Goal: Task Accomplishment & Management: Manage account settings

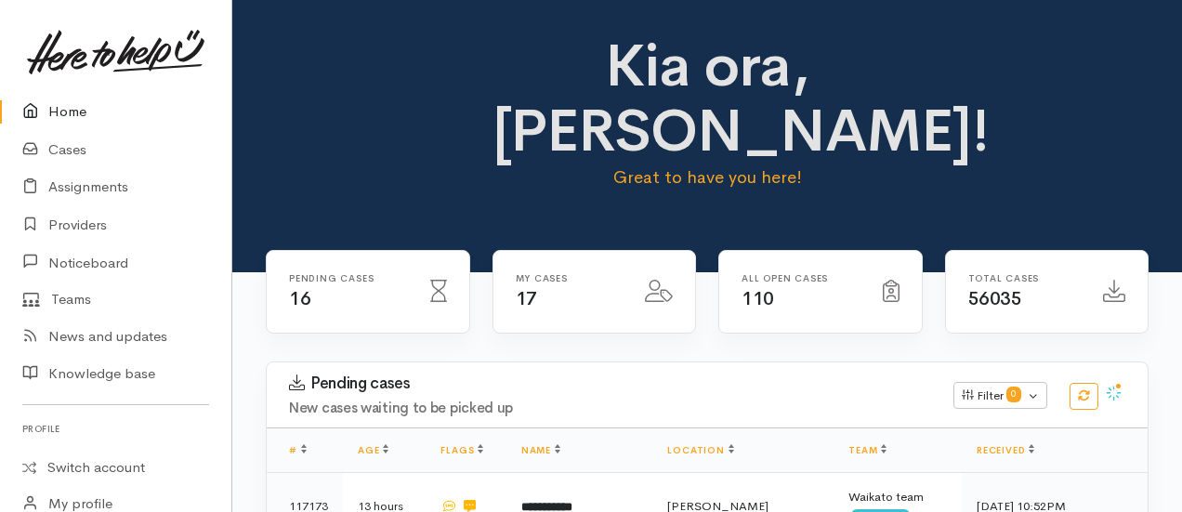
click at [1165, 269] on div "Pending cases 16 My cases 17 110" at bounding box center [706, 306] width 949 height 112
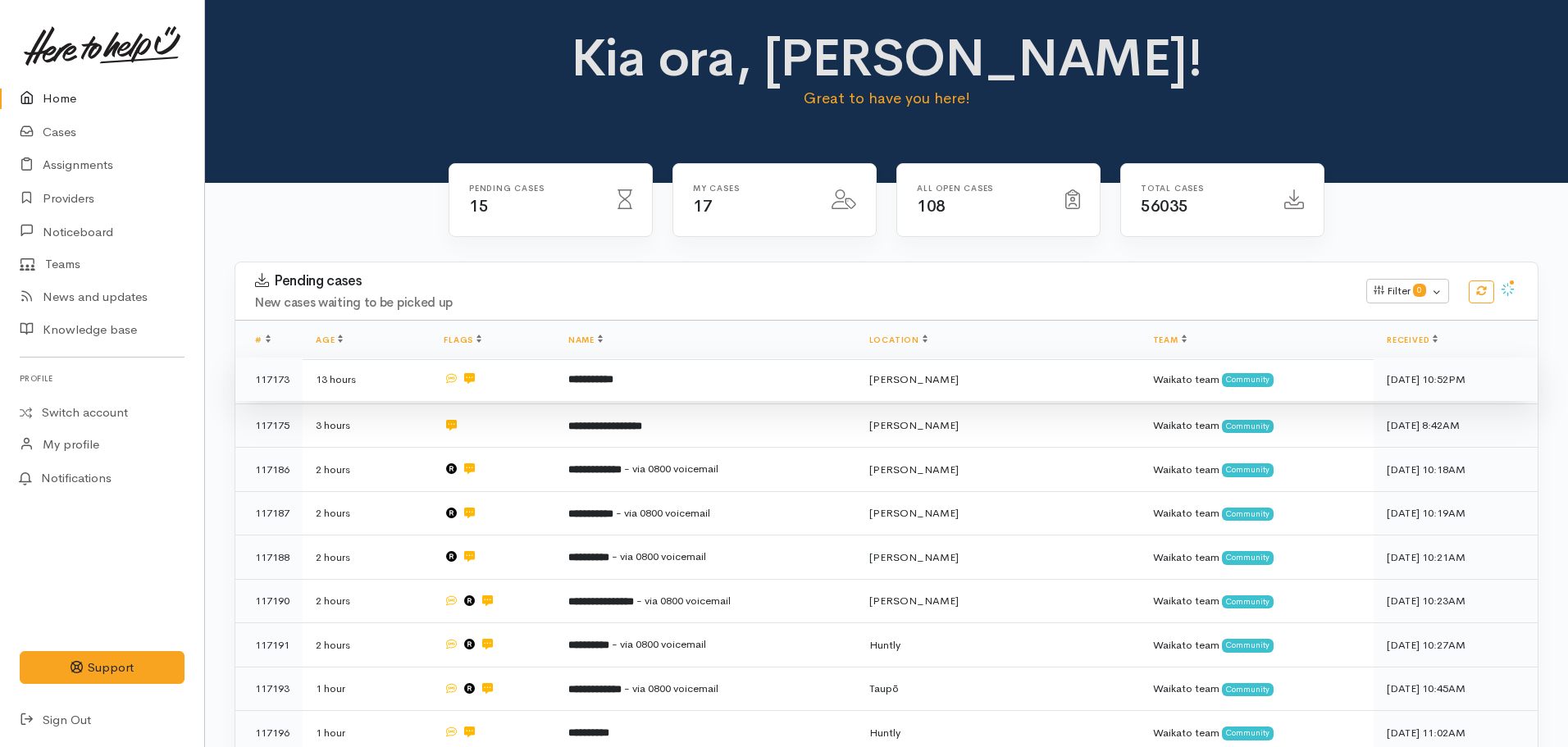
click at [614, 375] on b "**********" at bounding box center [591, 380] width 45 height 11
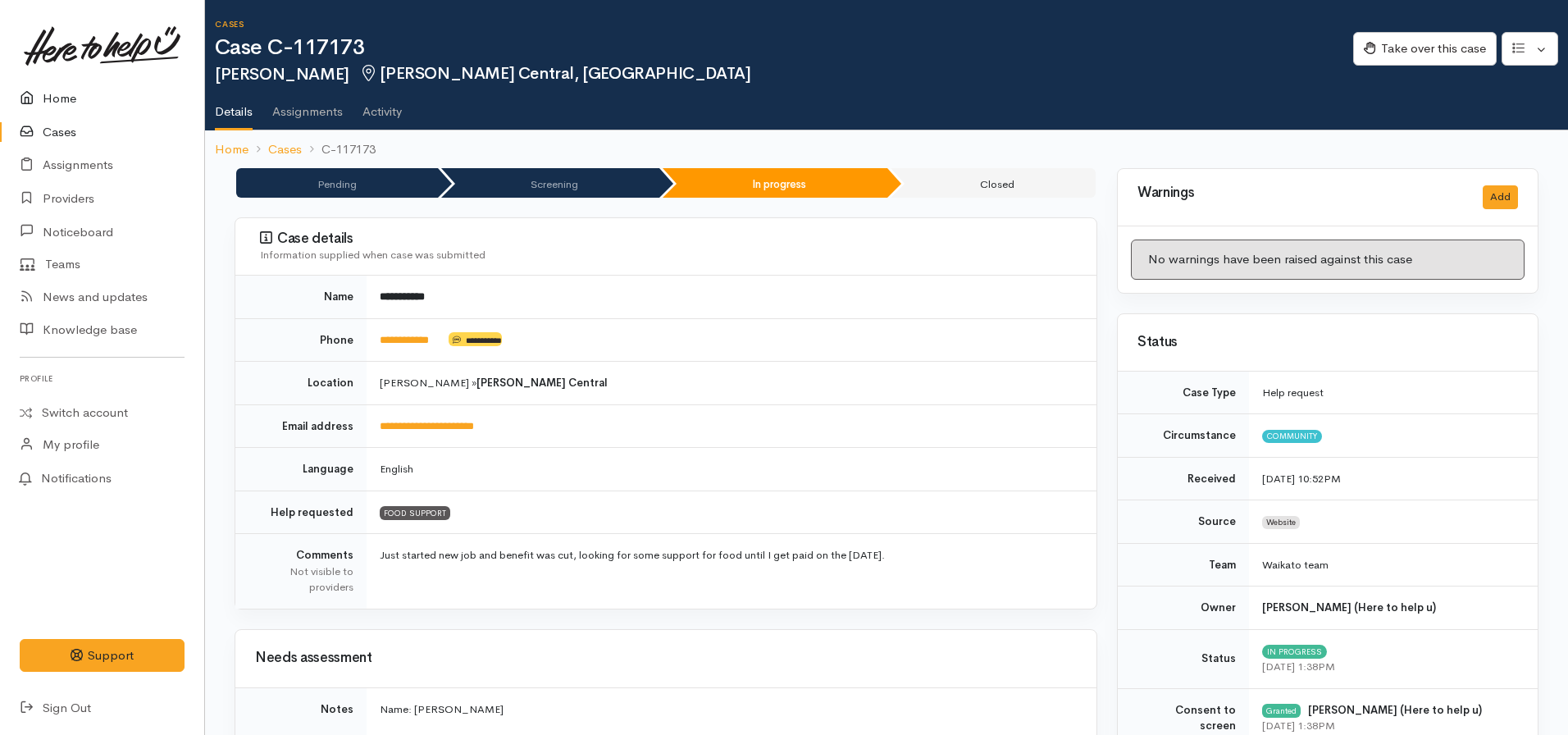
click at [41, 91] on icon at bounding box center [31, 98] width 23 height 20
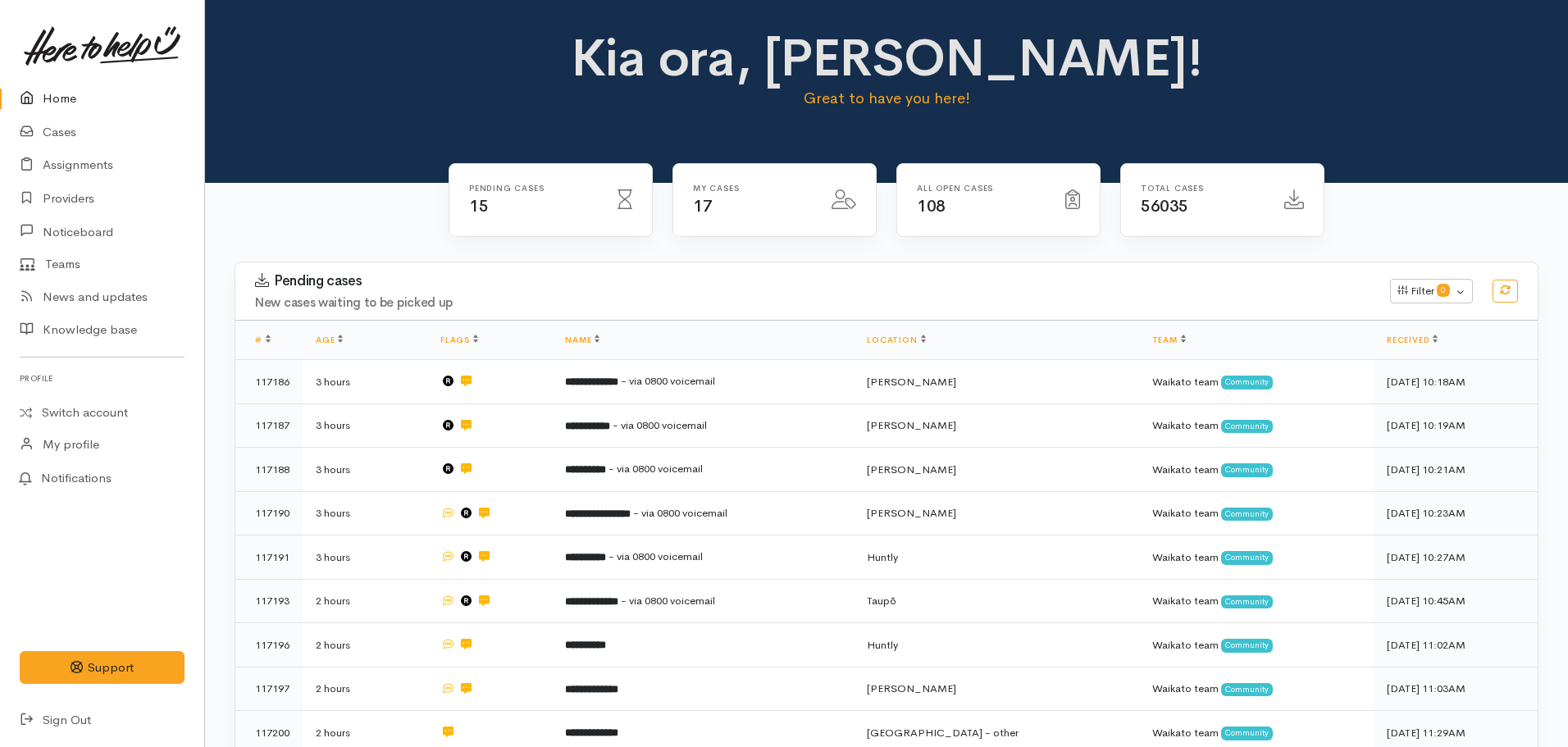
click at [42, 96] on link "Home" at bounding box center [102, 99] width 204 height 34
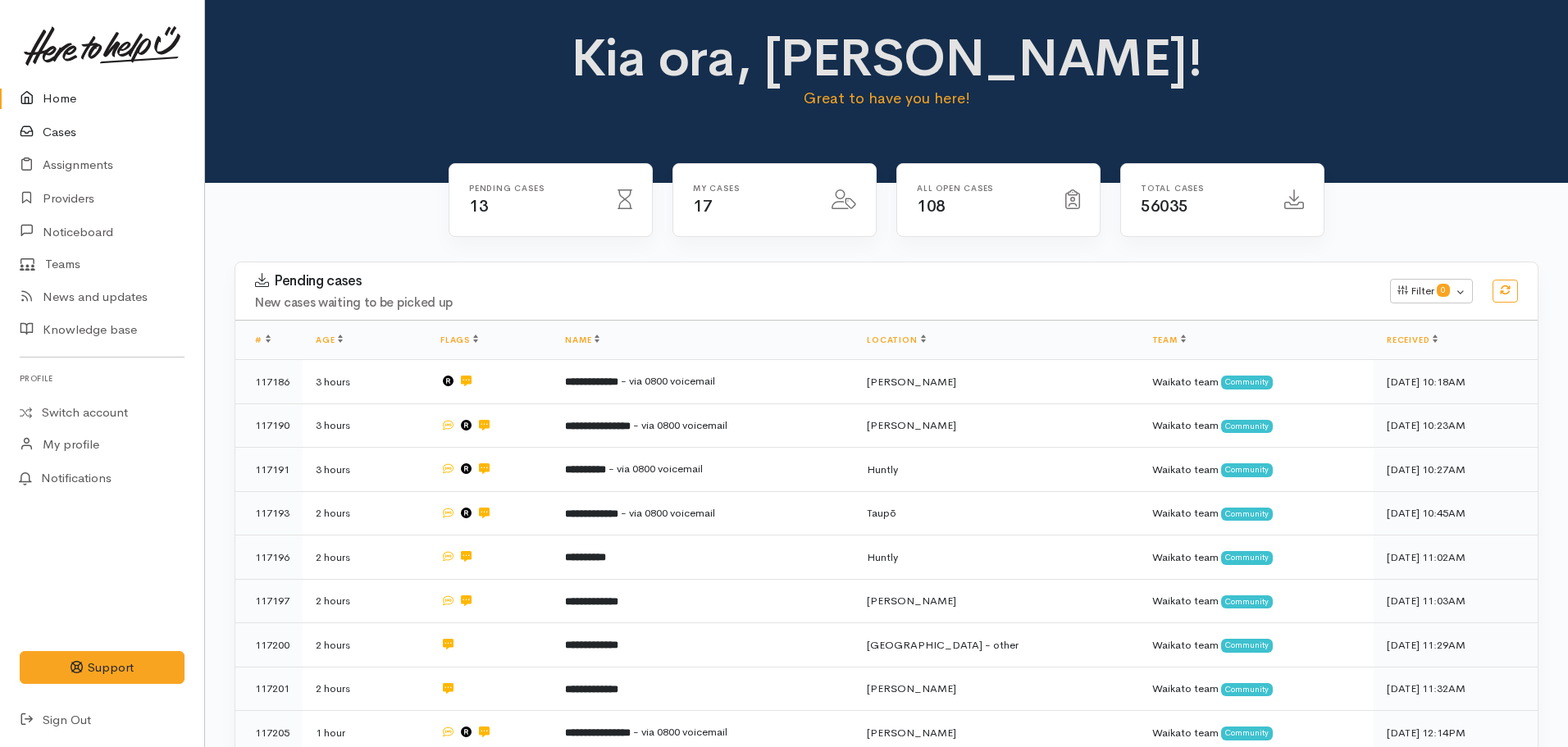
click at [61, 133] on link "Cases" at bounding box center [102, 132] width 204 height 34
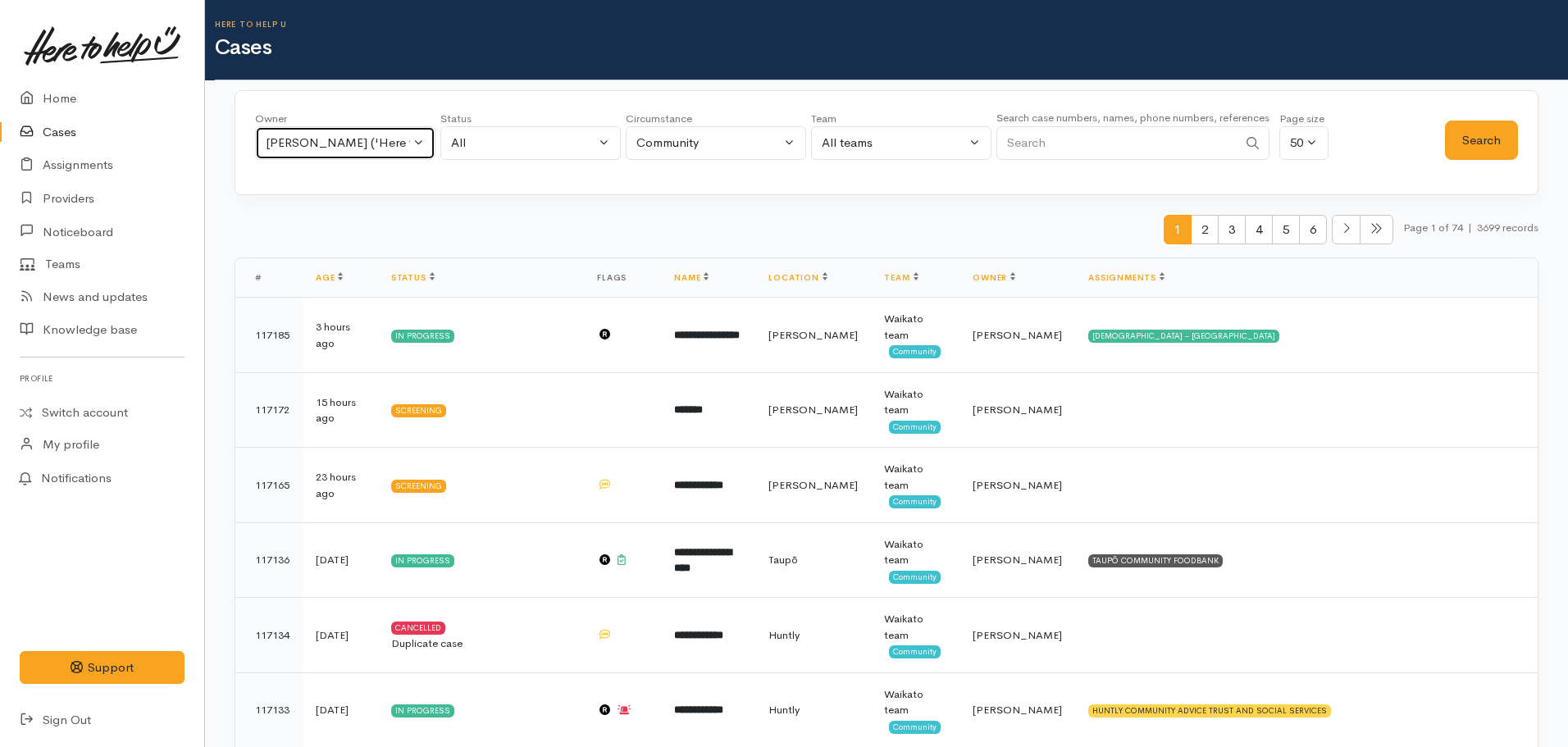
click at [342, 144] on div "Katarina Daly ('Here to help u')" at bounding box center [338, 142] width 145 height 19
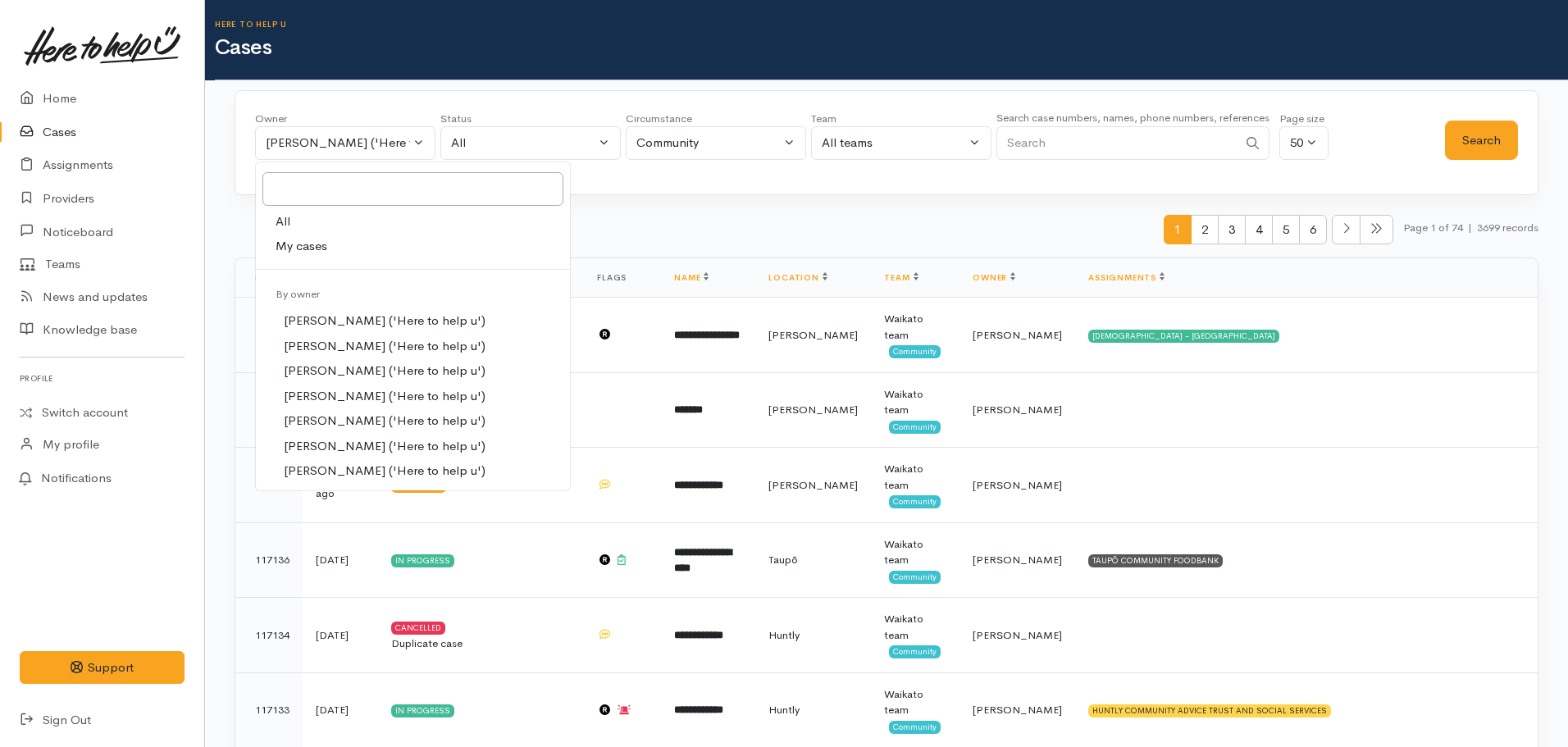
click at [306, 222] on link "All" at bounding box center [413, 222] width 314 height 26
select select "-1"
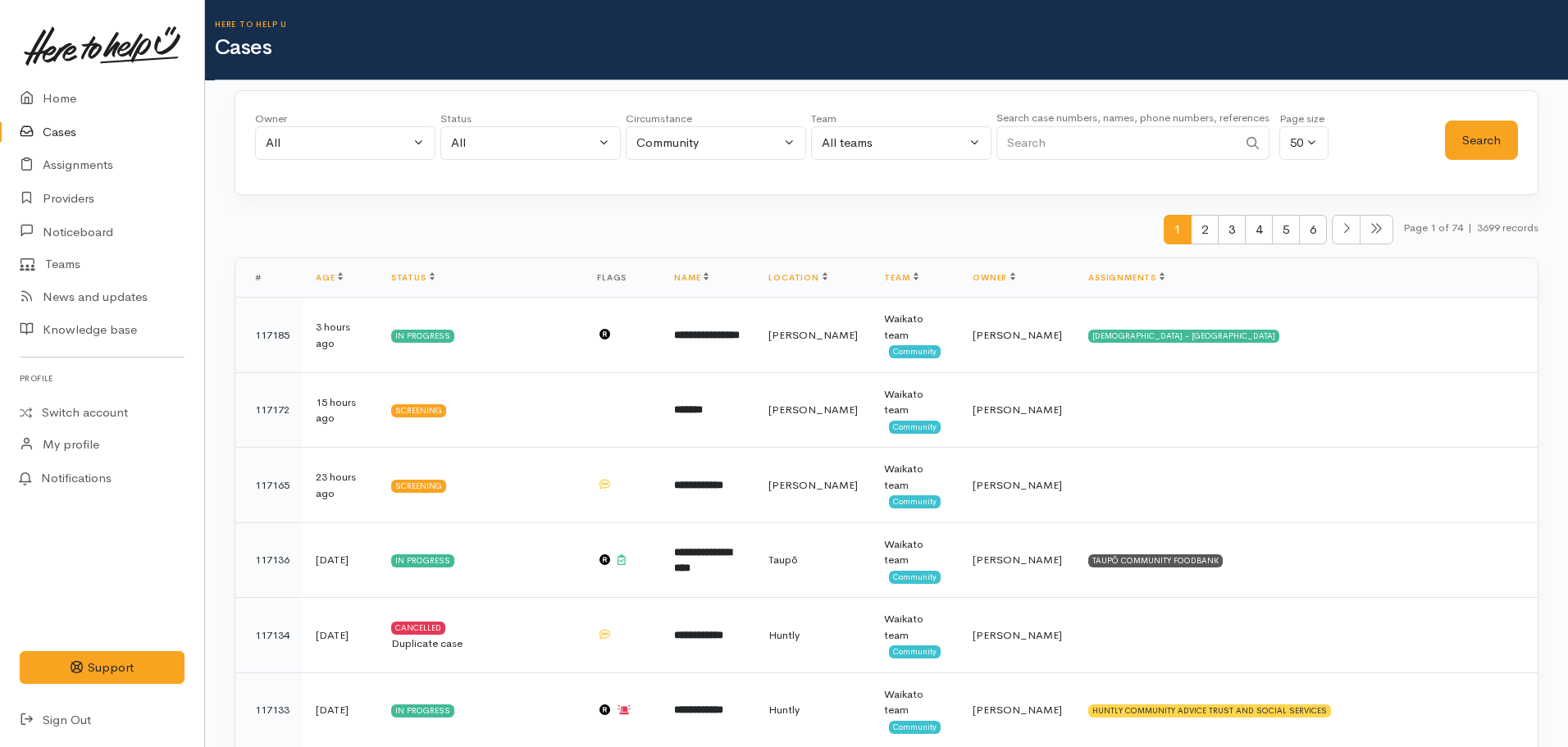
click at [1198, 143] on input "Search" at bounding box center [1117, 143] width 241 height 34
type input "Ziggy"
click at [1480, 148] on button "Search" at bounding box center [1481, 141] width 73 height 41
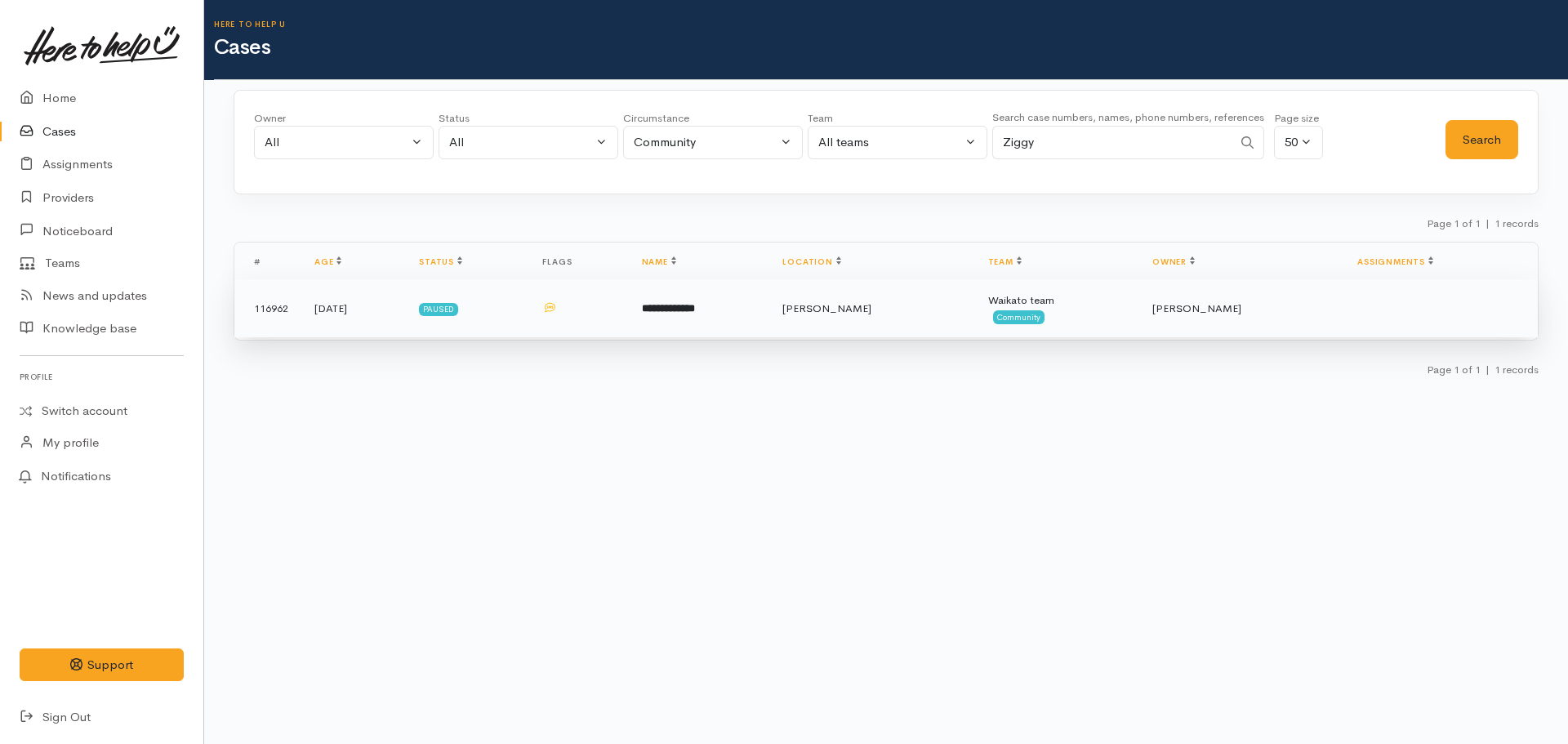
click at [680, 306] on td "**********" at bounding box center [699, 309] width 142 height 59
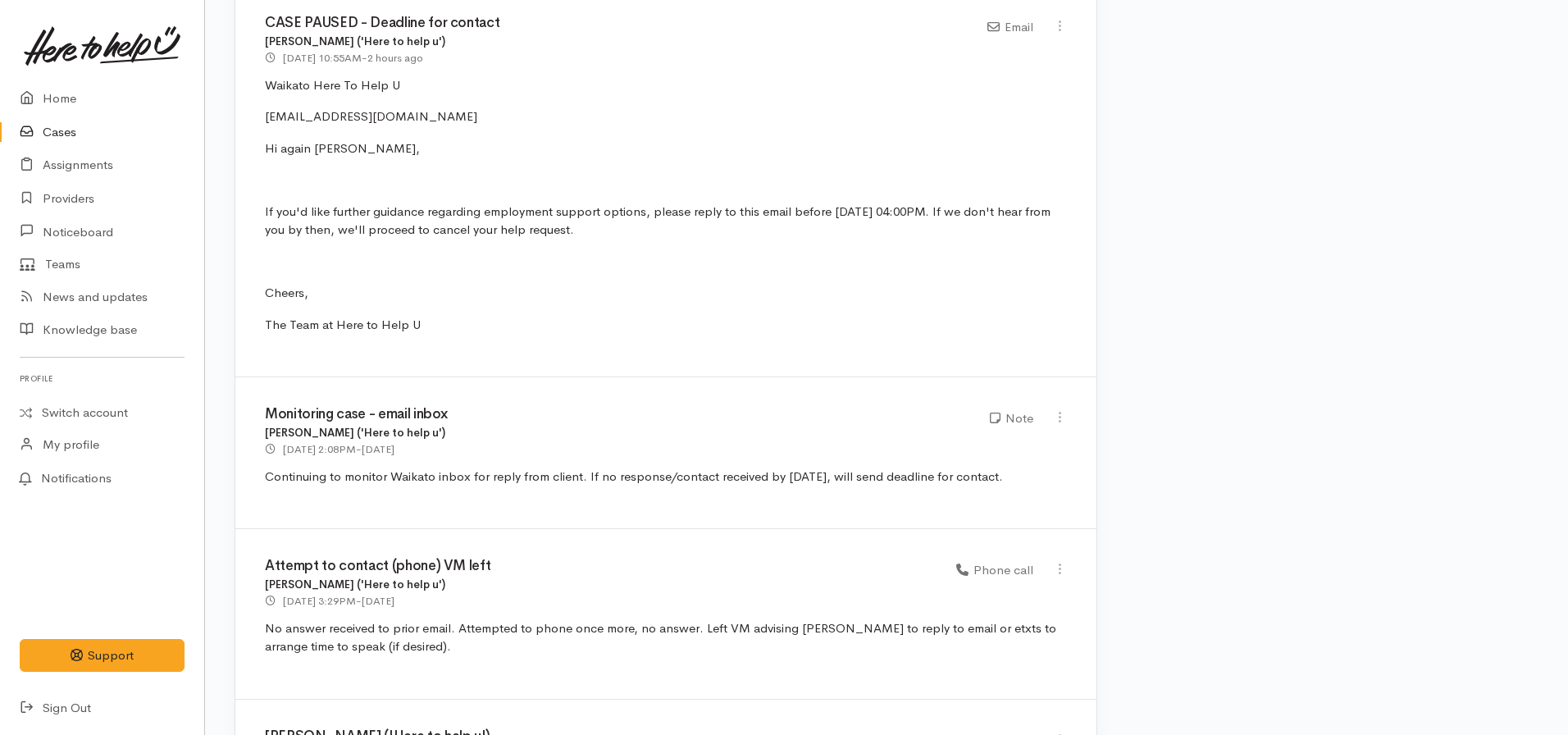
scroll to position [1231, 0]
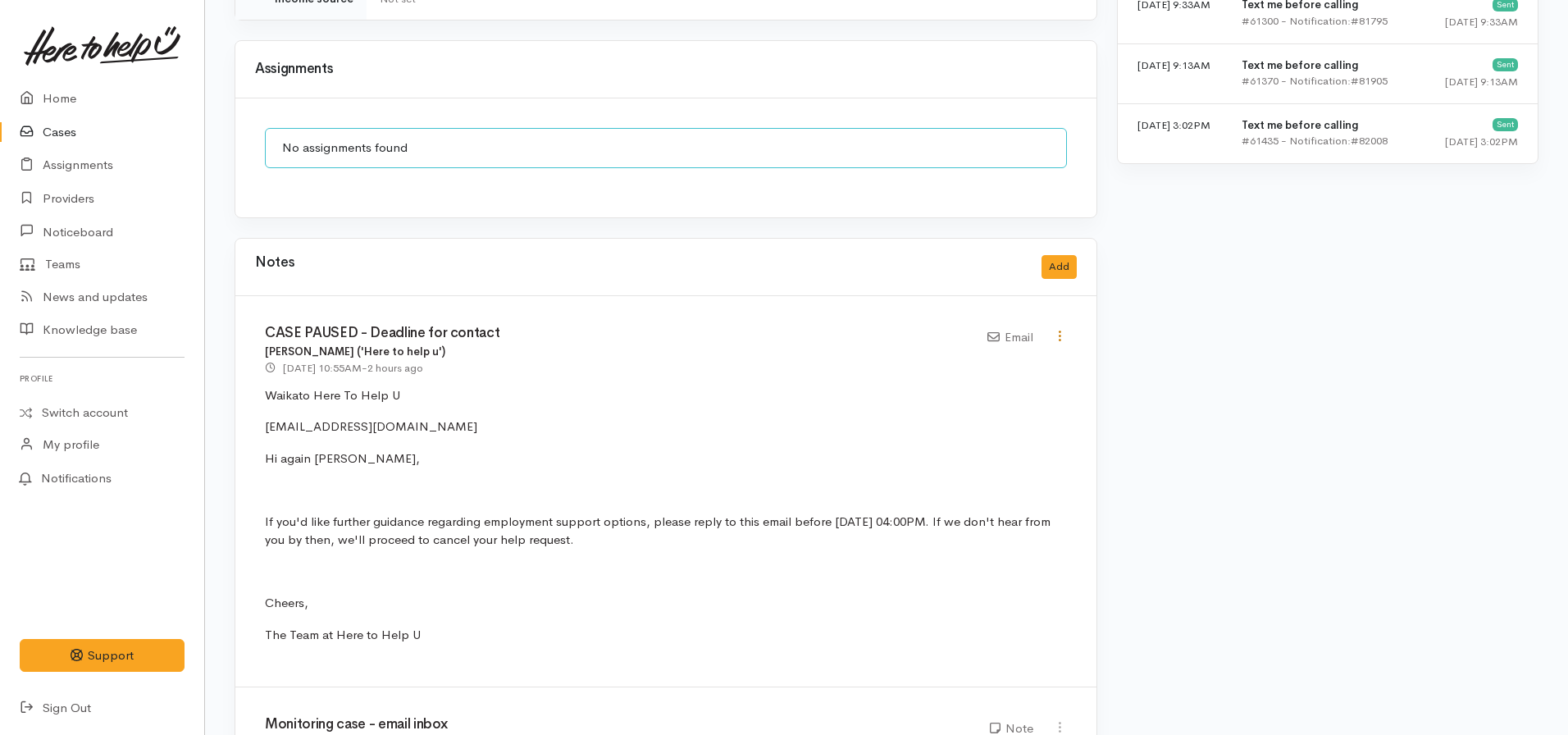
click at [1059, 330] on icon at bounding box center [1060, 337] width 14 height 14
click at [969, 355] on link "Edit" at bounding box center [1001, 368] width 130 height 26
select select "2"
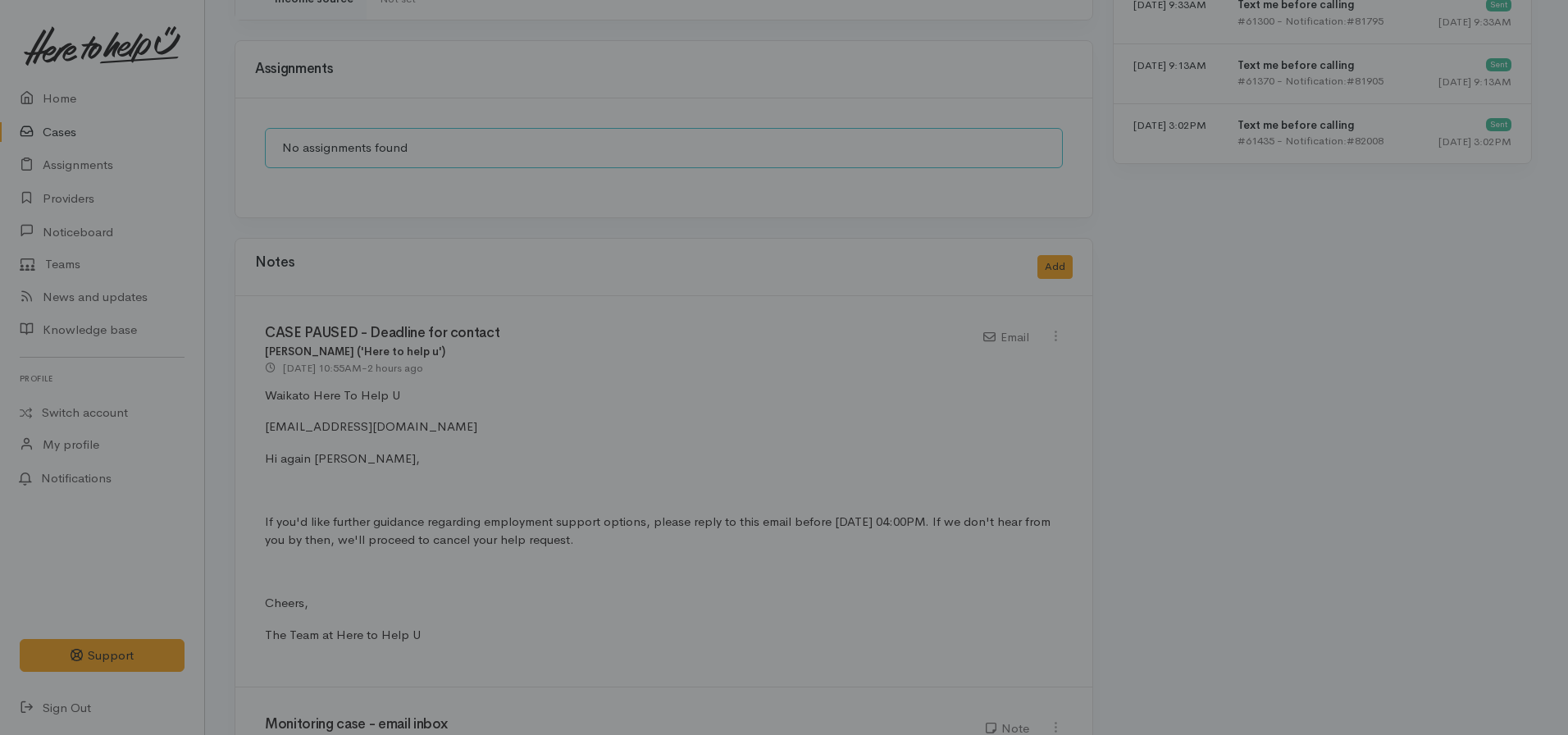
type input "CASE PAUSED - Deadline for contact"
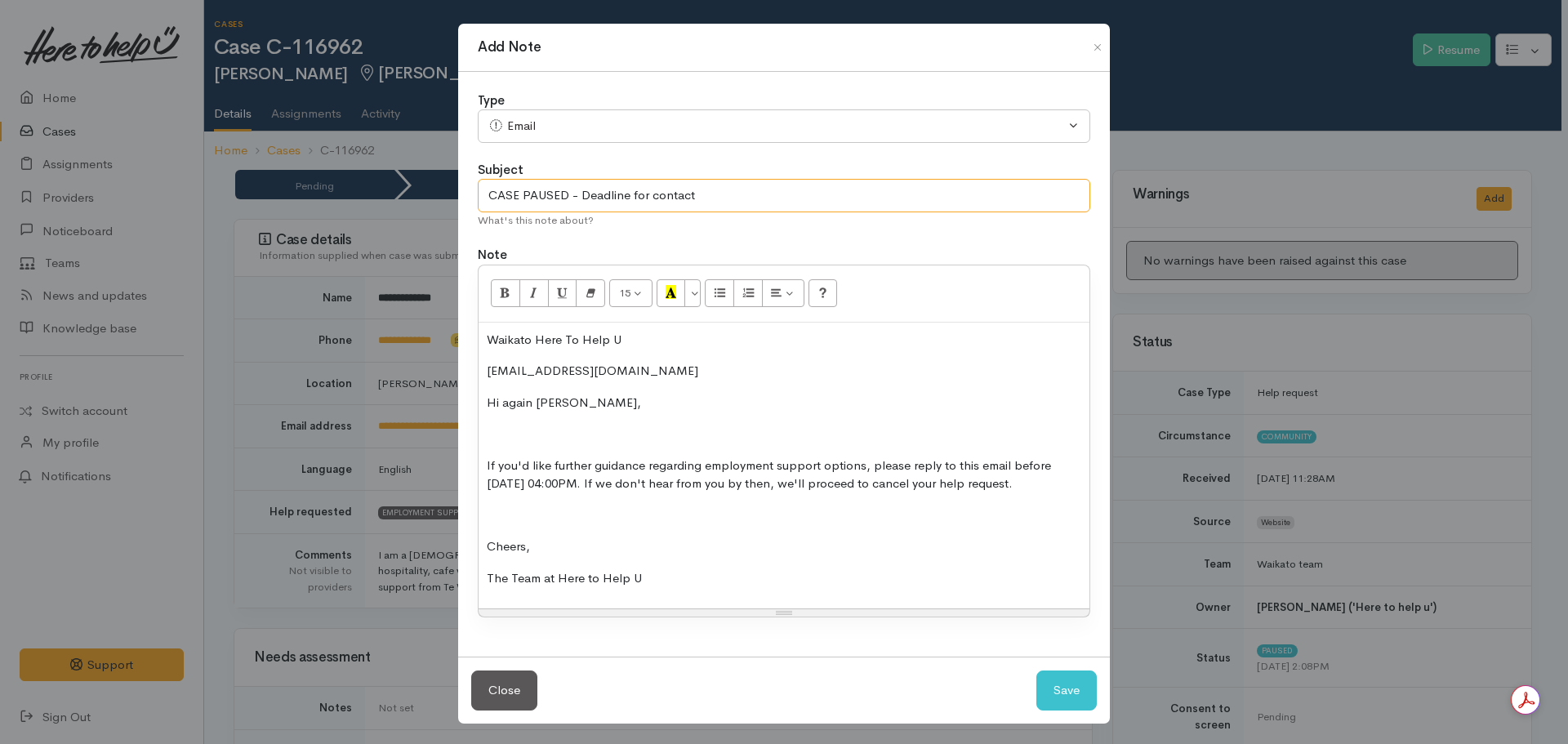
drag, startPoint x: 727, startPoint y: 196, endPoint x: 666, endPoint y: 193, distance: 61.1
click at [722, 194] on input "CASE PAUSED - Deadline for contact" at bounding box center [783, 195] width 613 height 33
drag, startPoint x: 666, startPoint y: 193, endPoint x: 204, endPoint y: 190, distance: 462.0
click at [204, 190] on div "Add Note Type Correspondence Discussion Email Note Phone call SMS text message …" at bounding box center [784, 372] width 1568 height 744
click at [648, 588] on p "The Team at Here to Help U" at bounding box center [784, 579] width 594 height 18
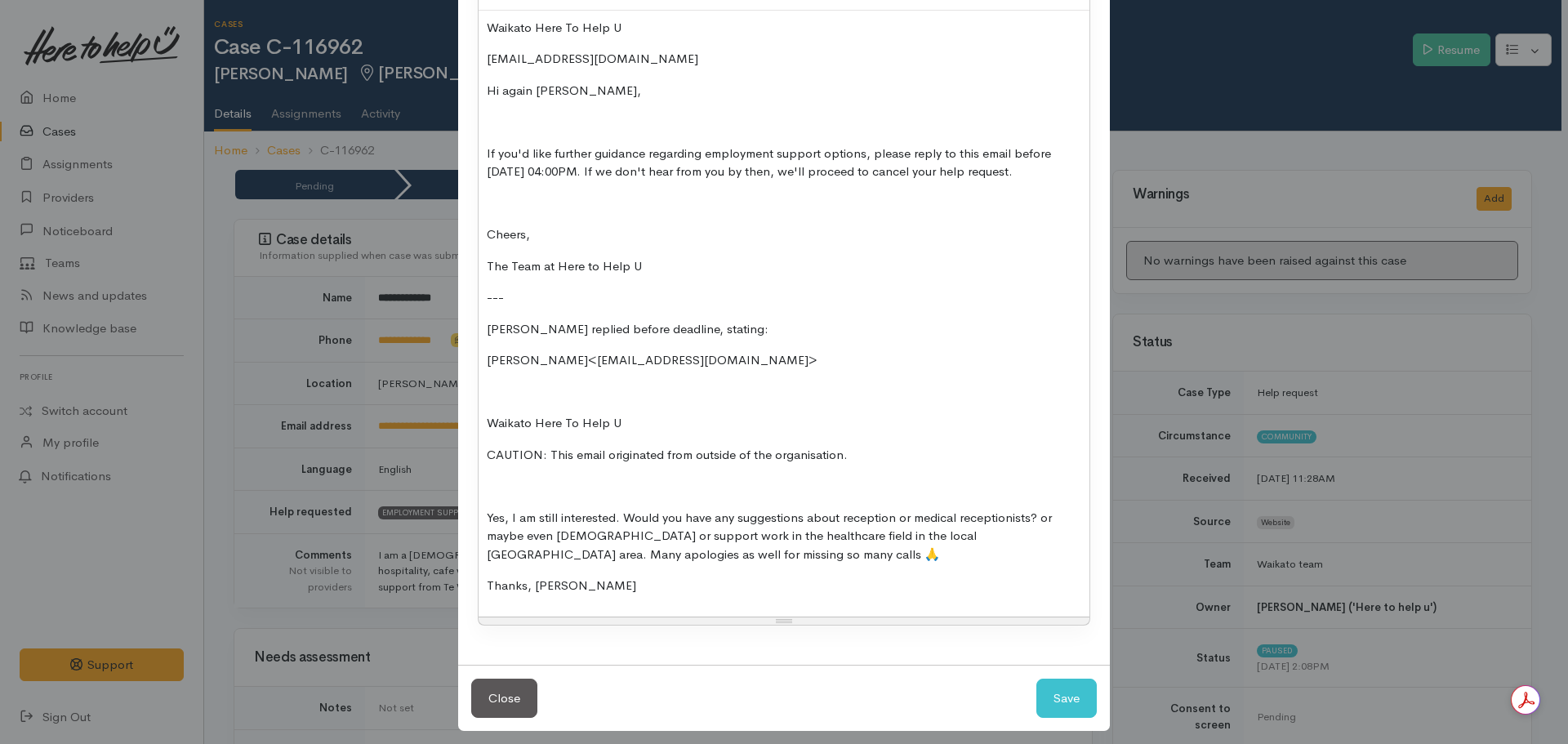
scroll to position [341, 0]
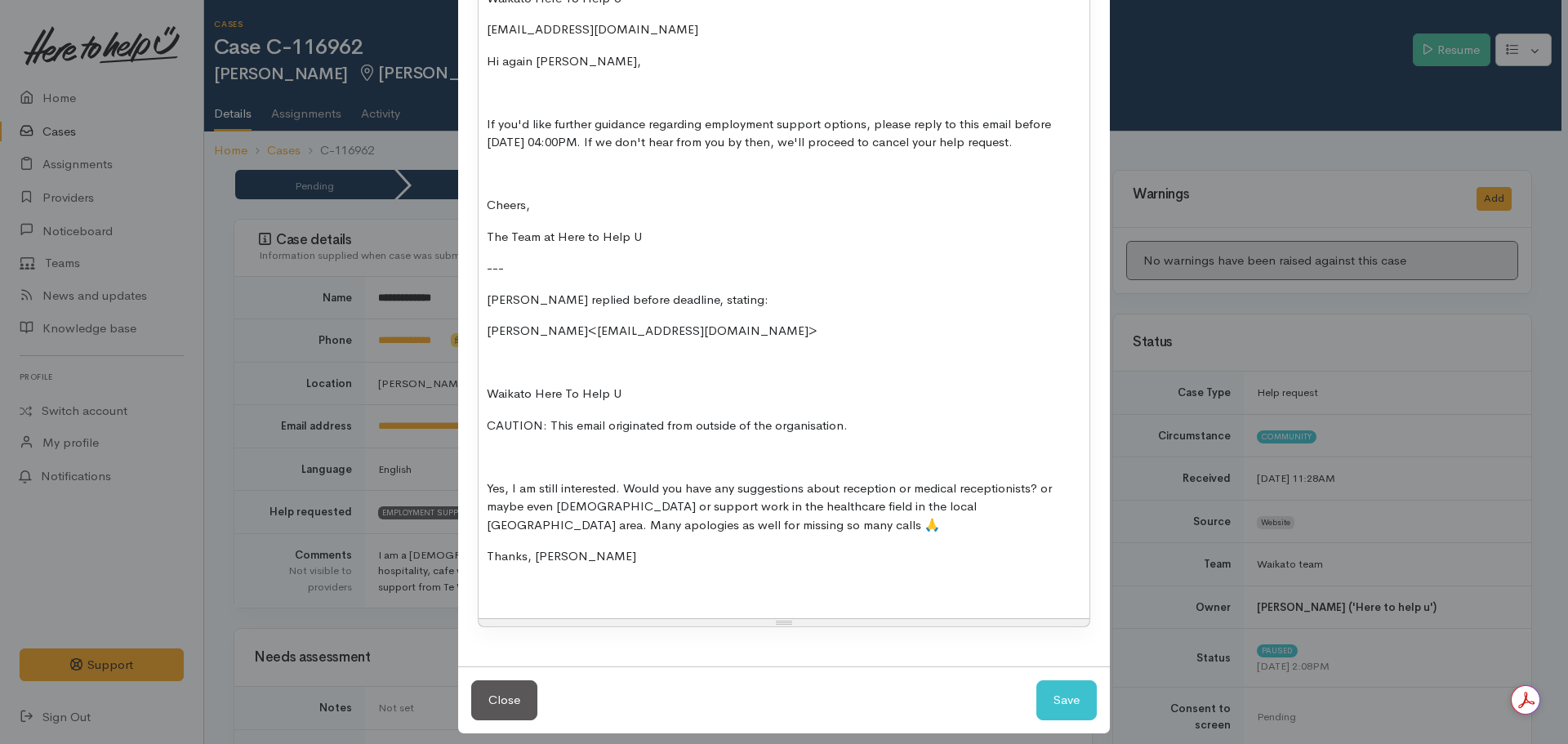
click at [692, 310] on p "Ziggy replied before deadline, stating:" at bounding box center [784, 300] width 594 height 18
click at [494, 598] on p at bounding box center [784, 588] width 594 height 18
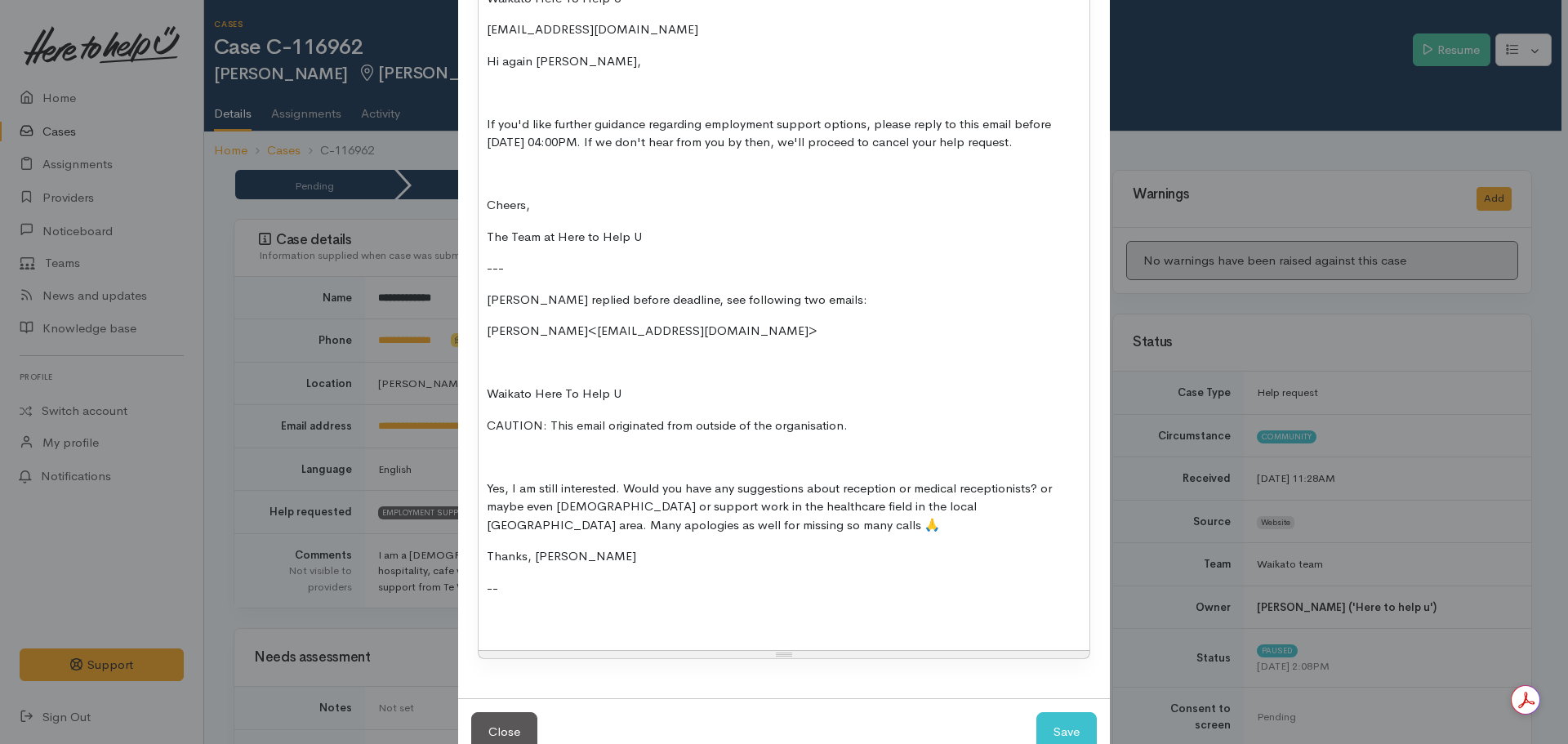
drag, startPoint x: 500, startPoint y: 643, endPoint x: 494, endPoint y: 633, distance: 11.7
click at [500, 629] on p at bounding box center [784, 619] width 594 height 18
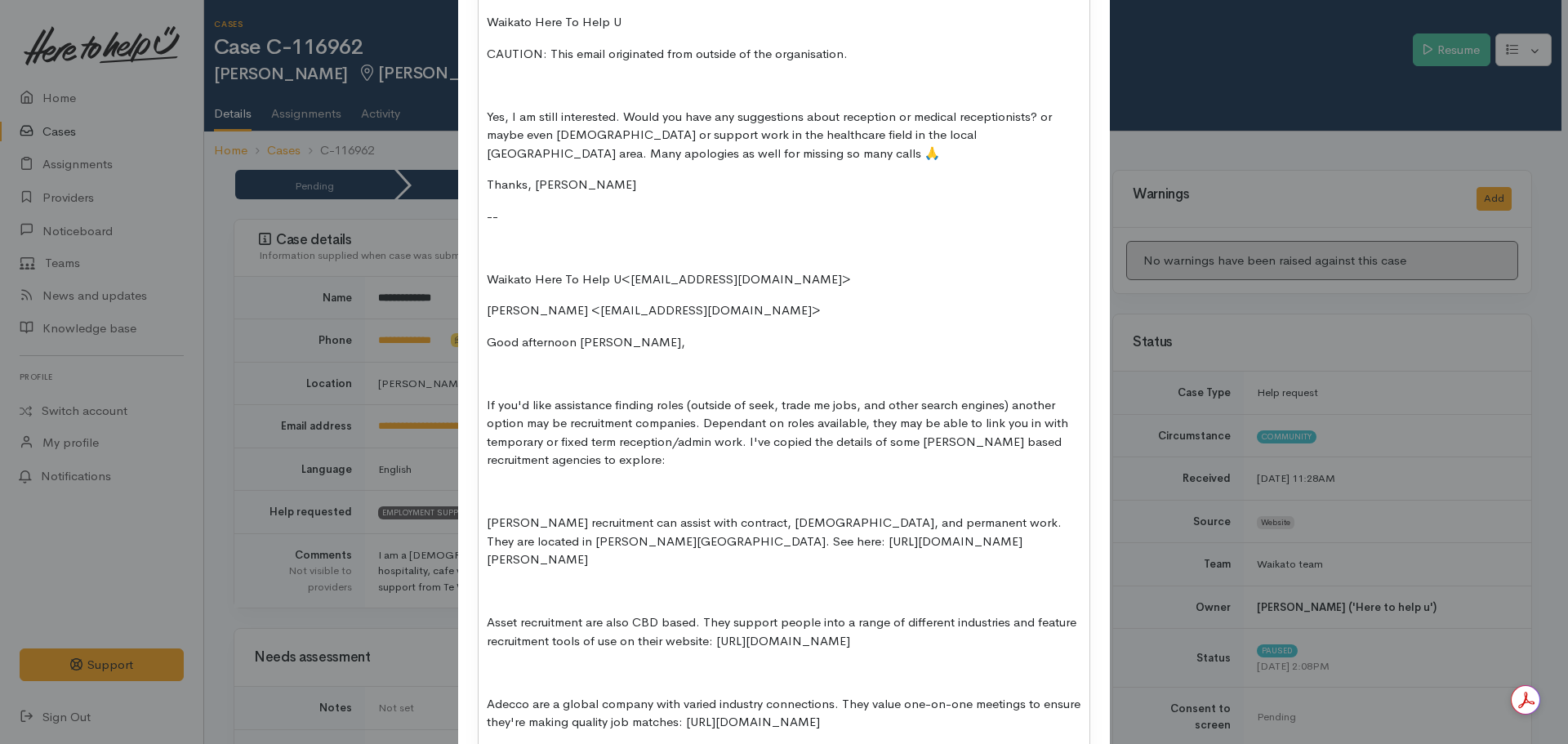
scroll to position [641, 0]
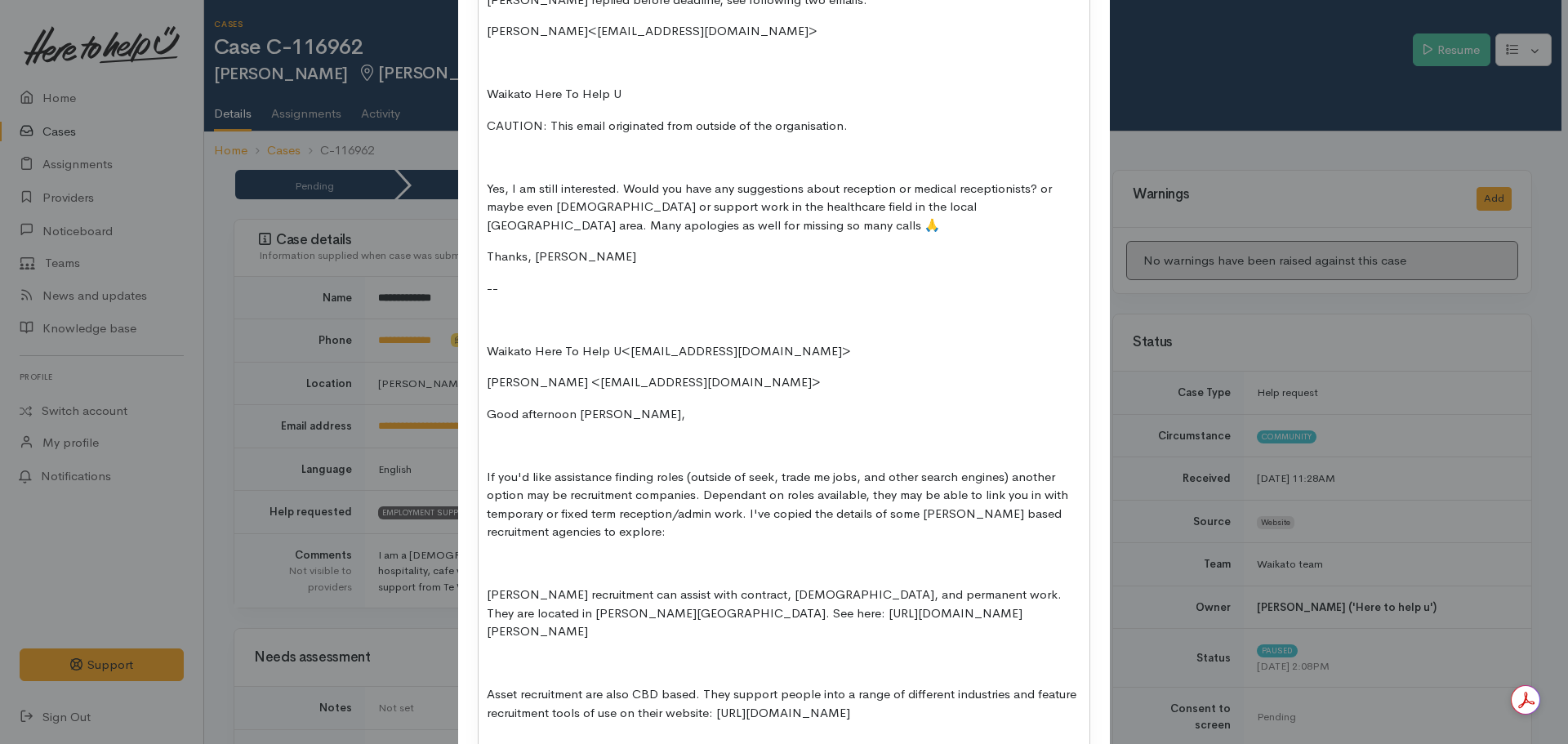
click at [500, 298] on p "--" at bounding box center [784, 288] width 594 height 18
click at [486, 348] on div "Waikato Here To Help U ​ziggyneilson4@gmail.com​ Hi again Ziggy, If you'd like …" at bounding box center [783, 429] width 611 height 1495
click at [500, 298] on p "--" at bounding box center [784, 288] width 594 height 18
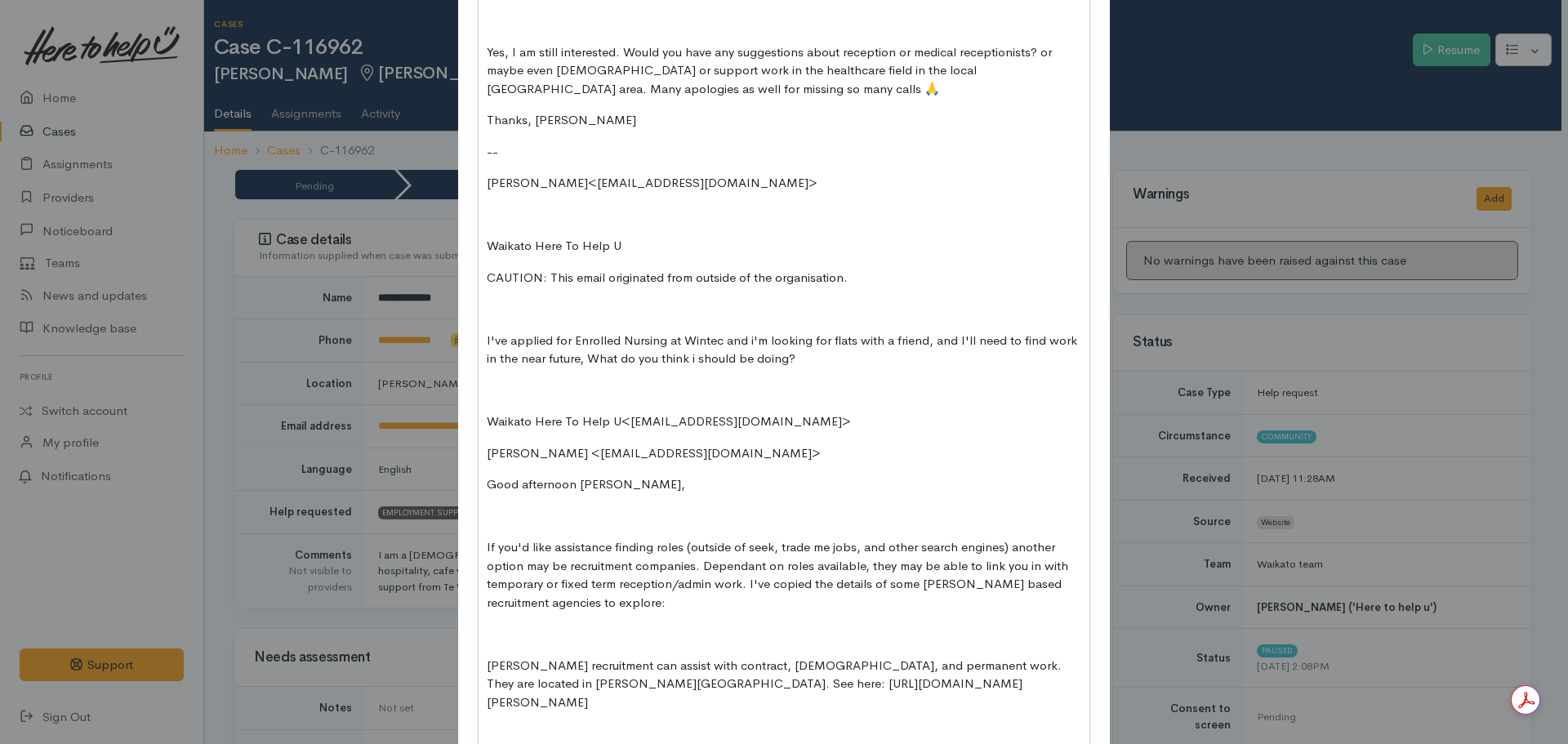
scroll to position [805, 0]
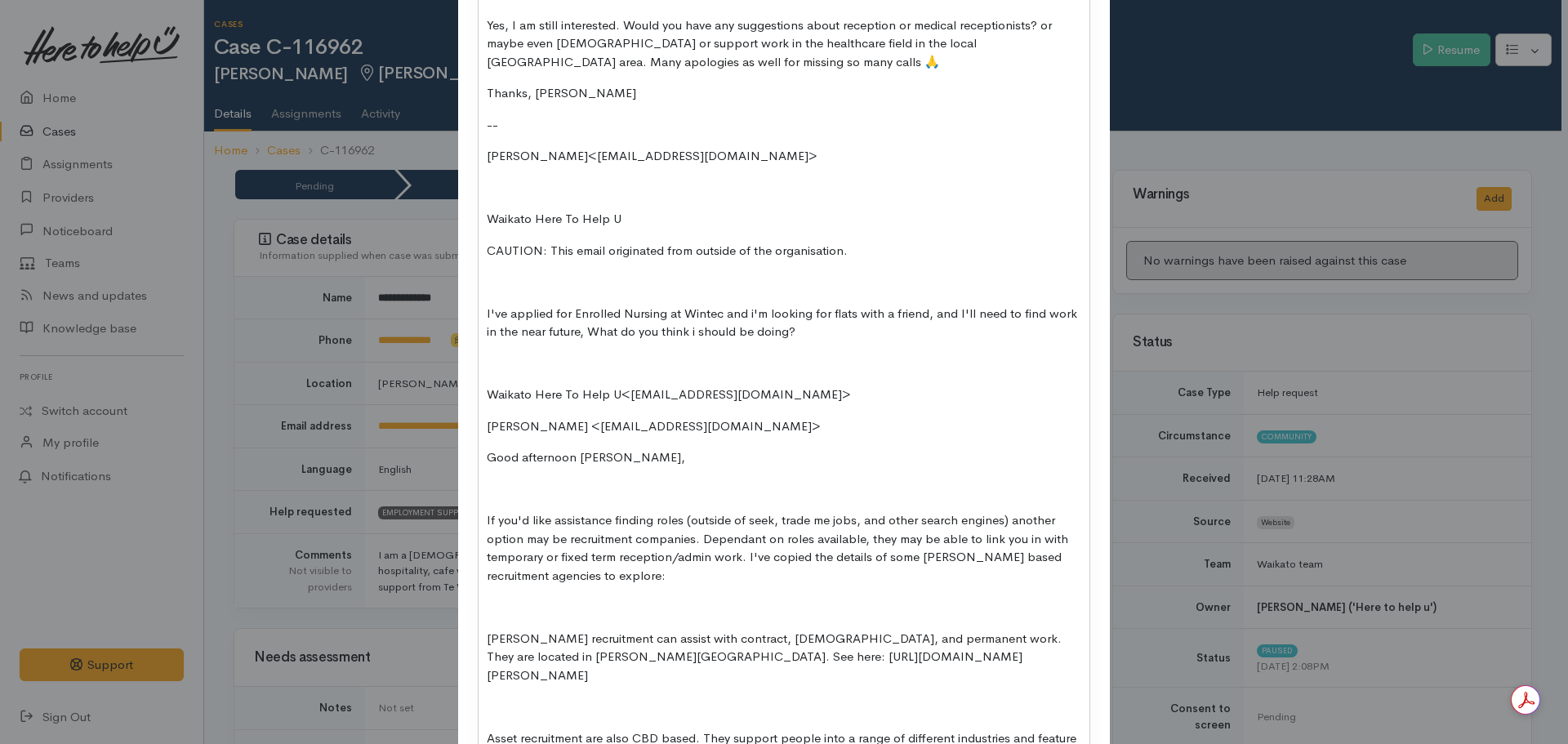
click at [488, 374] on p at bounding box center [784, 363] width 594 height 18
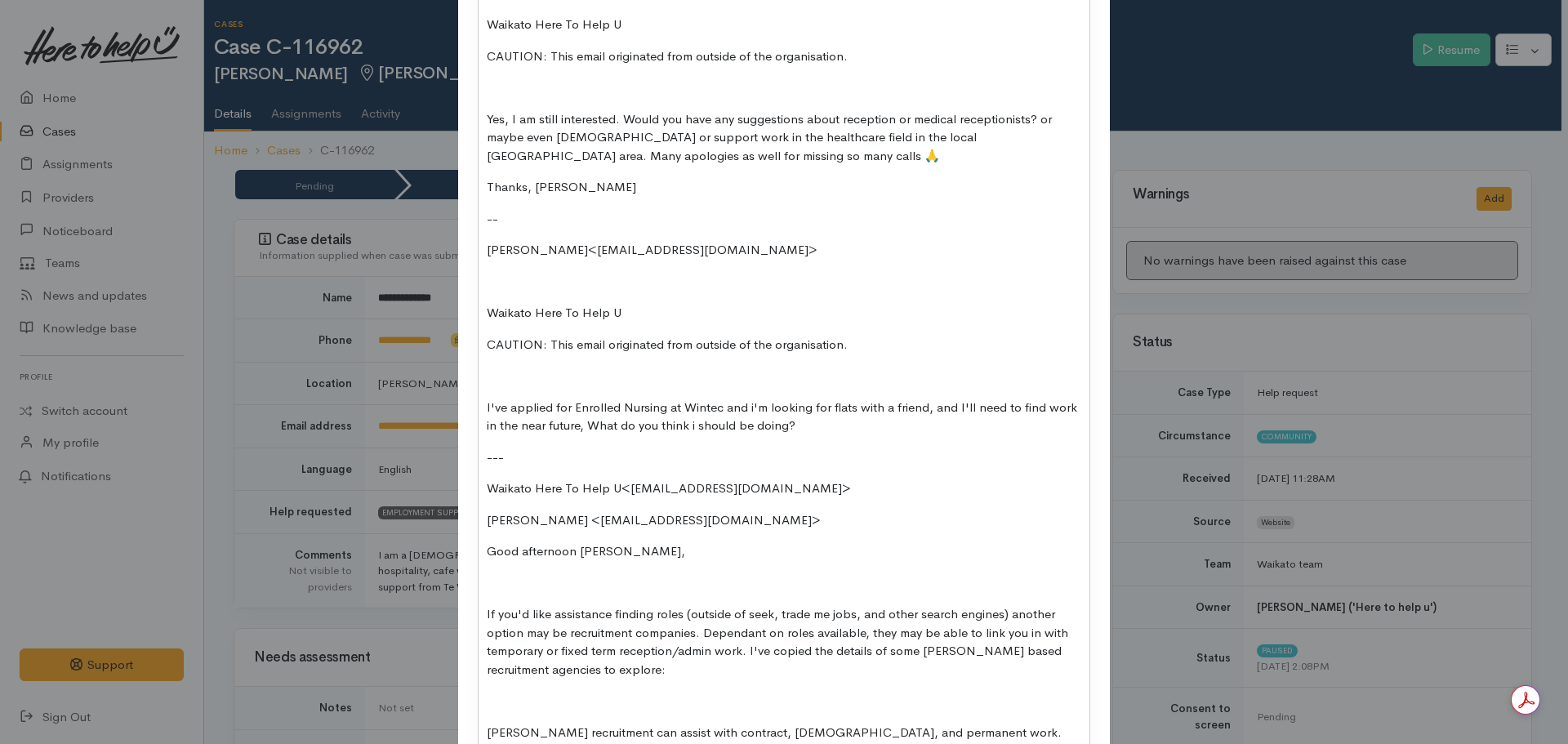
scroll to position [559, 0]
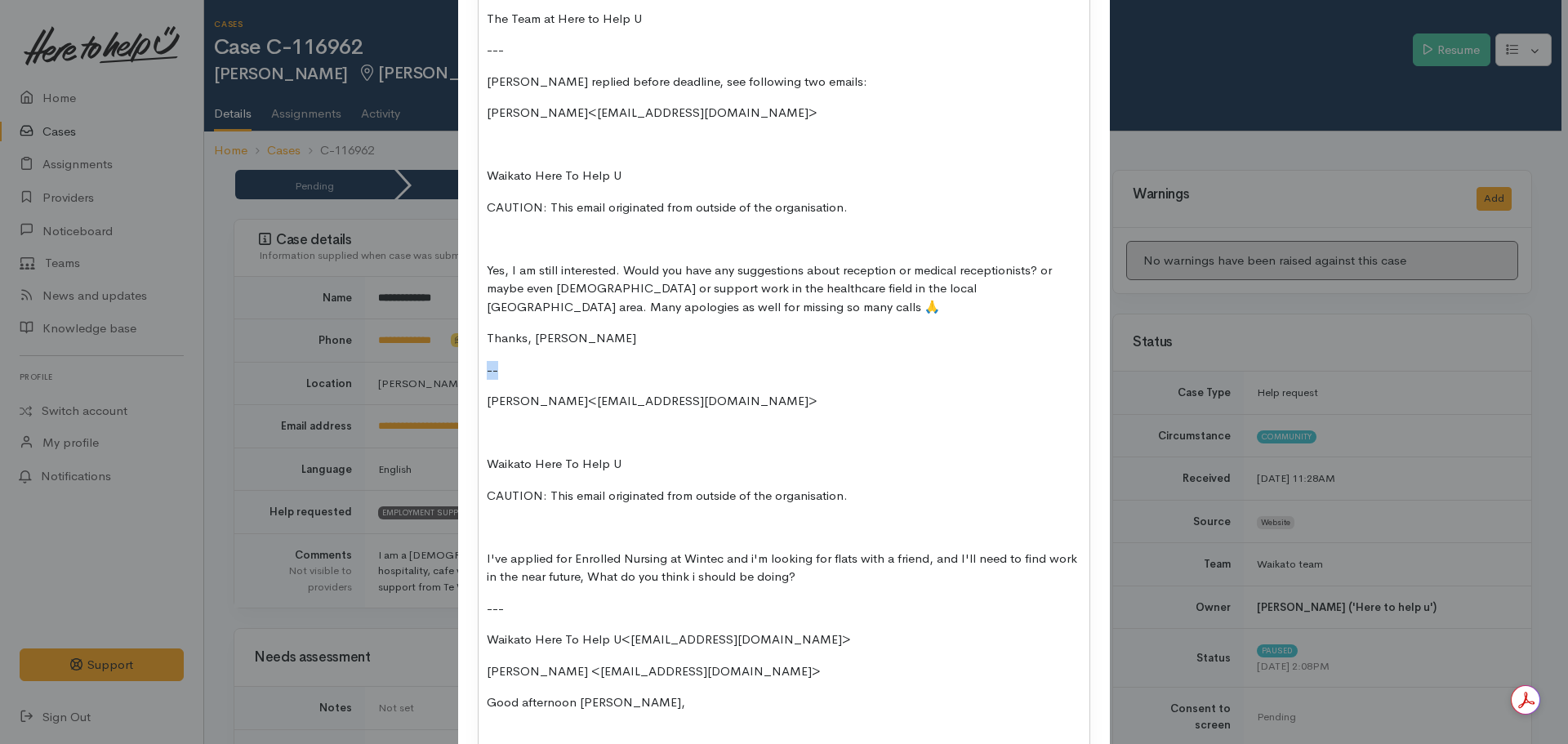
drag, startPoint x: 519, startPoint y: 390, endPoint x: 443, endPoint y: 377, distance: 77.1
click at [443, 377] on div "Add Note Type Correspondence Discussion Email Note Phone call SMS text message …" at bounding box center [784, 372] width 1568 height 744
drag, startPoint x: 592, startPoint y: 382, endPoint x: 449, endPoint y: 389, distance: 143.2
click at [449, 389] on div "Add Note Type Correspondence Discussion Email Note Phone call SMS text message …" at bounding box center [784, 372] width 1568 height 744
click at [479, 416] on div "Waikato Here To Help U ​ziggyneilson4@gmail.com​ Hi again Ziggy, If you'd like …" at bounding box center [783, 615] width 611 height 1703
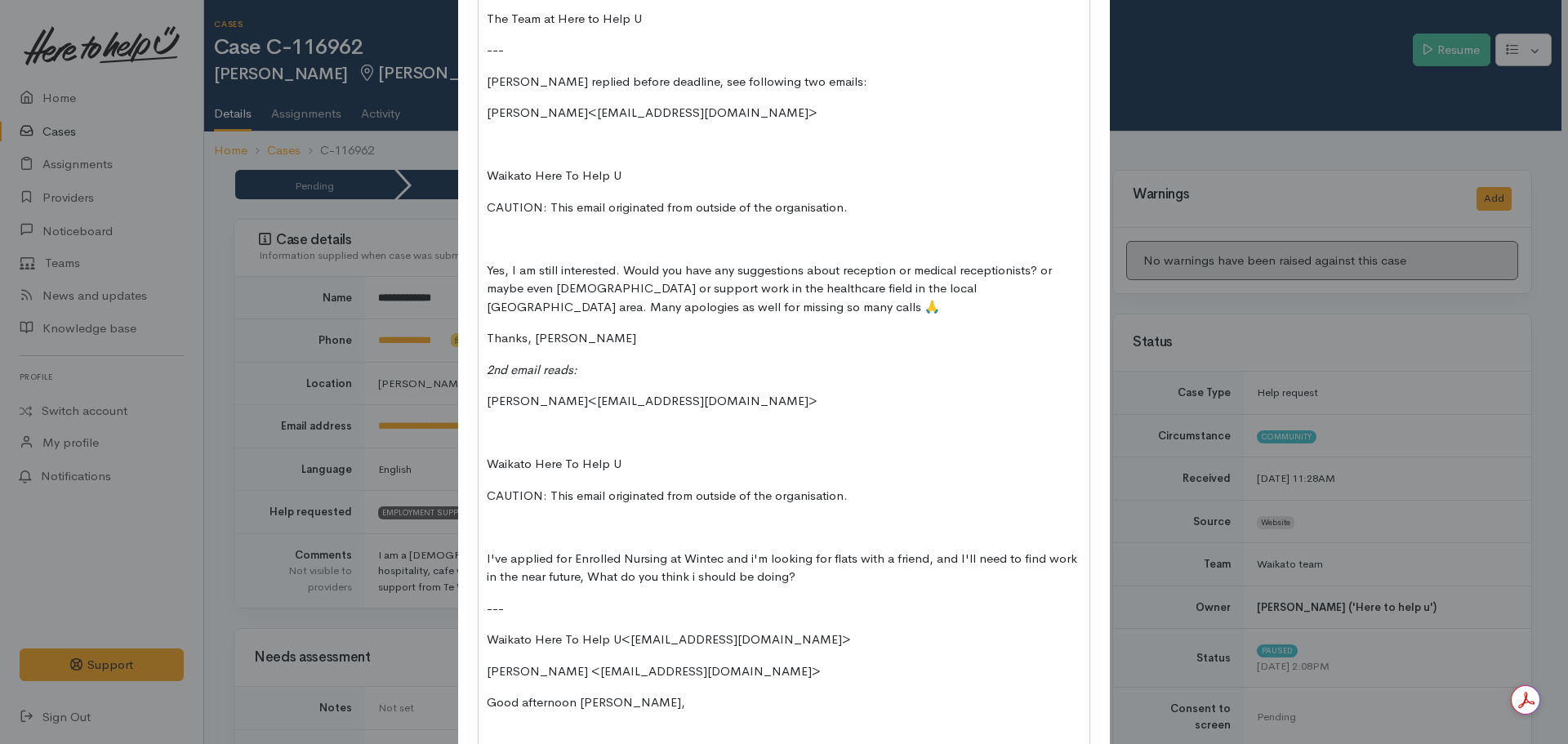
click at [487, 377] on icon "2nd email reads:" at bounding box center [532, 370] width 91 height 16
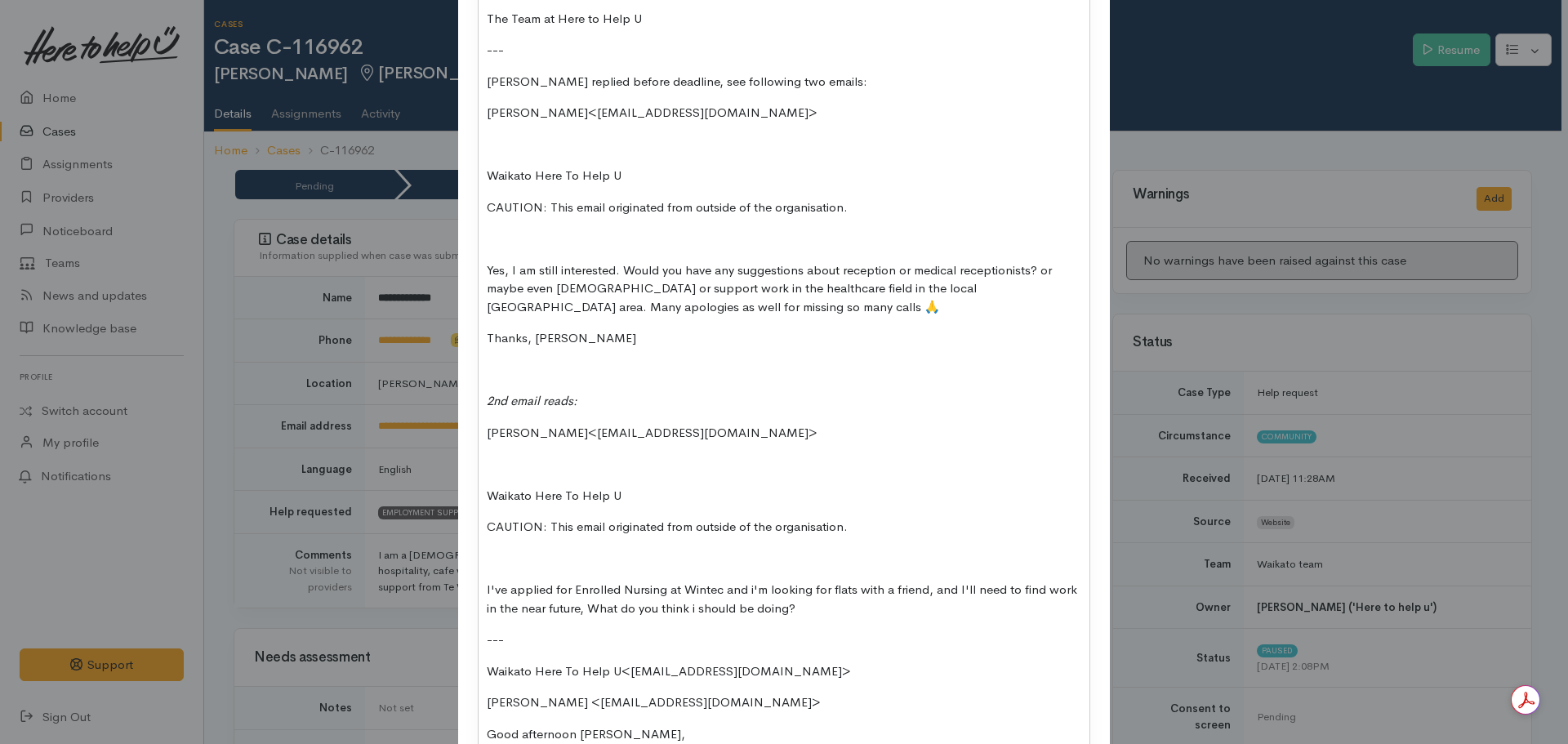
scroll to position [397, 0]
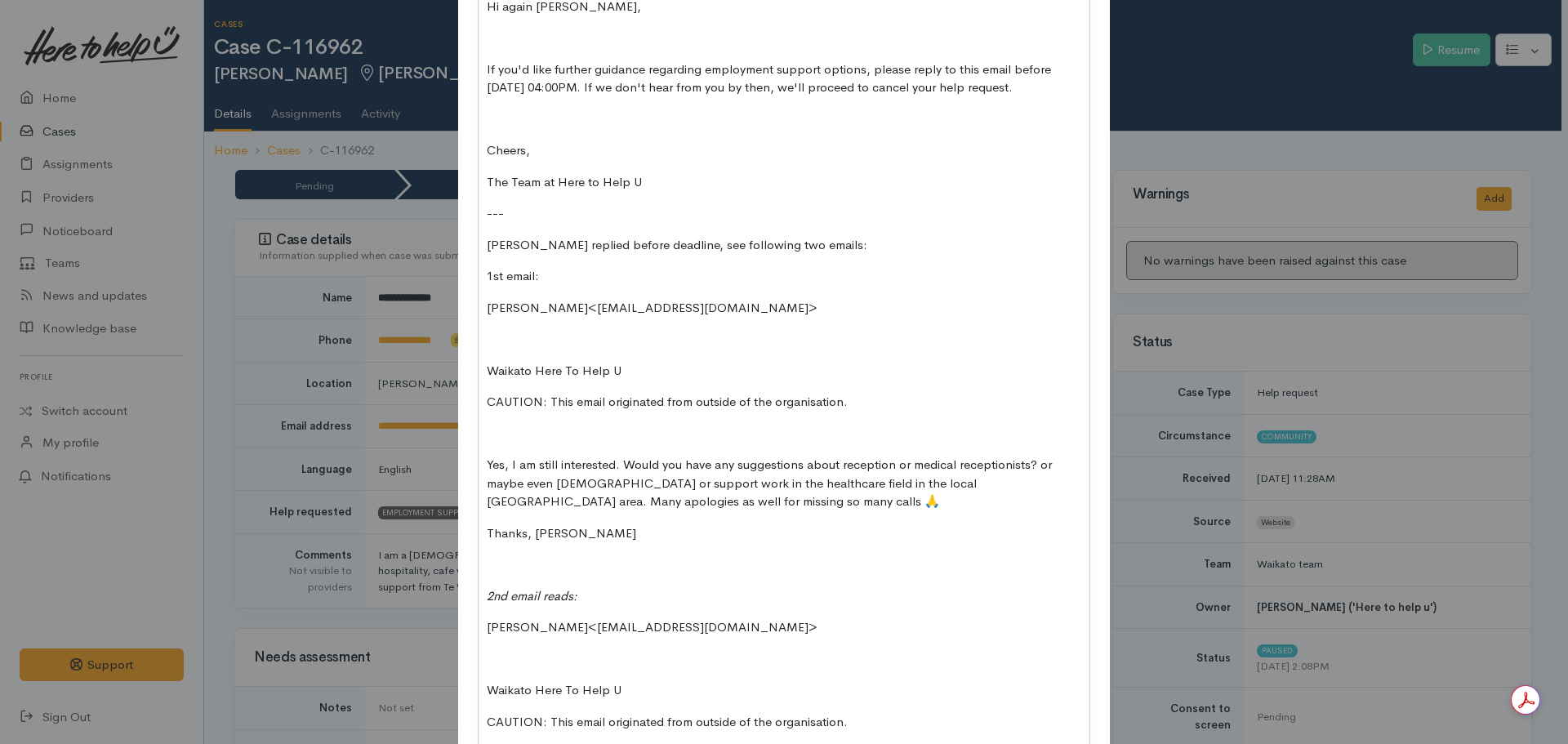
scroll to position [315, 0]
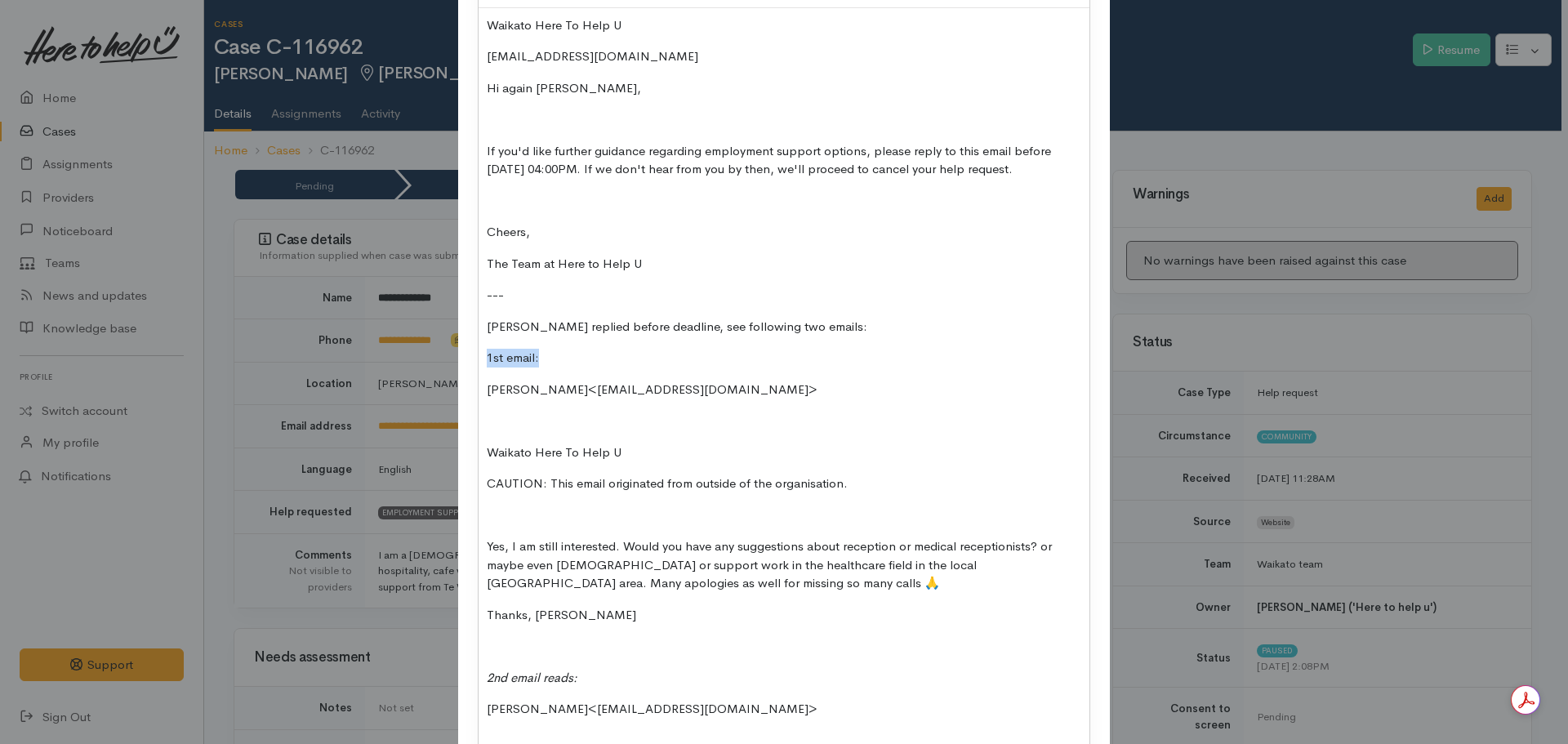
drag, startPoint x: 545, startPoint y: 375, endPoint x: 477, endPoint y: 373, distance: 68.0
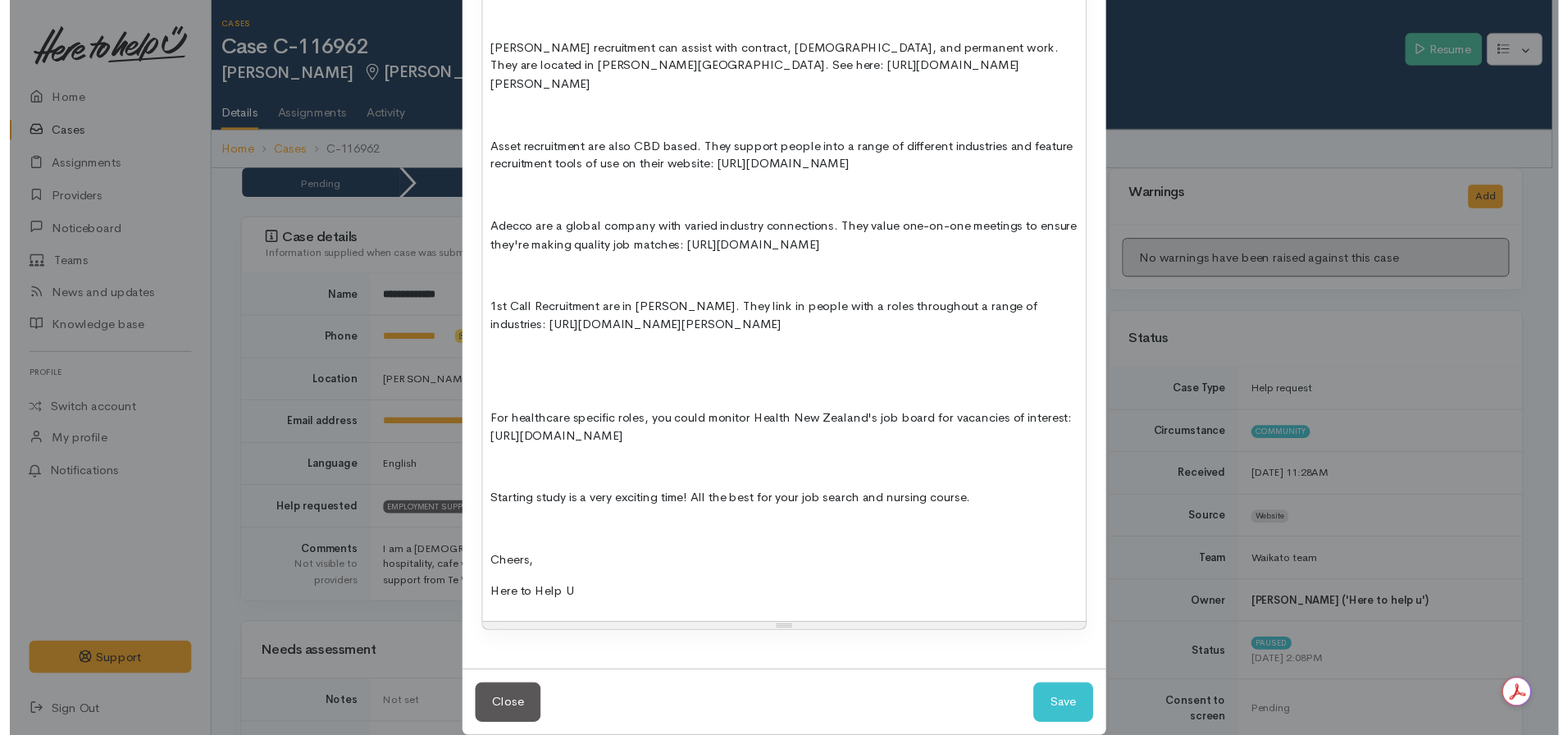
scroll to position [1489, 0]
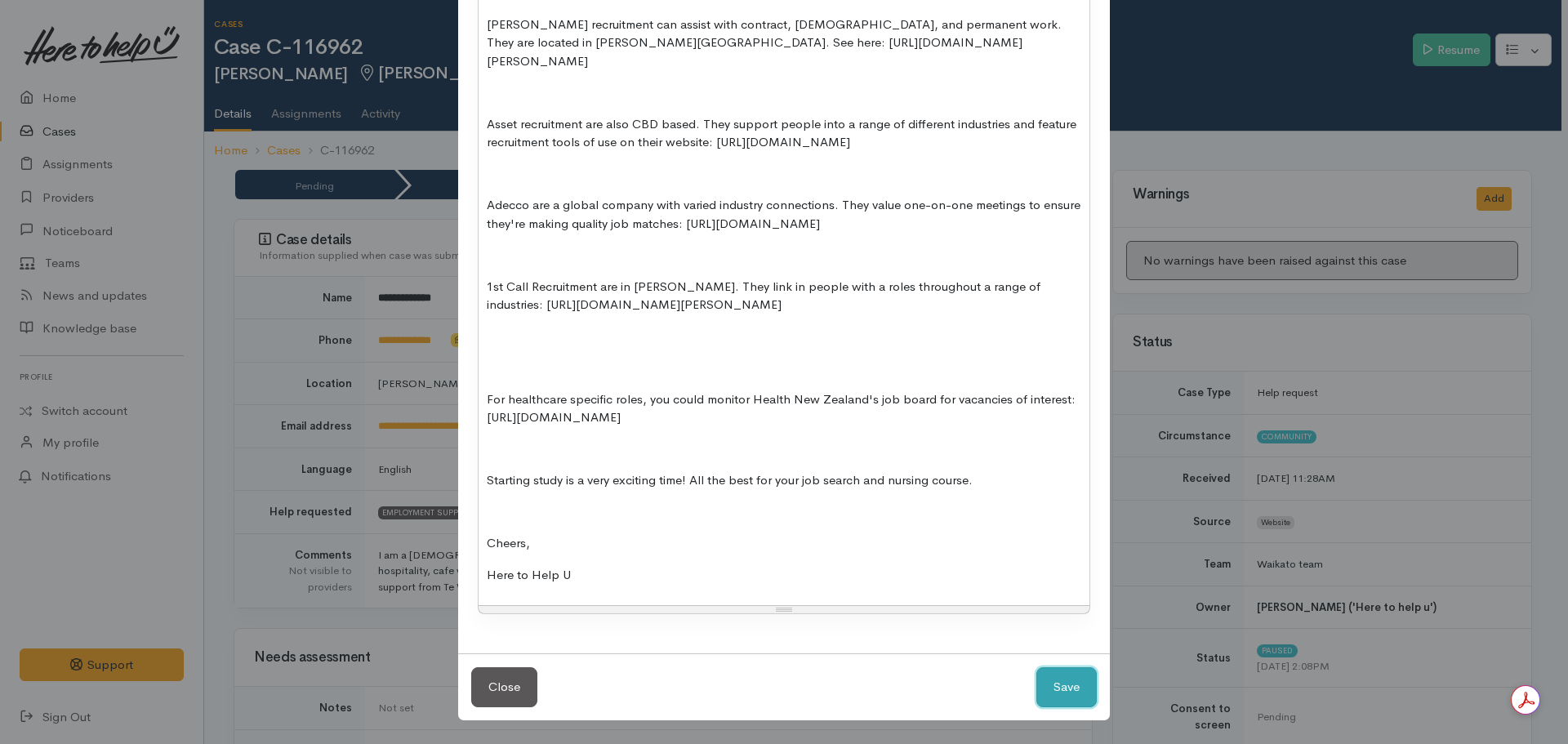
click at [1075, 693] on button "Save" at bounding box center [1066, 688] width 61 height 40
select select "1"
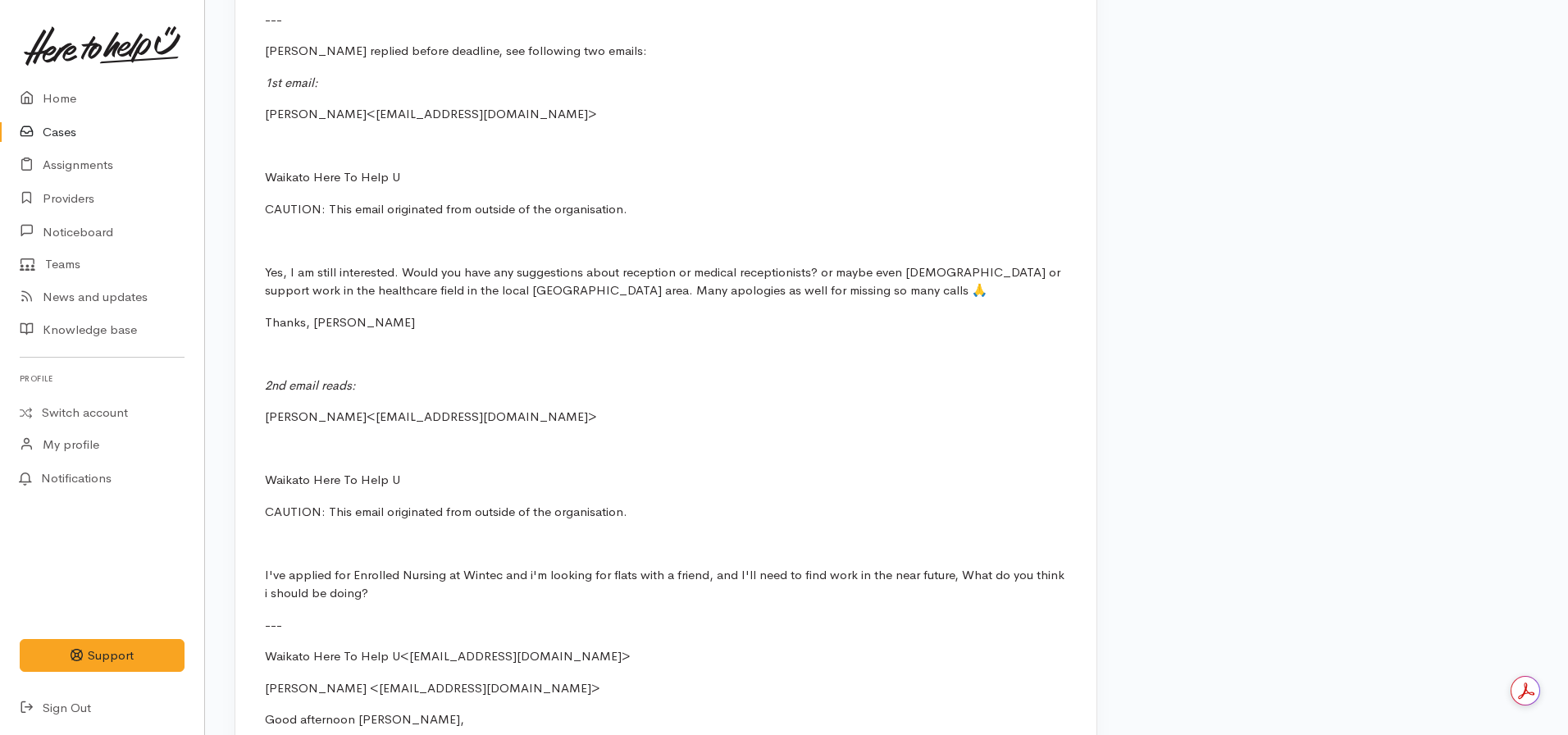
scroll to position [2133, 0]
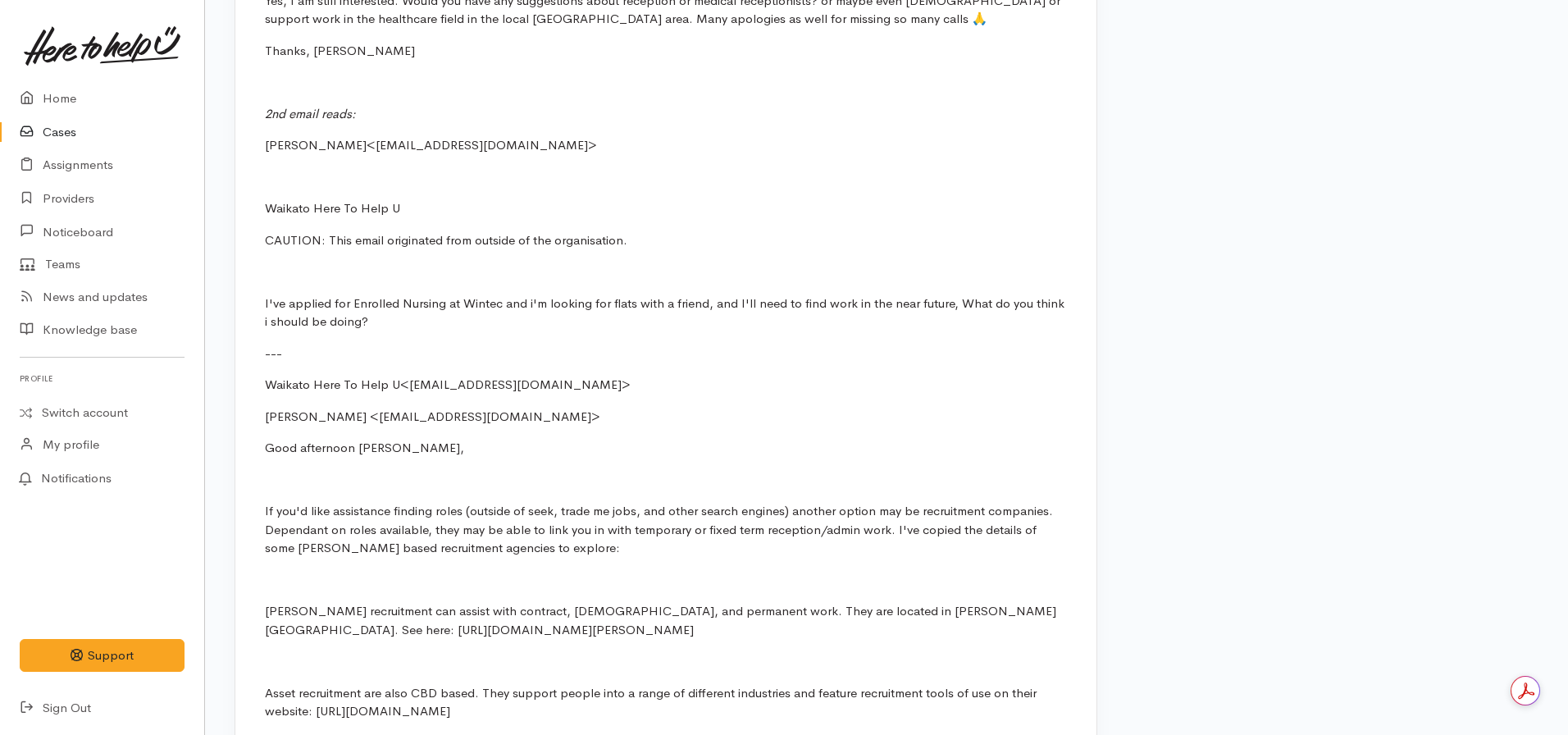
click at [100, 122] on link "Cases" at bounding box center [102, 133] width 204 height 34
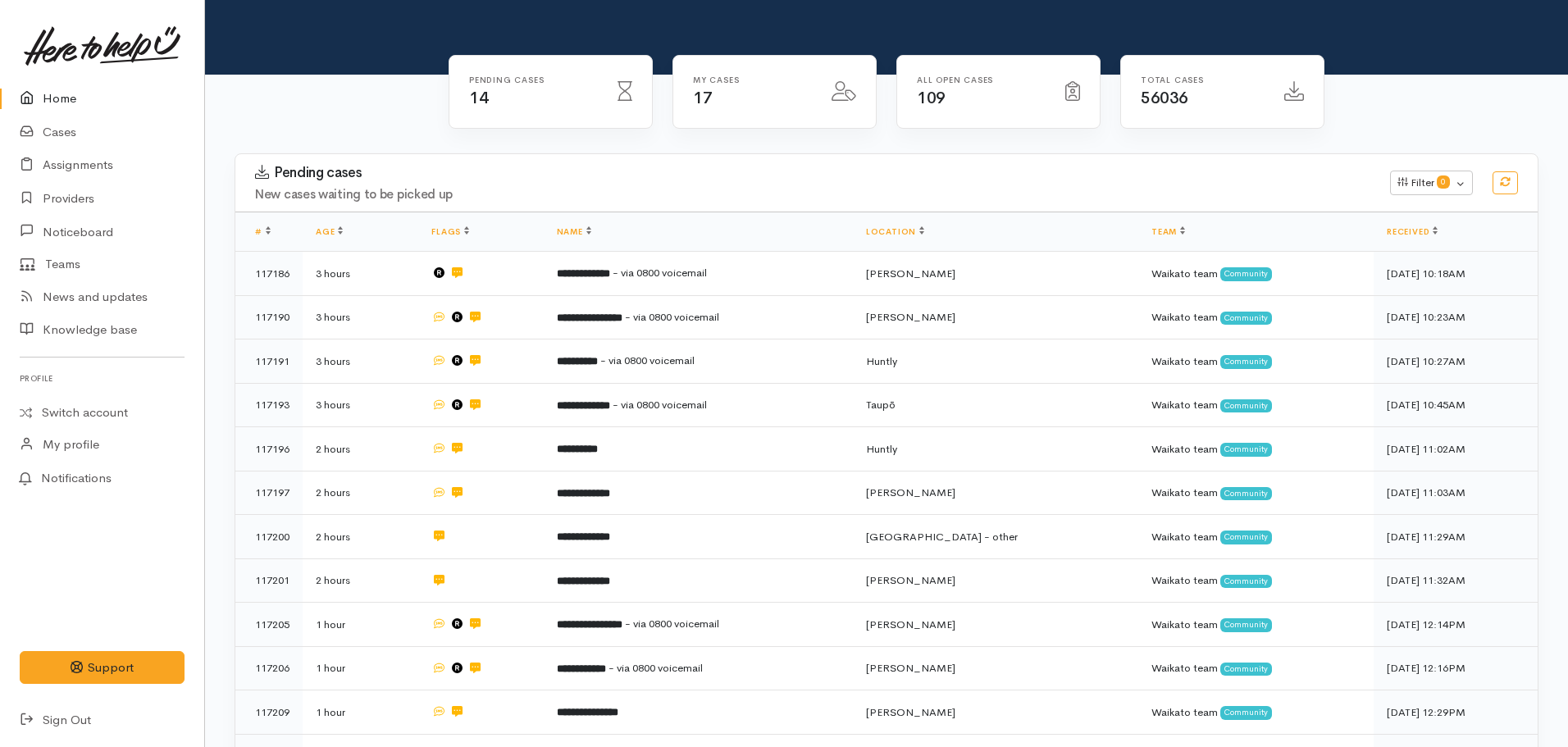
scroll to position [82, 0]
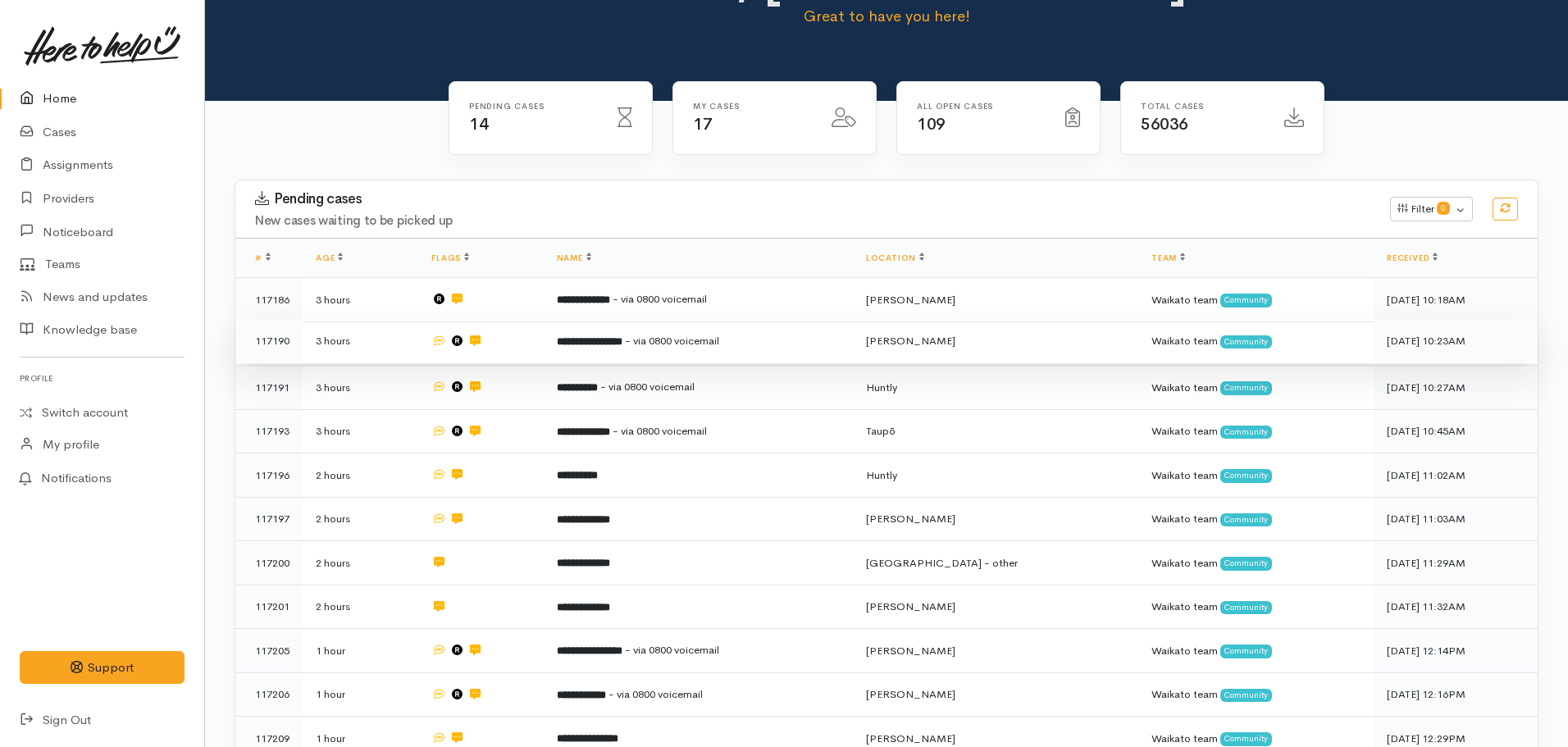
click at [588, 348] on td "**********" at bounding box center [698, 341] width 309 height 44
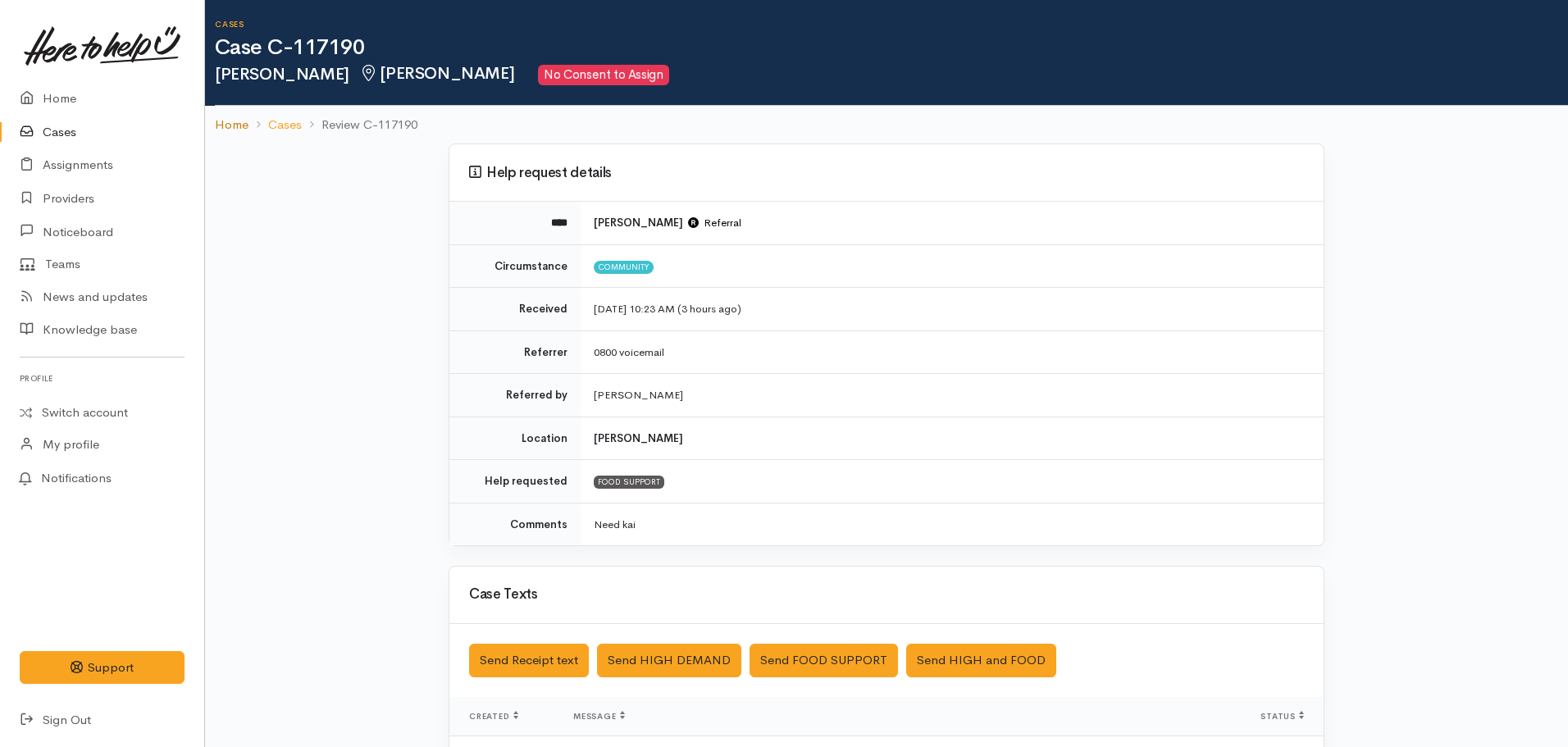
click at [236, 132] on link "Home" at bounding box center [231, 124] width 34 height 19
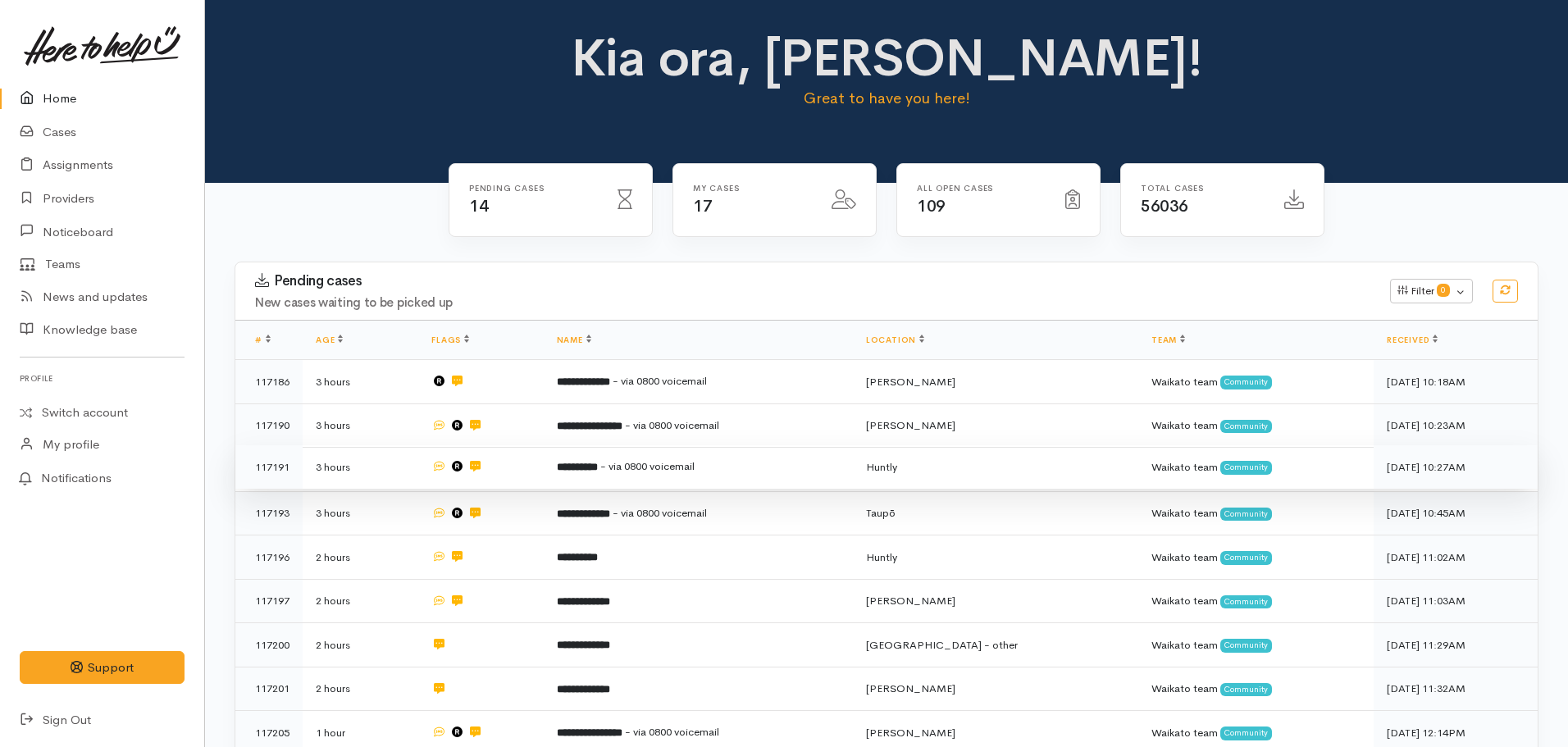
click at [598, 468] on b "**********" at bounding box center [577, 467] width 41 height 11
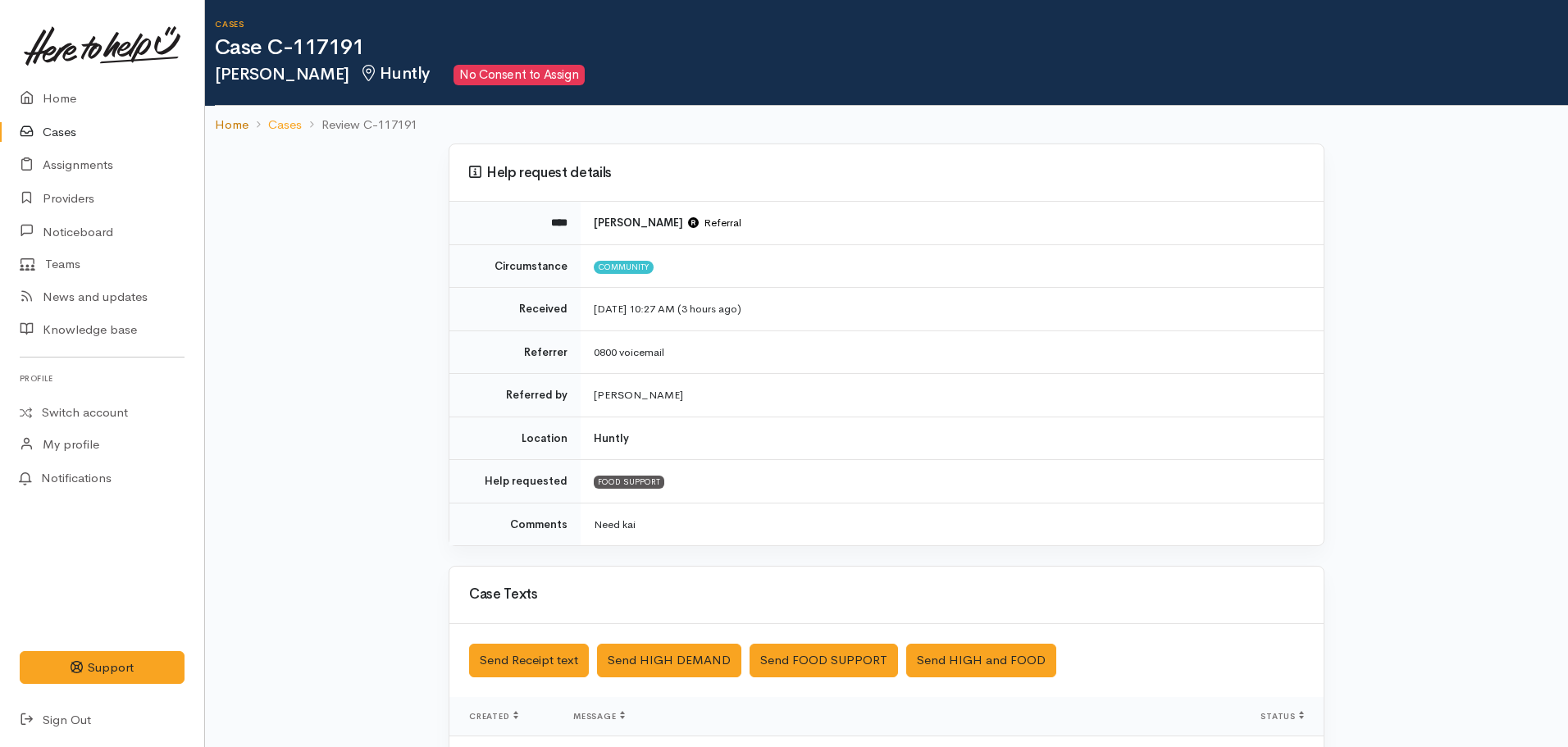
click at [233, 124] on link "Home" at bounding box center [231, 124] width 34 height 19
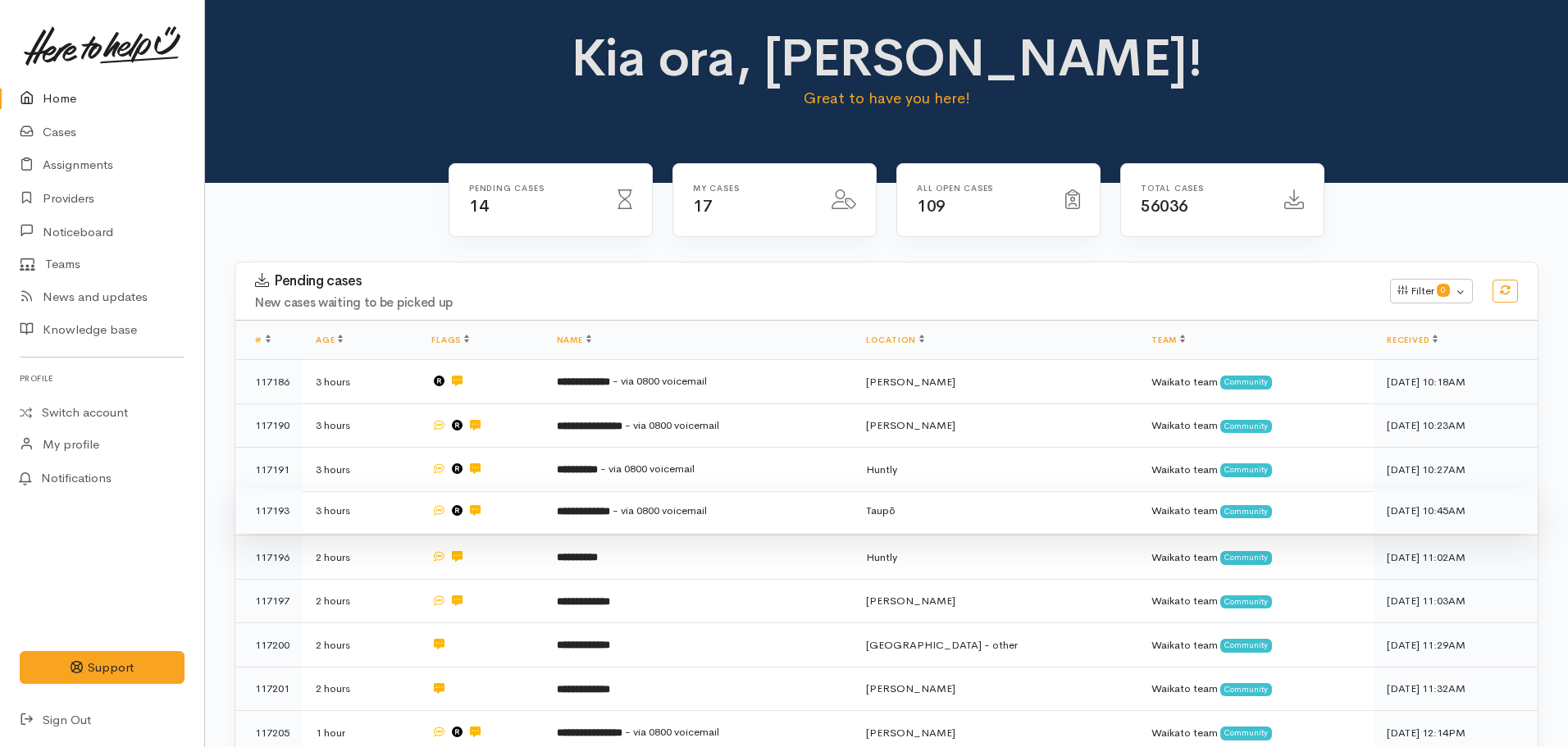
click at [707, 509] on span "- via 0800 voicemail" at bounding box center [660, 510] width 94 height 14
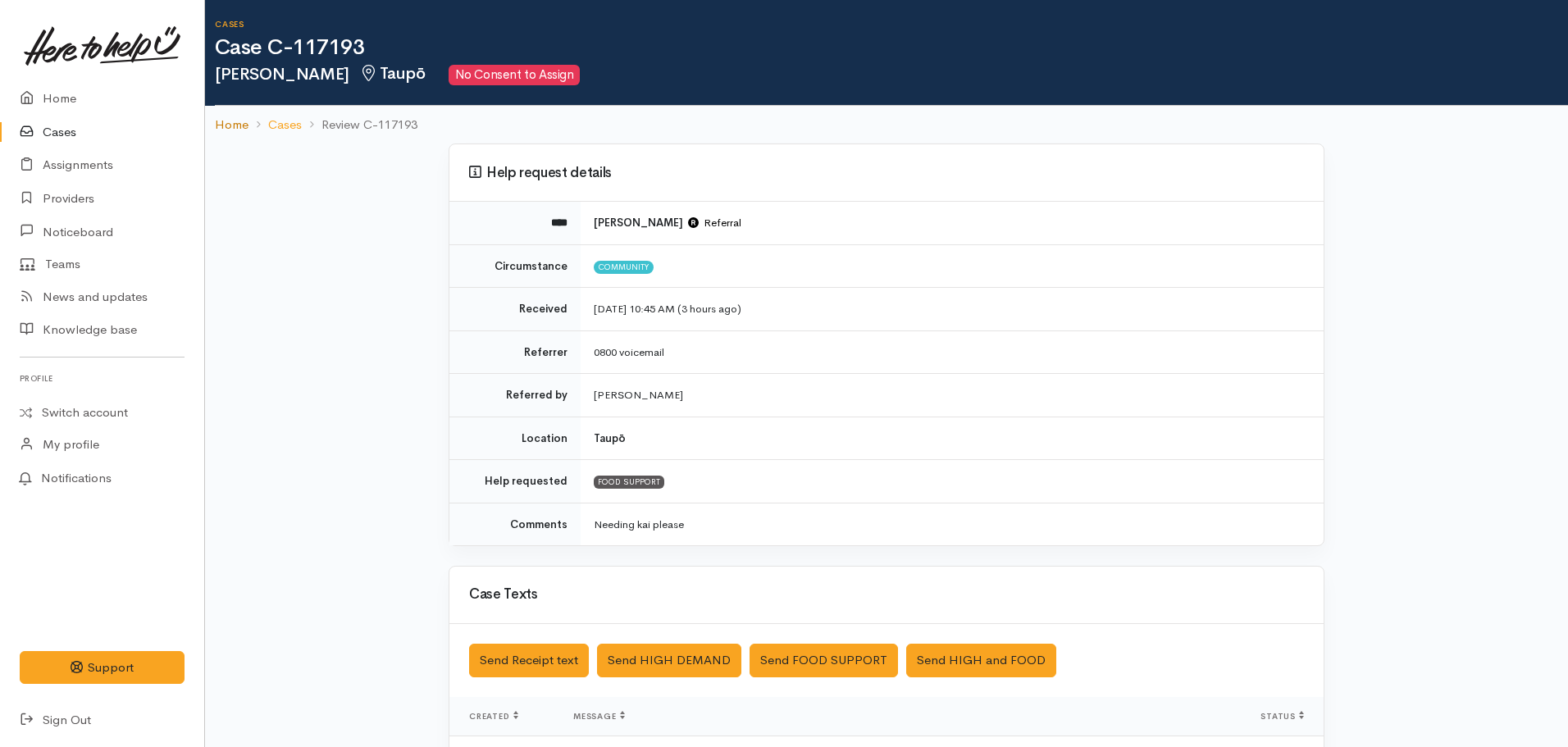
click at [246, 122] on link "Home" at bounding box center [231, 124] width 34 height 19
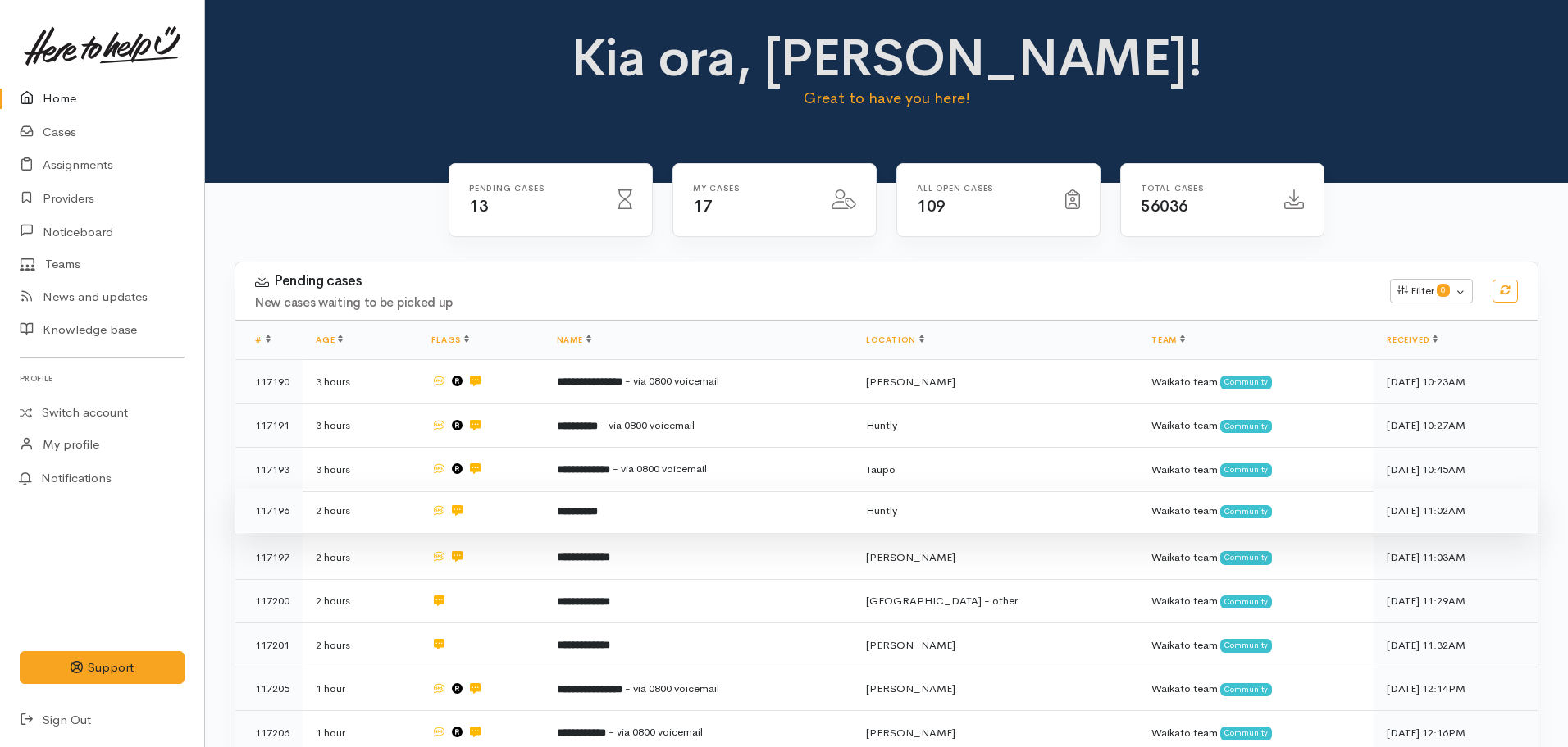
click at [621, 516] on td "**********" at bounding box center [698, 511] width 309 height 44
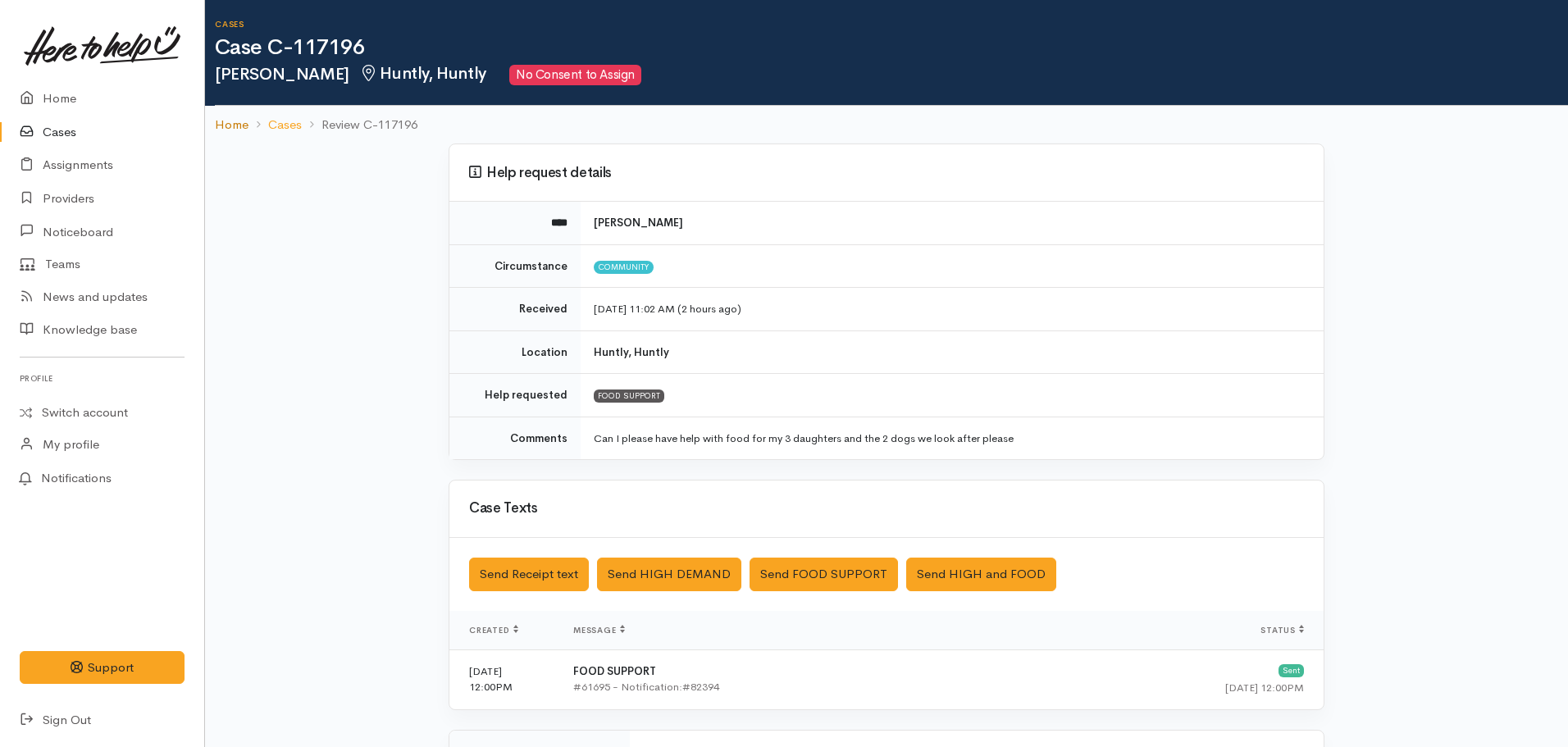
click at [228, 125] on link "Home" at bounding box center [231, 124] width 34 height 19
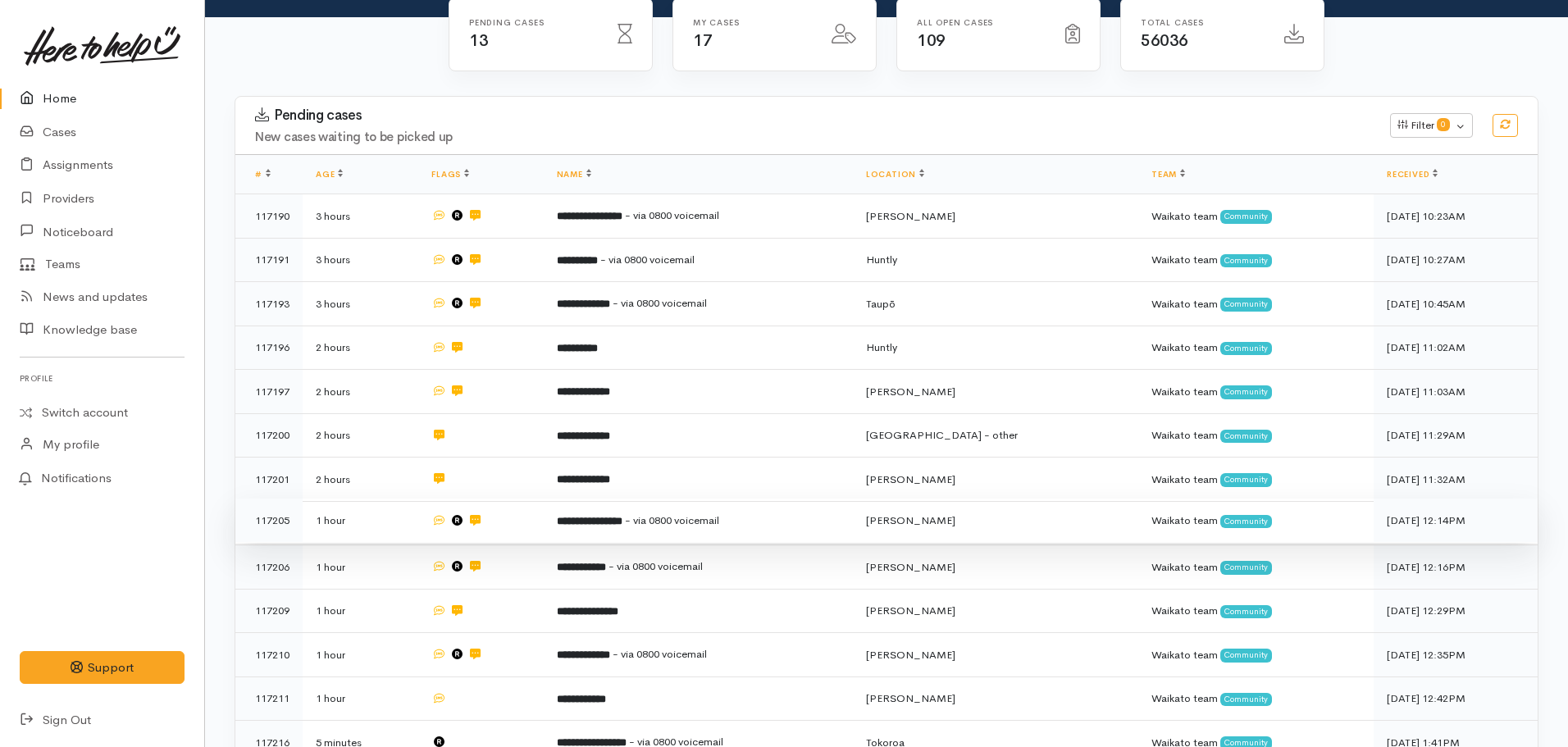
scroll to position [164, 0]
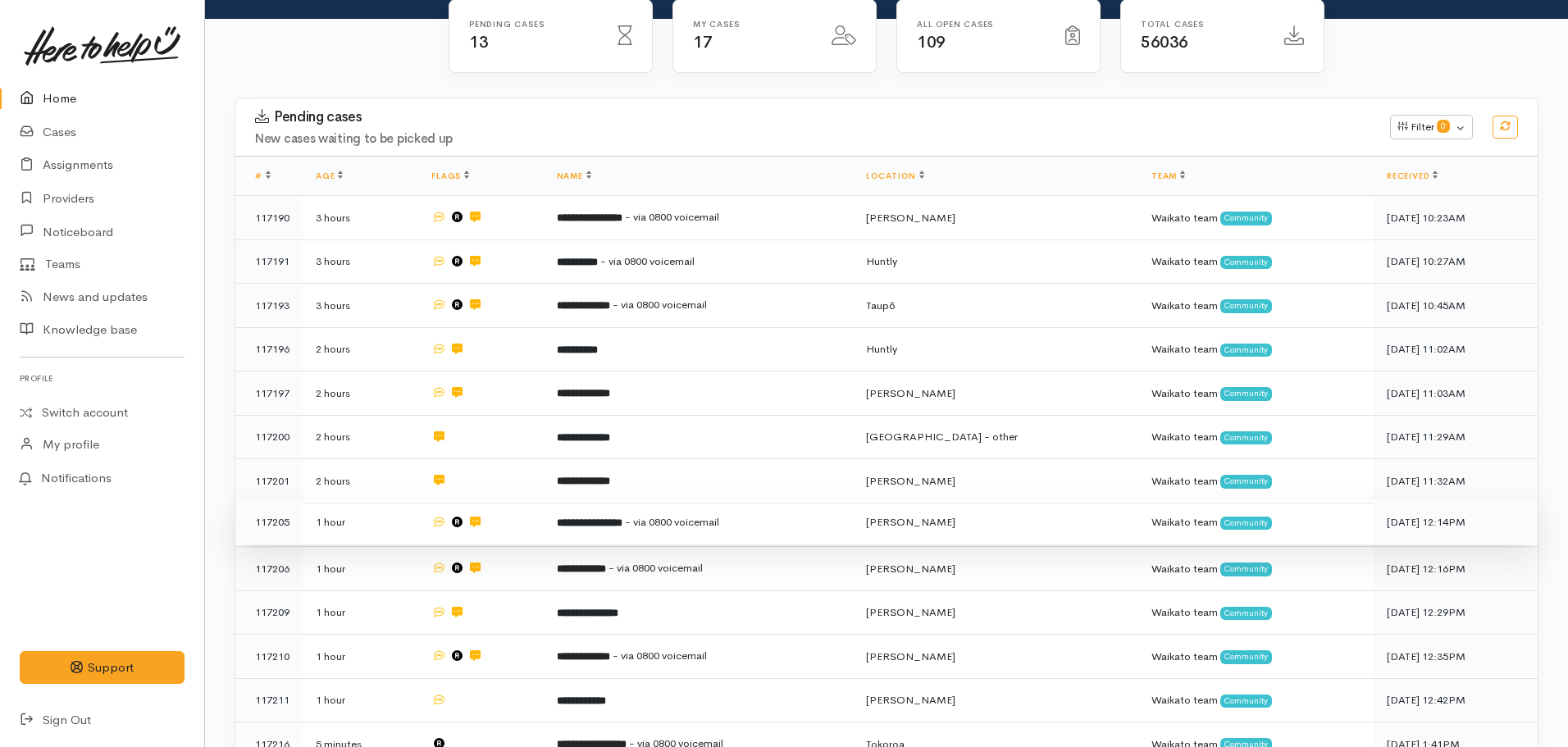
click at [622, 523] on b "**********" at bounding box center [590, 523] width 65 height 11
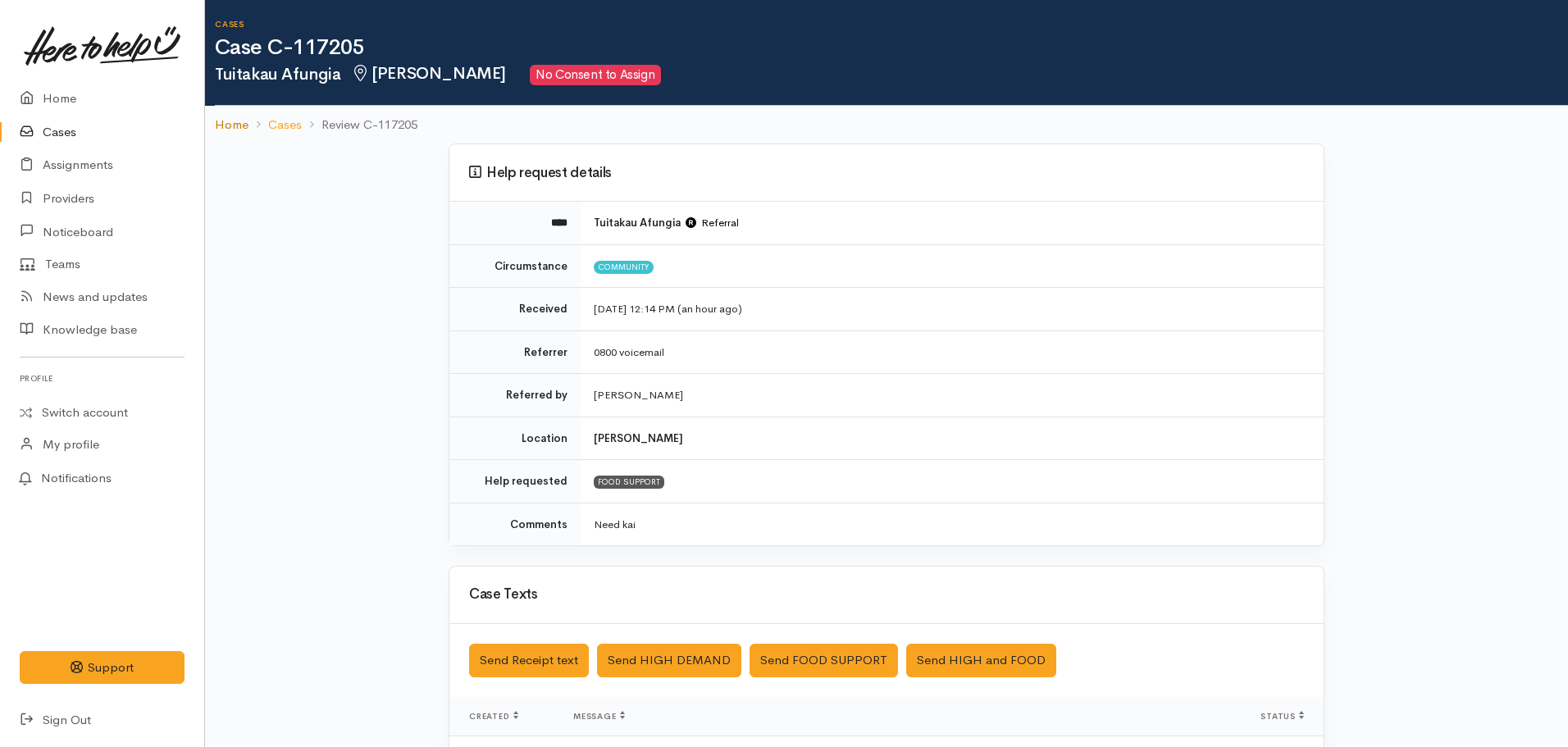
click at [240, 130] on link "Home" at bounding box center [231, 124] width 34 height 19
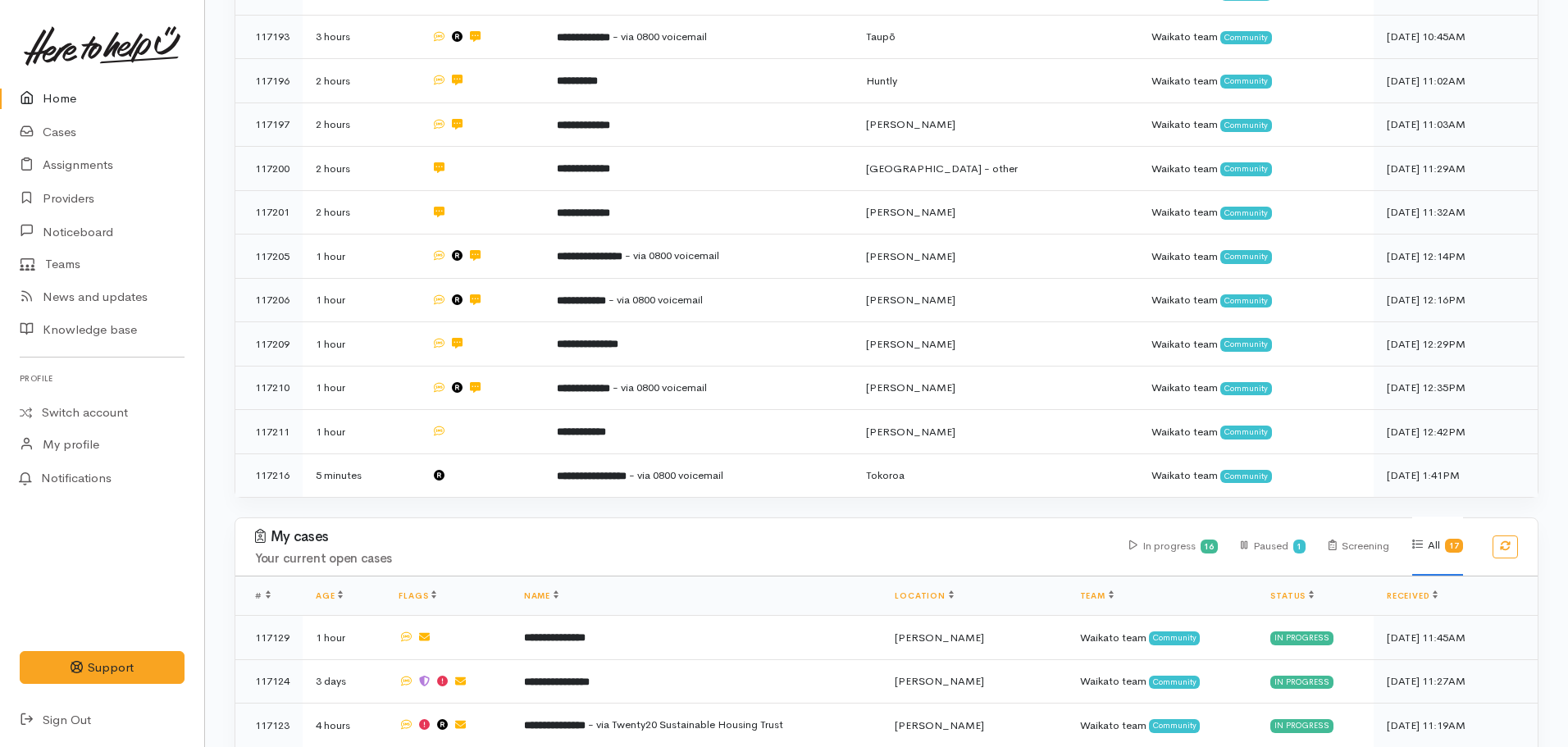
scroll to position [411, 0]
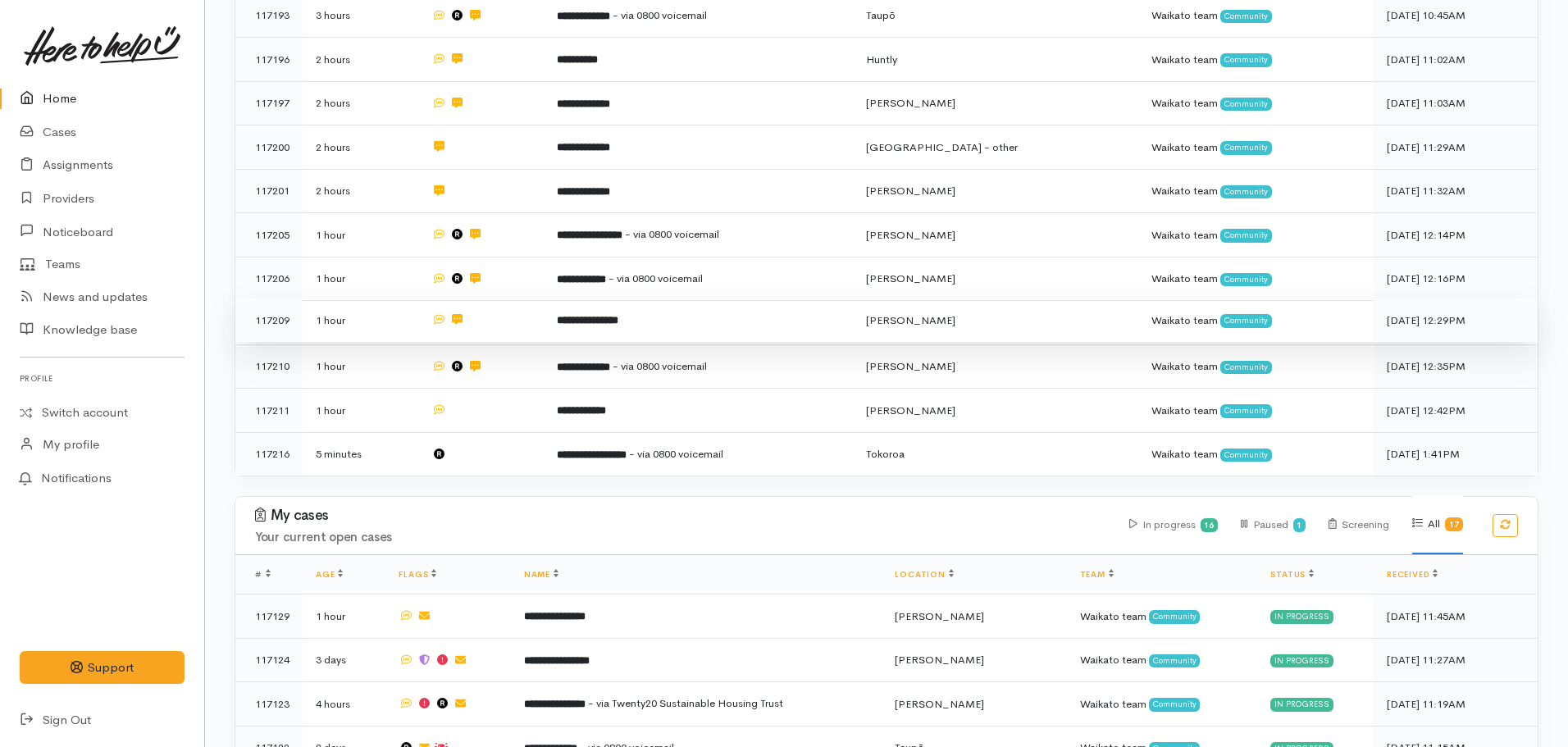
click at [574, 334] on td "**********" at bounding box center [698, 321] width 309 height 44
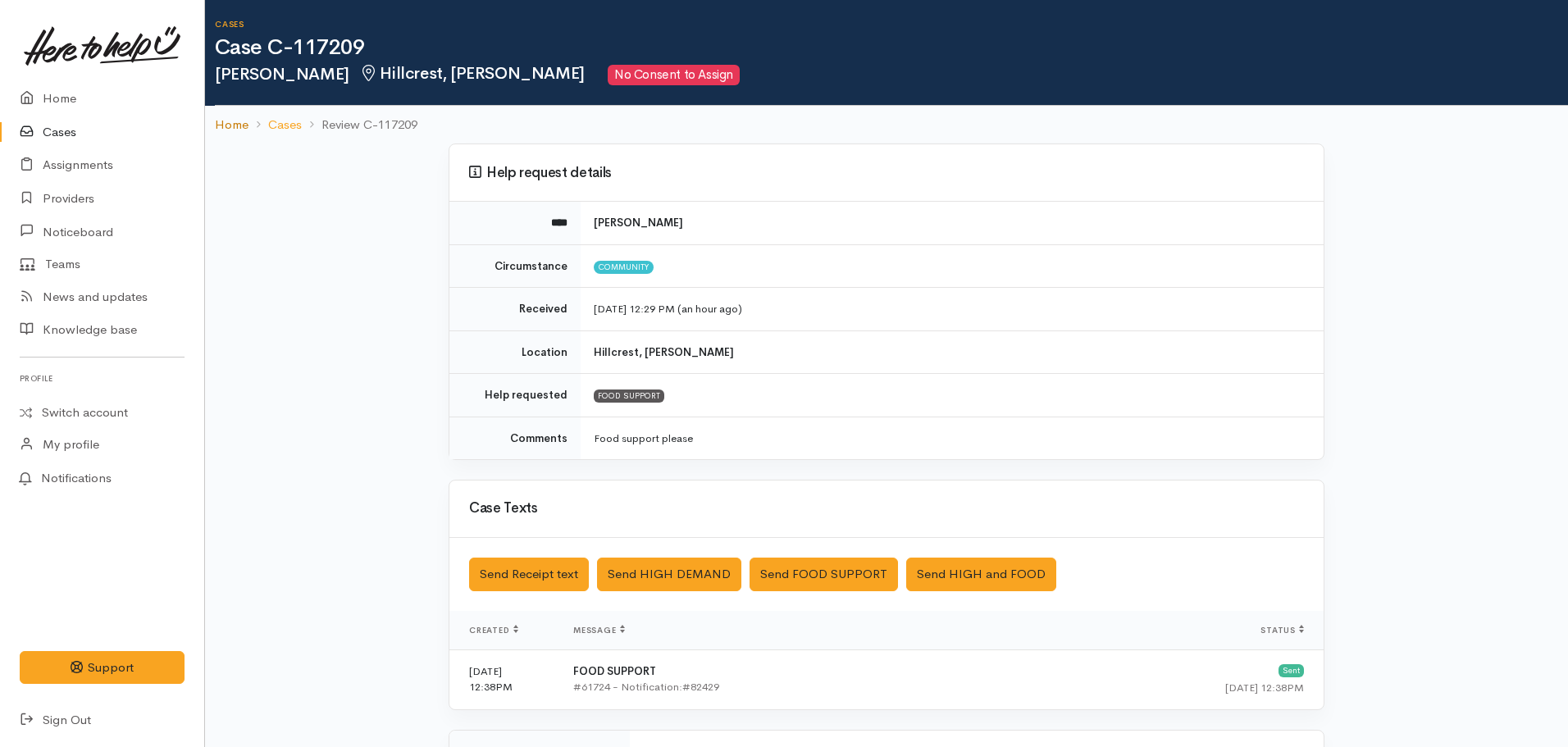
click at [223, 124] on link "Home" at bounding box center [231, 124] width 34 height 19
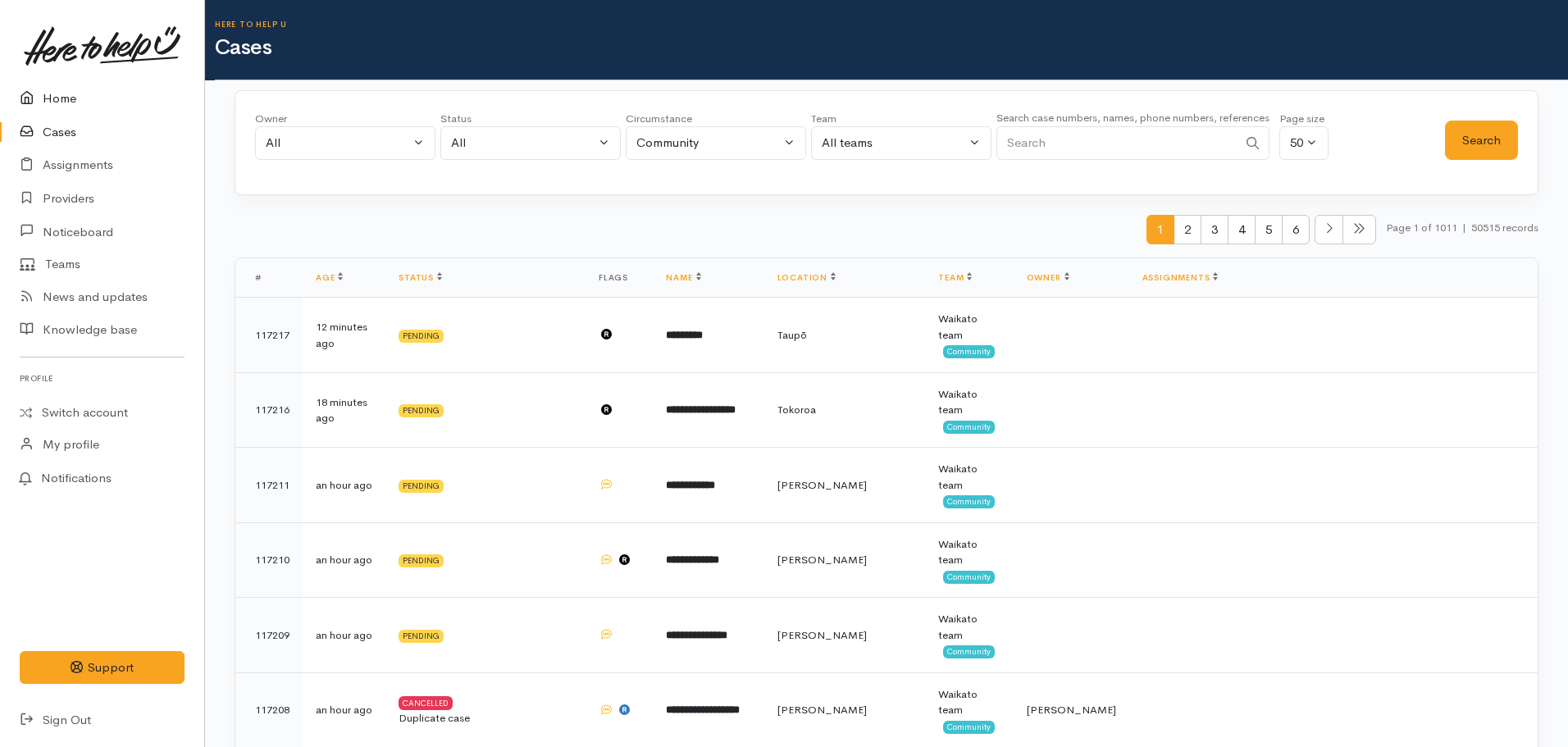
click at [77, 87] on link "Home" at bounding box center [102, 99] width 204 height 34
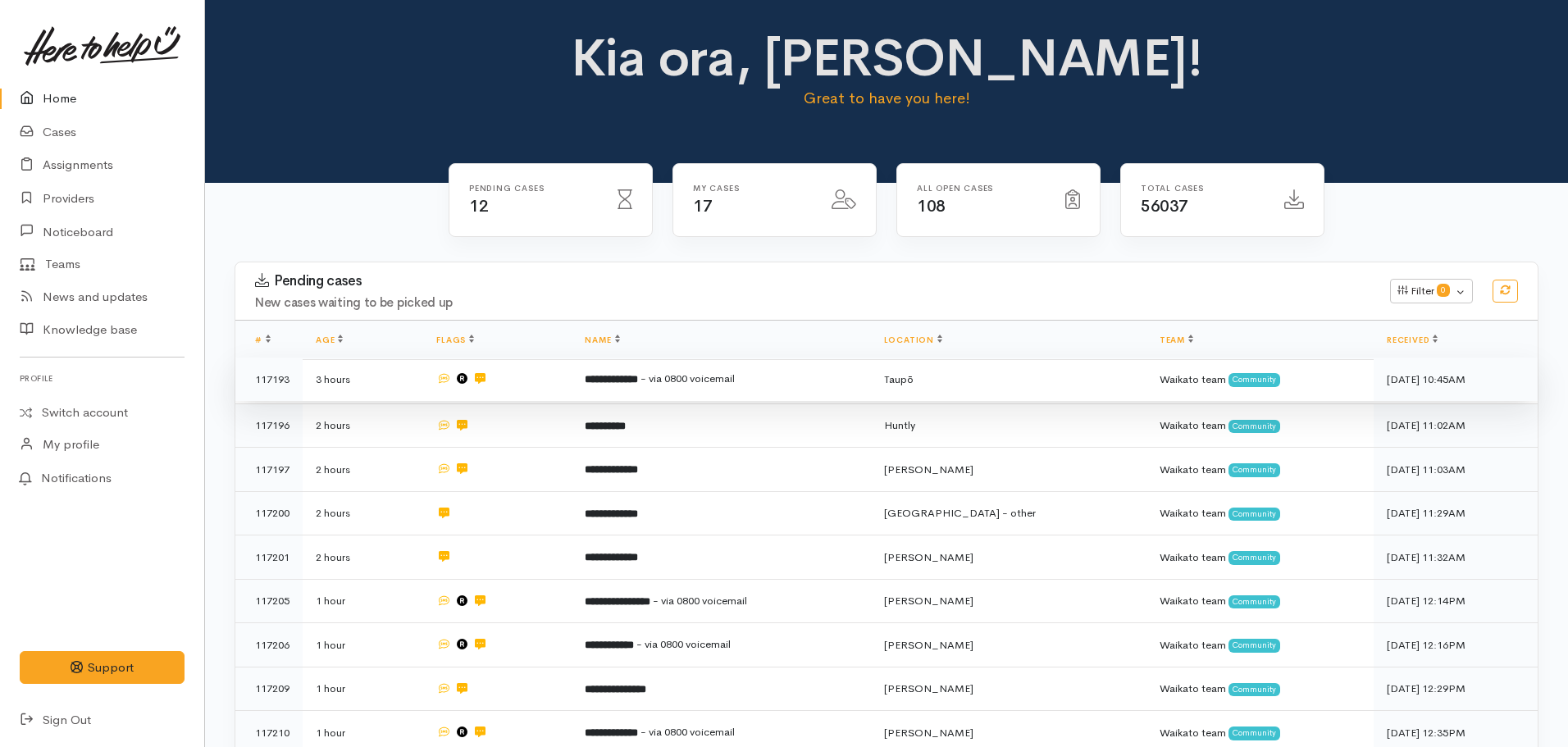
click at [681, 372] on span "- via 0800 voicemail" at bounding box center [688, 379] width 94 height 14
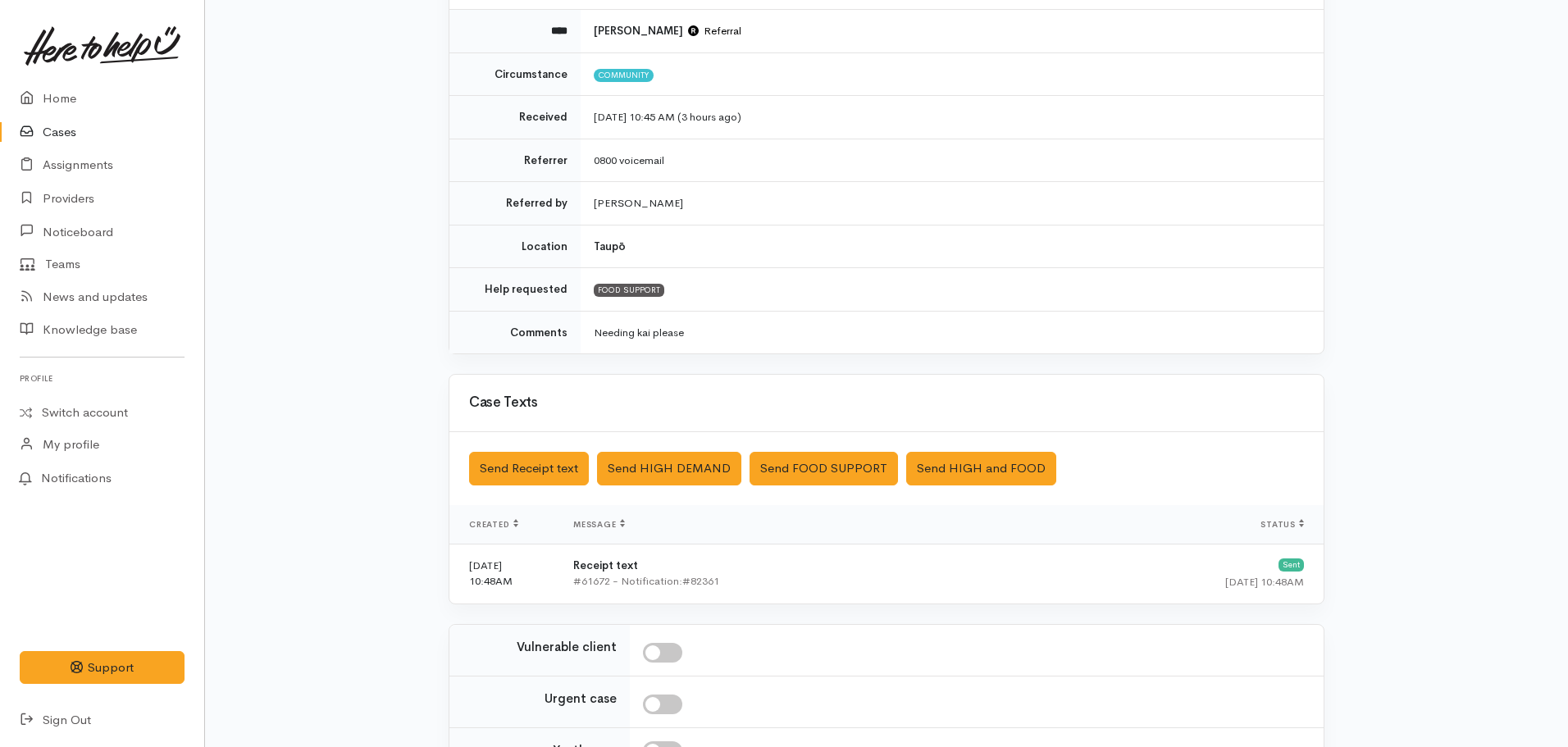
scroll to position [369, 0]
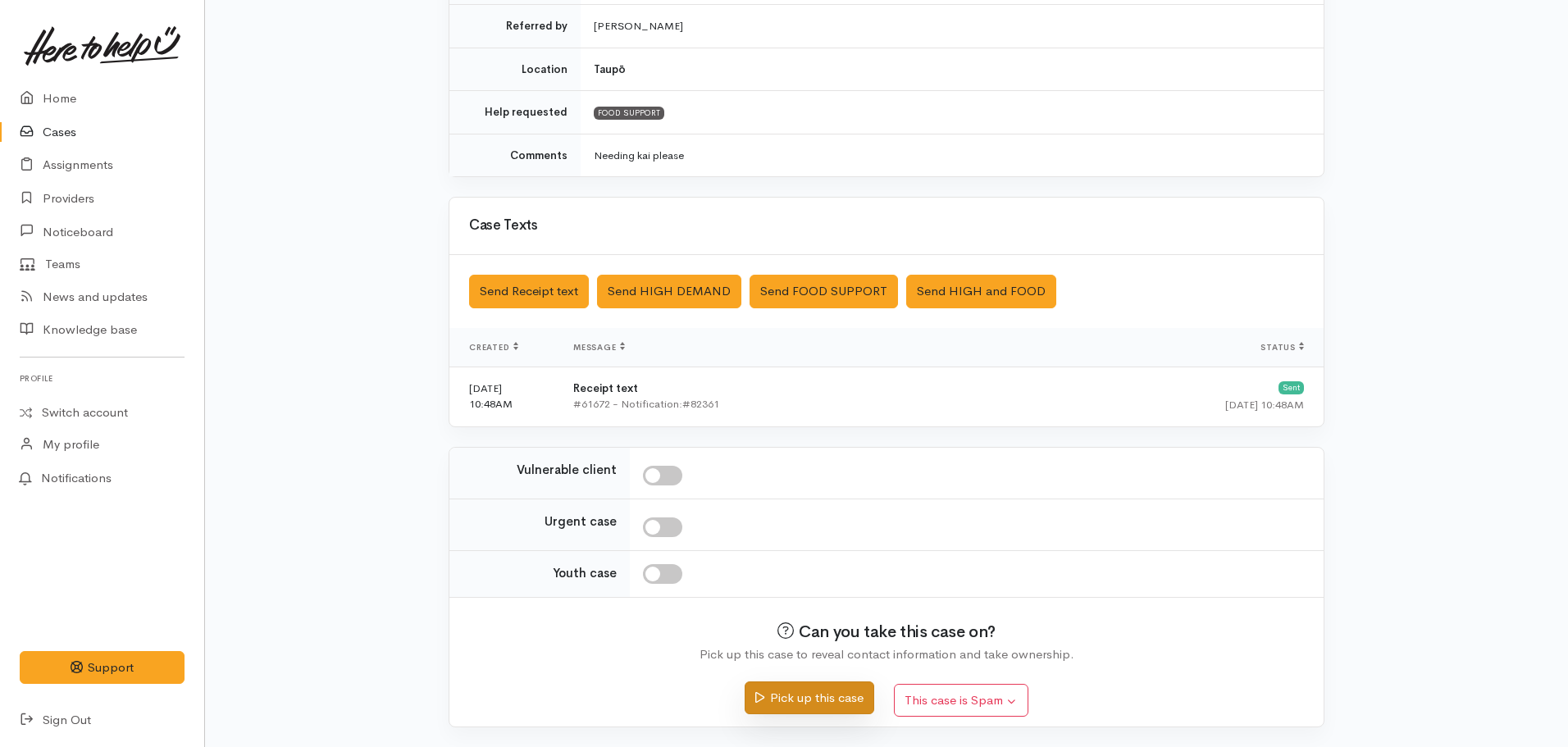
click at [813, 705] on button "Pick up this case" at bounding box center [810, 698] width 129 height 34
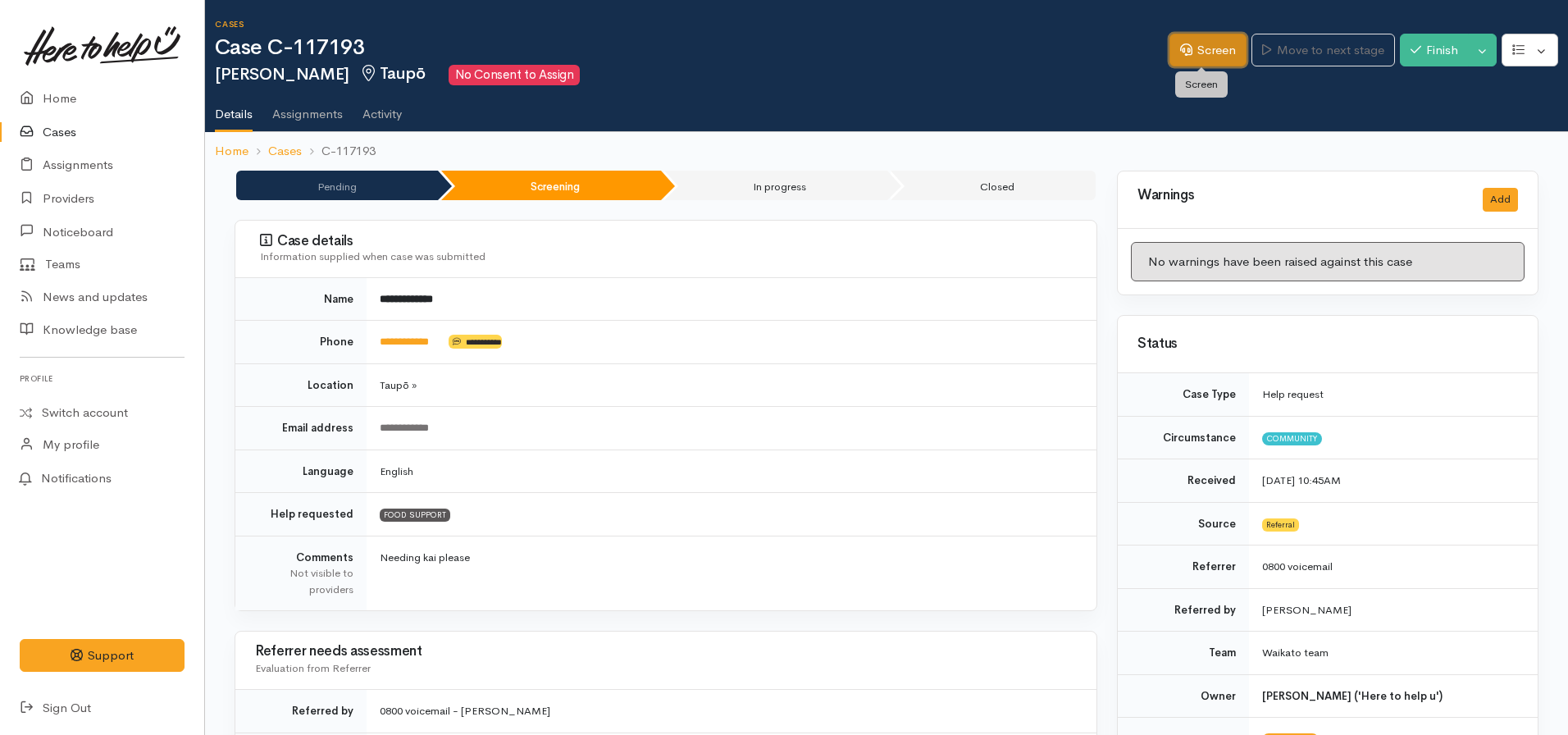
click at [1196, 59] on link "Screen" at bounding box center [1208, 50] width 77 height 34
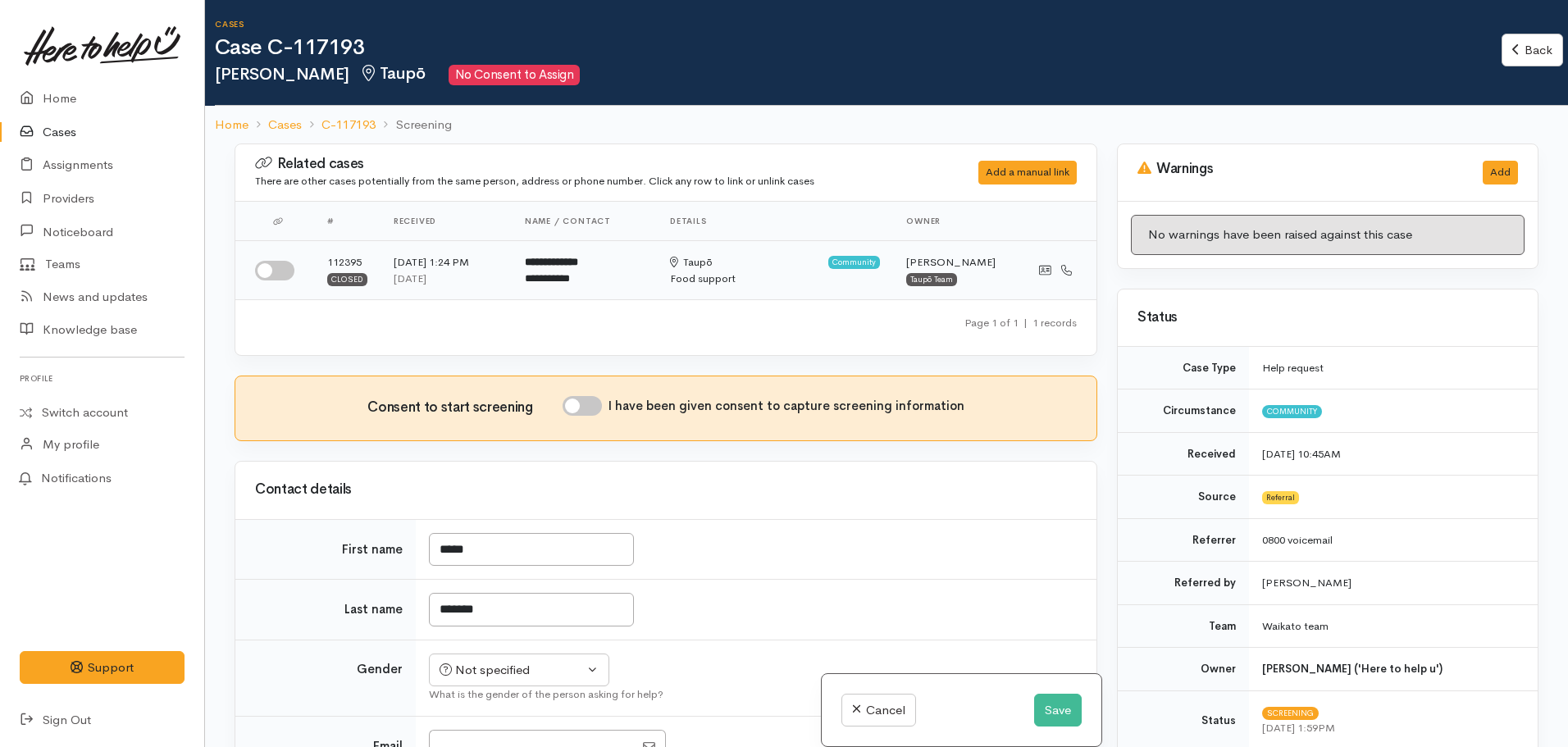
click at [268, 265] on input "checkbox" at bounding box center [275, 270] width 40 height 19
checkbox input "true"
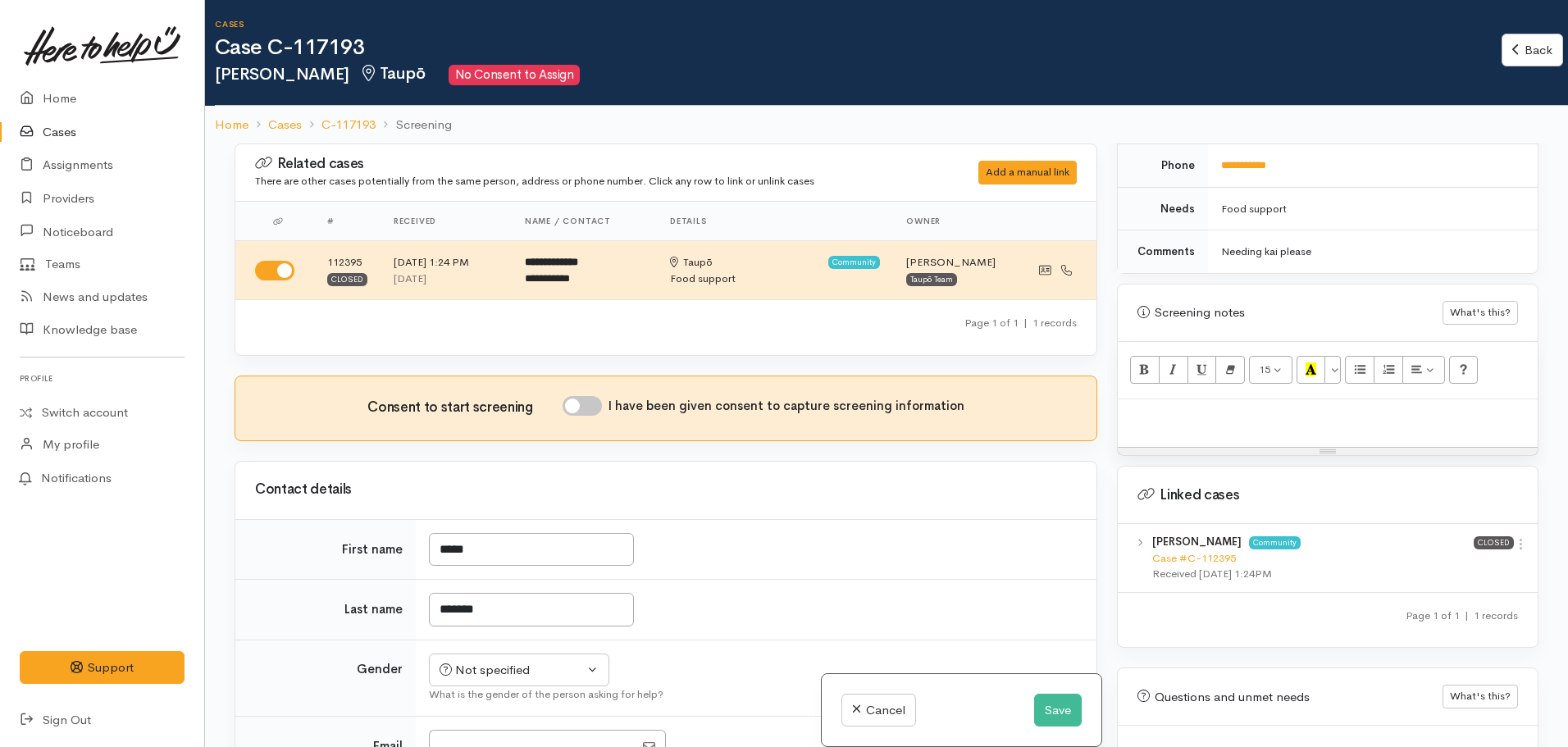
scroll to position [902, 0]
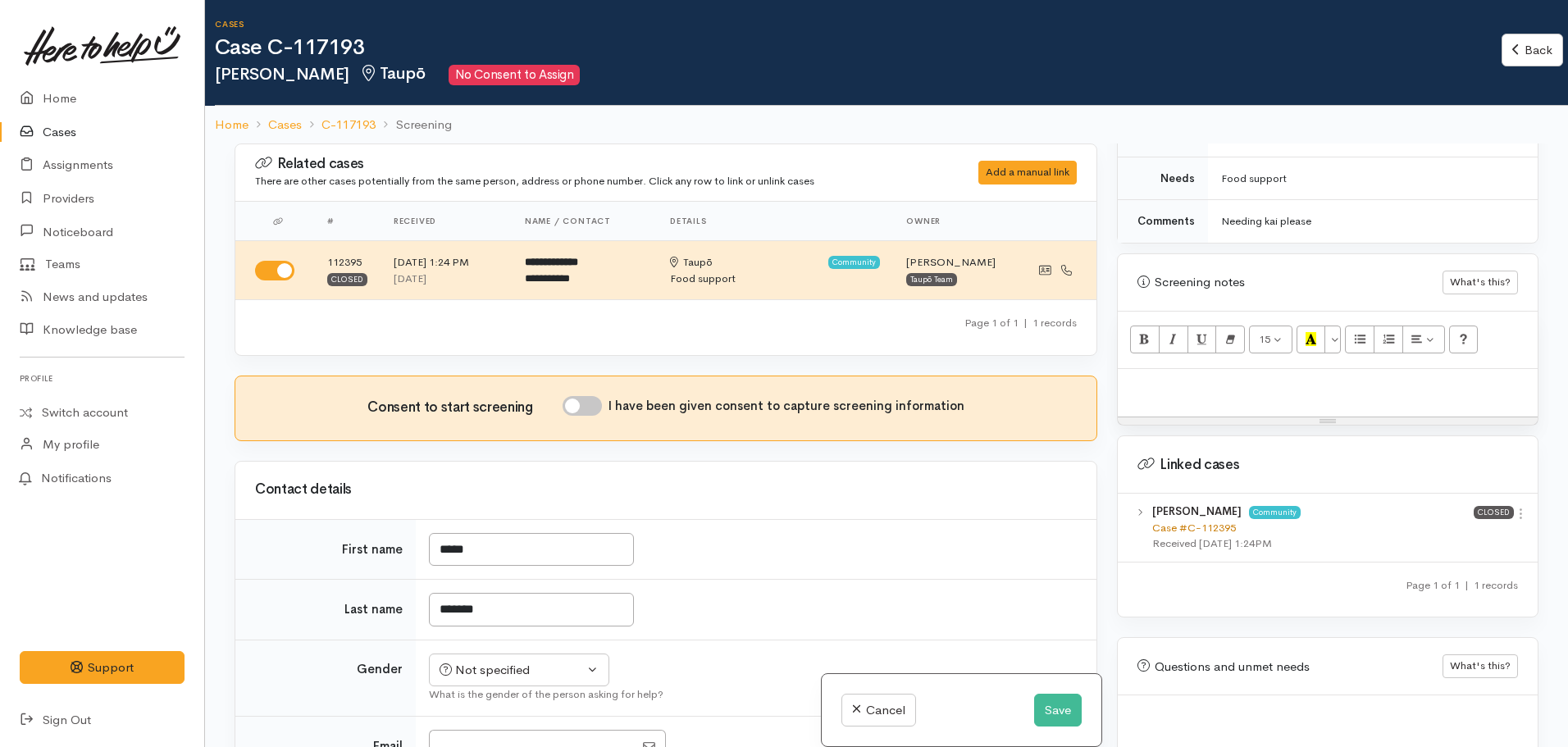
click at [1197, 521] on link "Case #C-112395" at bounding box center [1194, 528] width 84 height 14
click at [1183, 377] on p at bounding box center [1328, 386] width 403 height 19
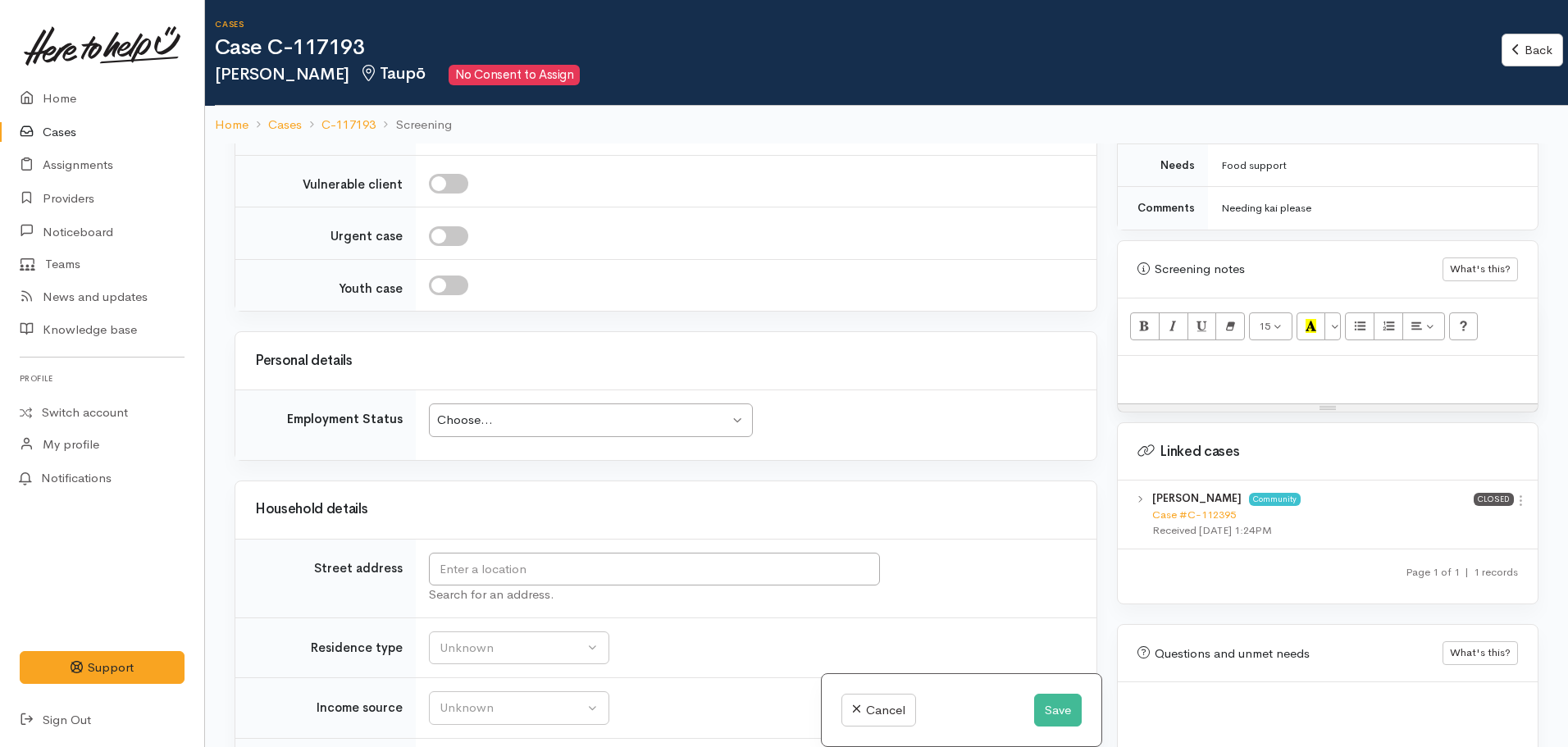
scroll to position [938, 0]
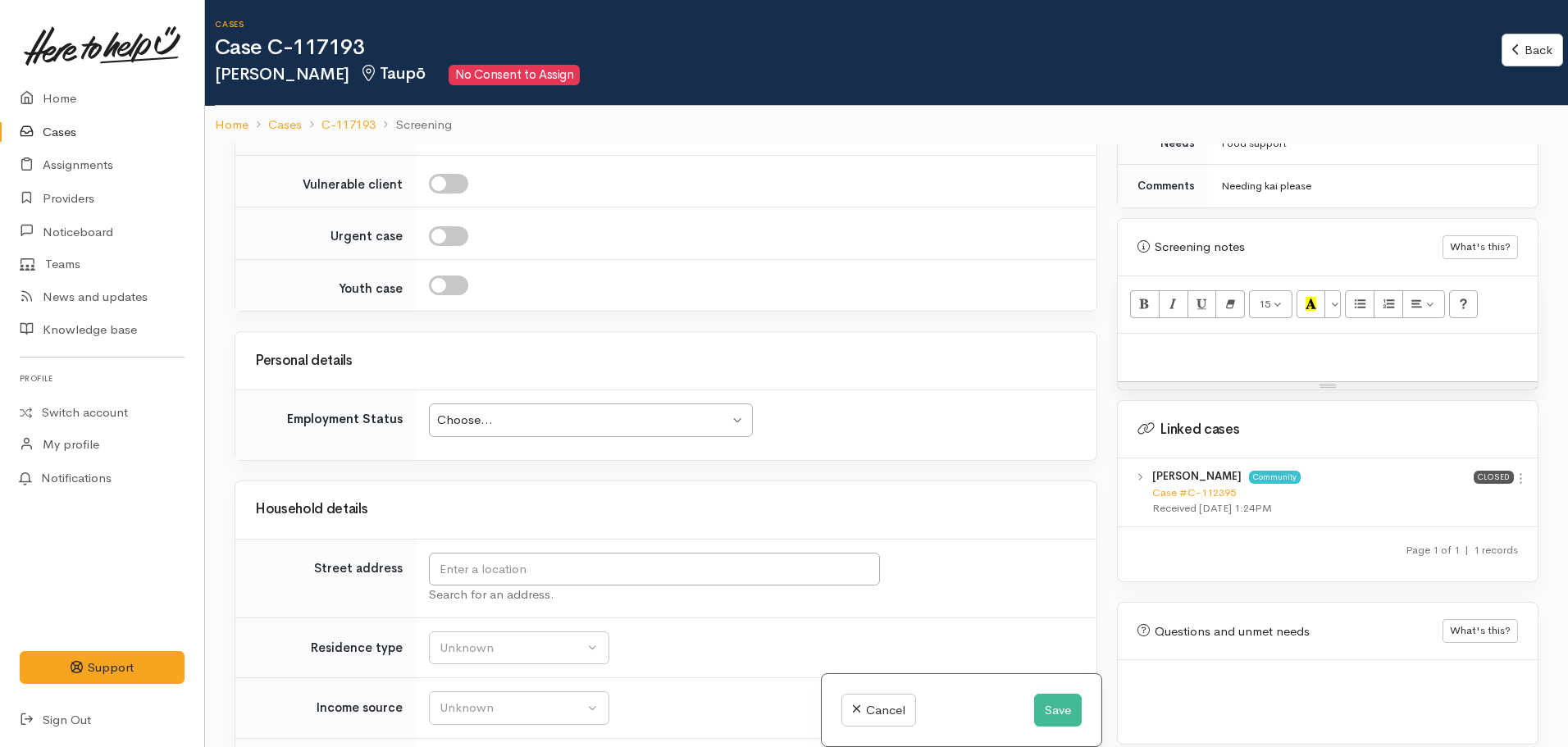
click at [1187, 342] on p at bounding box center [1328, 351] width 403 height 19
paste div
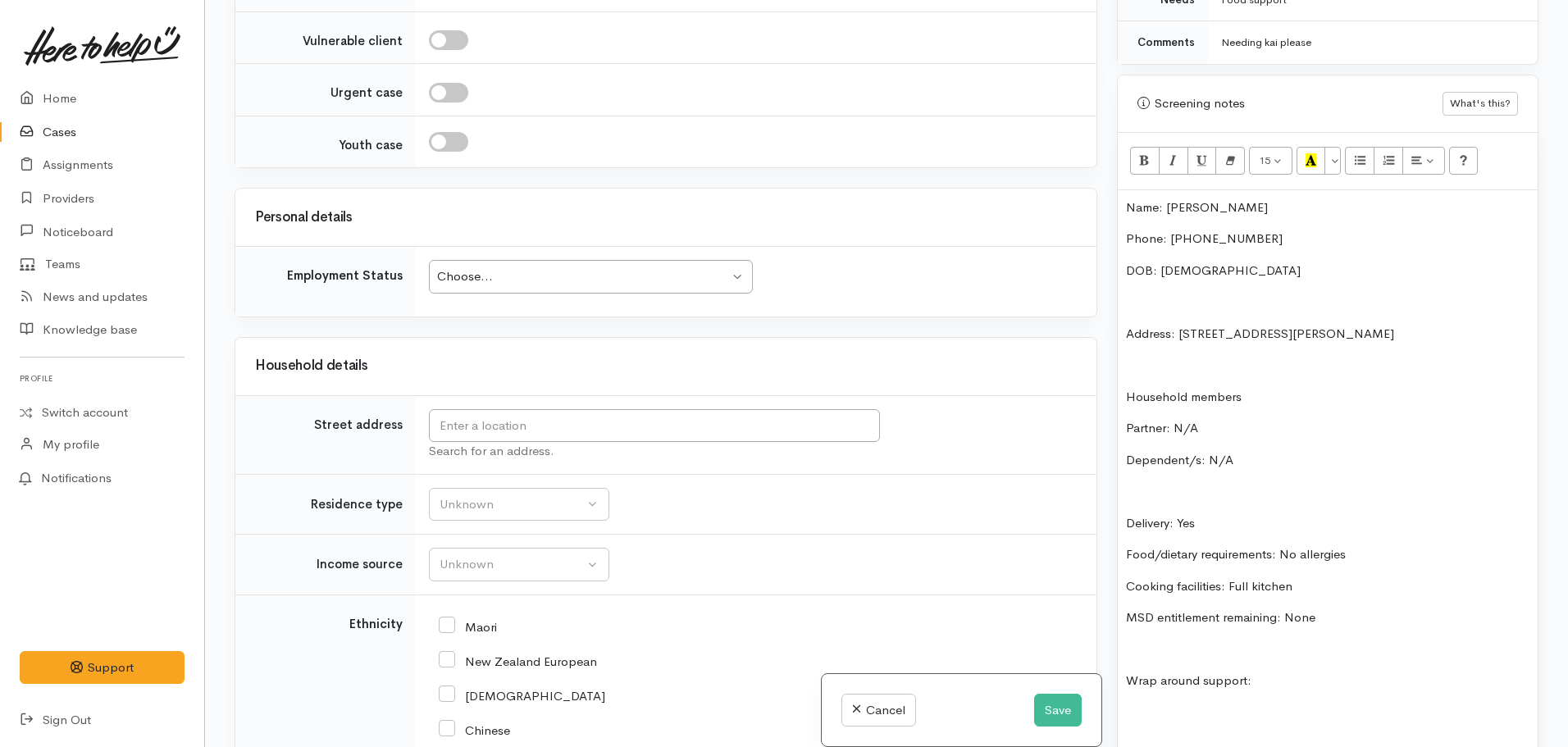
scroll to position [989, 0]
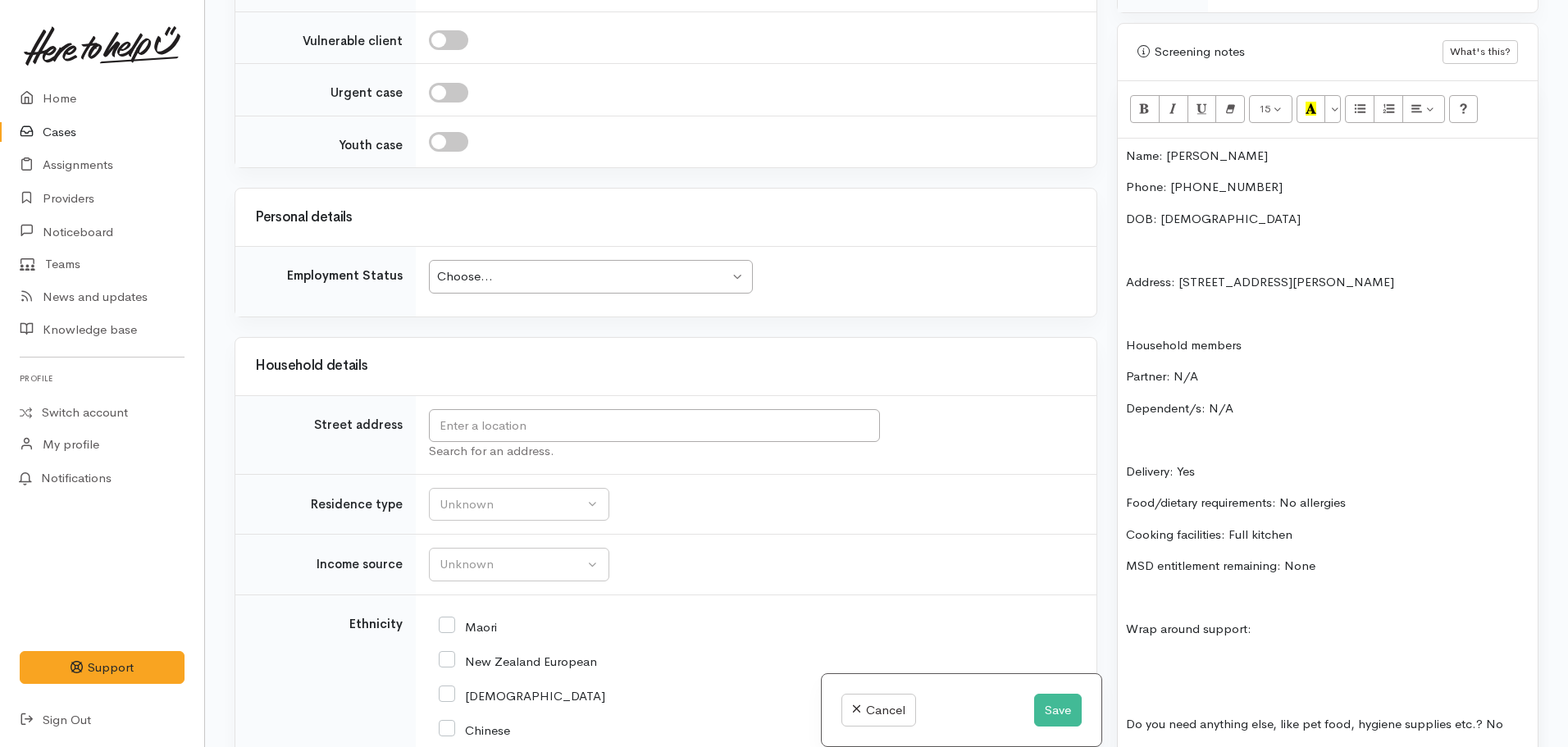
click at [1119, 145] on div "Name: Maria Tamaira Phone: 02109098111 DOB: 07/07/1959 Address: 4/65 Arthur Cre…" at bounding box center [1328, 463] width 420 height 648
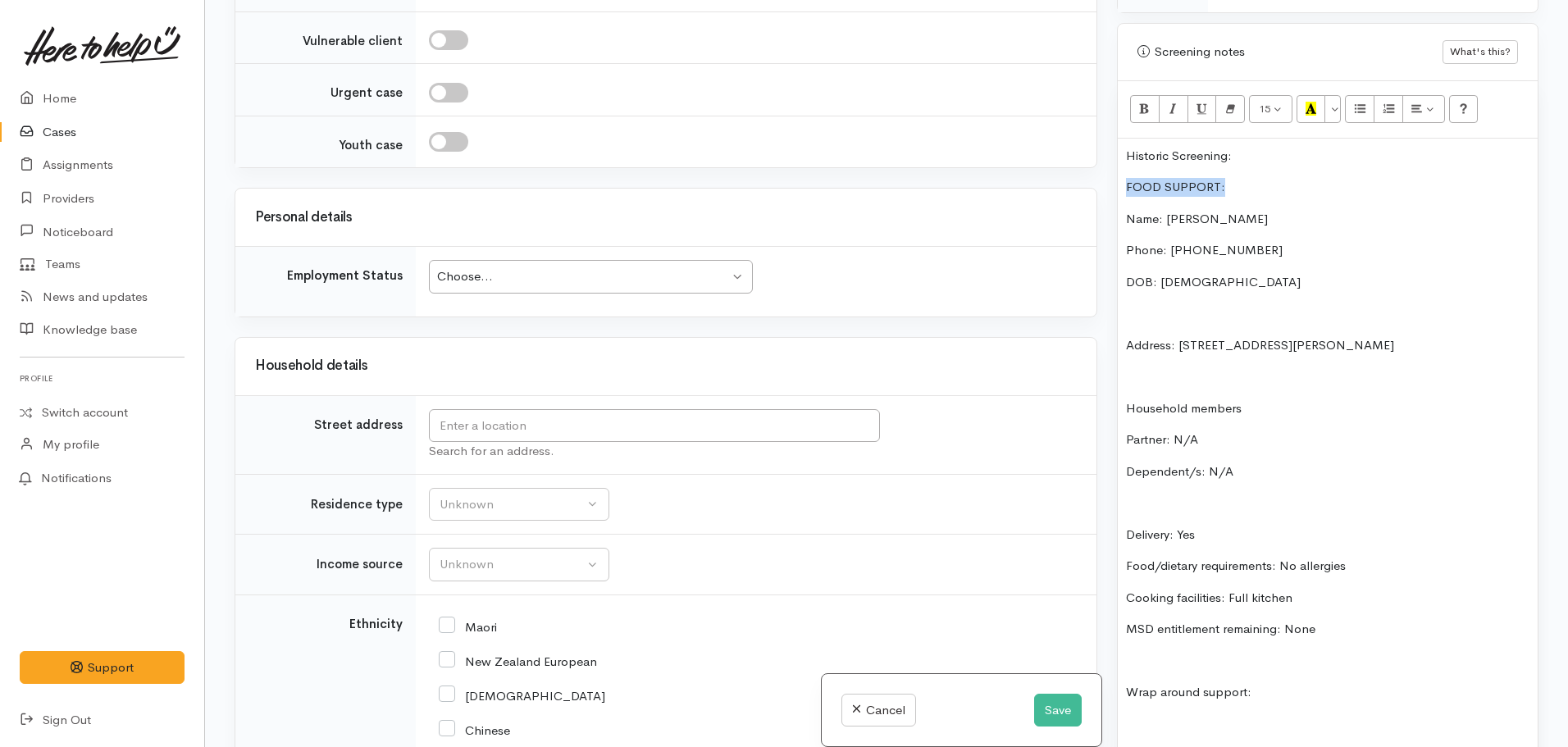
drag, startPoint x: 1251, startPoint y: 177, endPoint x: 1074, endPoint y: 170, distance: 177.1
click at [1074, 170] on div "Related cases There are other cases potentially from the same person, address o…" at bounding box center [886, 374] width 1323 height 747
click at [1338, 95] on button "More Color" at bounding box center [1332, 109] width 17 height 28
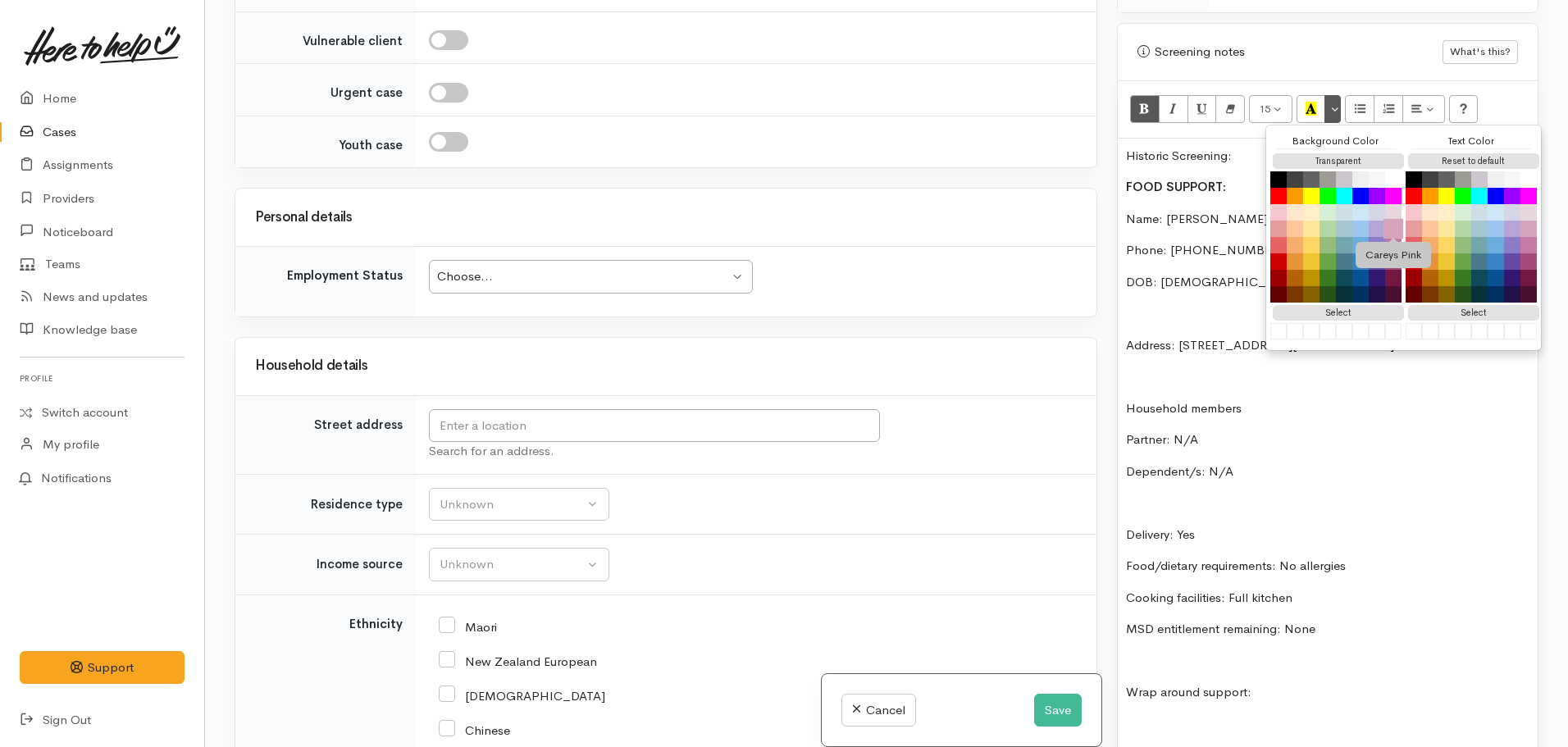
click at [1393, 219] on button "Careys Pink" at bounding box center [1393, 229] width 19 height 19
click at [1202, 242] on p "Phone: 02109098111" at bounding box center [1328, 250] width 403 height 19
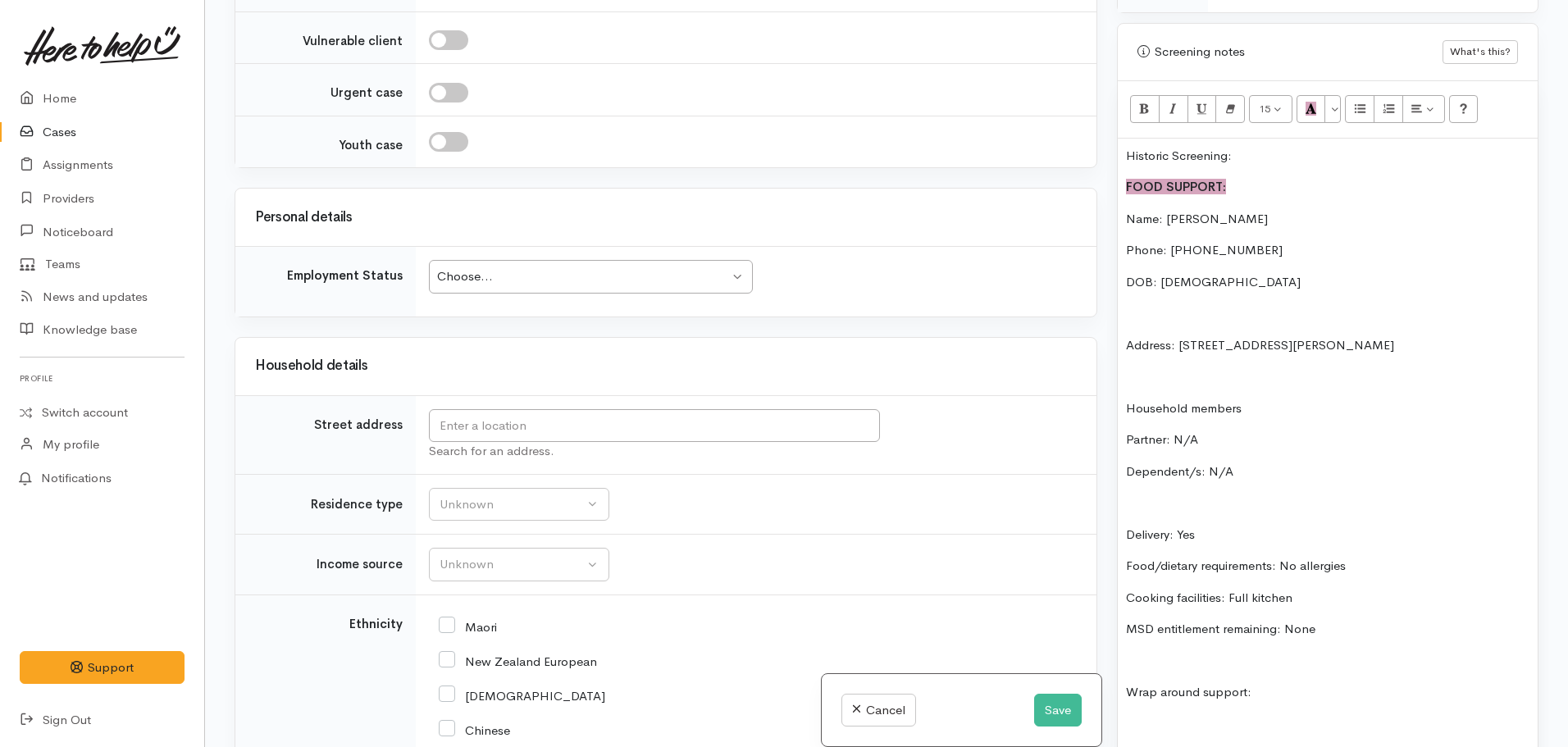
click at [1254, 273] on p "DOB: 07/07/1959" at bounding box center [1328, 282] width 403 height 19
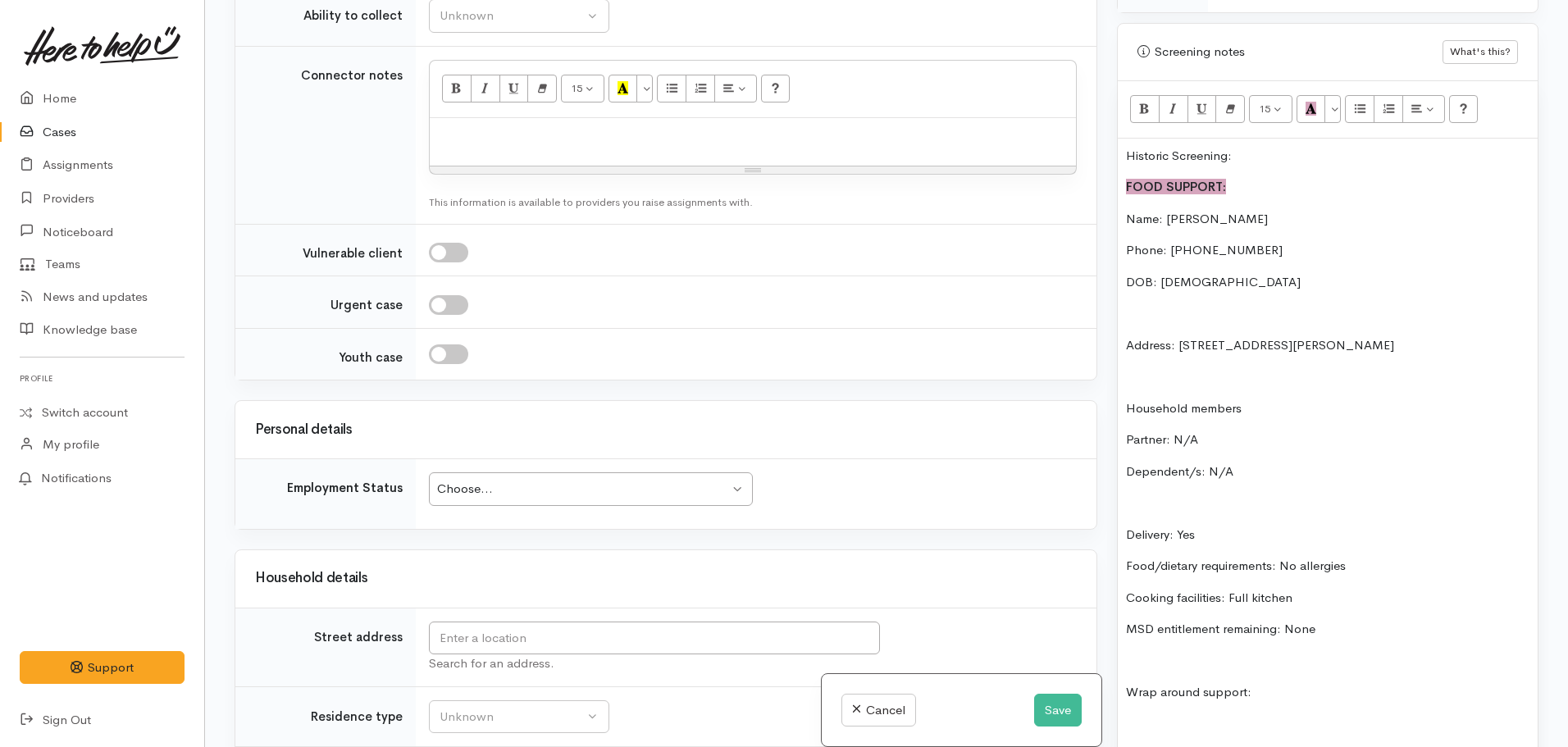
scroll to position [1080, 0]
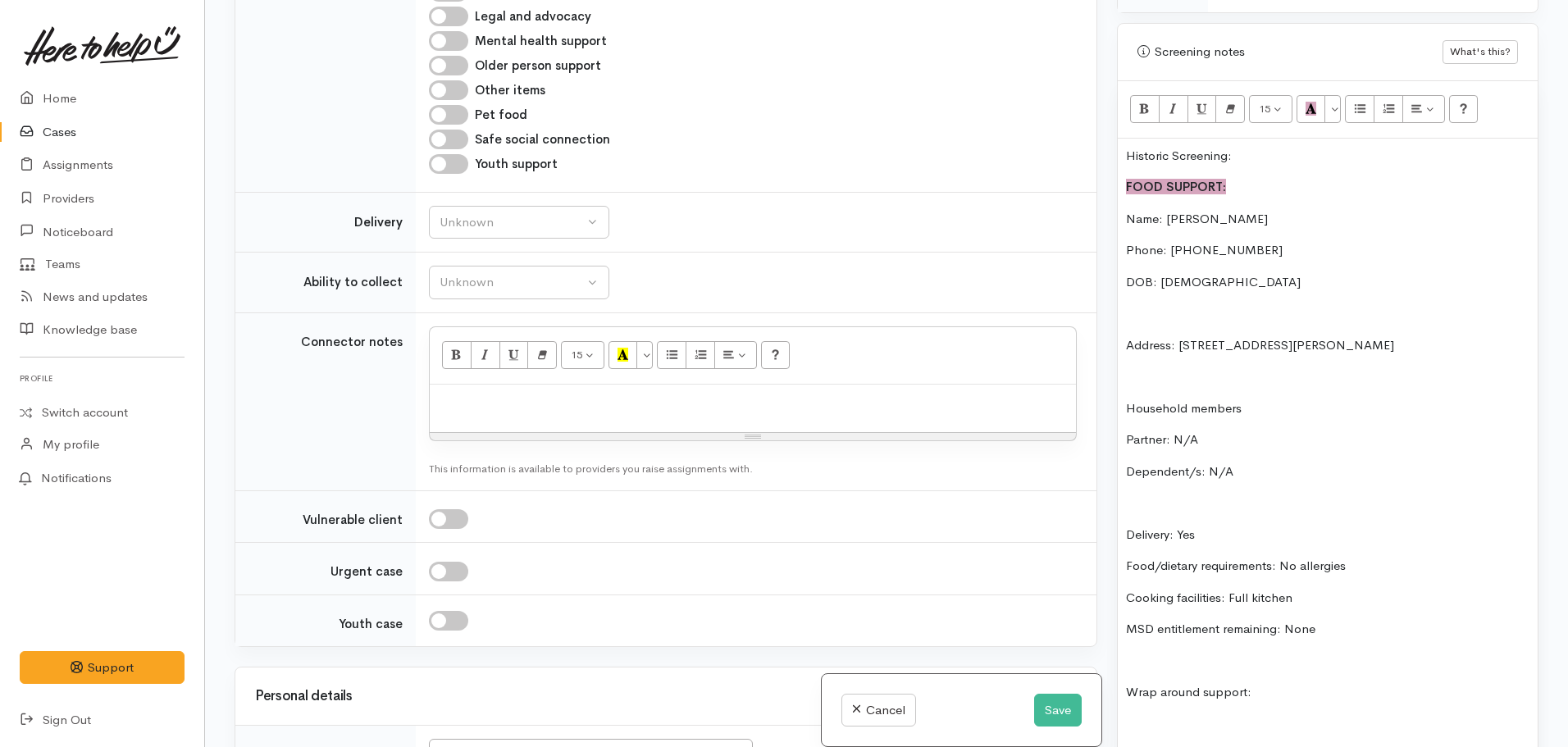
click at [473, 385] on div at bounding box center [753, 409] width 646 height 49
paste div
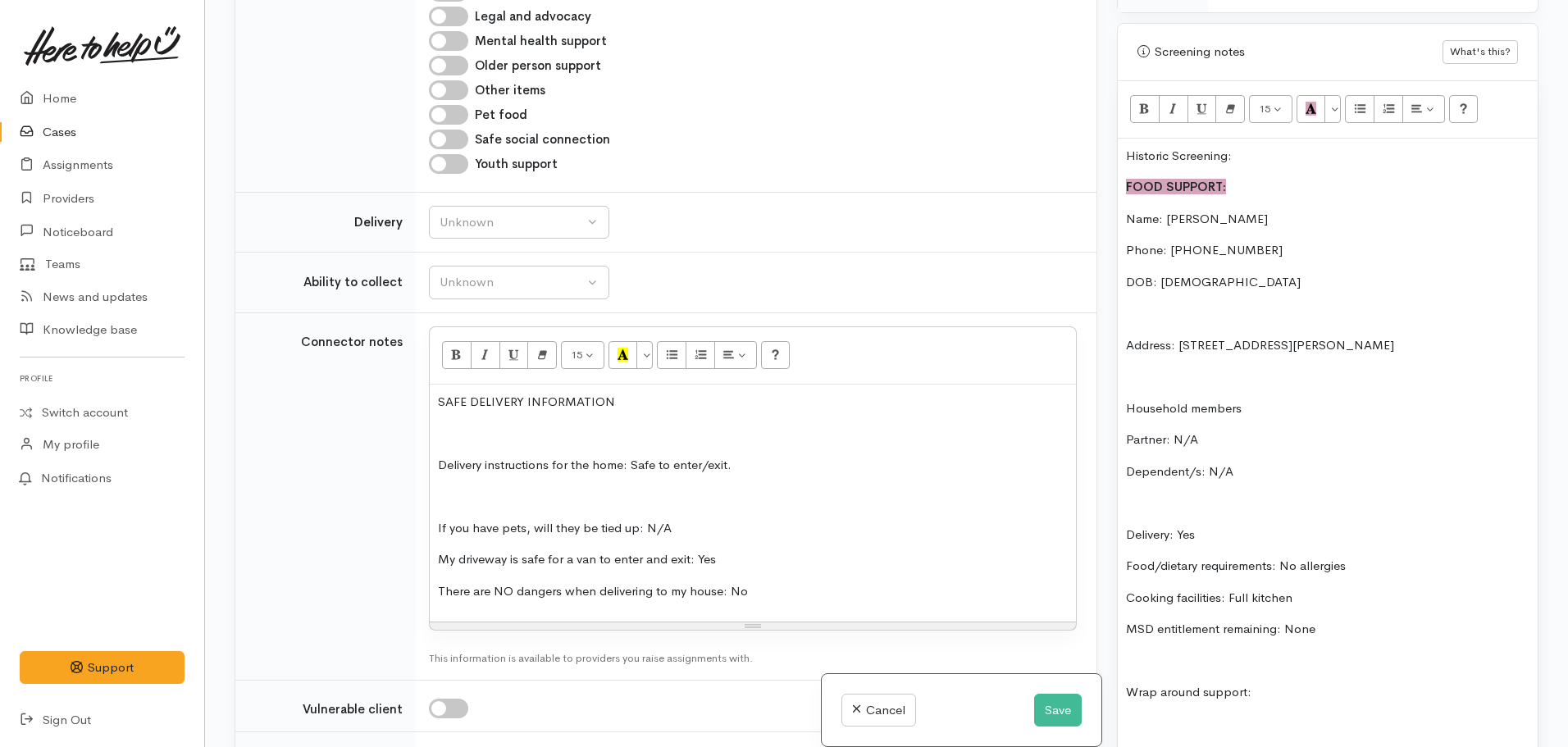
drag, startPoint x: 632, startPoint y: 405, endPoint x: 400, endPoint y: 402, distance: 232.0
click at [400, 402] on tr "Connector notes <p>SAFE DELIVERY INFORMATION&nbsp;&nbsp;</p><p><br></p><p>Deliv…" at bounding box center [666, 496] width 861 height 367
click at [646, 360] on button "More Color" at bounding box center [645, 355] width 17 height 28
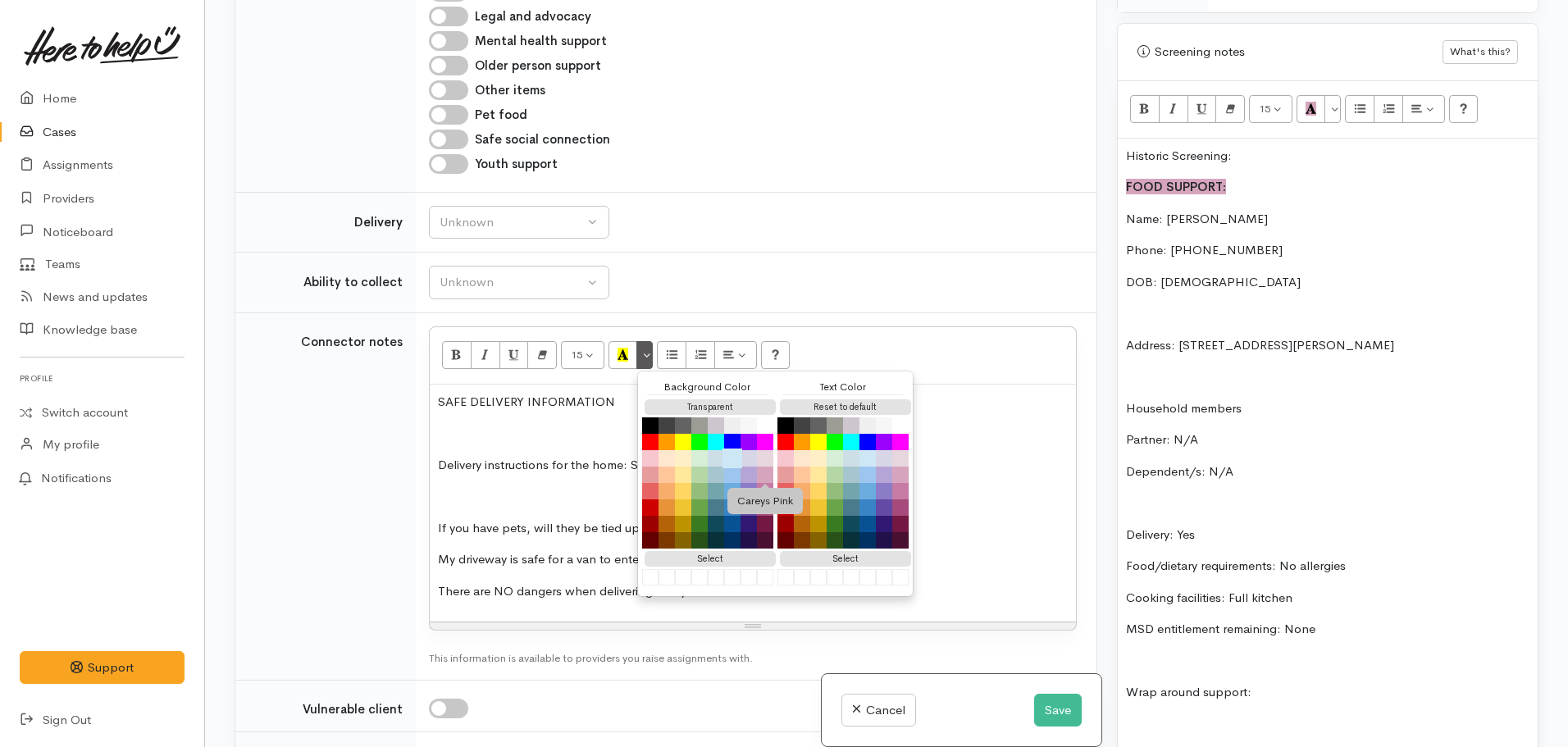
drag, startPoint x: 760, startPoint y: 475, endPoint x: 724, endPoint y: 449, distance: 44.4
click at [760, 474] on button "Careys Pink" at bounding box center [765, 475] width 17 height 17
click at [444, 352] on button "Bold (CTRL+B)" at bounding box center [456, 355] width 29 height 28
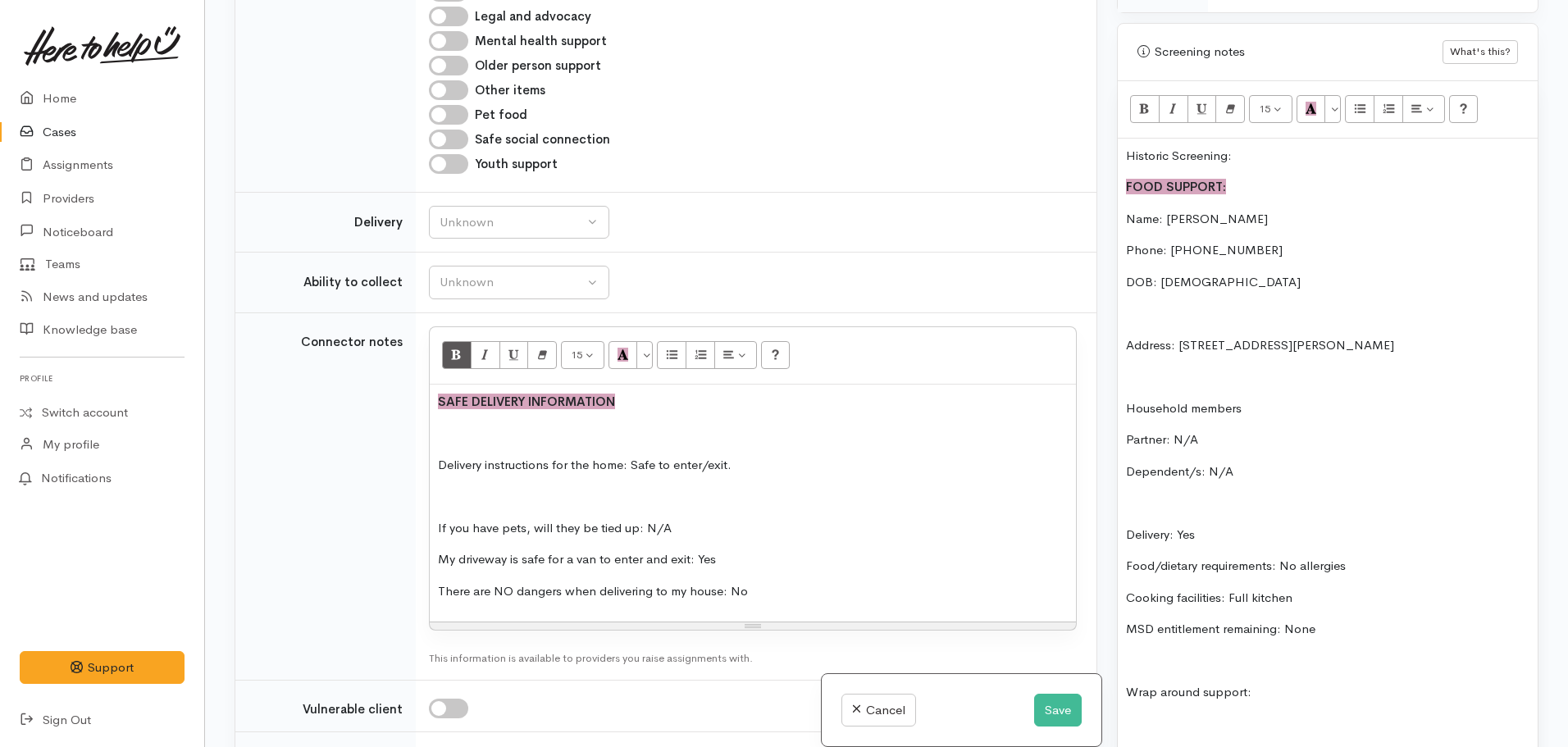
click at [426, 438] on td "<p><span style="background-color: rgb(214, 165, 189);"><b>SAFE DELIVERY INFORMA…" at bounding box center [756, 496] width 681 height 367
click at [435, 464] on div "SAFE DELIVERY INFORMATION Delivery instructions for the home: Safe to enter/exi…" at bounding box center [753, 503] width 646 height 238
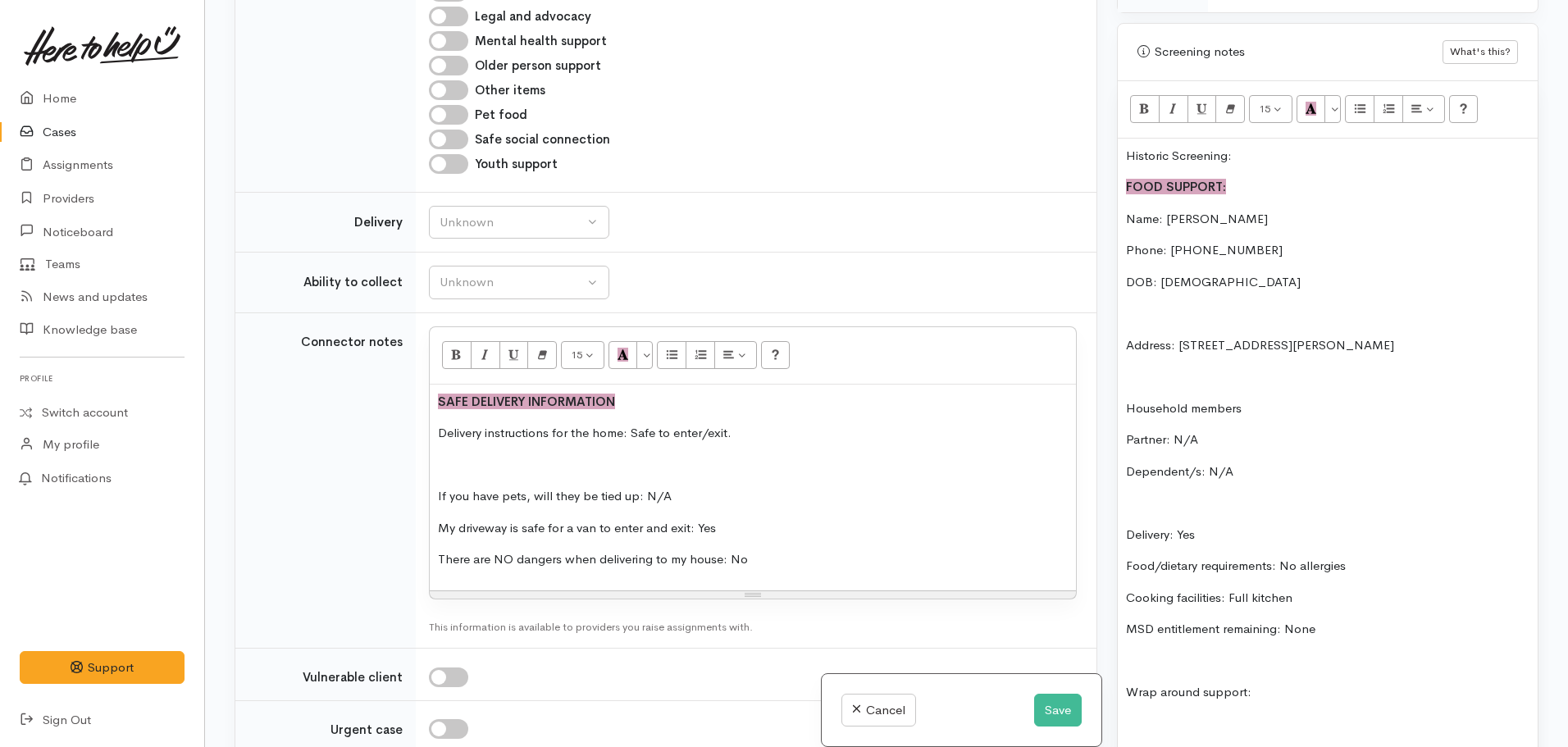
click at [440, 491] on p "If you have pets, will they be tied up: N/A" at bounding box center [752, 496] width 629 height 19
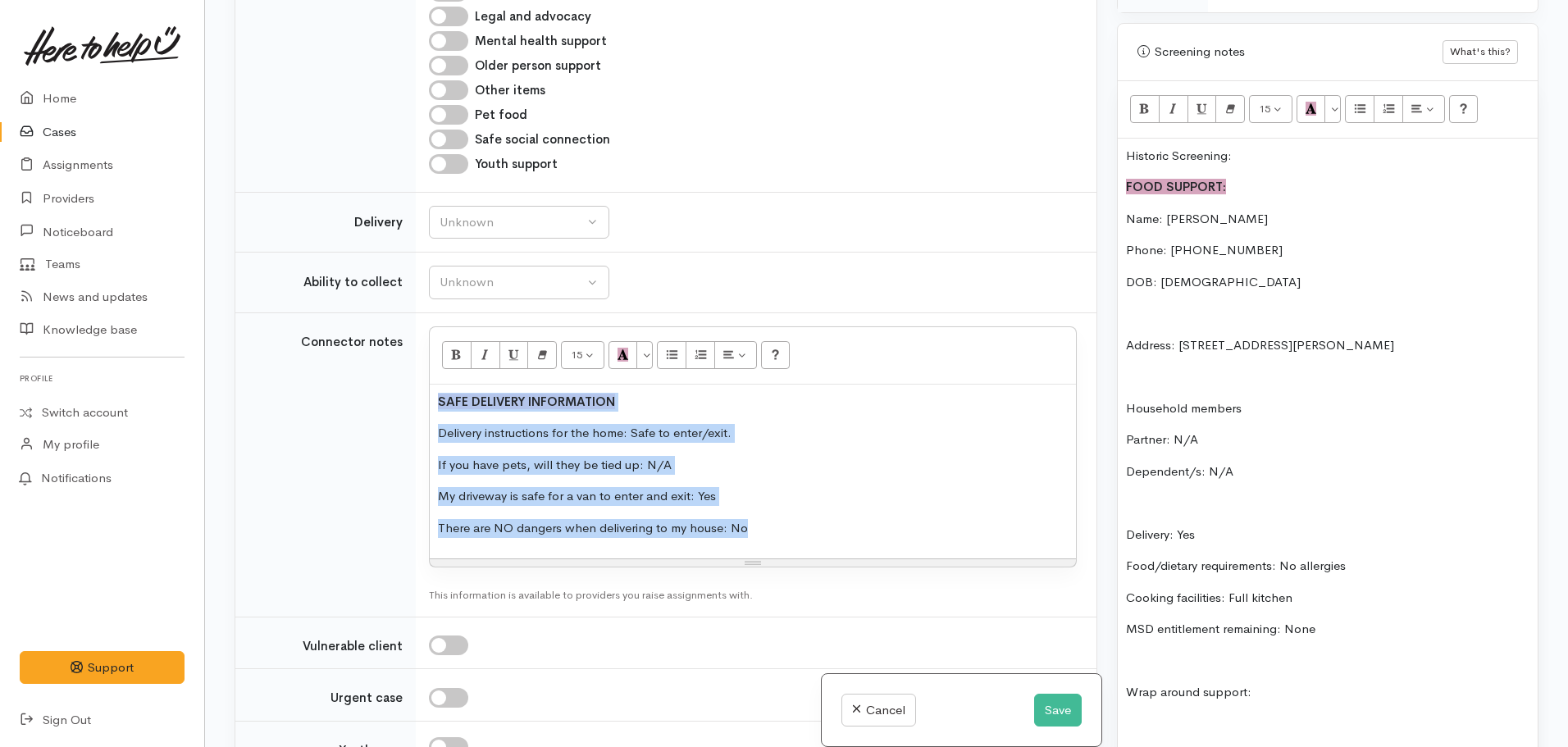
copy div "SAFE DELIVERY INFORMATION Delivery instructions for the home: Safe to enter/exi…"
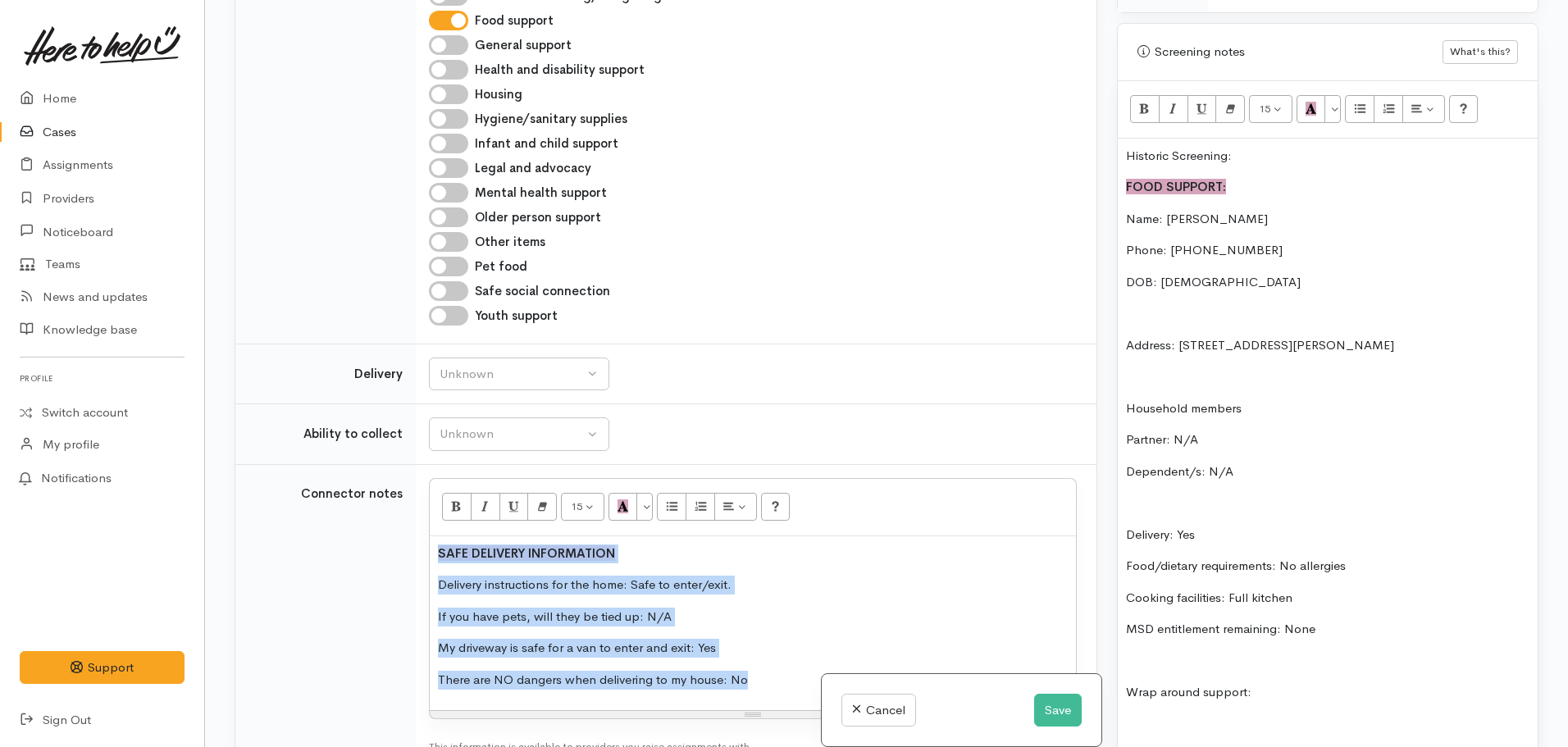
scroll to position [751, 0]
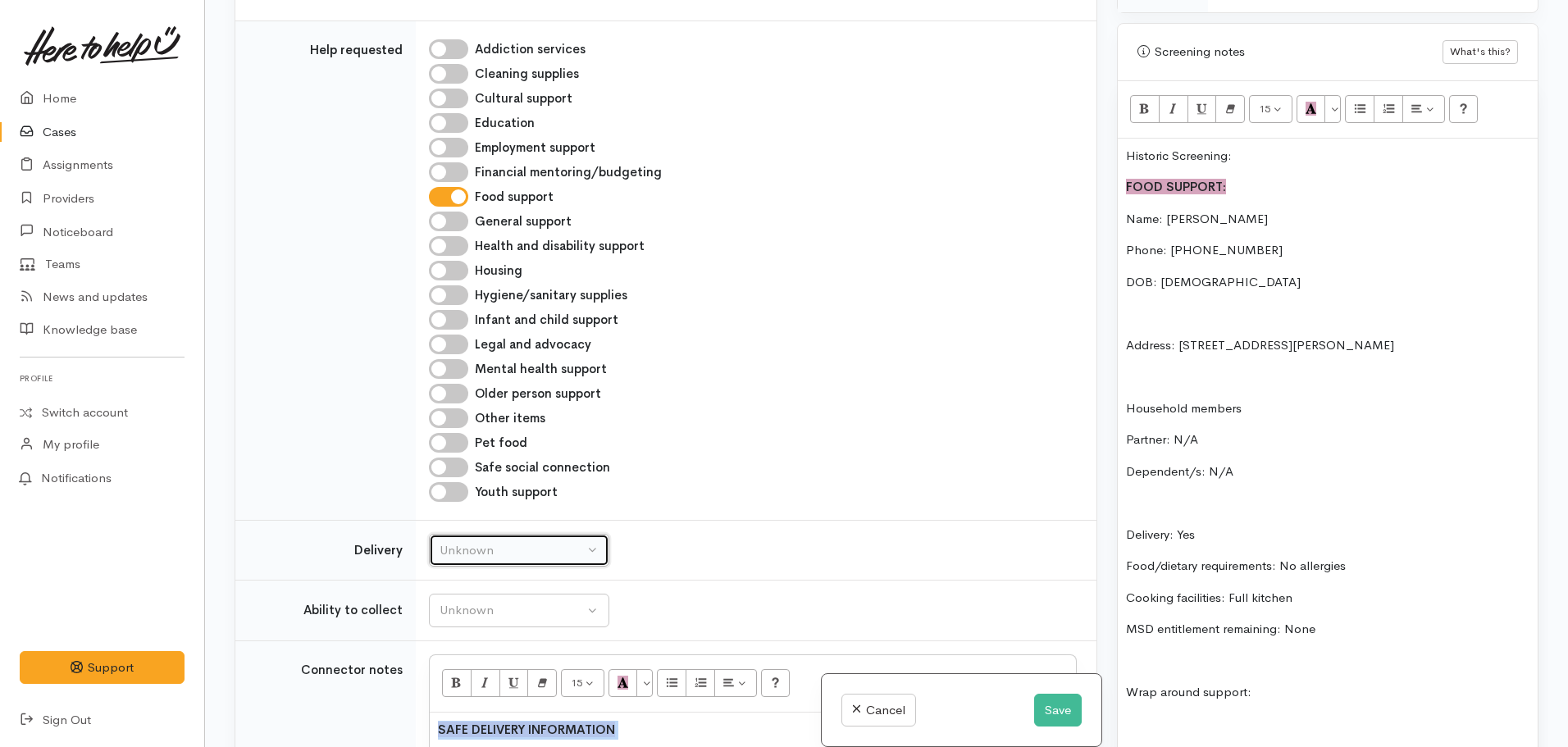
click at [501, 561] on button "Unknown" at bounding box center [519, 551] width 180 height 34
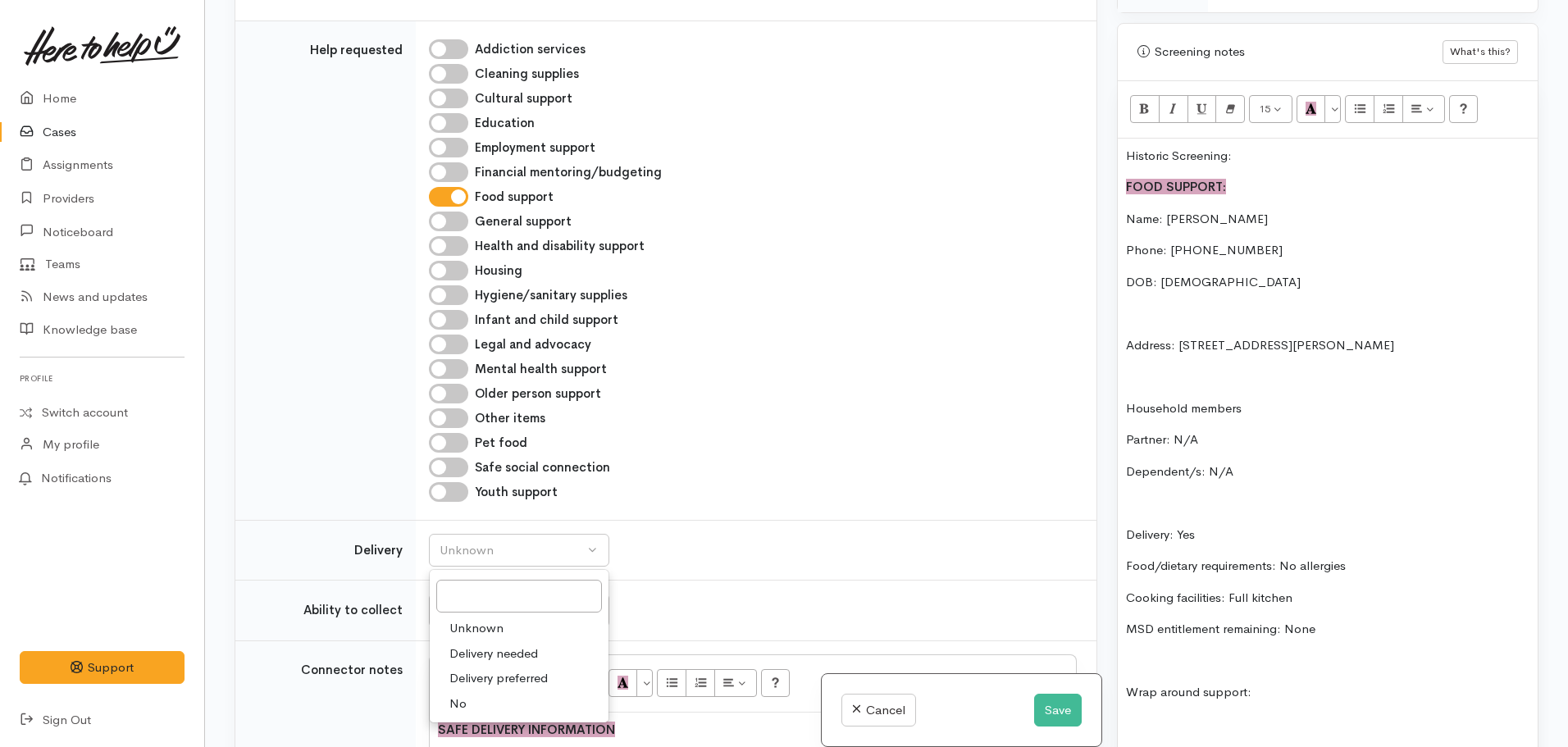
click at [481, 653] on span "Delivery needed" at bounding box center [494, 653] width 88 height 19
select select "3"
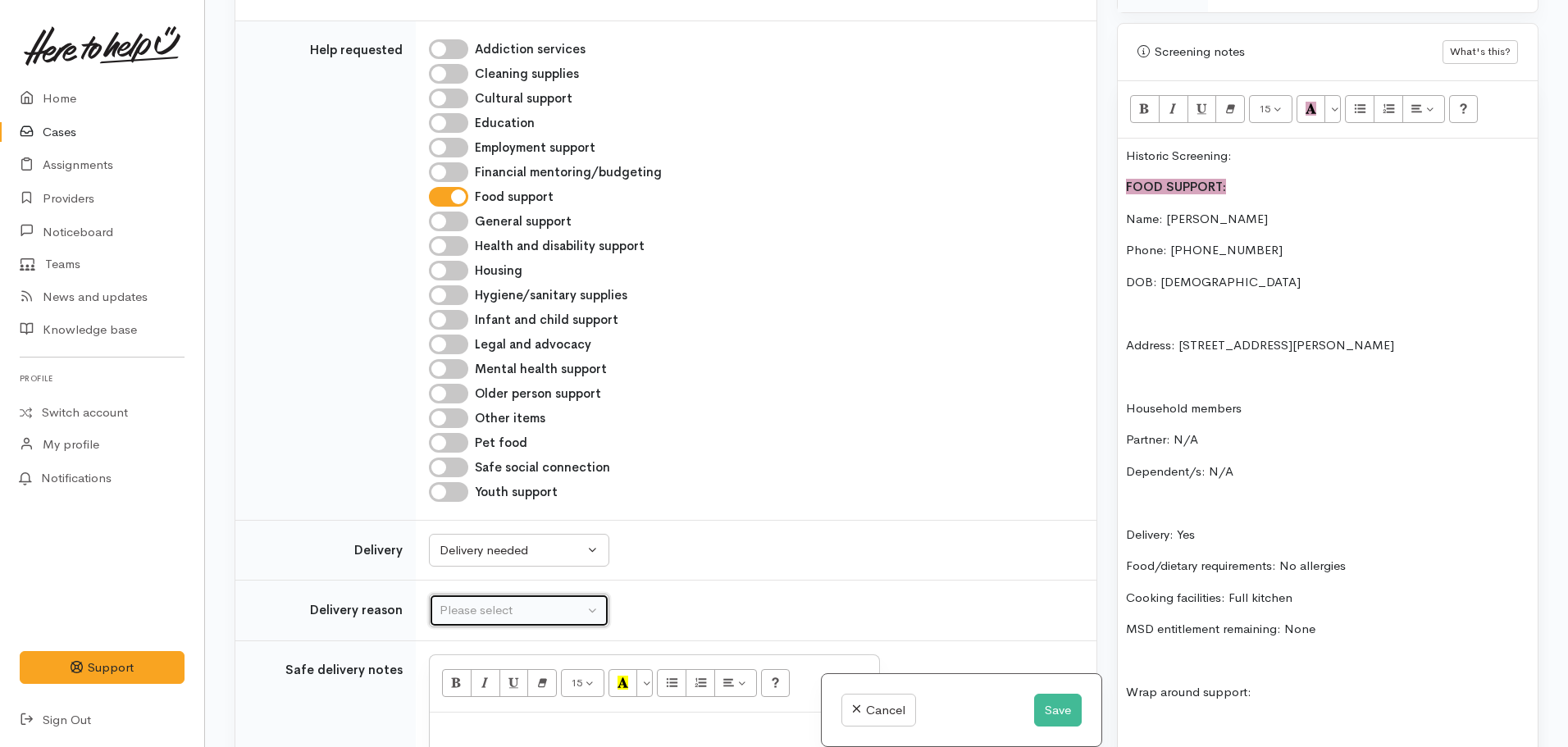
click at [511, 623] on button "Please select" at bounding box center [519, 611] width 180 height 34
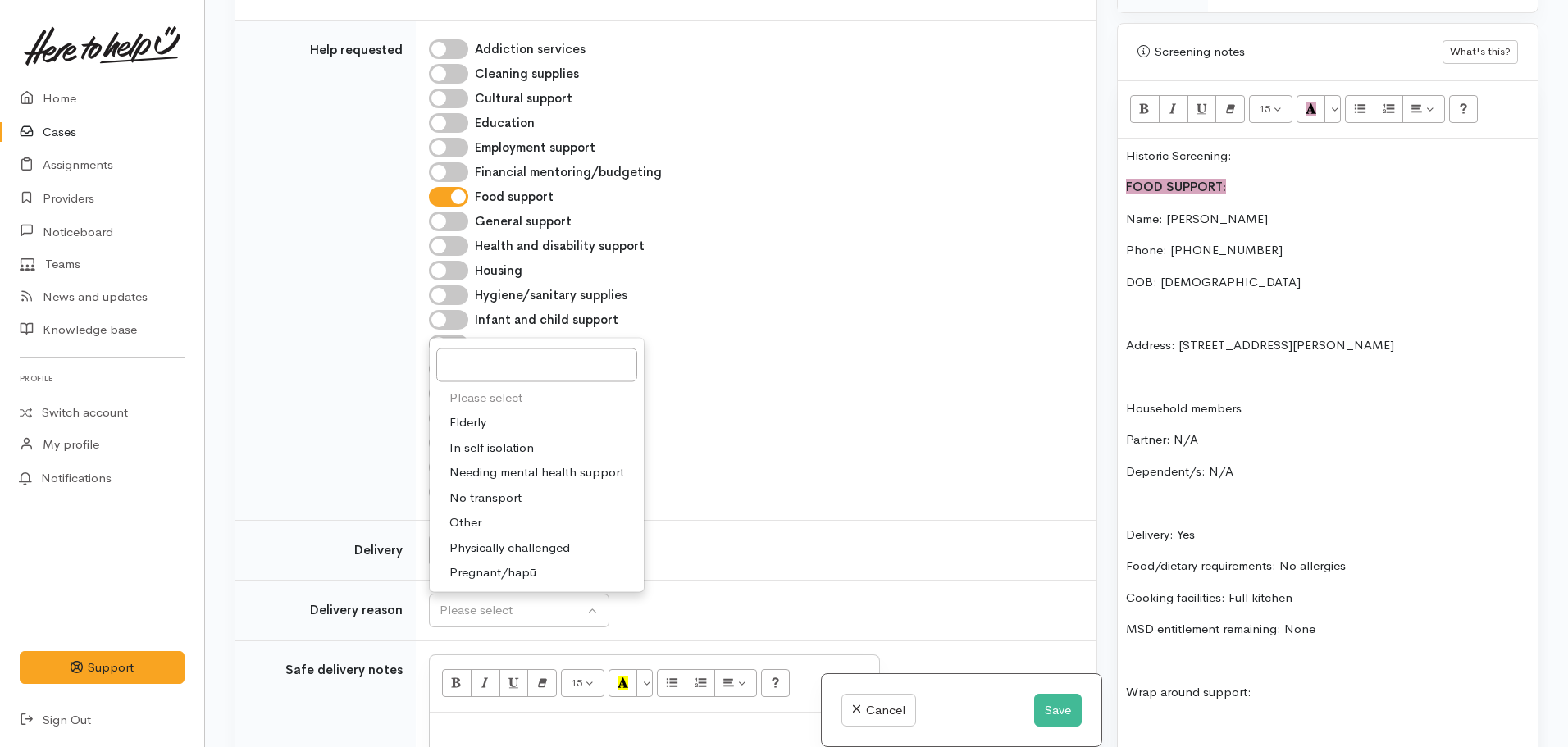
click at [492, 524] on link "Other" at bounding box center [537, 523] width 214 height 26
select select "7"
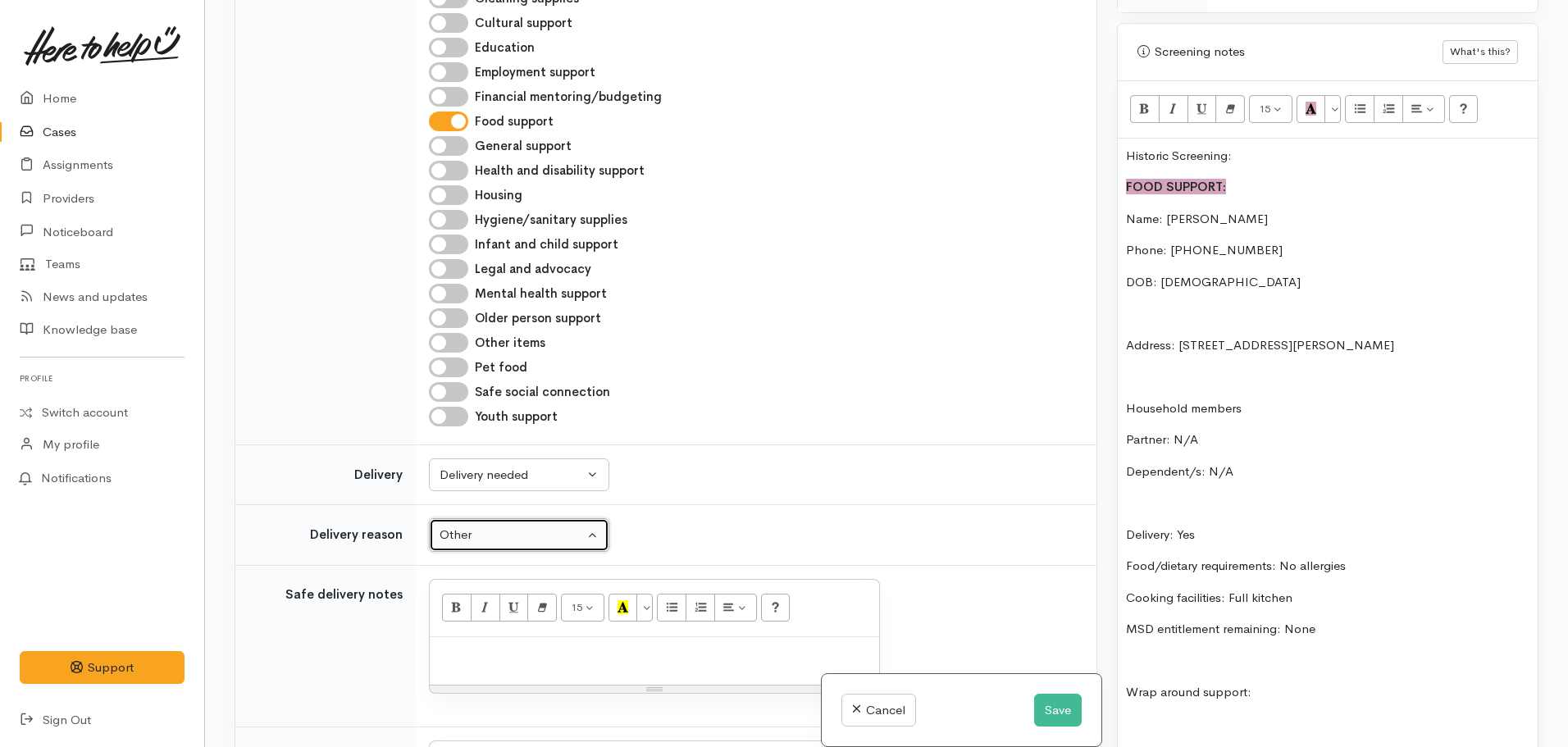
scroll to position [998, 0]
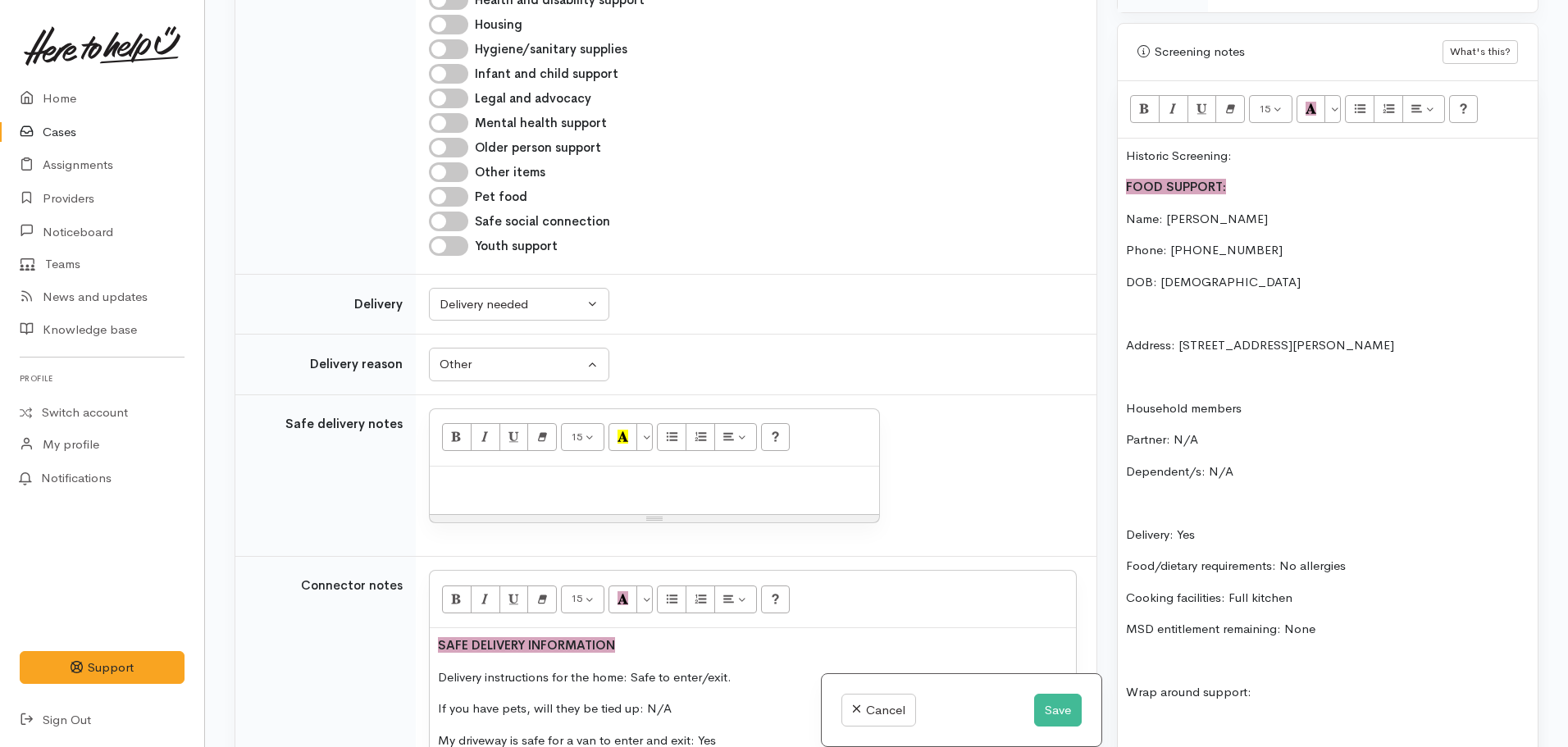
click at [432, 483] on div at bounding box center [654, 491] width 449 height 49
paste div
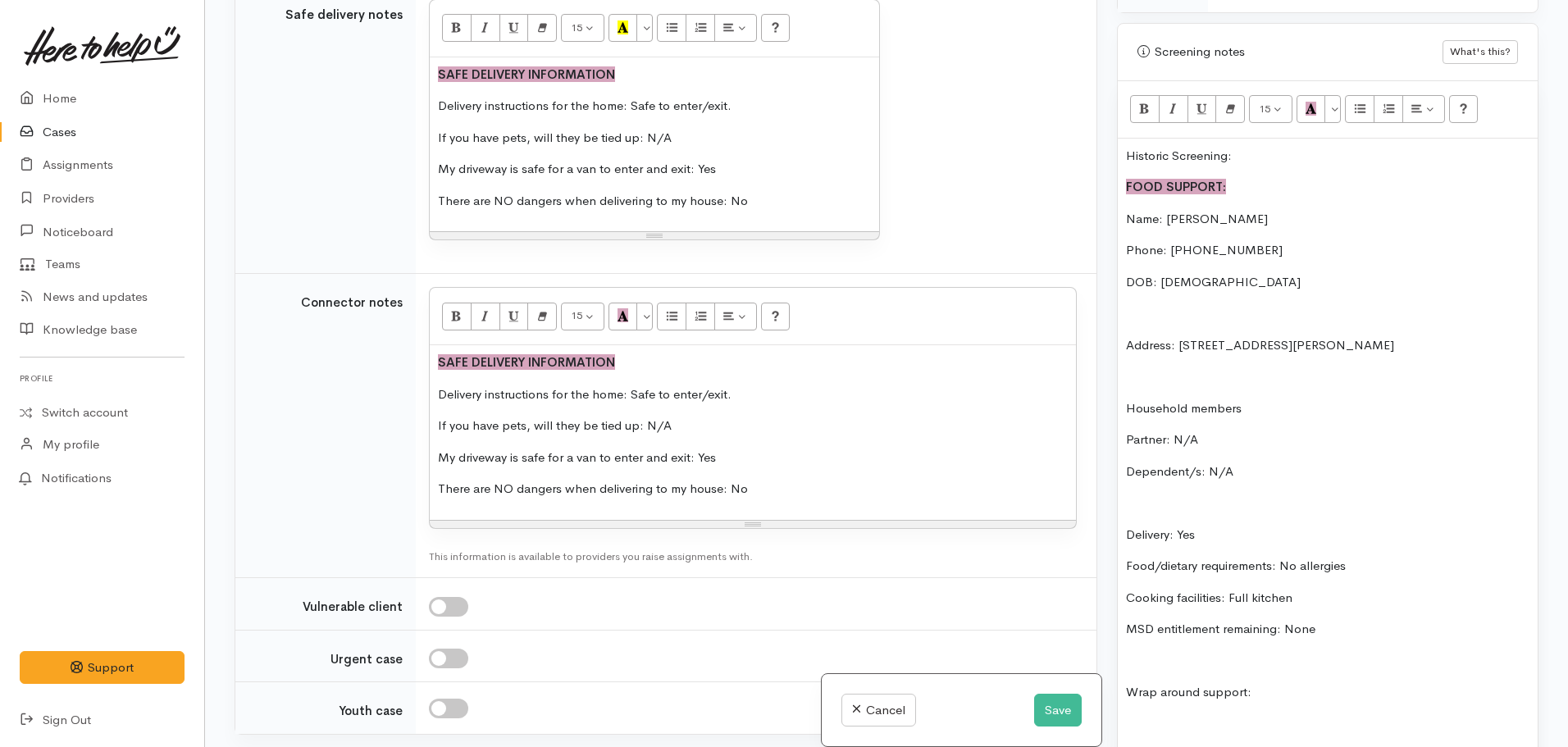
scroll to position [1407, 0]
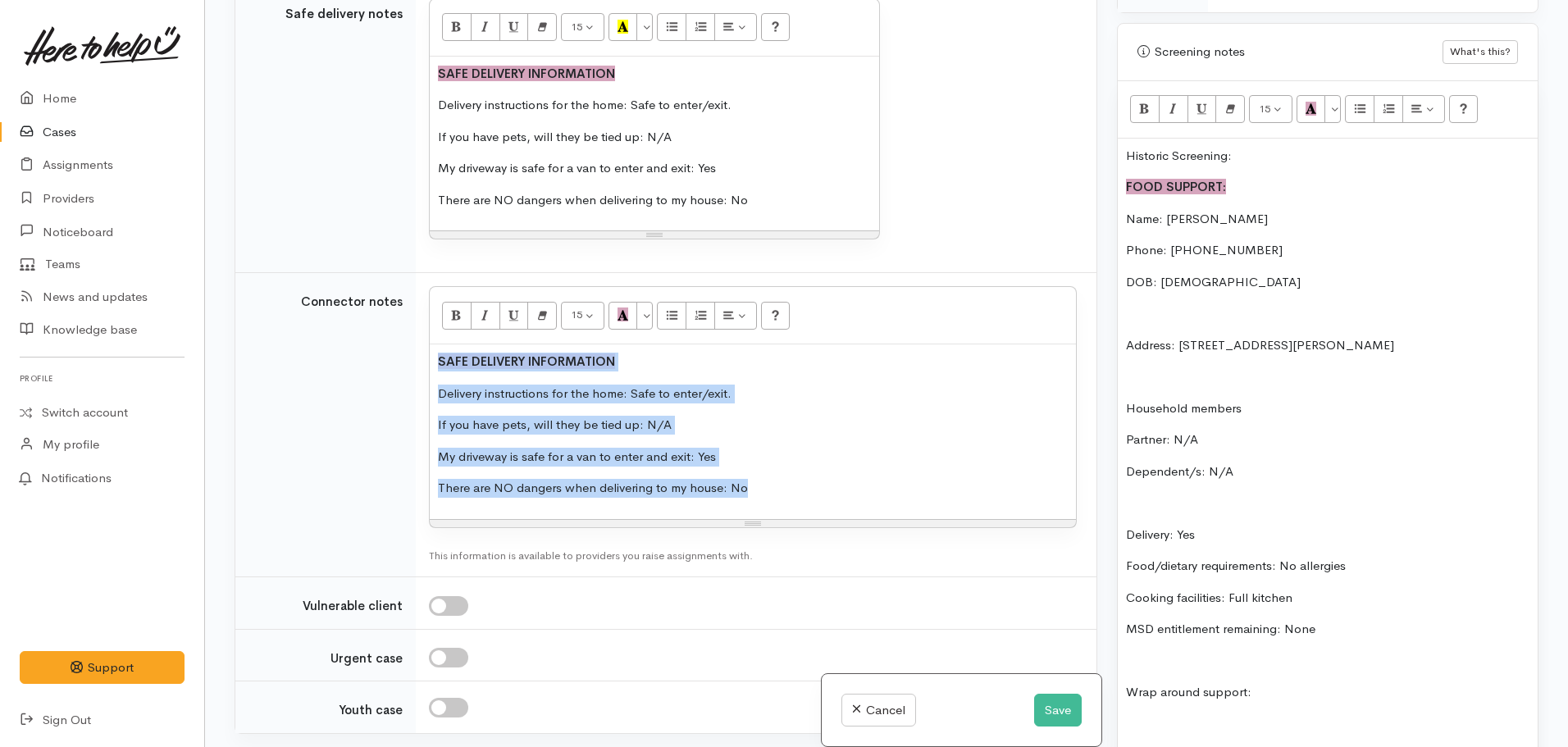
drag, startPoint x: 797, startPoint y: 491, endPoint x: 306, endPoint y: 341, distance: 513.4
click at [306, 342] on tr "Connector notes <p><span style="background-color: rgb(214, 165, 189);"><b>SAFE …" at bounding box center [666, 425] width 861 height 305
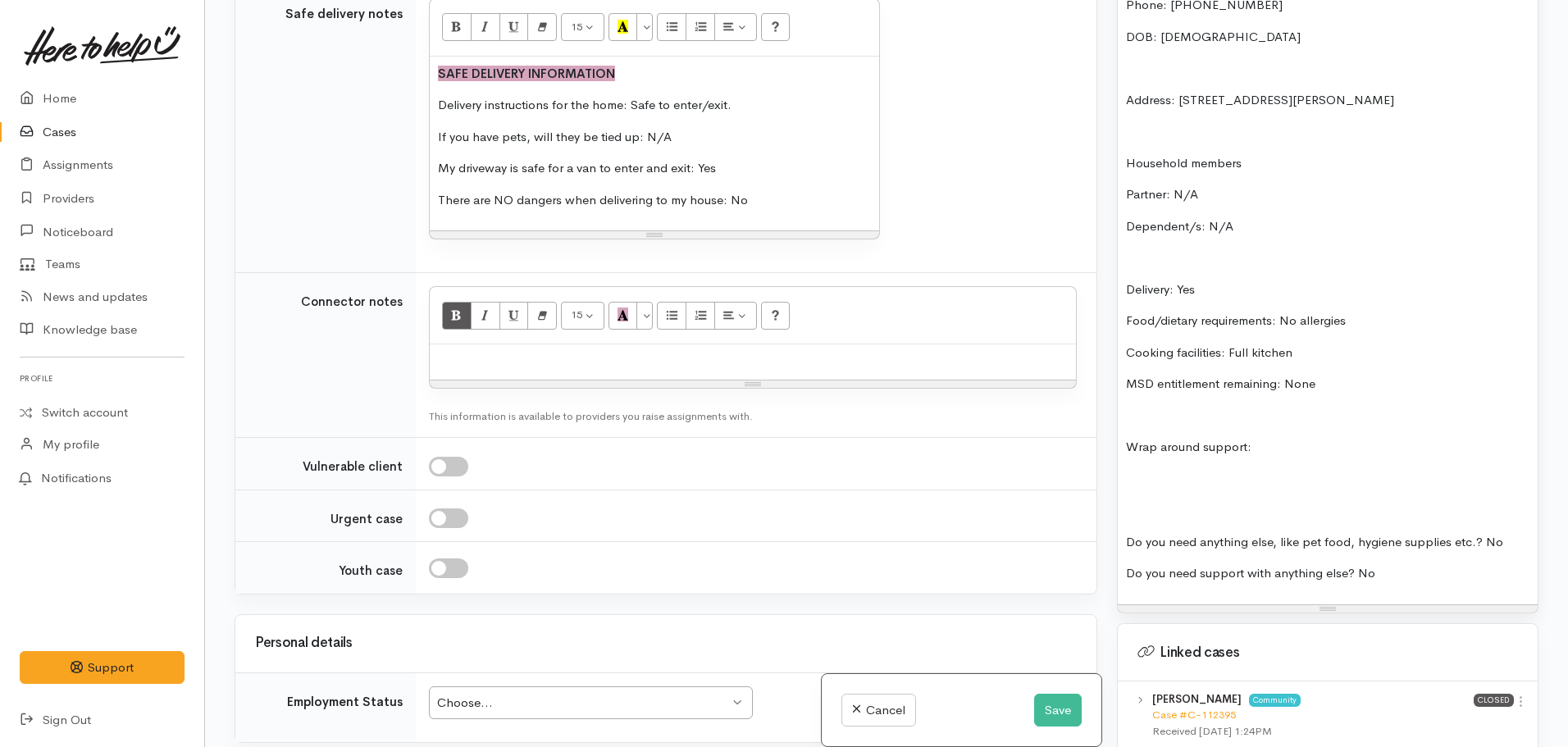
scroll to position [1235, 0]
click at [1121, 521] on div "Historic Screening: FOOD SUPPORT: Name: Maria Tamaira Phone: 02109098111 DOB: 0…" at bounding box center [1328, 247] width 420 height 711
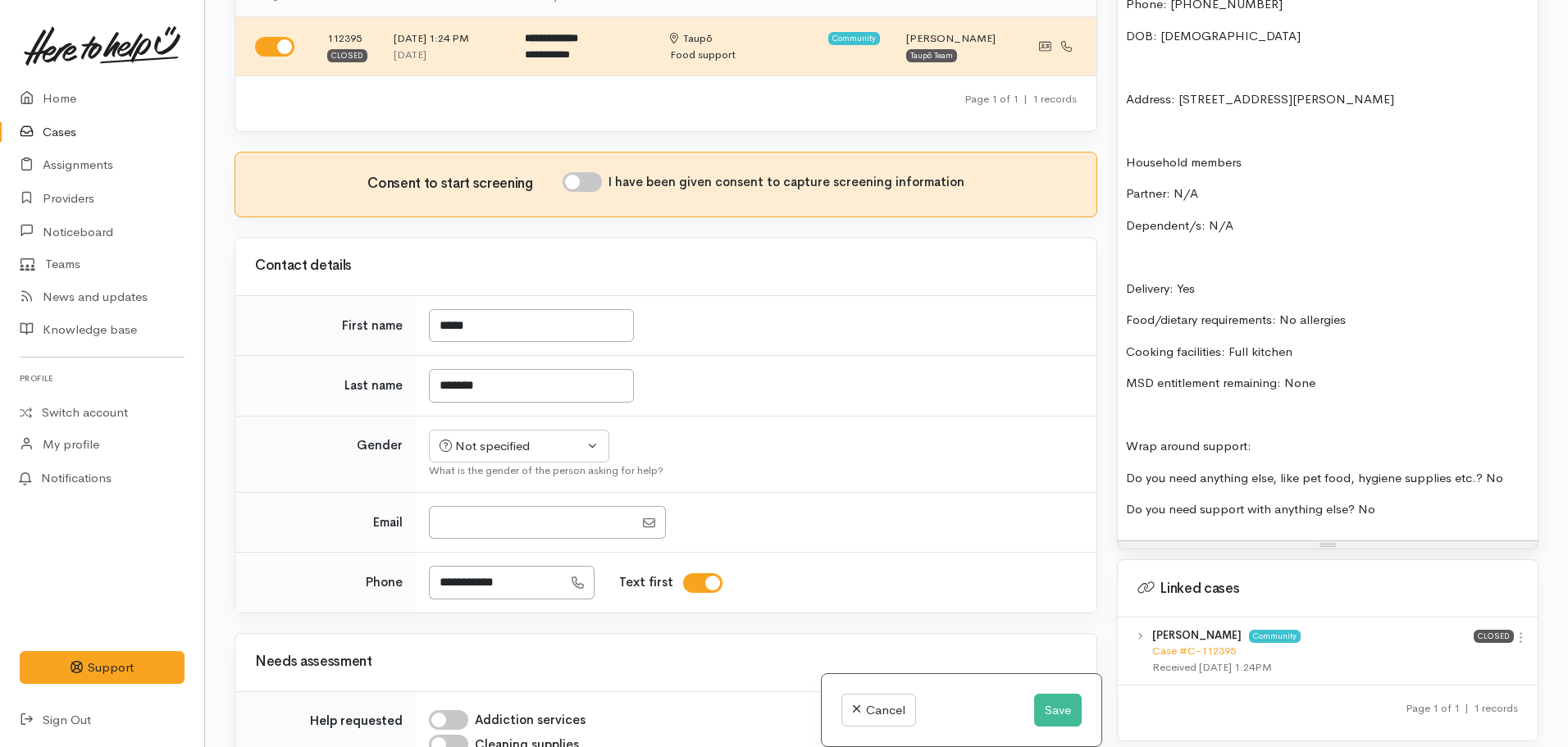
scroll to position [0, 0]
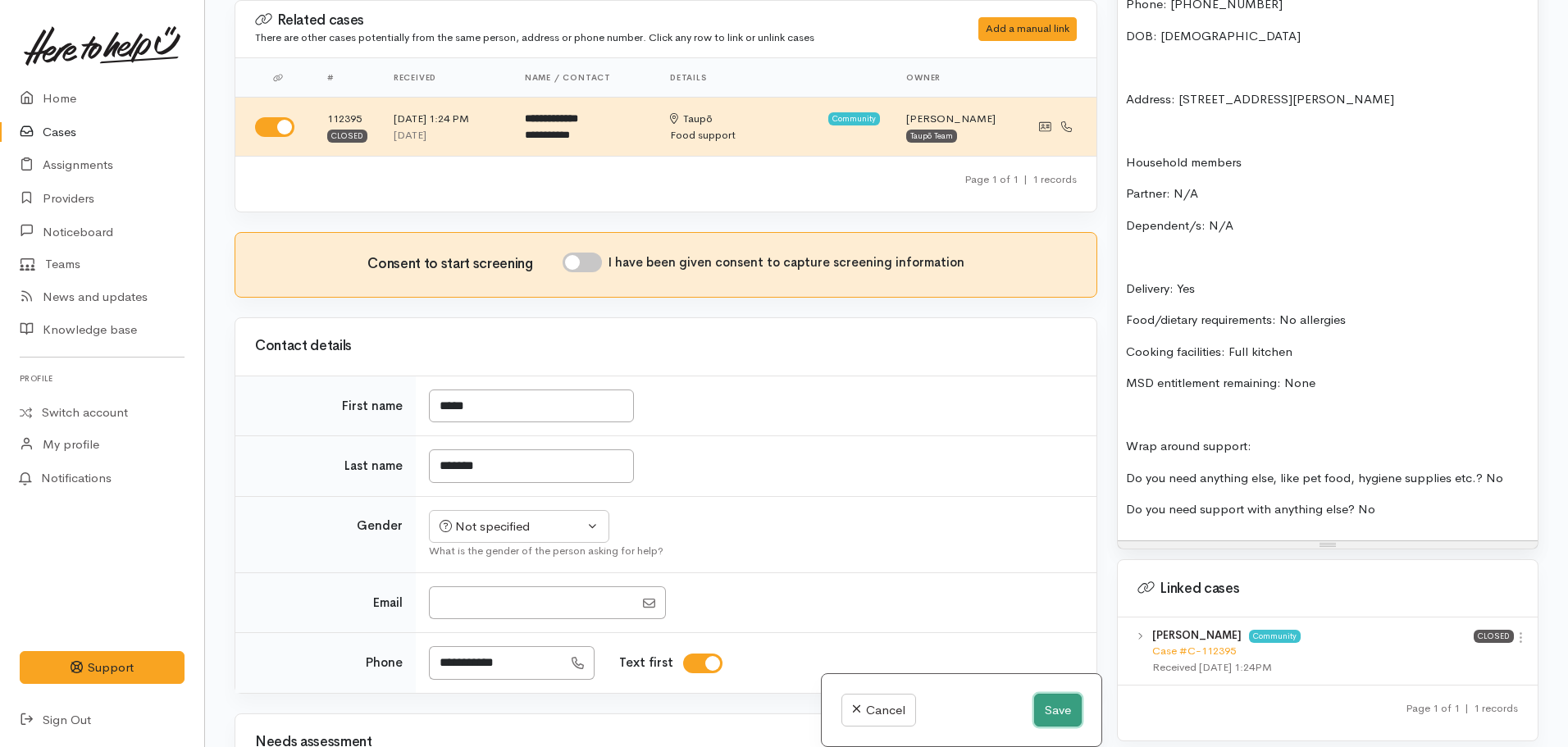
click at [1053, 713] on button "Save" at bounding box center [1058, 711] width 48 height 34
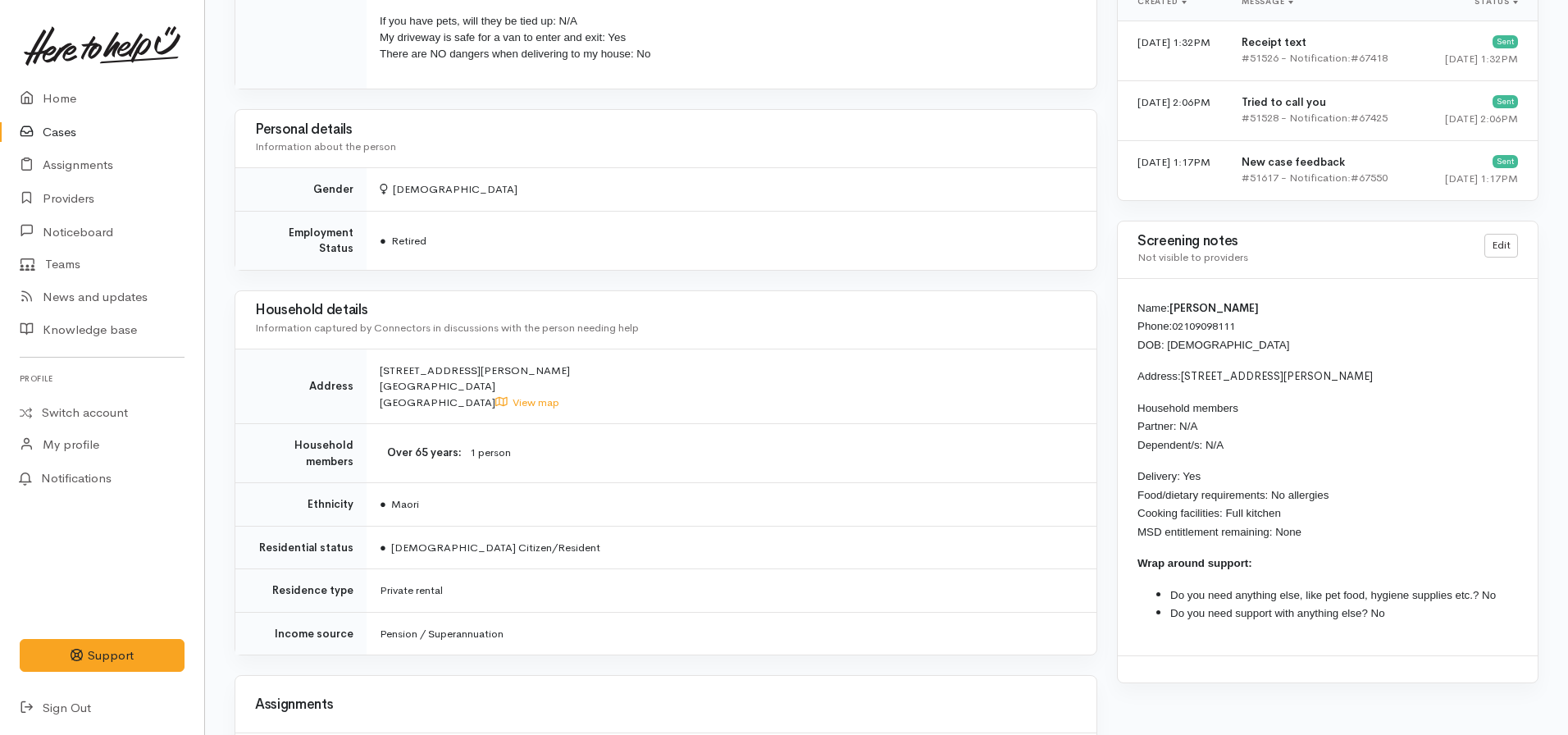
scroll to position [1231, 0]
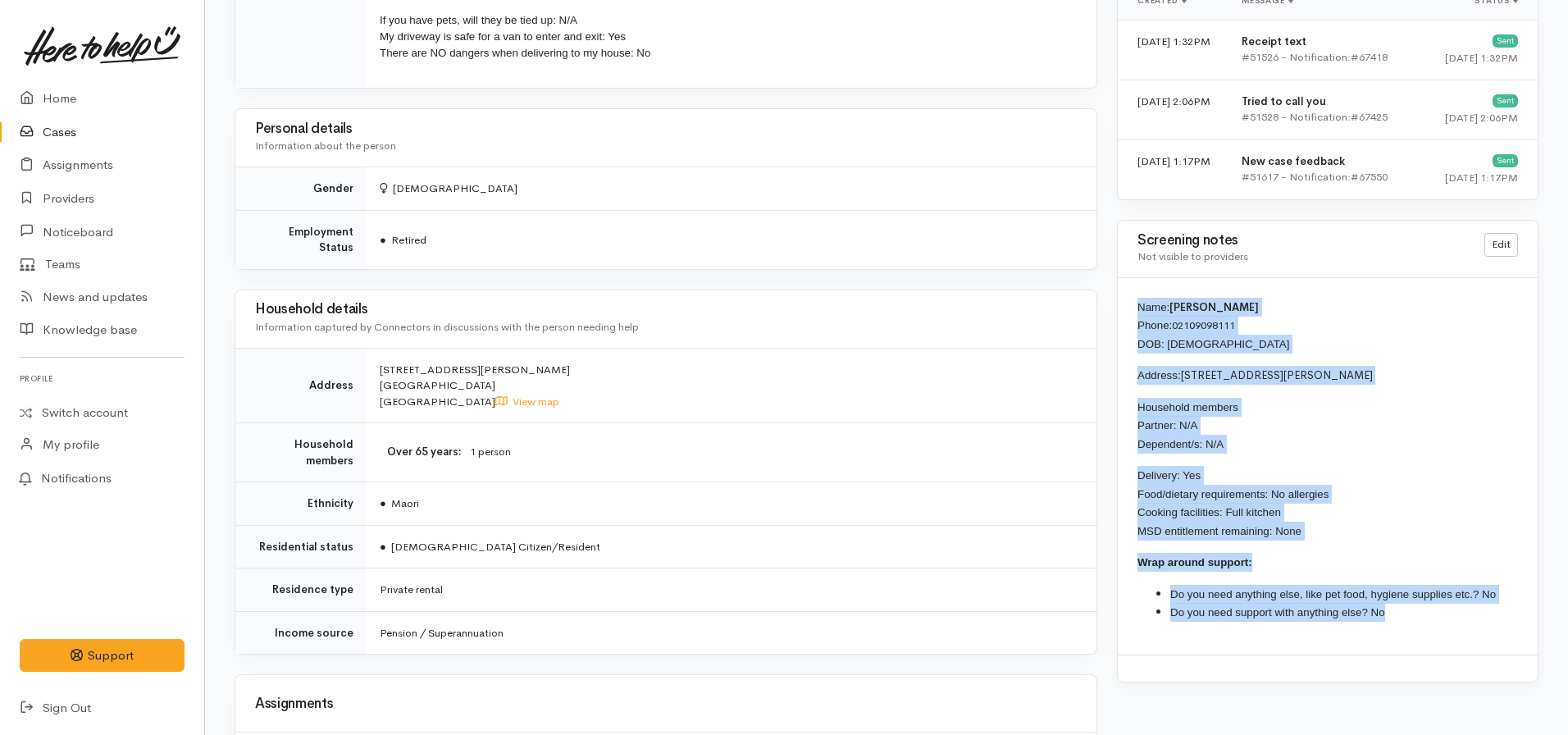
drag, startPoint x: 1431, startPoint y: 617, endPoint x: 1139, endPoint y: 309, distance: 424.4
click at [1139, 309] on div "Name: [PERSON_NAME] Phone: [PHONE_NUMBER] DOB: [DEMOGRAPHIC_DATA] Address: [STR…" at bounding box center [1328, 466] width 420 height 376
copy div "Name: Maria Tamaira Phone: 02109098111 DOB: 07/07/1959 Address: 4/65 Arthur Cre…"
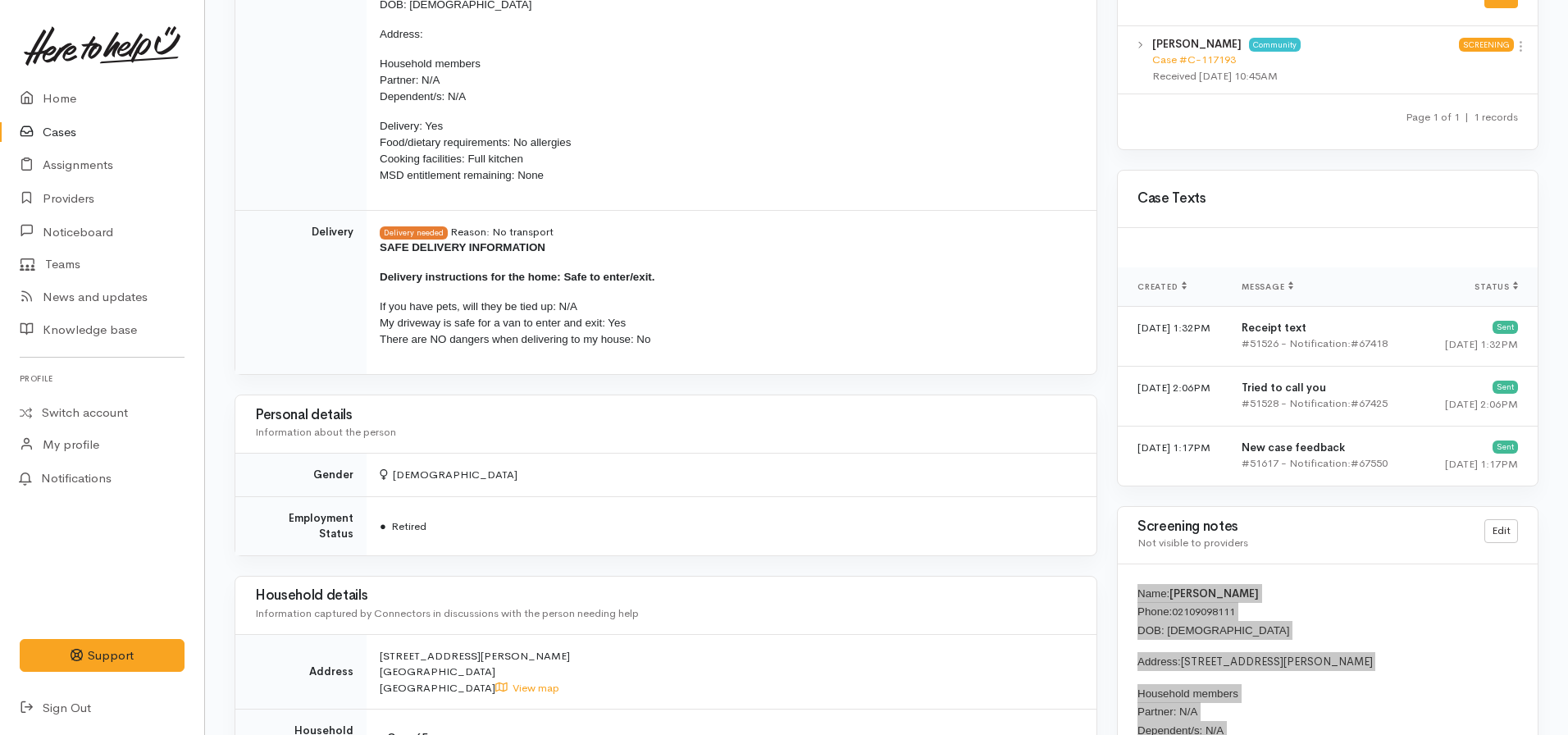
scroll to position [986, 0]
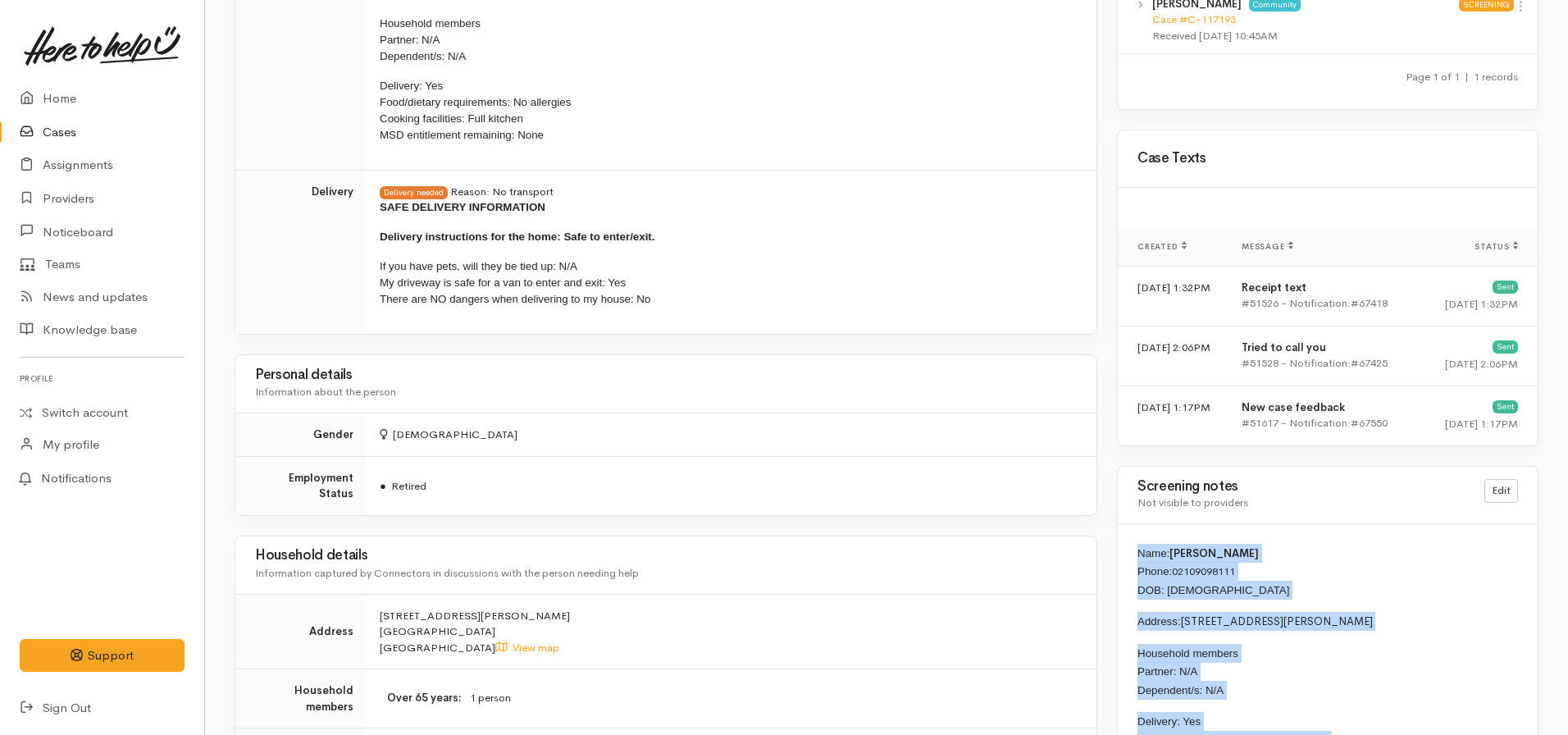
click at [1327, 610] on div "Name: Maria Tamaira Phone: 02109098111 DOB: 07/07/1959 Address: 4/65 Arthur Cre…" at bounding box center [1328, 713] width 420 height 376
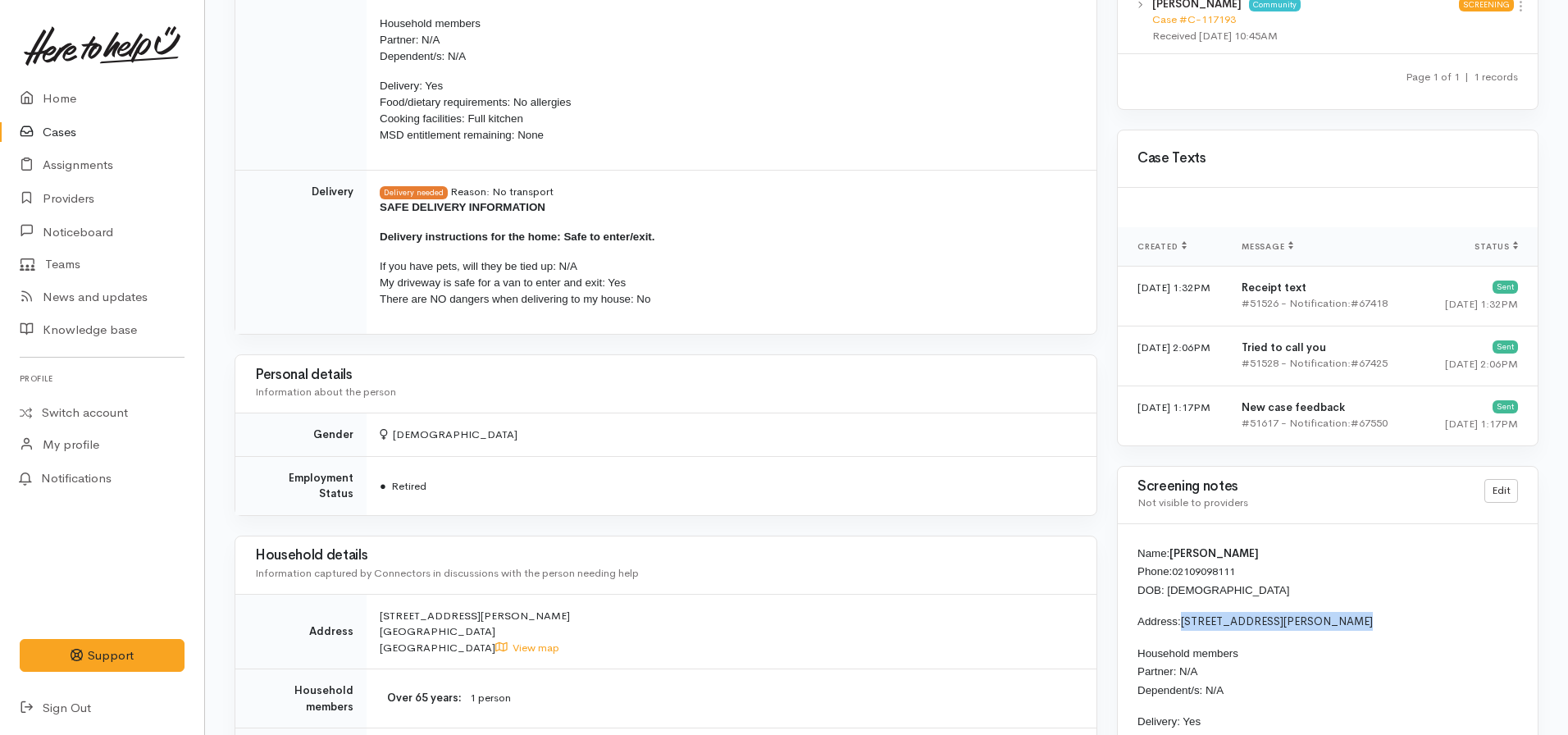
drag, startPoint x: 1315, startPoint y: 628, endPoint x: 1182, endPoint y: 622, distance: 133.1
click at [1182, 622] on p "Address: 4/65 Arthur Crescent, Waikato" at bounding box center [1328, 621] width 381 height 19
copy p "4/65 Arthur Crescent, Waikato"
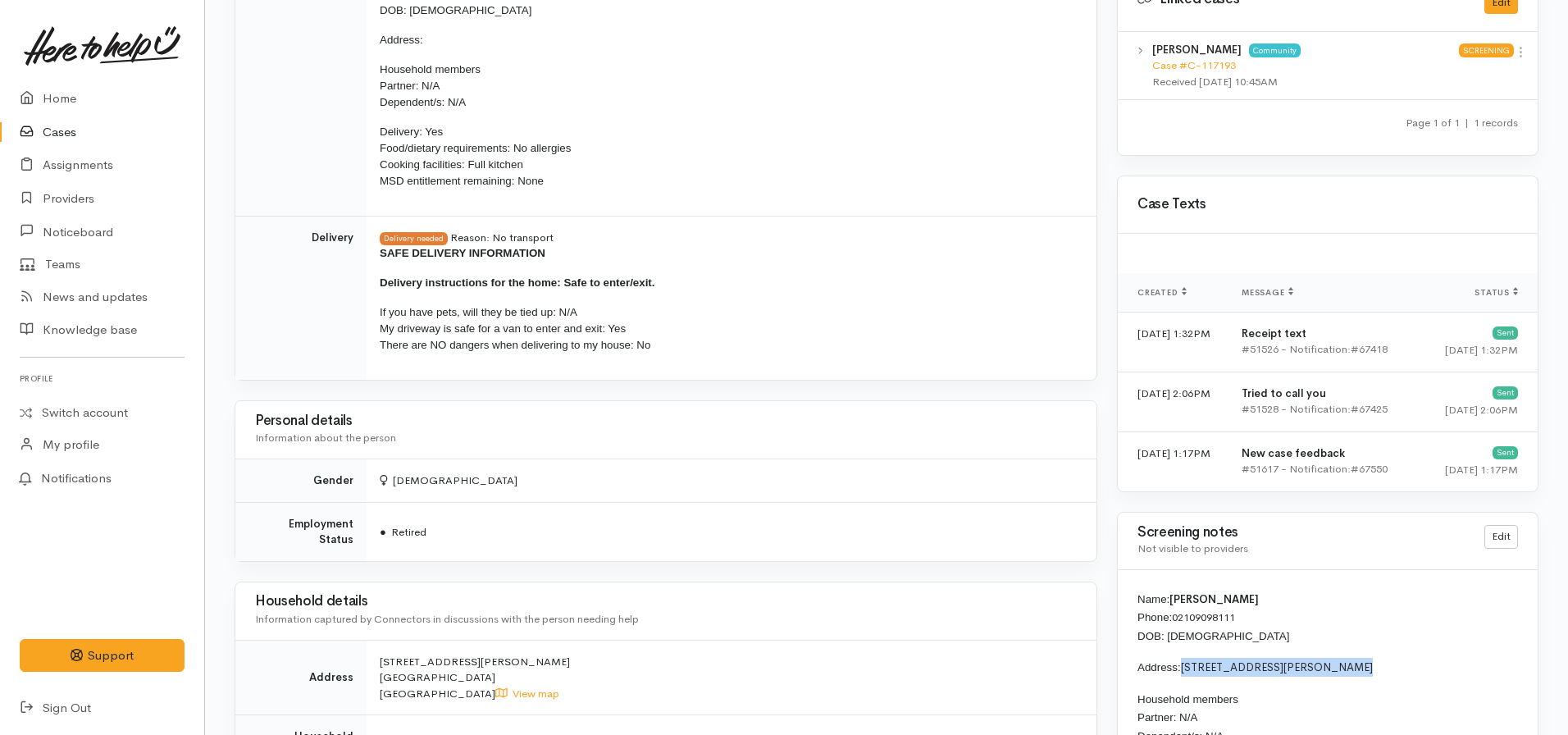
scroll to position [739, 0]
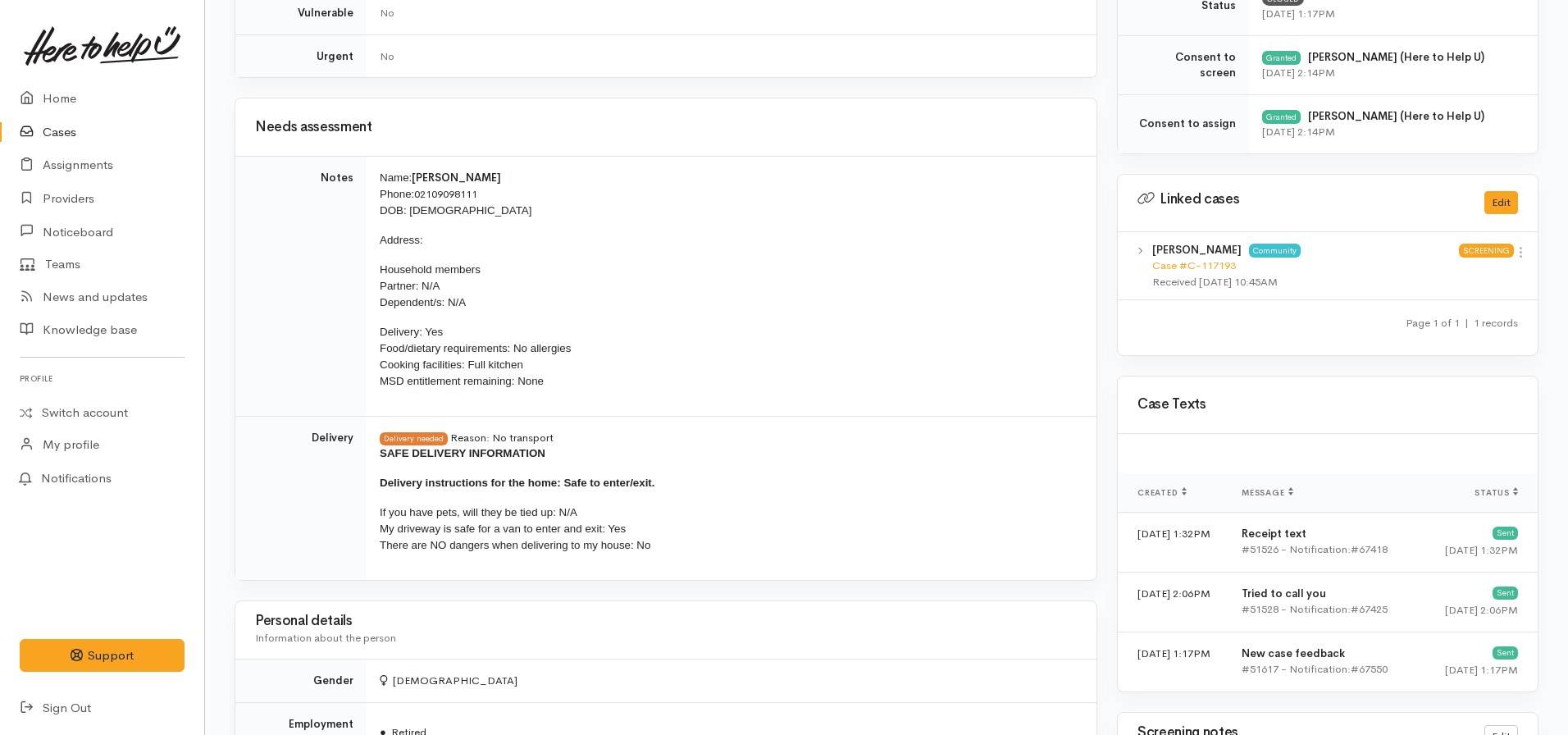
drag, startPoint x: 666, startPoint y: 528, endPoint x: 434, endPoint y: 458, distance: 242.3
click at [434, 458] on span "SAFE DELIVERY INFORMATION Delivery instructions for the home: Safe to enter/exi…" at bounding box center [728, 499] width 697 height 109
click at [665, 550] on p "If you have pets, will they be tied up: N/A My driveway is safe for a van to en…" at bounding box center [728, 529] width 697 height 49
drag, startPoint x: 656, startPoint y: 539, endPoint x: 369, endPoint y: 457, distance: 298.5
click at [369, 457] on td "Delivery needed Reason: No transport SAFE DELIVERY INFORMATION Delivery instruc…" at bounding box center [731, 498] width 730 height 164
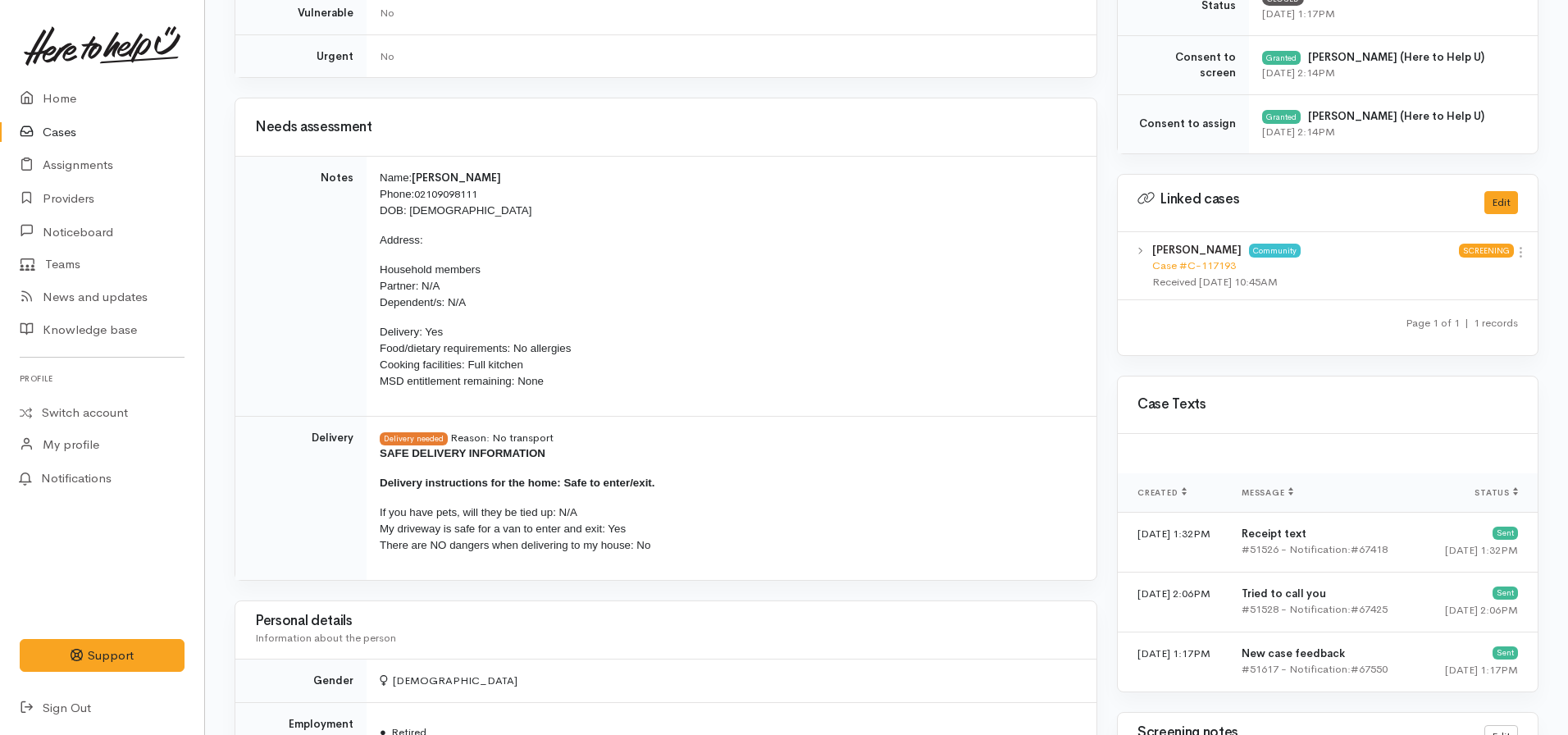
copy span "SAFE DELIVERY INFORMATION Delivery instructions for the home: Safe to enter/exi…"
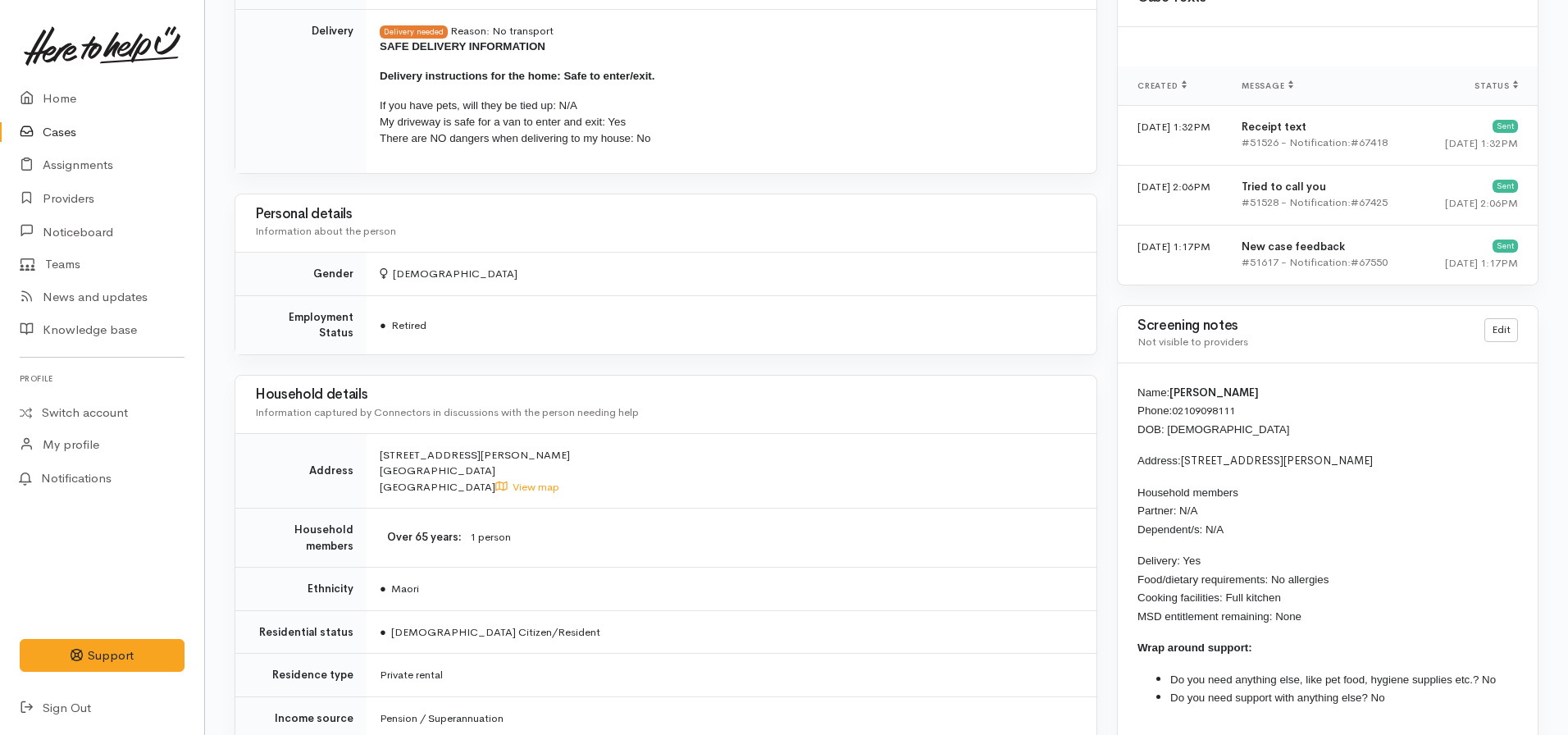
scroll to position [1150, 0]
click at [749, 284] on td "Female" at bounding box center [731, 270] width 730 height 43
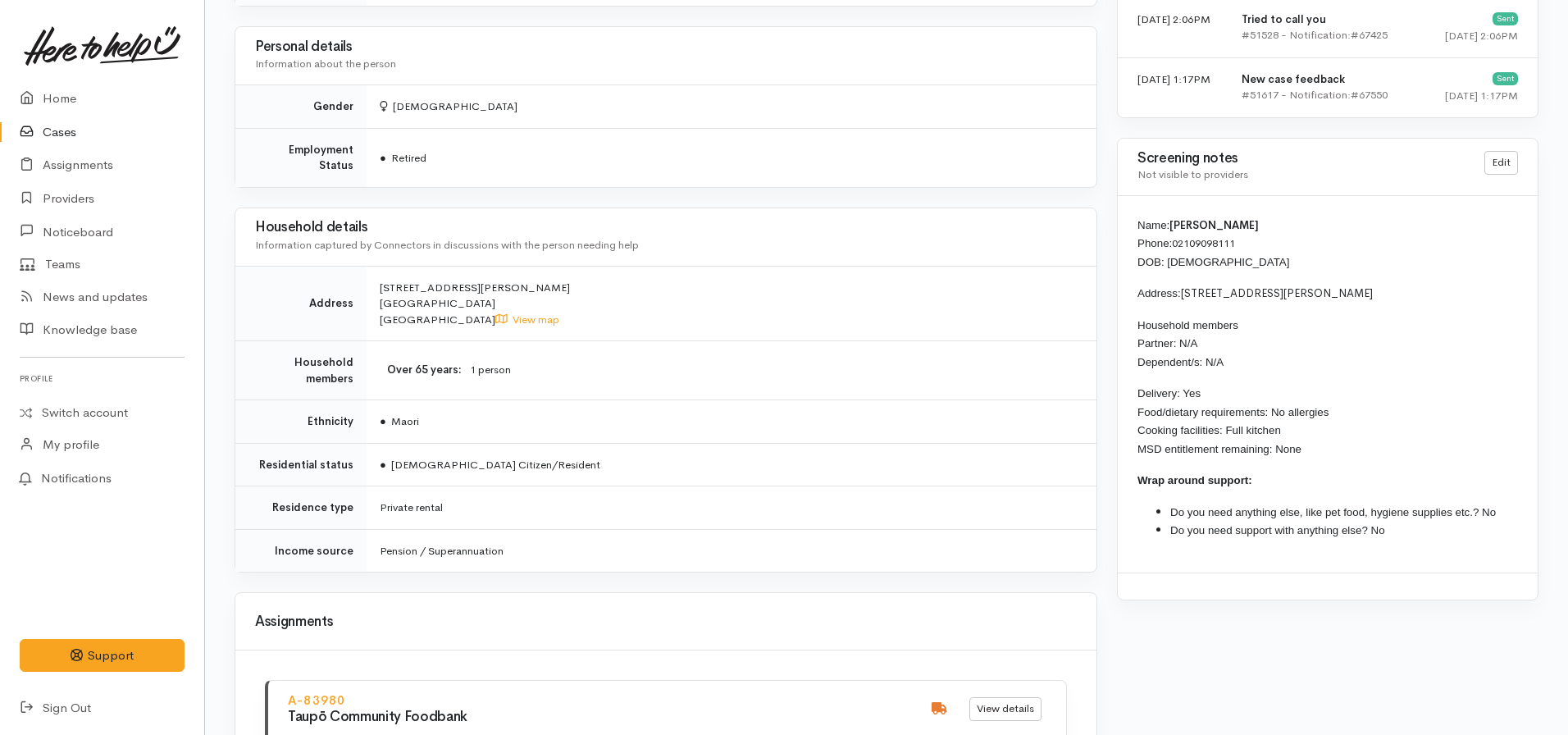
scroll to position [1396, 0]
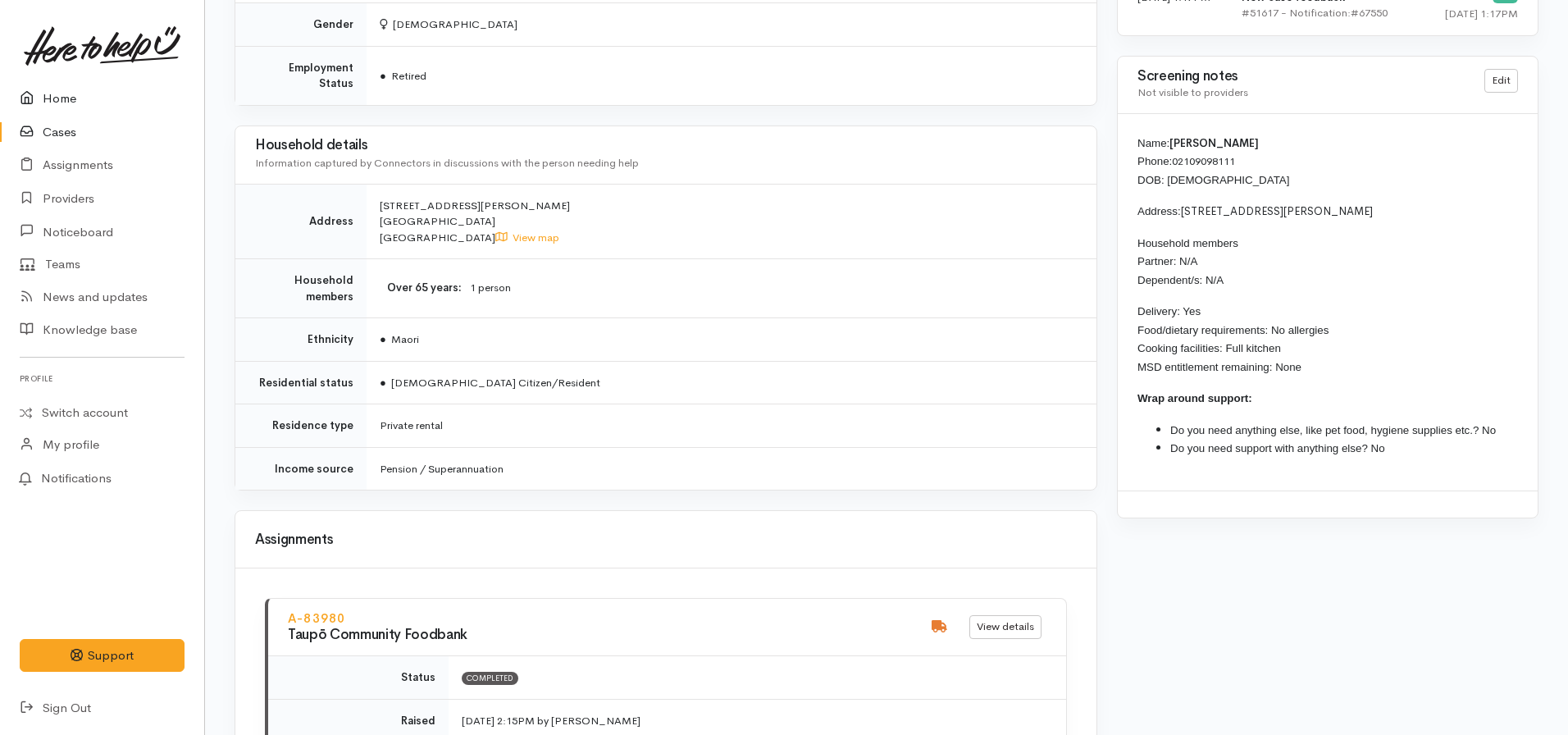
click at [79, 96] on link "Home" at bounding box center [102, 99] width 204 height 34
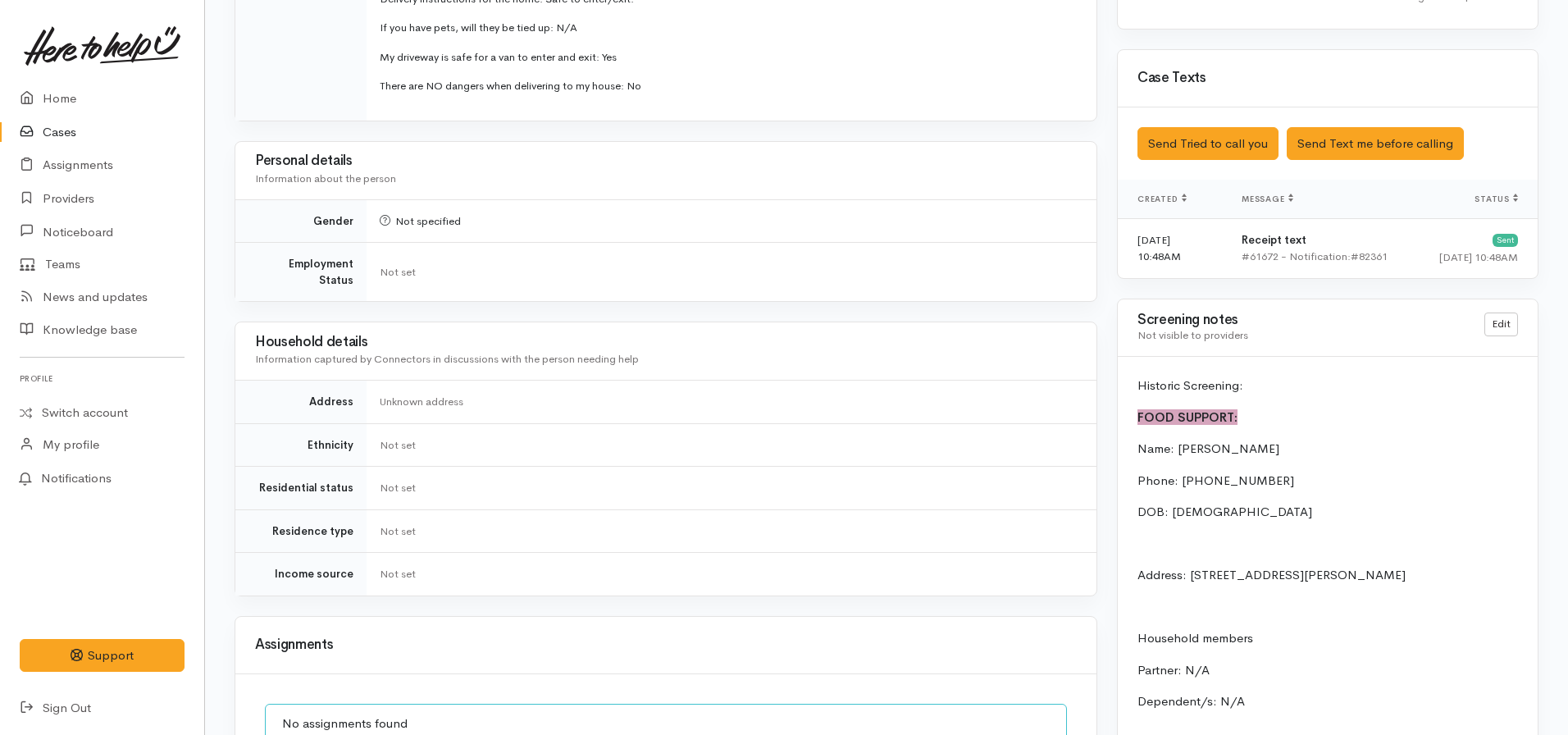
scroll to position [1067, 0]
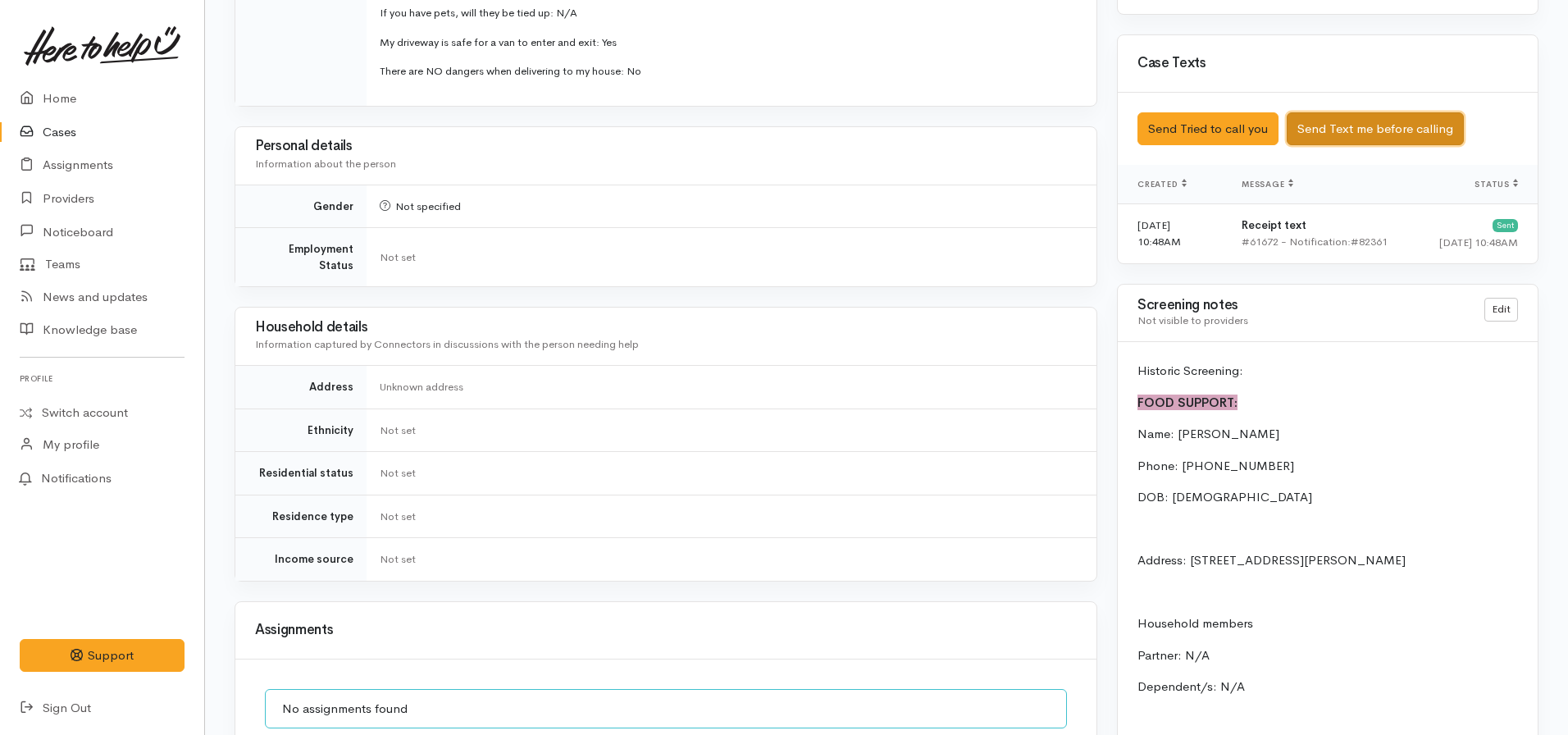
click at [1390, 125] on button "Send Text me before calling" at bounding box center [1376, 129] width 177 height 34
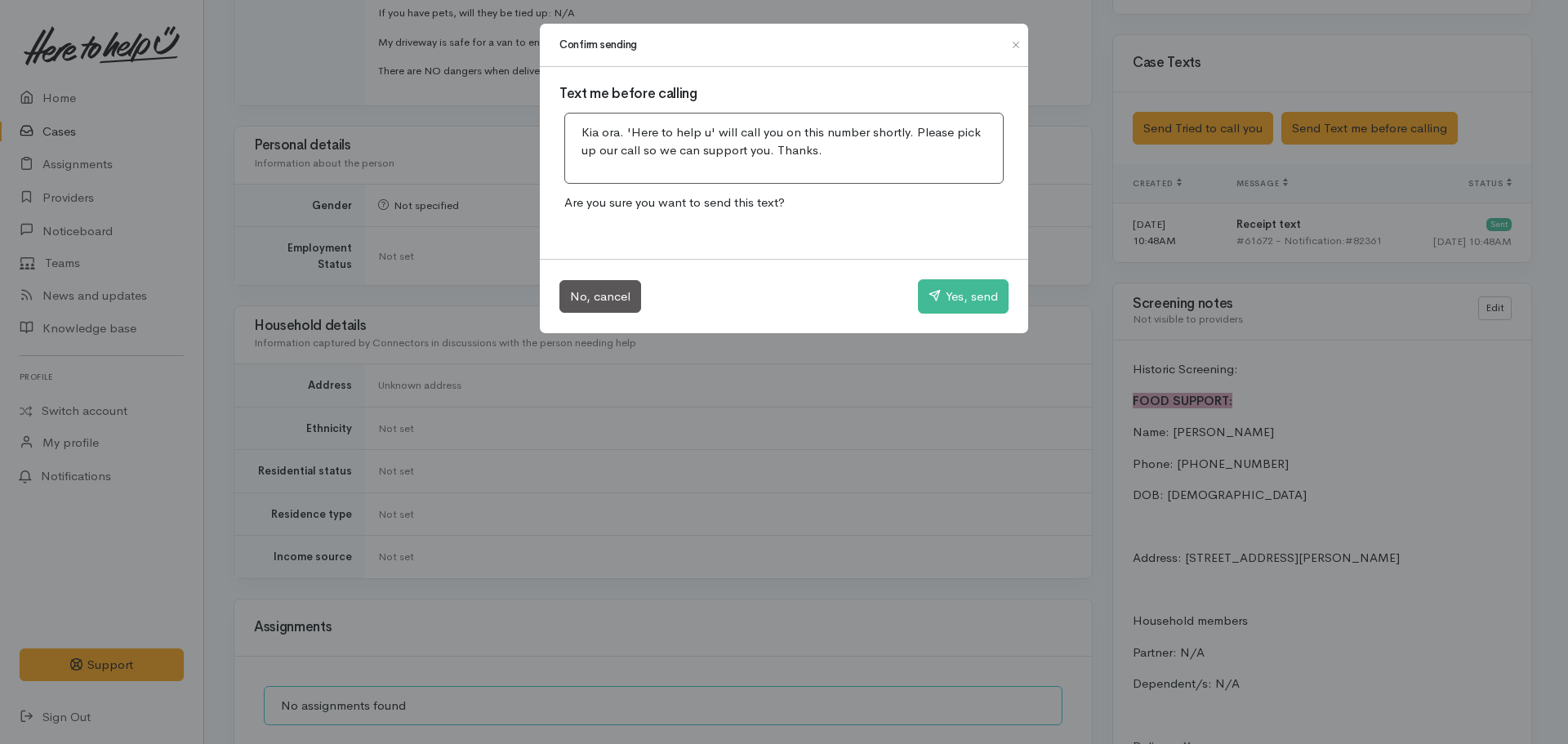
click at [945, 275] on div "No, cancel Yes, send" at bounding box center [784, 295] width 489 height 75
click at [949, 294] on button "Yes, send" at bounding box center [962, 296] width 91 height 34
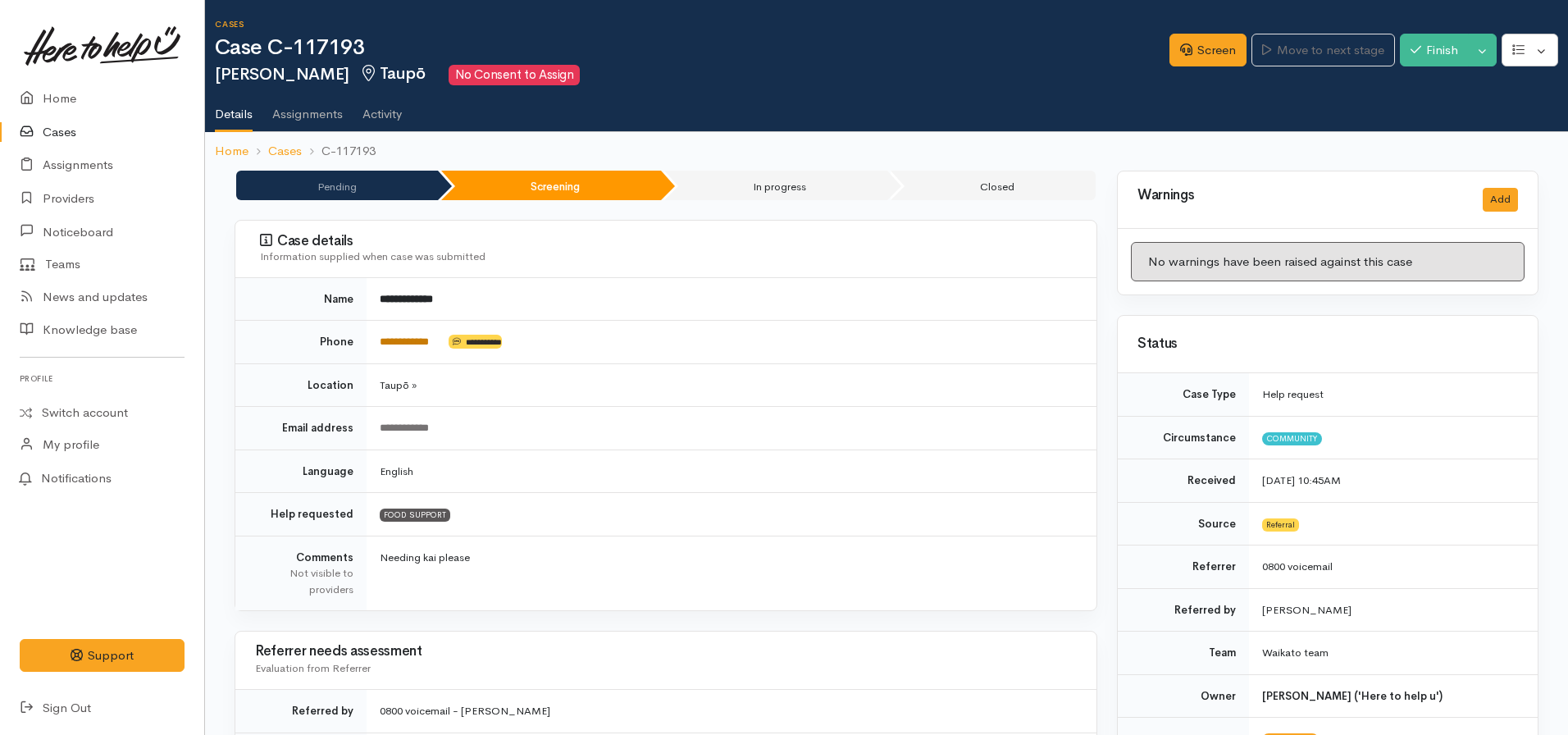
click at [408, 345] on link "**********" at bounding box center [404, 342] width 49 height 11
click at [1185, 56] on link "Screen" at bounding box center [1208, 50] width 77 height 34
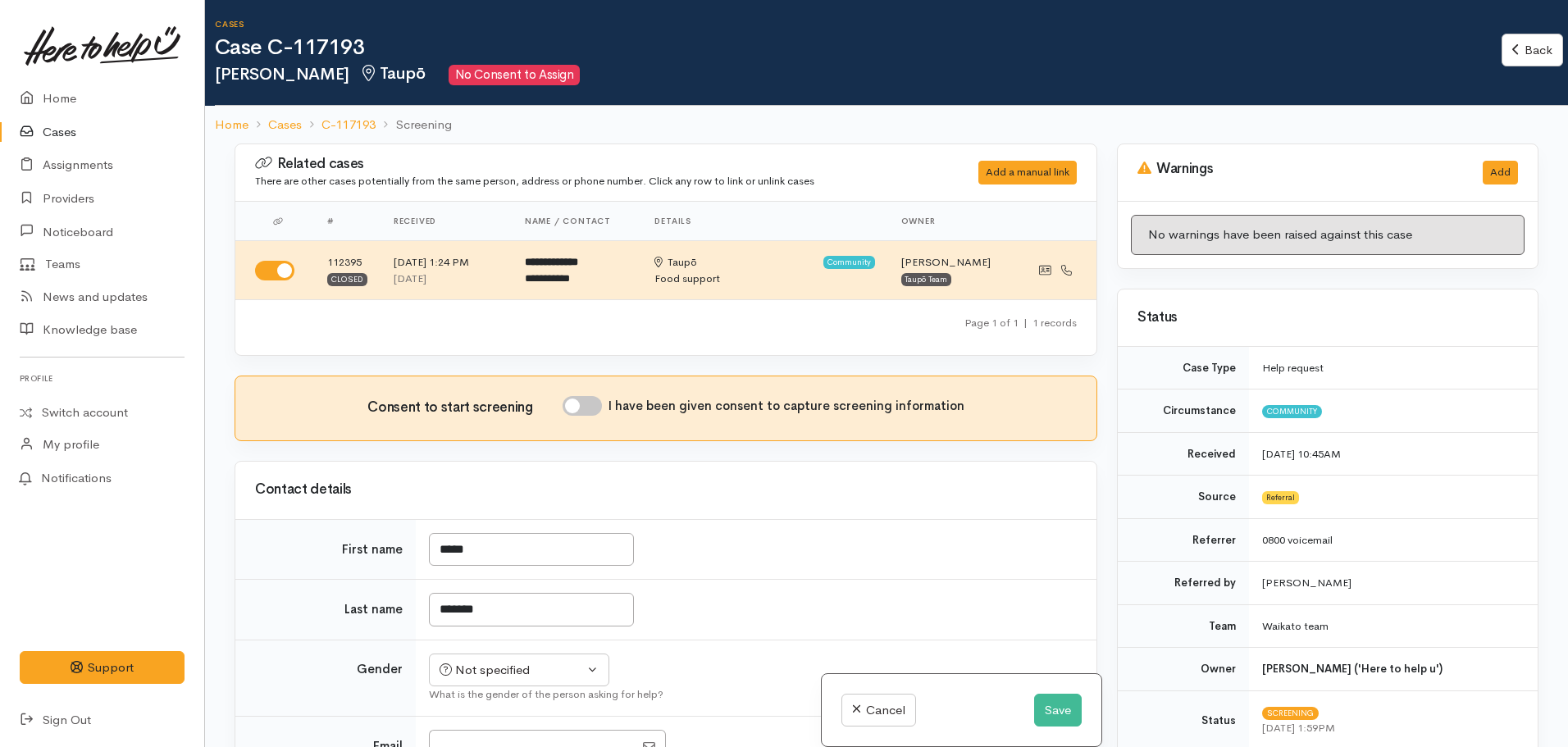
select select "7"
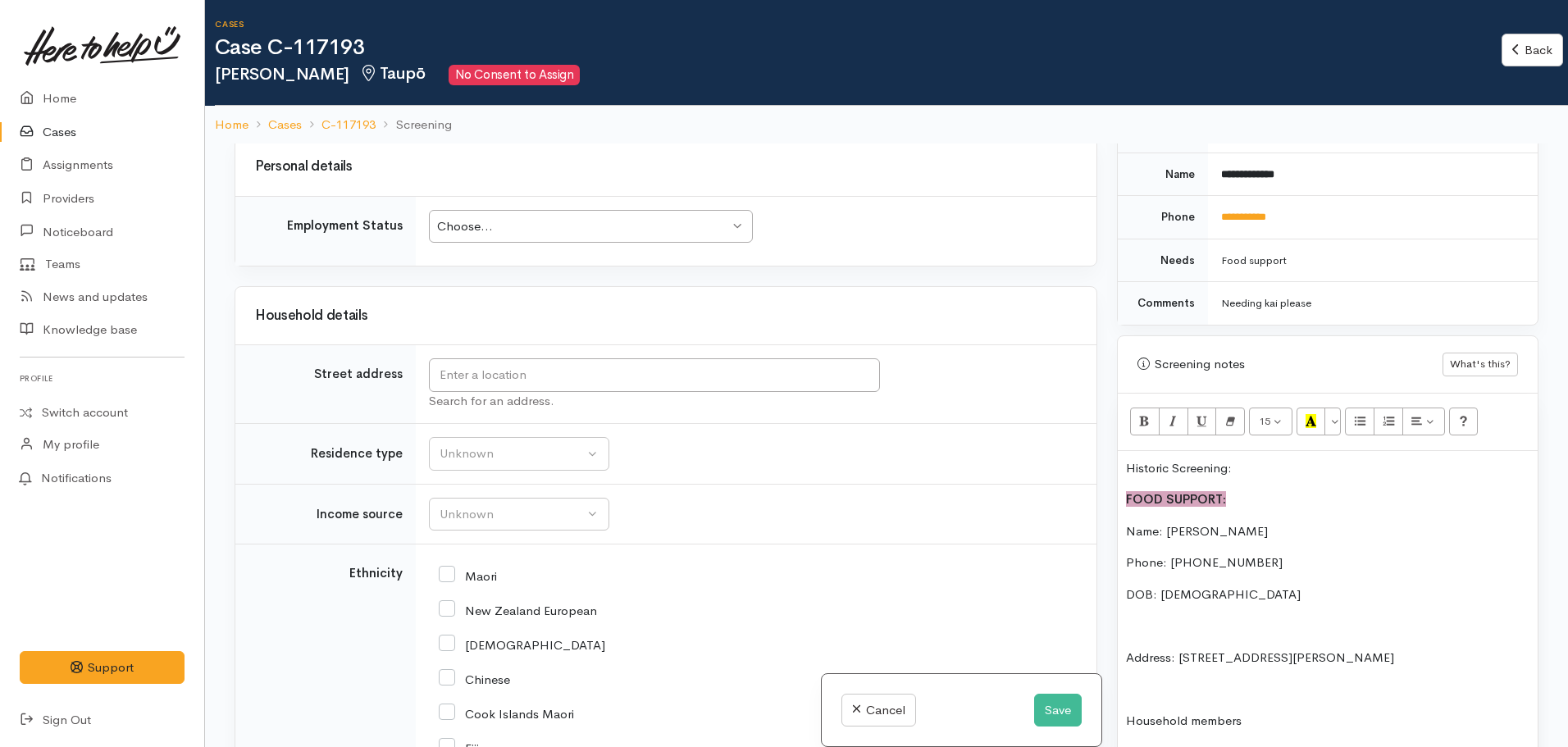
scroll to position [2051, 0]
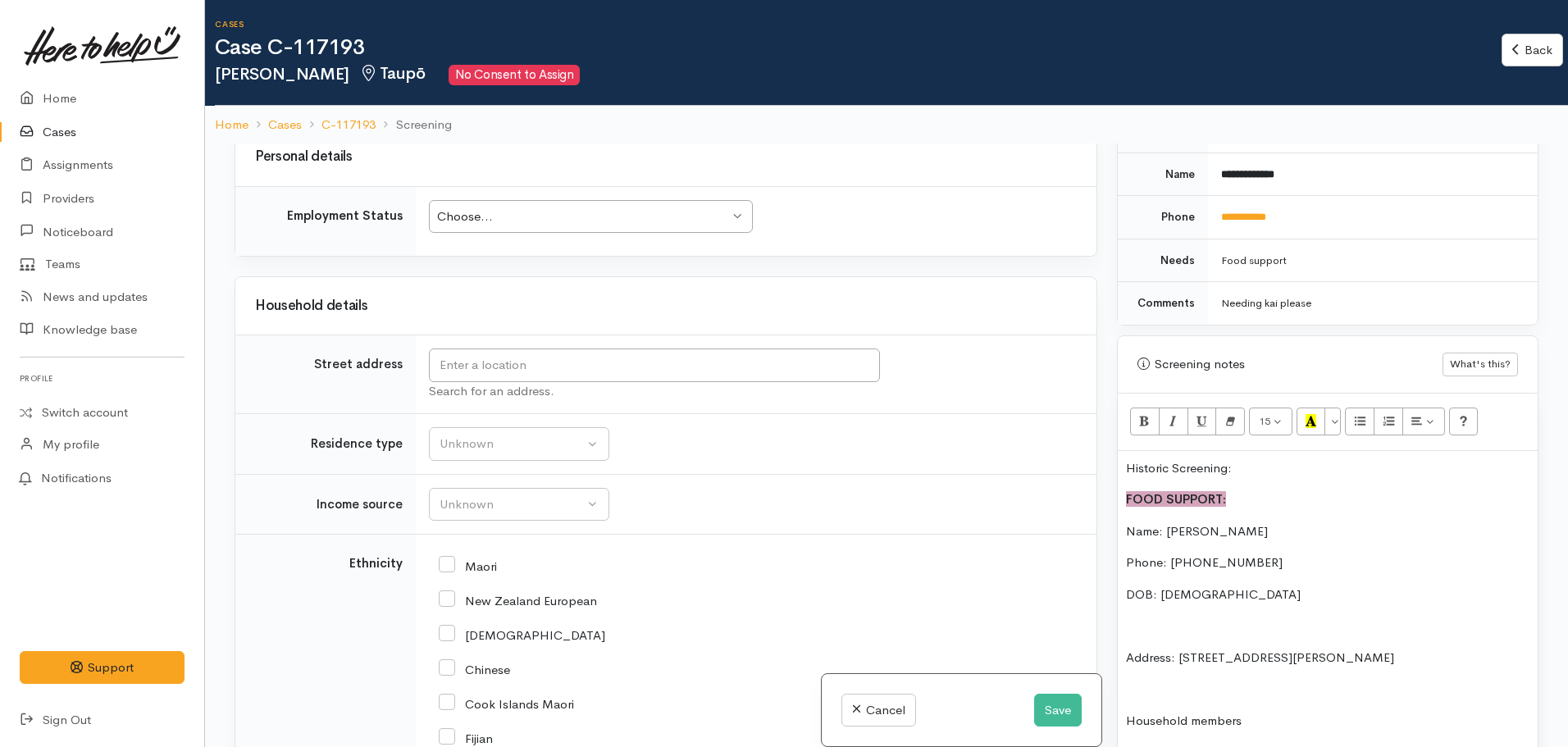
click at [578, 216] on div "Choose..." at bounding box center [583, 216] width 292 height 19
click at [969, 456] on td "Unknown Emergency accommodation Homeless Other Own home Private rental Public /…" at bounding box center [756, 444] width 681 height 61
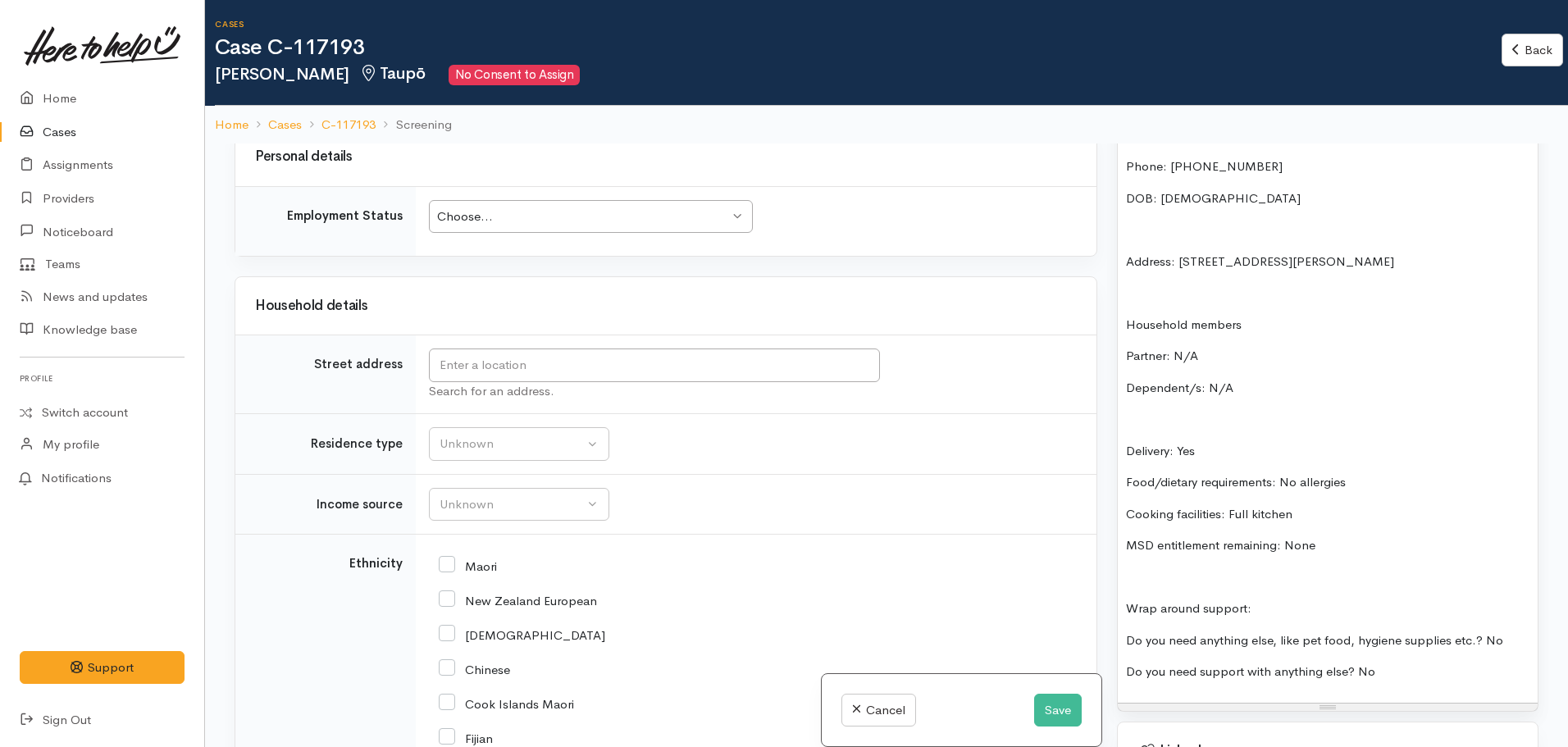
scroll to position [1312, 0]
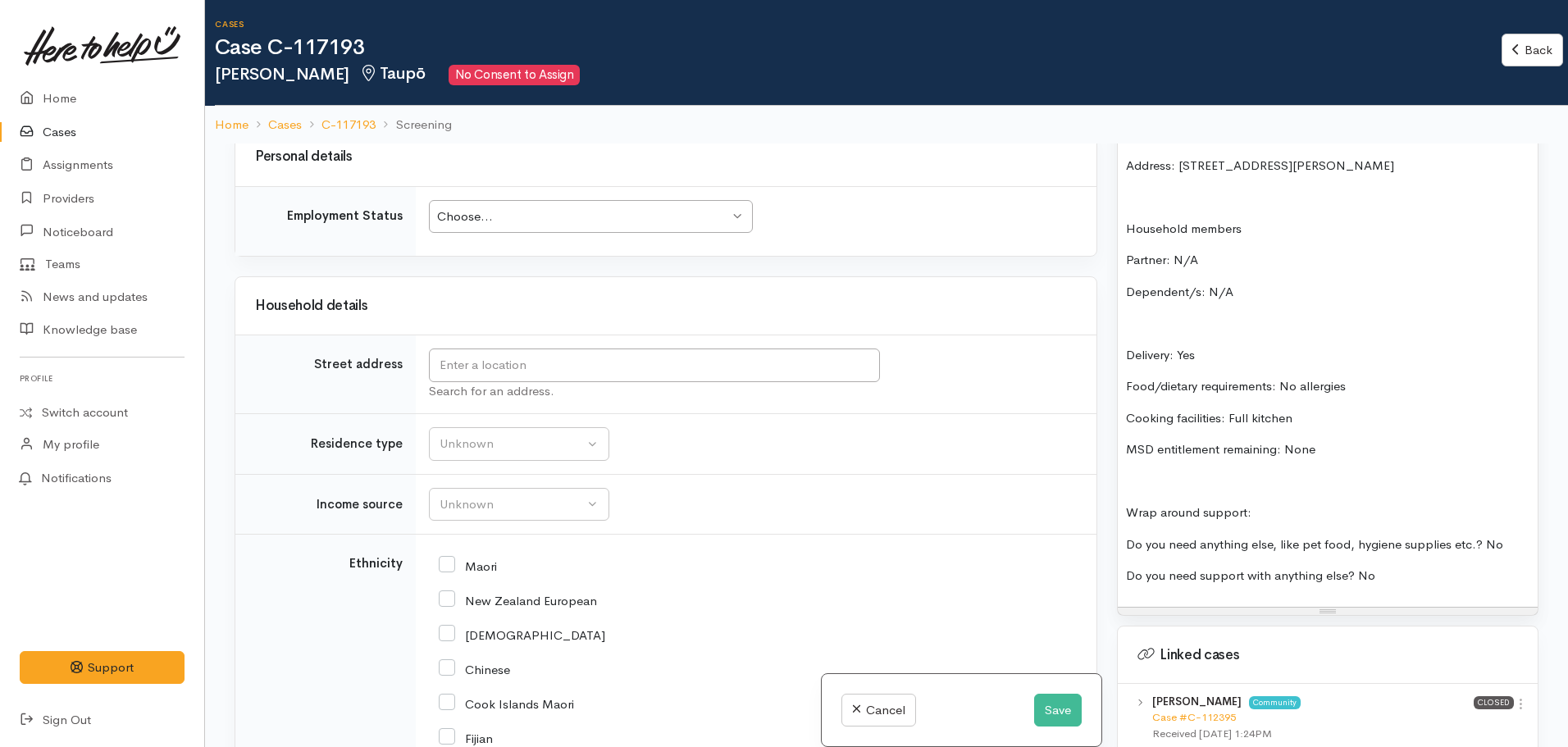
click at [1352, 441] on p "MSD entitlement remaining: None" at bounding box center [1328, 449] width 403 height 19
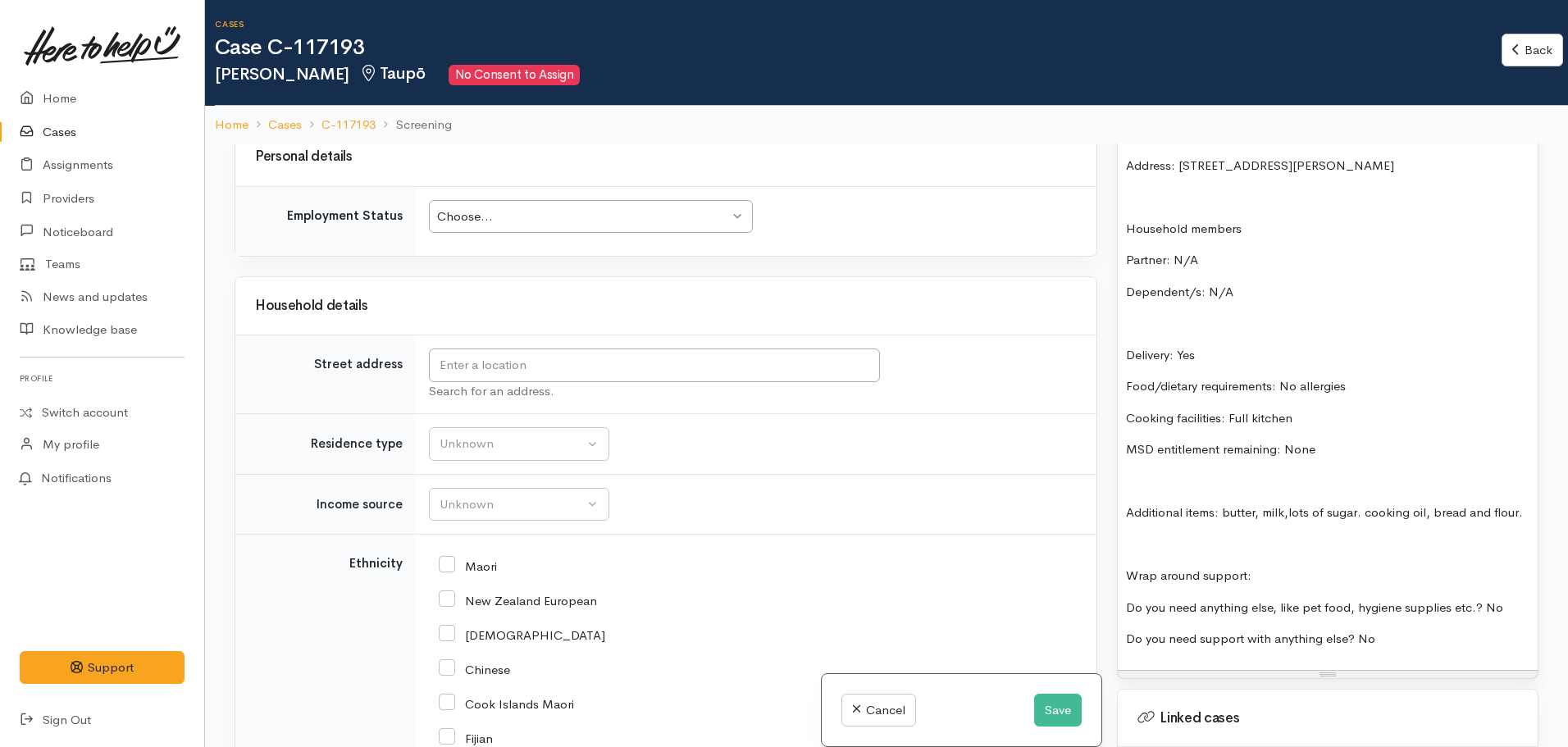
click at [1331, 441] on p "MSD entitlement remaining: None" at bounding box center [1328, 449] width 403 height 19
drag, startPoint x: 1331, startPoint y: 429, endPoint x: 1290, endPoint y: 440, distance: 42.4
click at [1290, 441] on p "MSD entitlement remaining: None" at bounding box center [1328, 449] width 403 height 19
click at [1346, 441] on p "MSD entitlement remaining: None" at bounding box center [1328, 449] width 403 height 19
click at [1290, 503] on p "Additional items: butter, milk,lots of sugar. cooking oil, bread and flour." at bounding box center [1328, 512] width 403 height 19
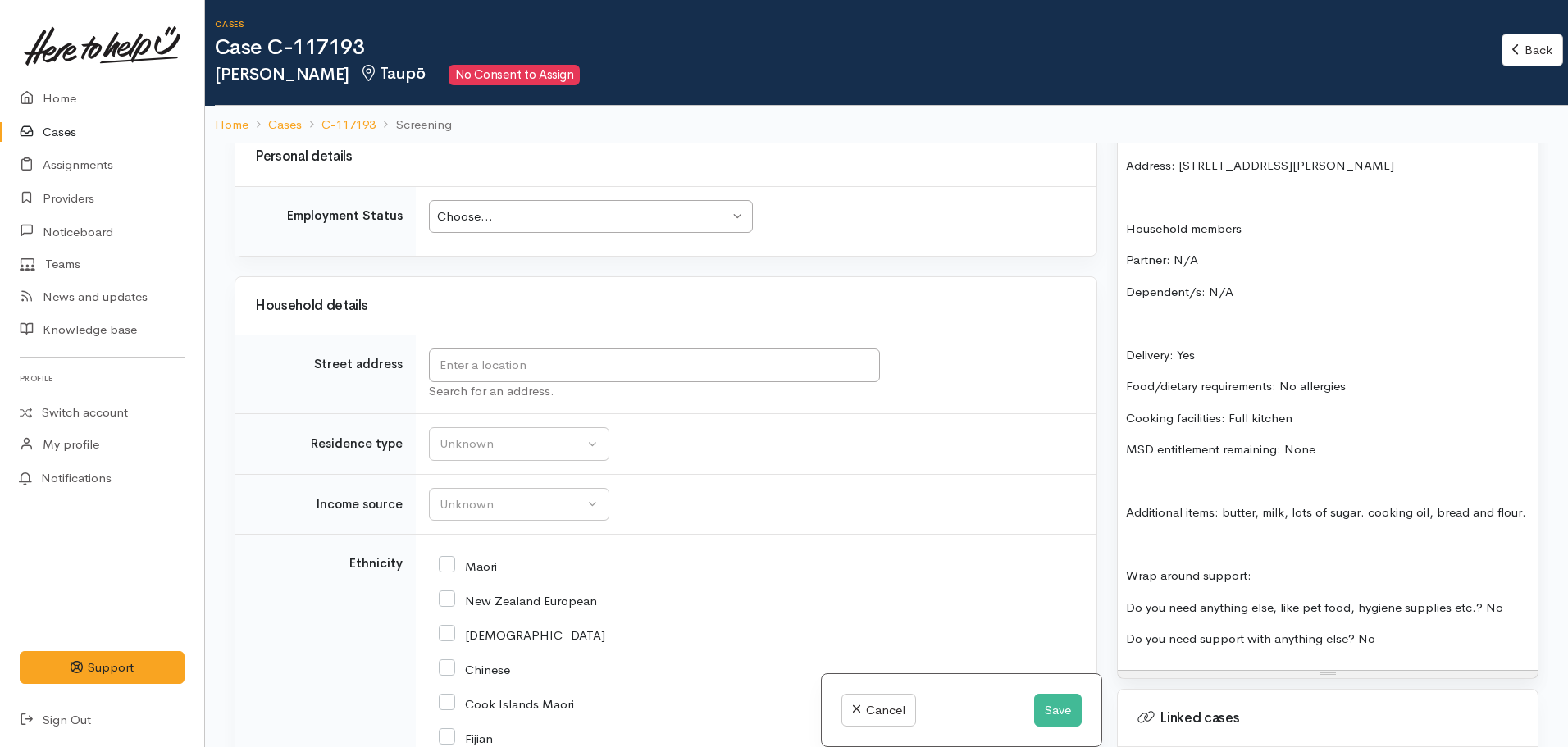
click at [1231, 503] on p "Additional items: butter, milk, lots of sugar. cooking oil, bread and flour." at bounding box center [1328, 512] width 403 height 19
click at [1161, 515] on p "Additional items: butter, milk, lots of sugar. cooking oil, bread and flour." at bounding box center [1328, 512] width 403 height 19
click at [1316, 441] on p "MSD entitlement remaining: None" at bounding box center [1328, 449] width 403 height 19
click at [1184, 523] on p "Additional items: butter, milk, lots of sugar. cooking oil, bread and flour." at bounding box center [1328, 512] width 403 height 19
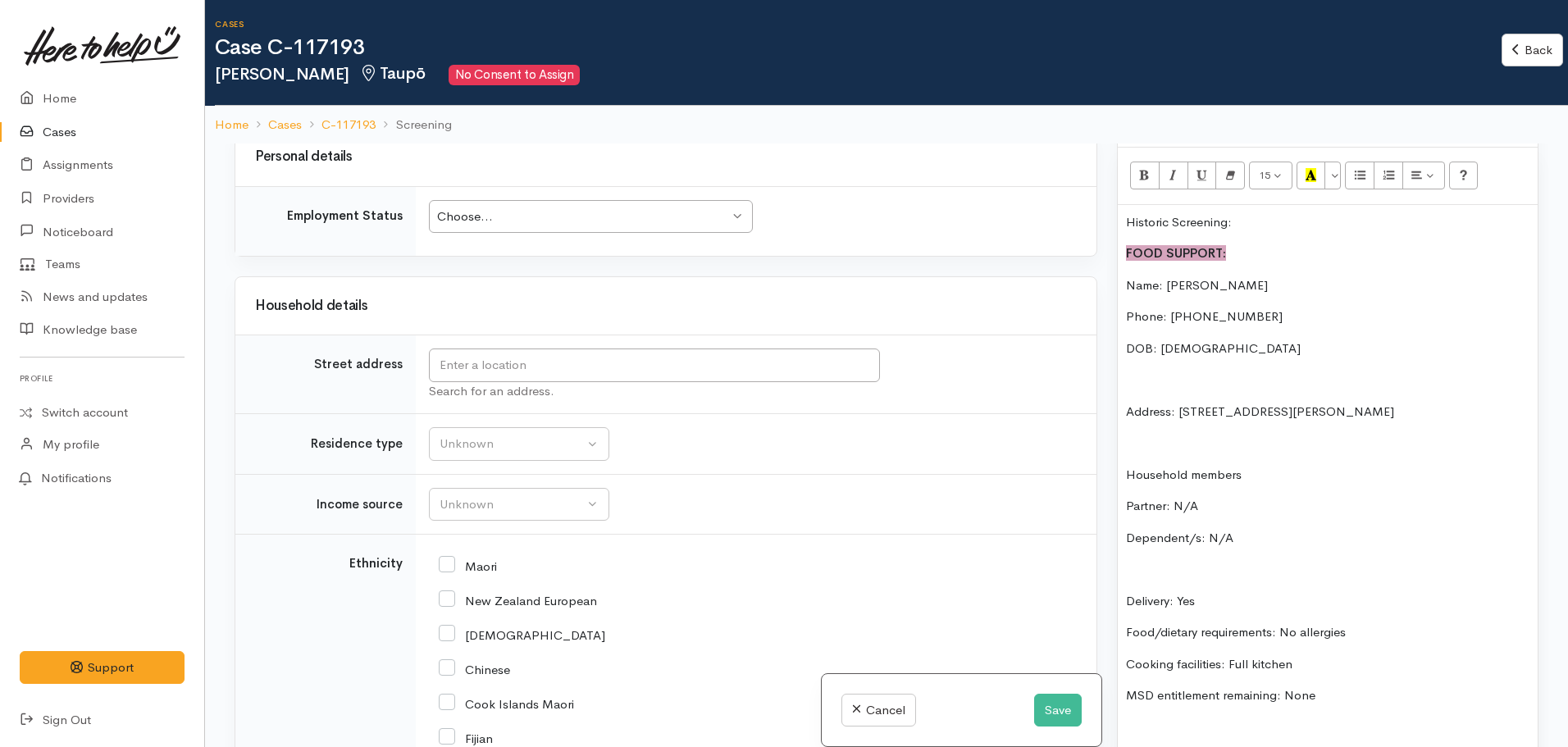
scroll to position [1887, 0]
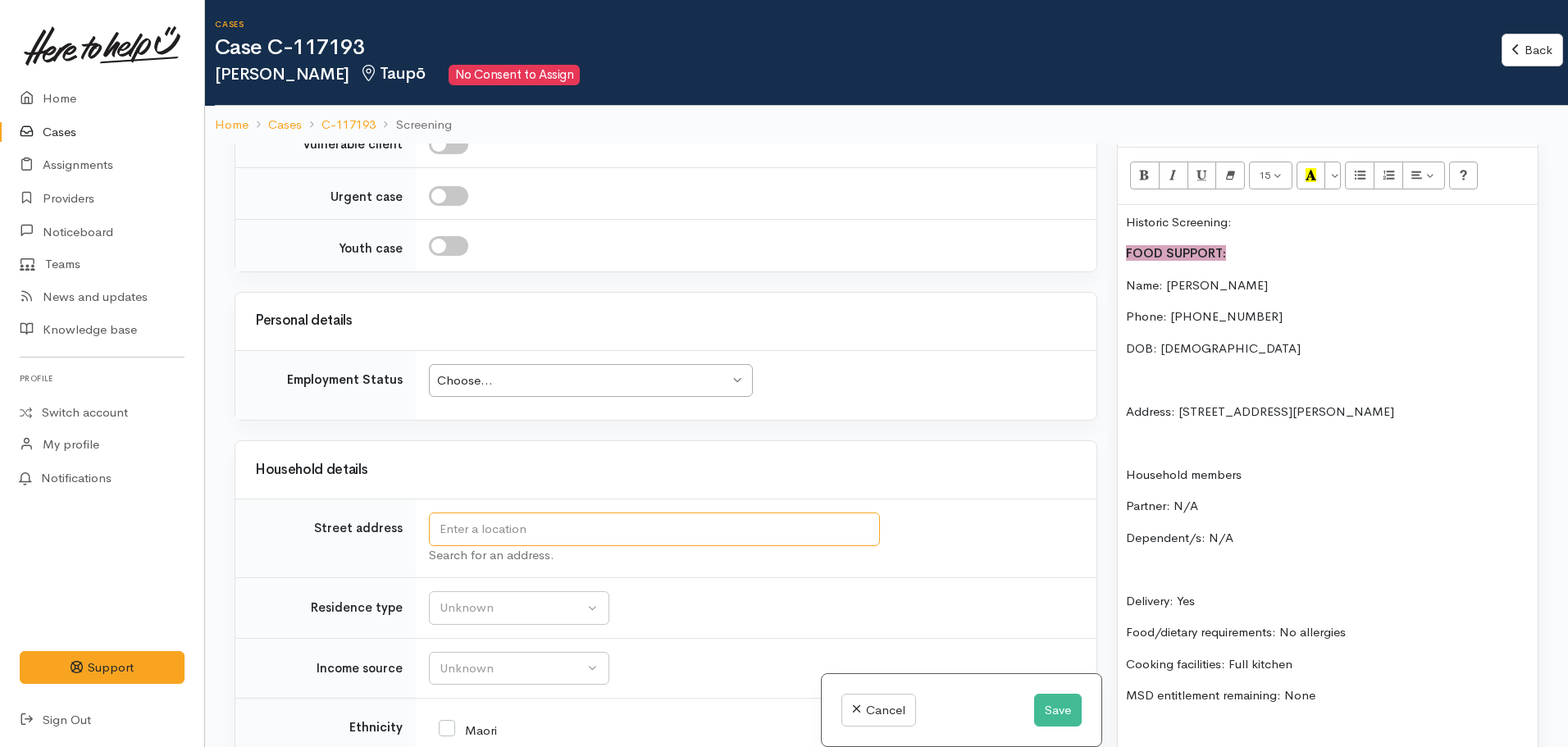
click at [514, 520] on input "text" at bounding box center [654, 530] width 451 height 34
drag, startPoint x: 1375, startPoint y: 401, endPoint x: 1183, endPoint y: 400, distance: 192.0
click at [1177, 403] on p "Address: 4/65 Arthur Crescent, Waikato" at bounding box center [1328, 411] width 403 height 19
copy p "4/65 Arthur Crescent, Waikato"
click at [464, 537] on input "text" at bounding box center [654, 530] width 451 height 34
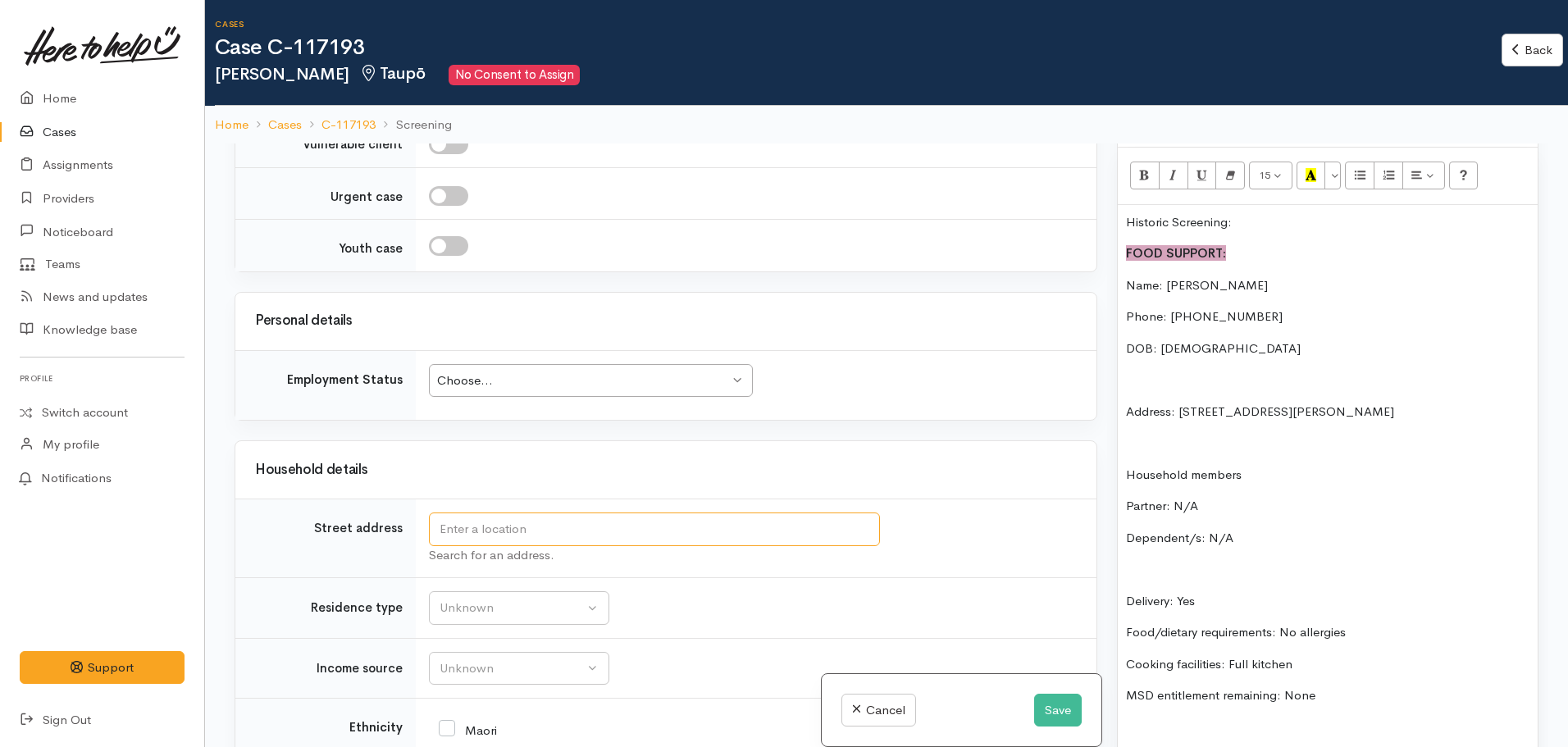
paste input "4/65 Arthur Crescent, Waikato"
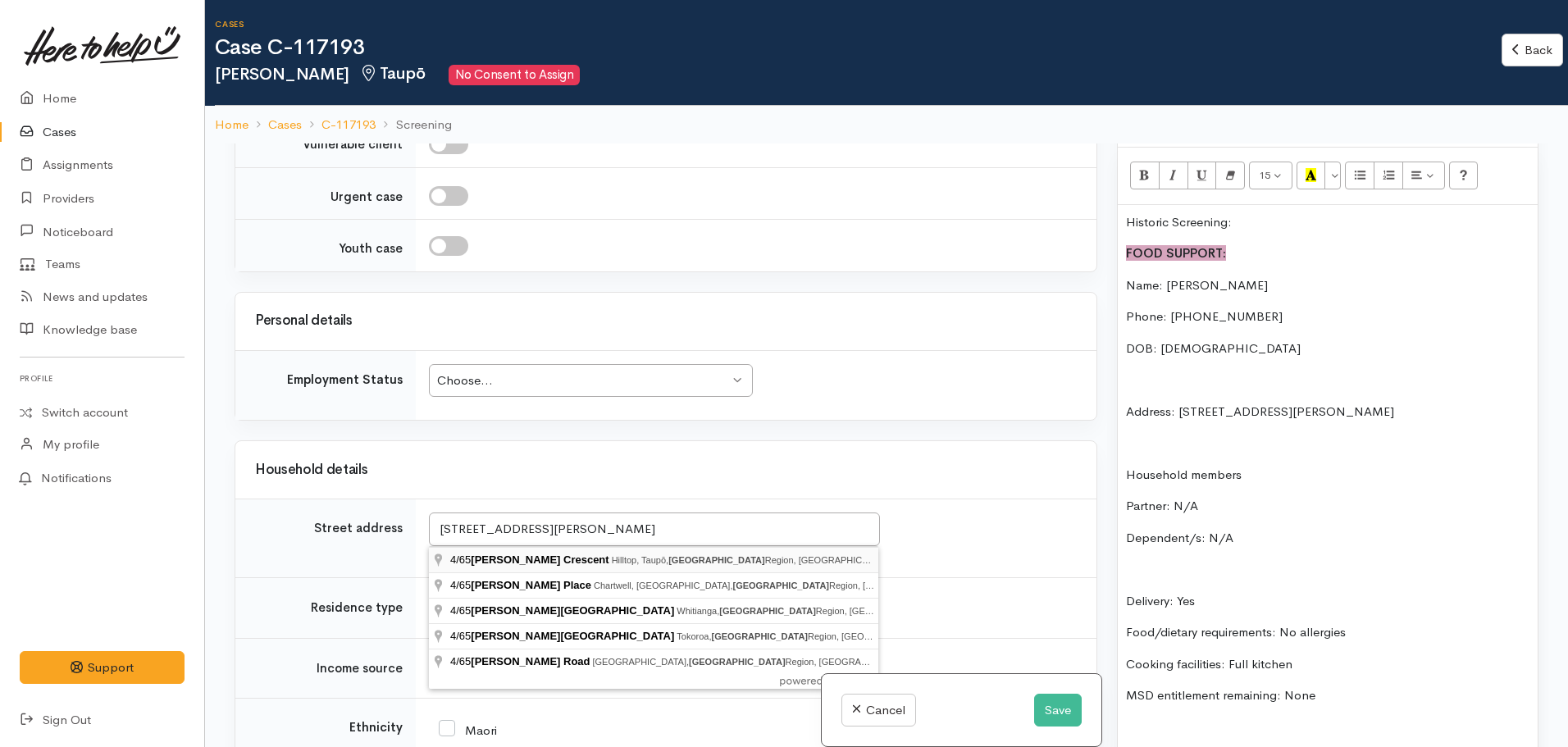
type input "4/65 Arthur Crescent, Hilltop, Taupō, Waikato Region, New Zealand"
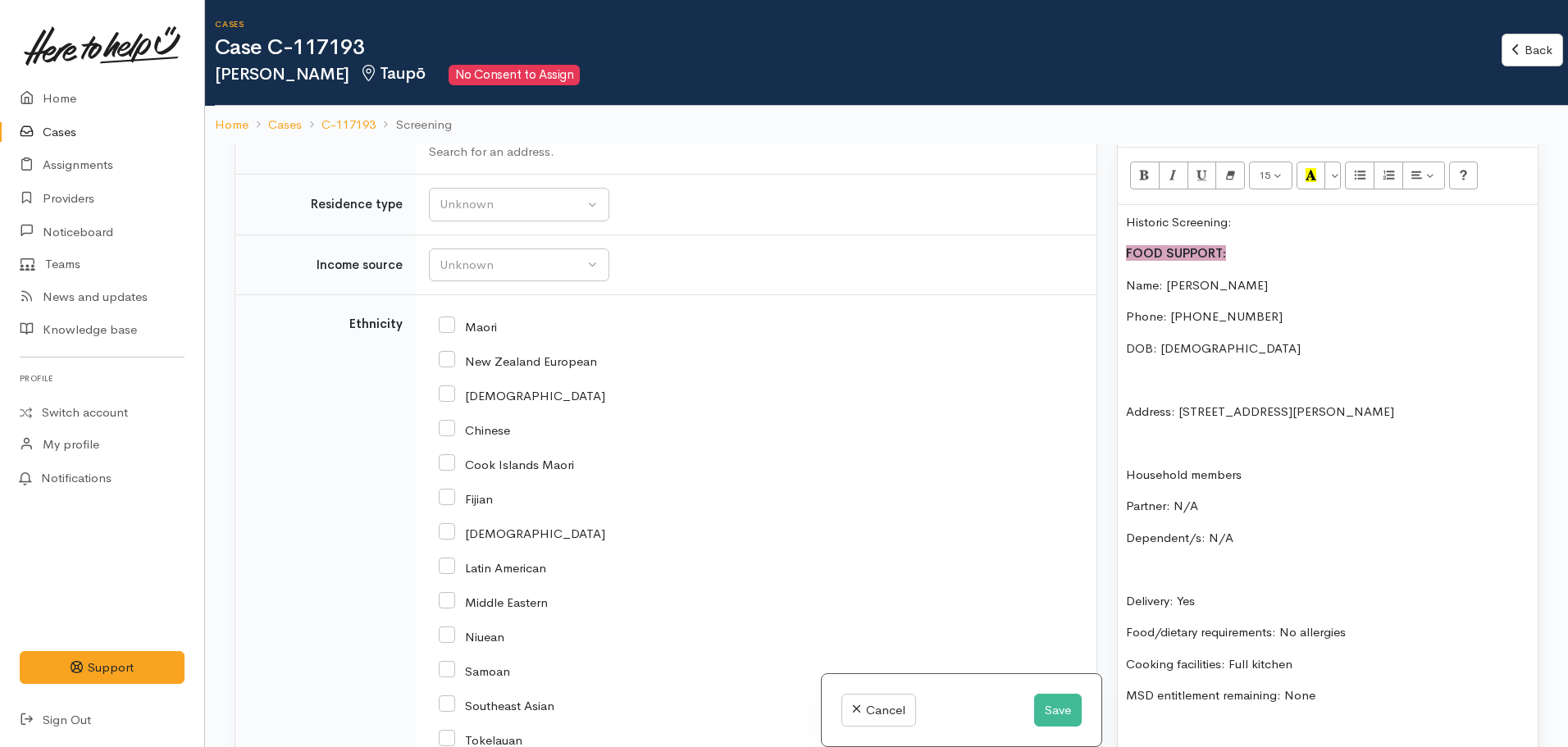
scroll to position [2379, 0]
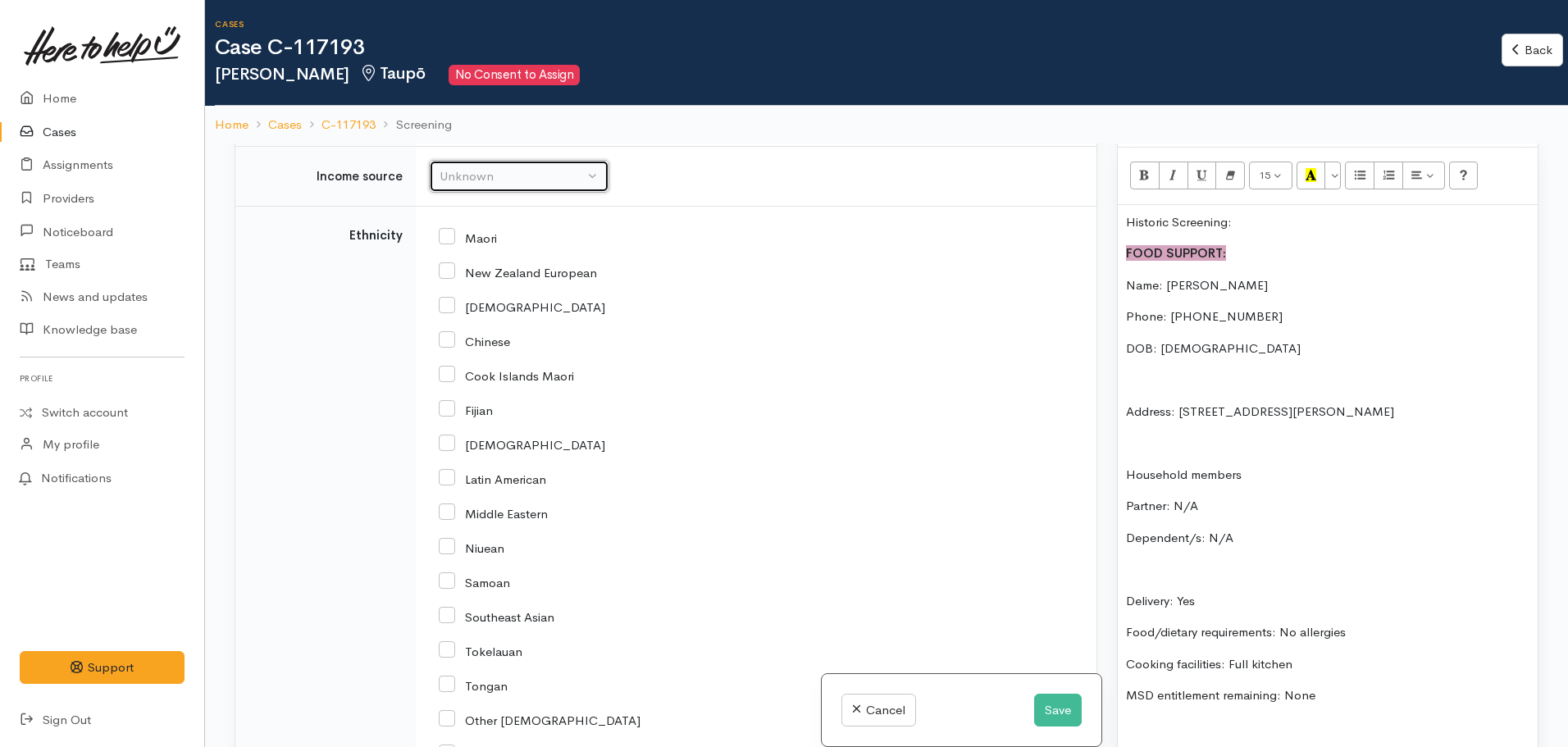
click at [488, 181] on div "Unknown" at bounding box center [512, 177] width 145 height 19
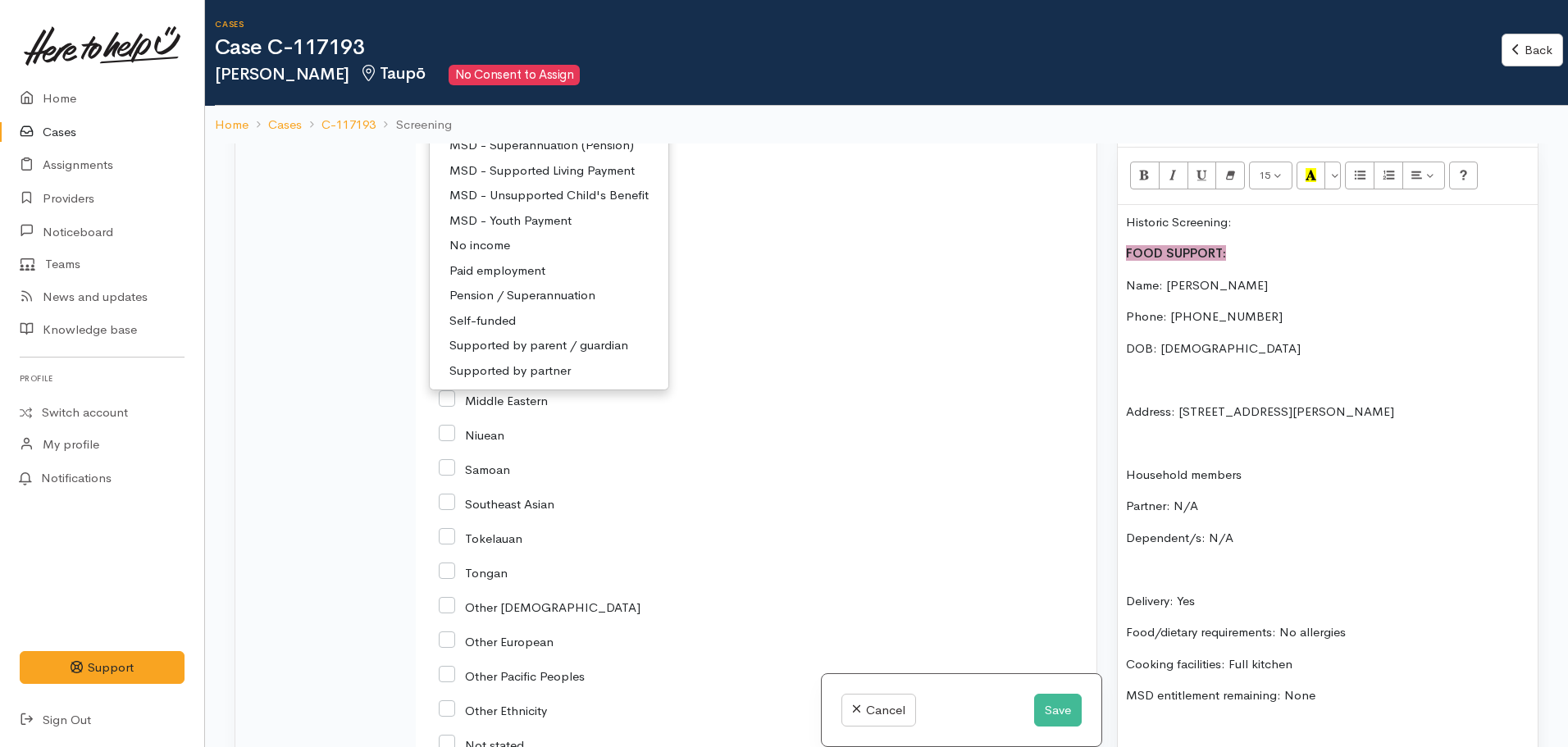
scroll to position [2543, 0]
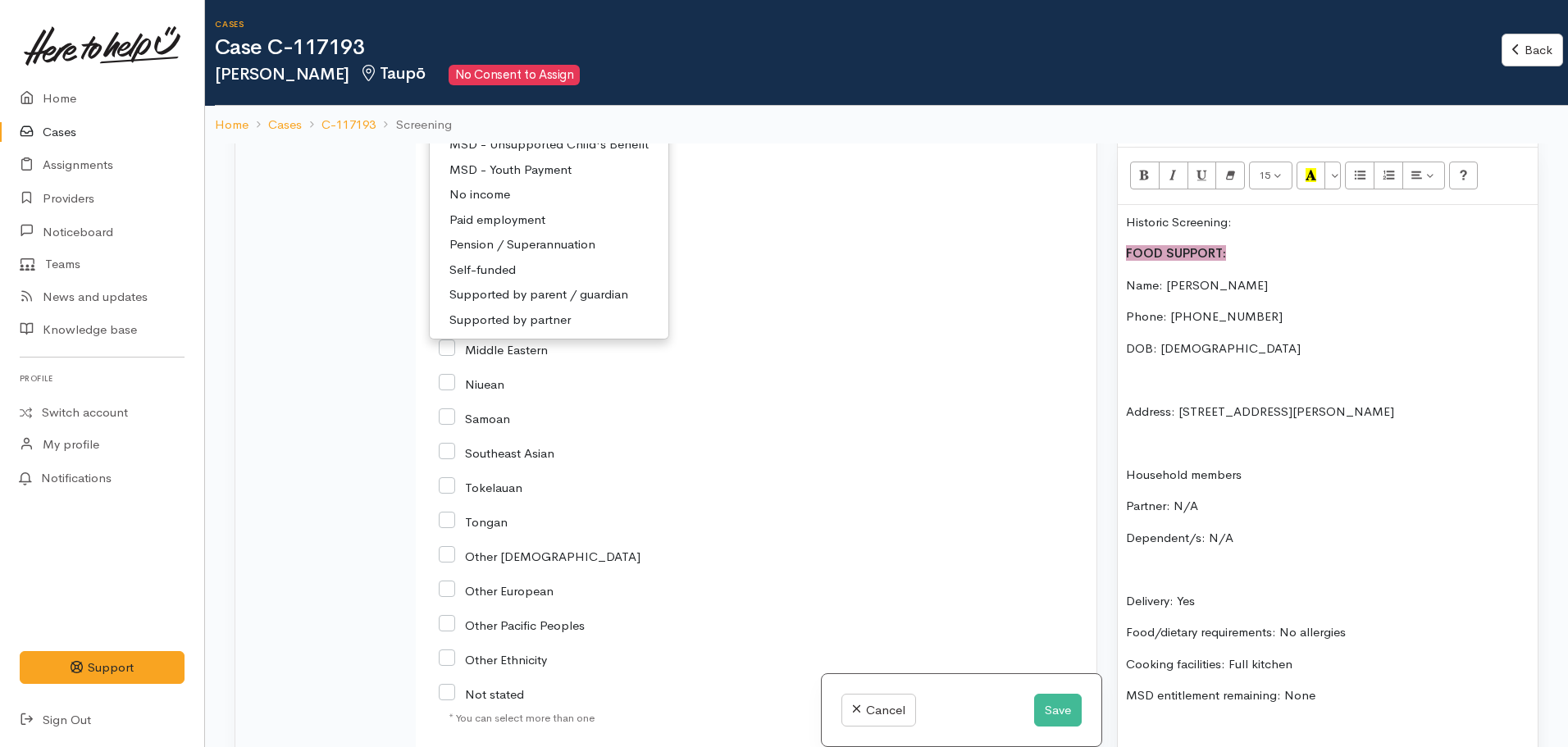
click at [526, 244] on span "Pension / Superannuation" at bounding box center [522, 245] width 146 height 19
select select "19"
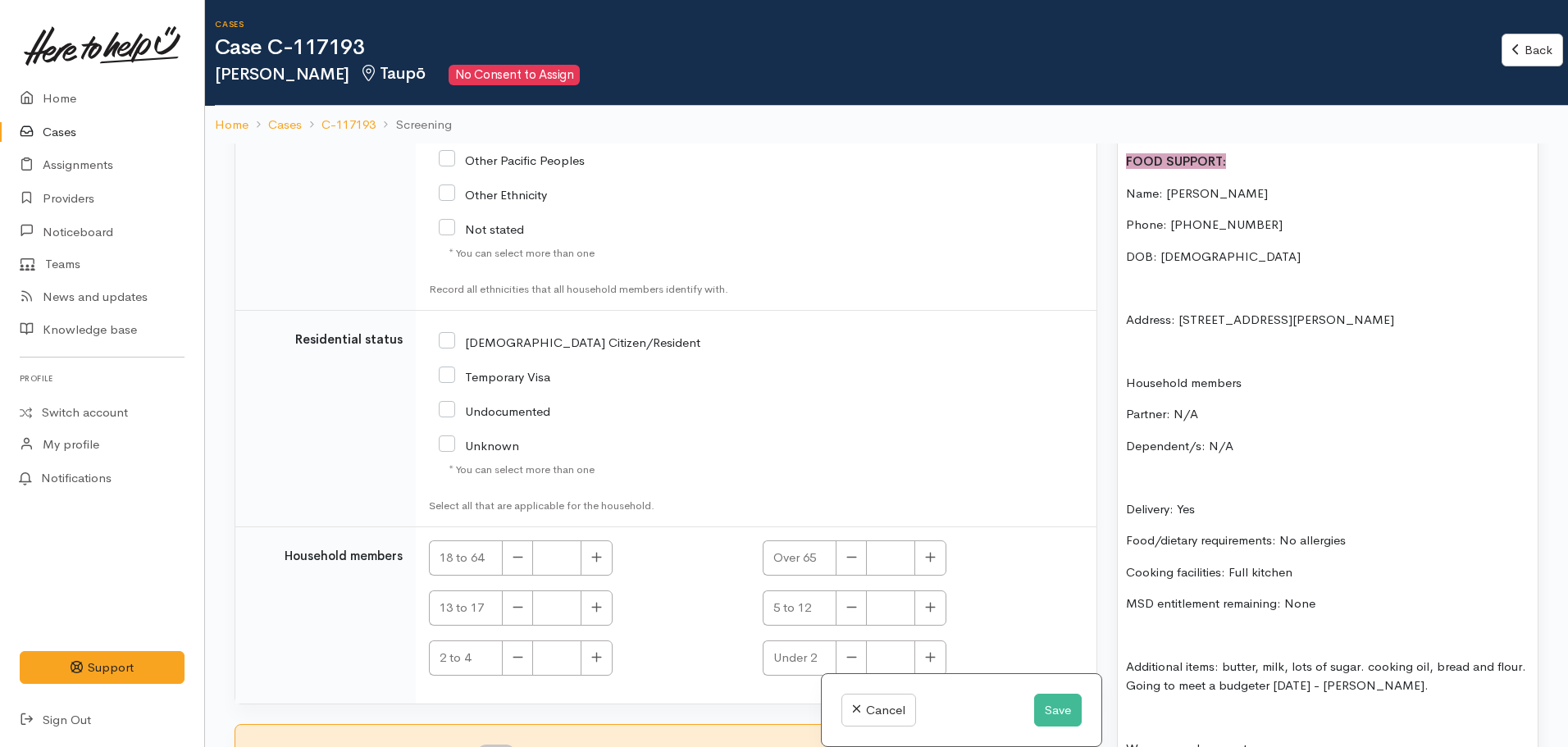
scroll to position [1149, 0]
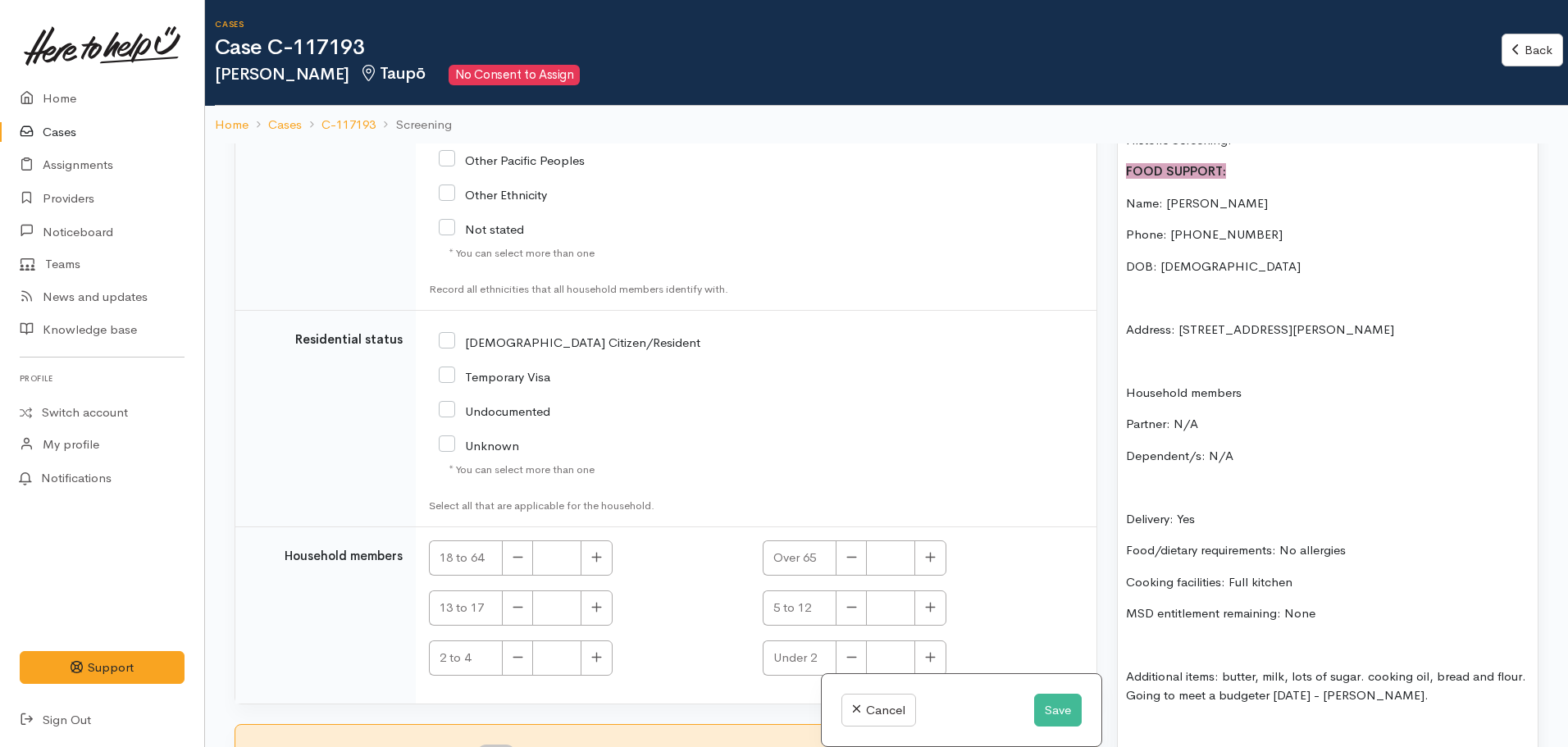
click at [1361, 541] on p "Food/dietary requirements: No allergies" at bounding box center [1328, 550] width 403 height 19
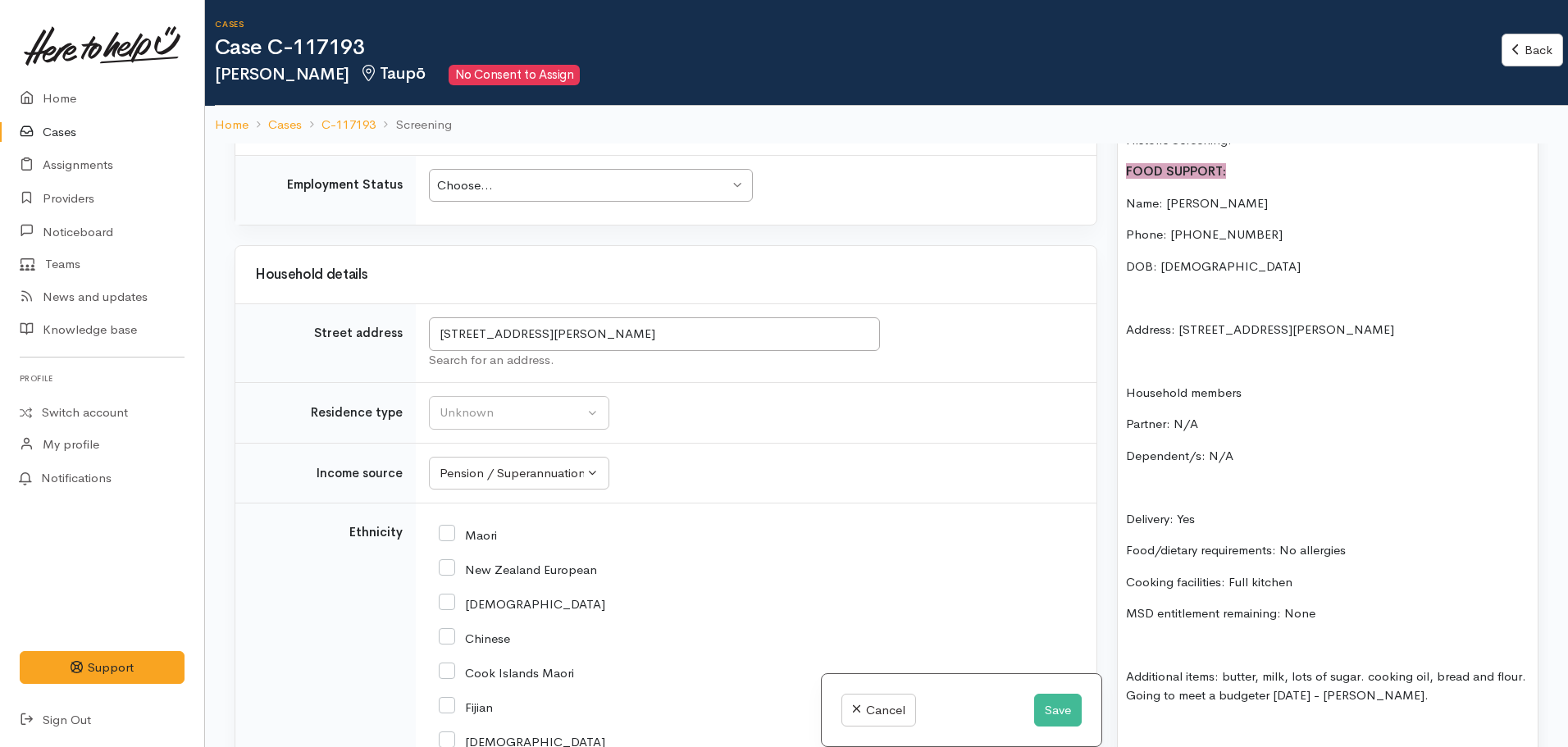
scroll to position [2106, 0]
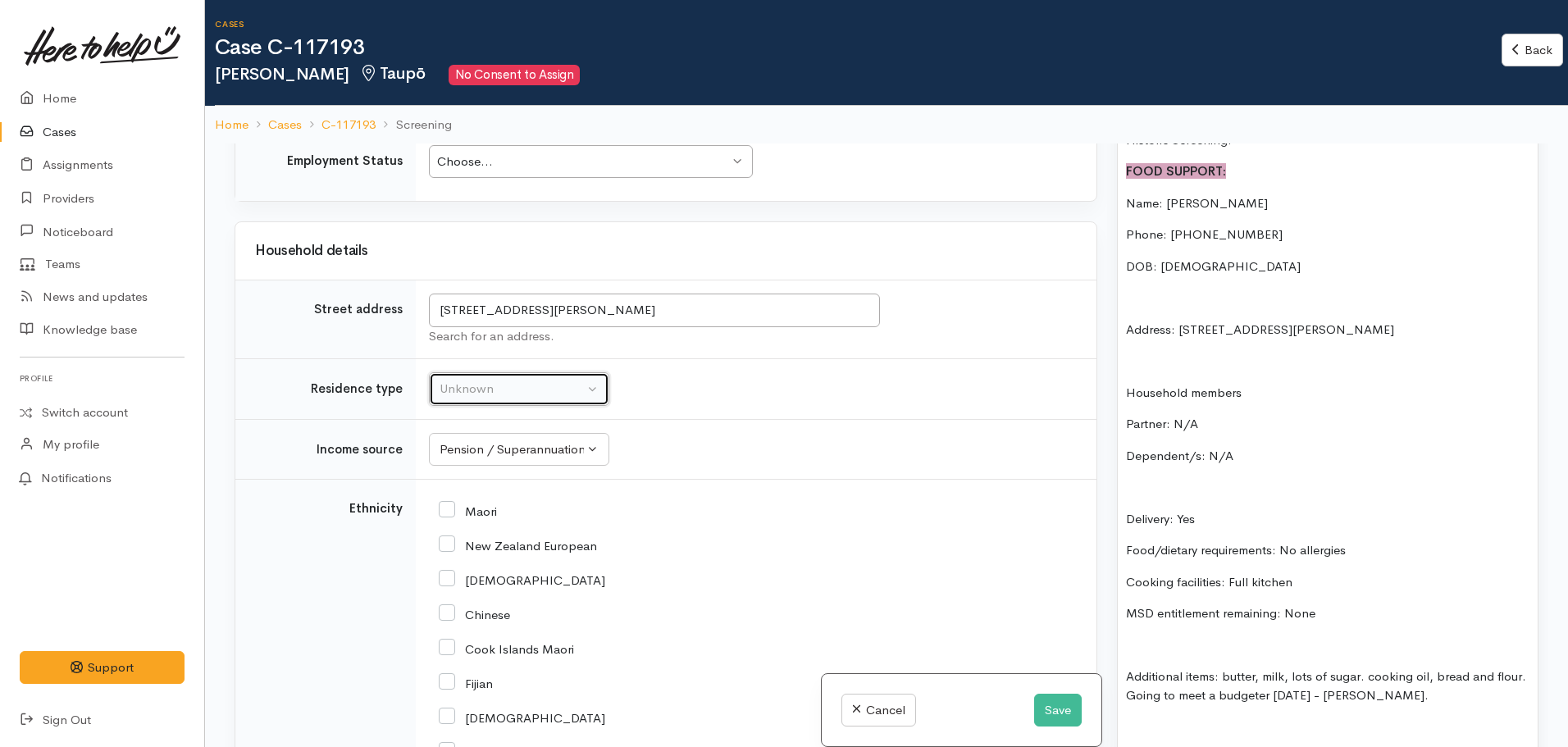
click at [526, 397] on div "Unknown" at bounding box center [512, 389] width 145 height 19
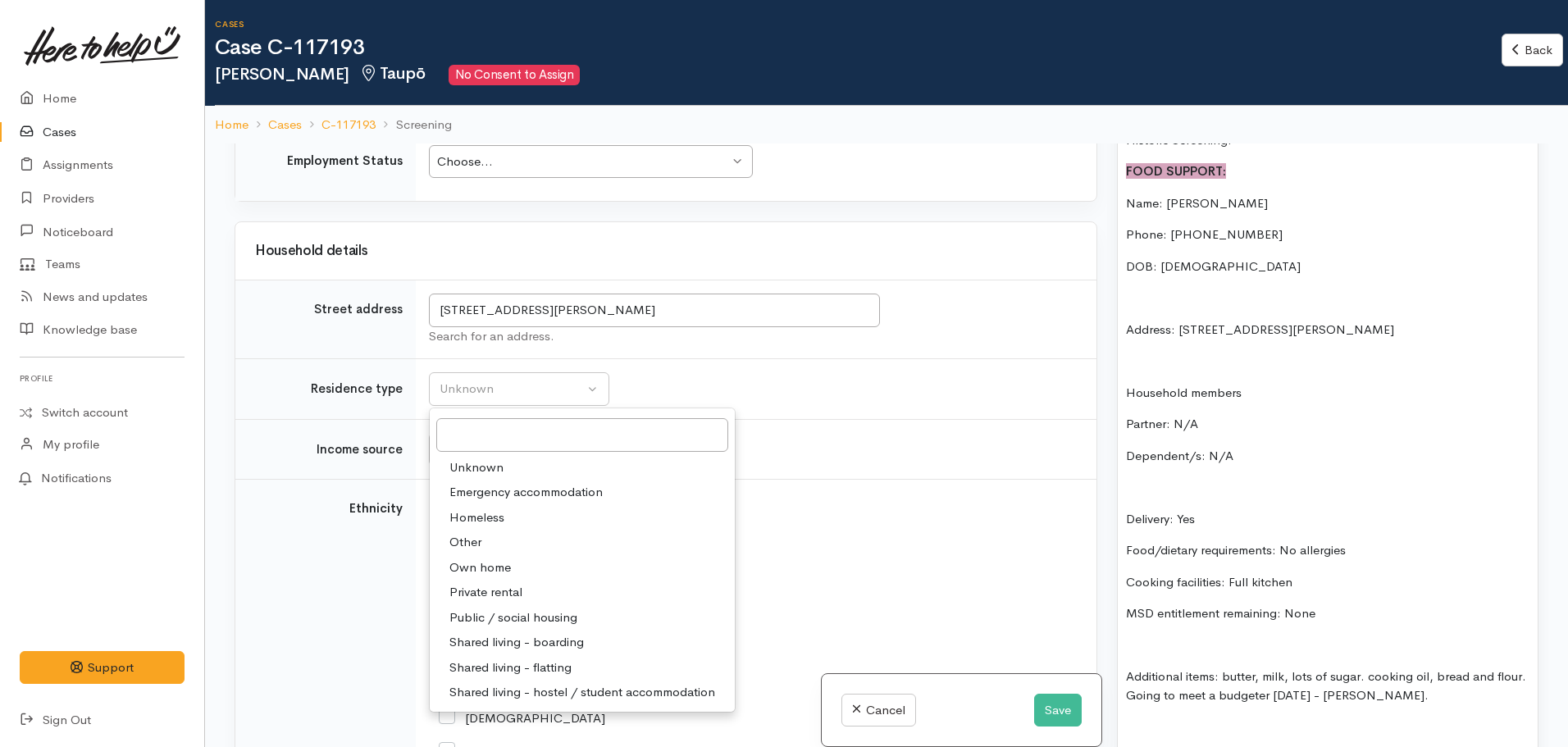
click at [746, 426] on td "Unknown ACC Maternity leave MSD - Away from Home Allowance MSD - Child Disabili…" at bounding box center [756, 449] width 681 height 61
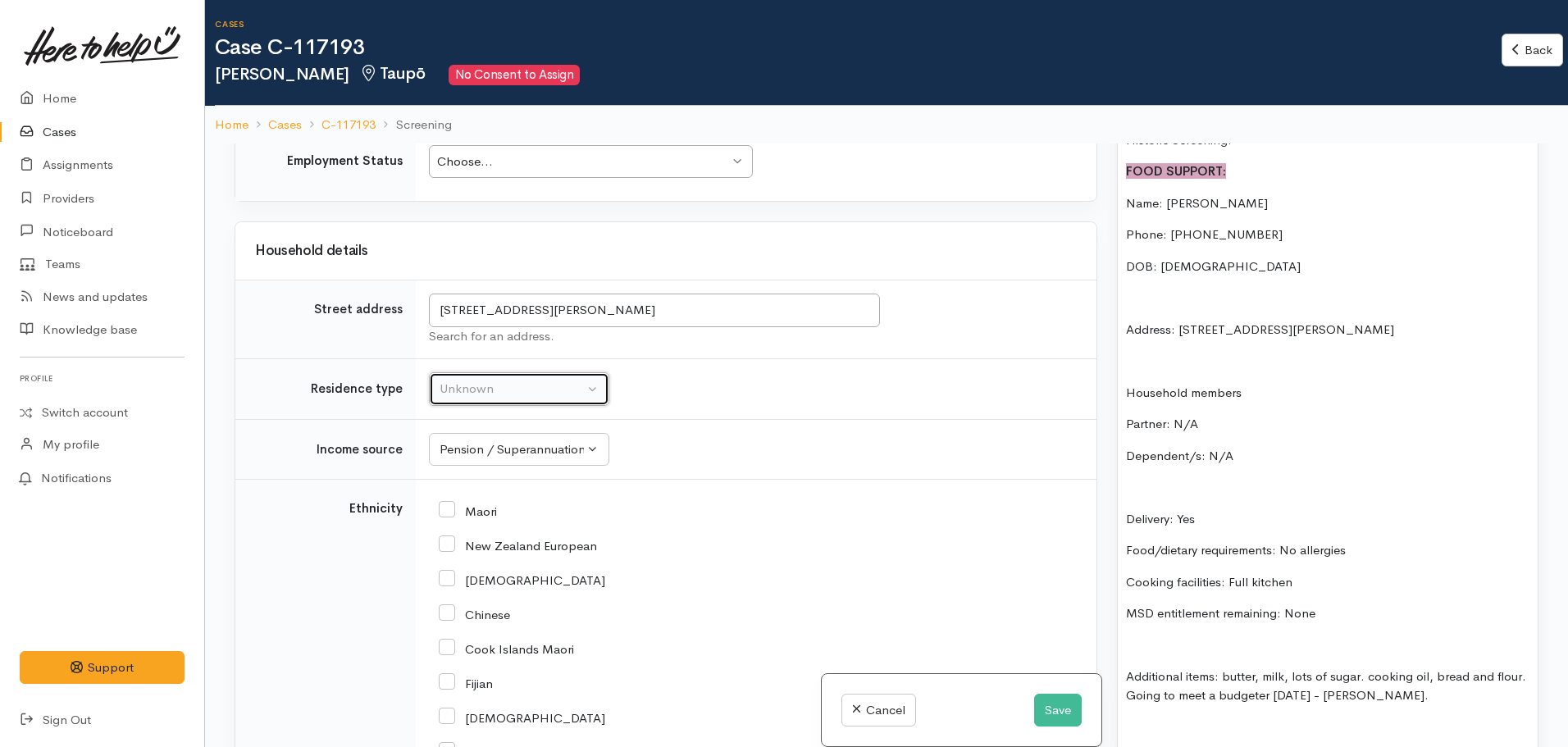
click at [512, 389] on div "Unknown" at bounding box center [512, 389] width 145 height 19
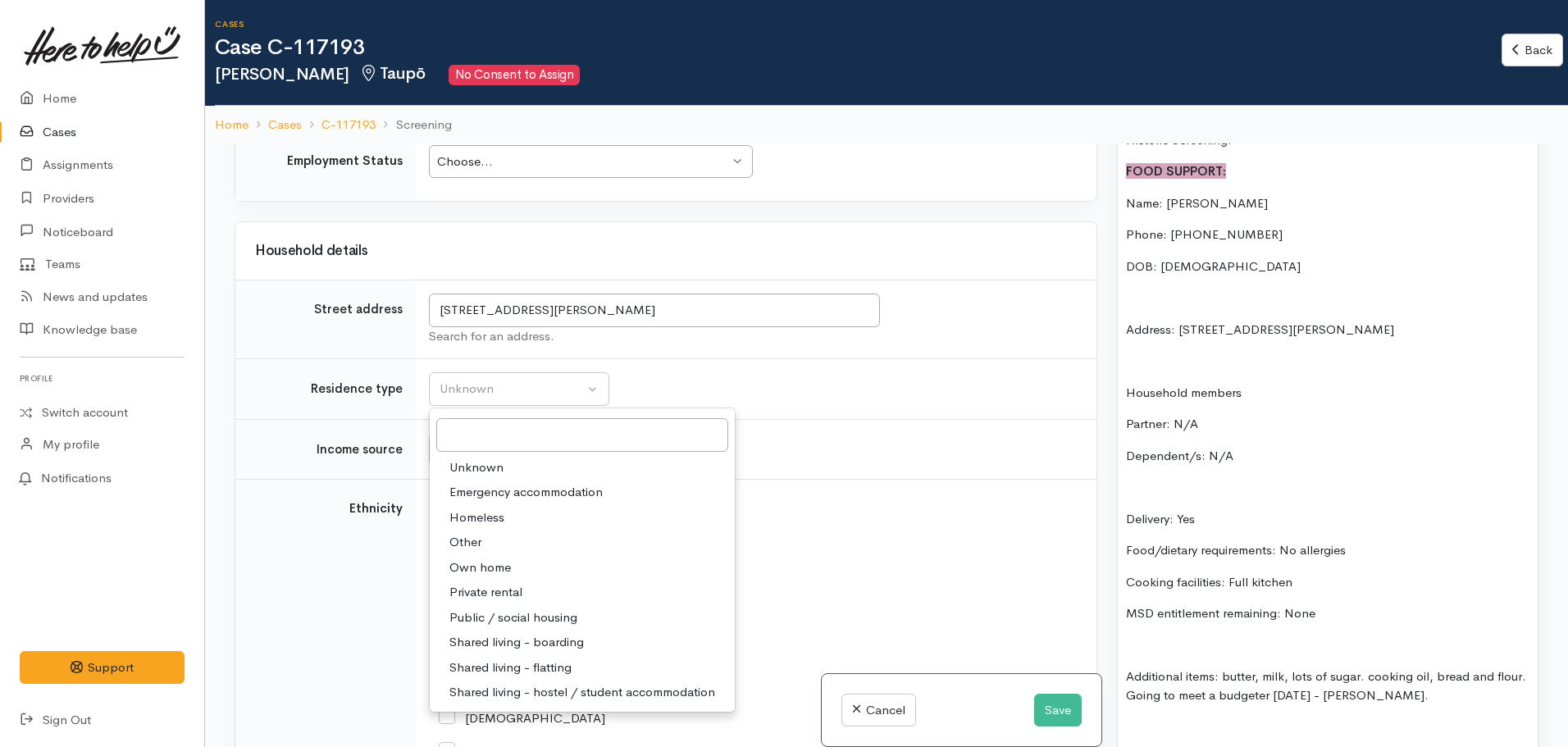
click at [517, 618] on span "Public / social housing" at bounding box center [513, 617] width 128 height 19
select select "3"
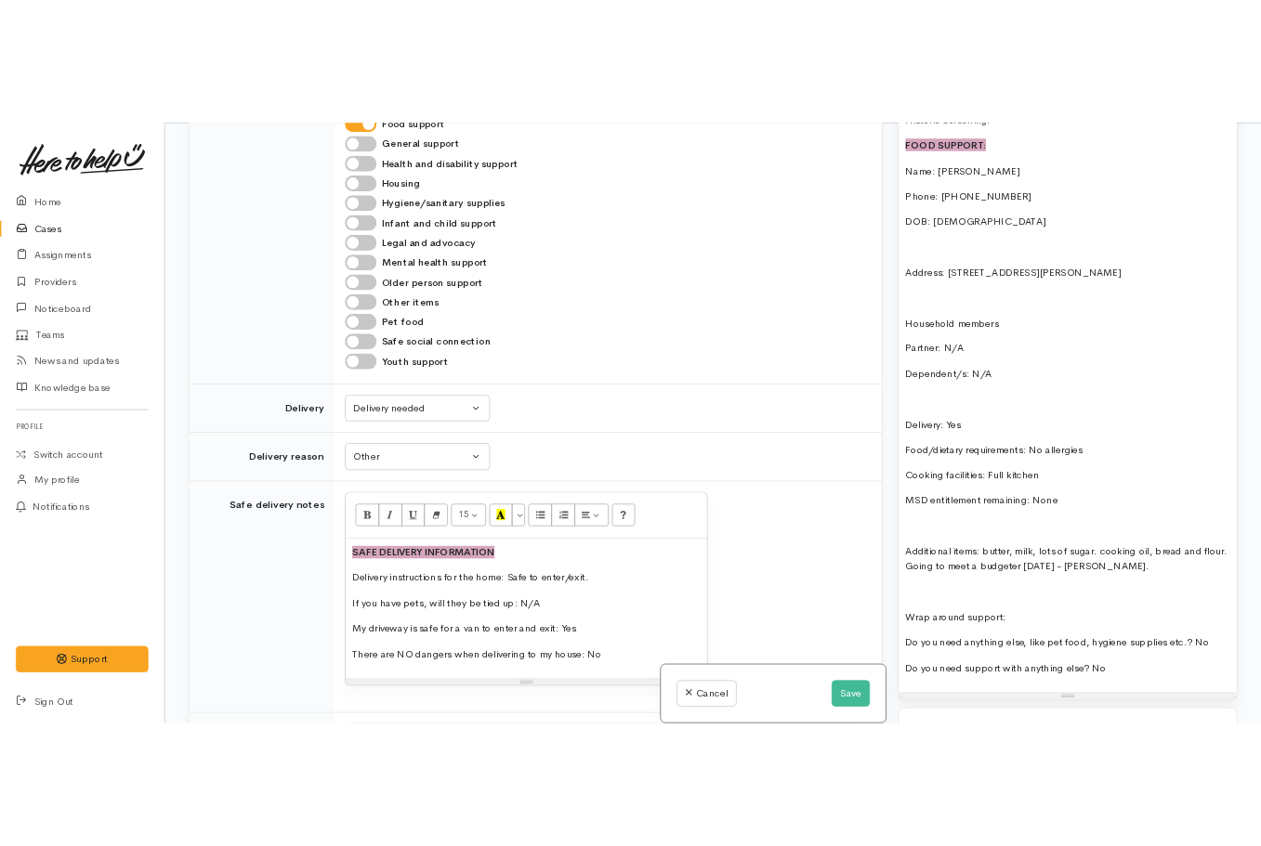
scroll to position [991, 0]
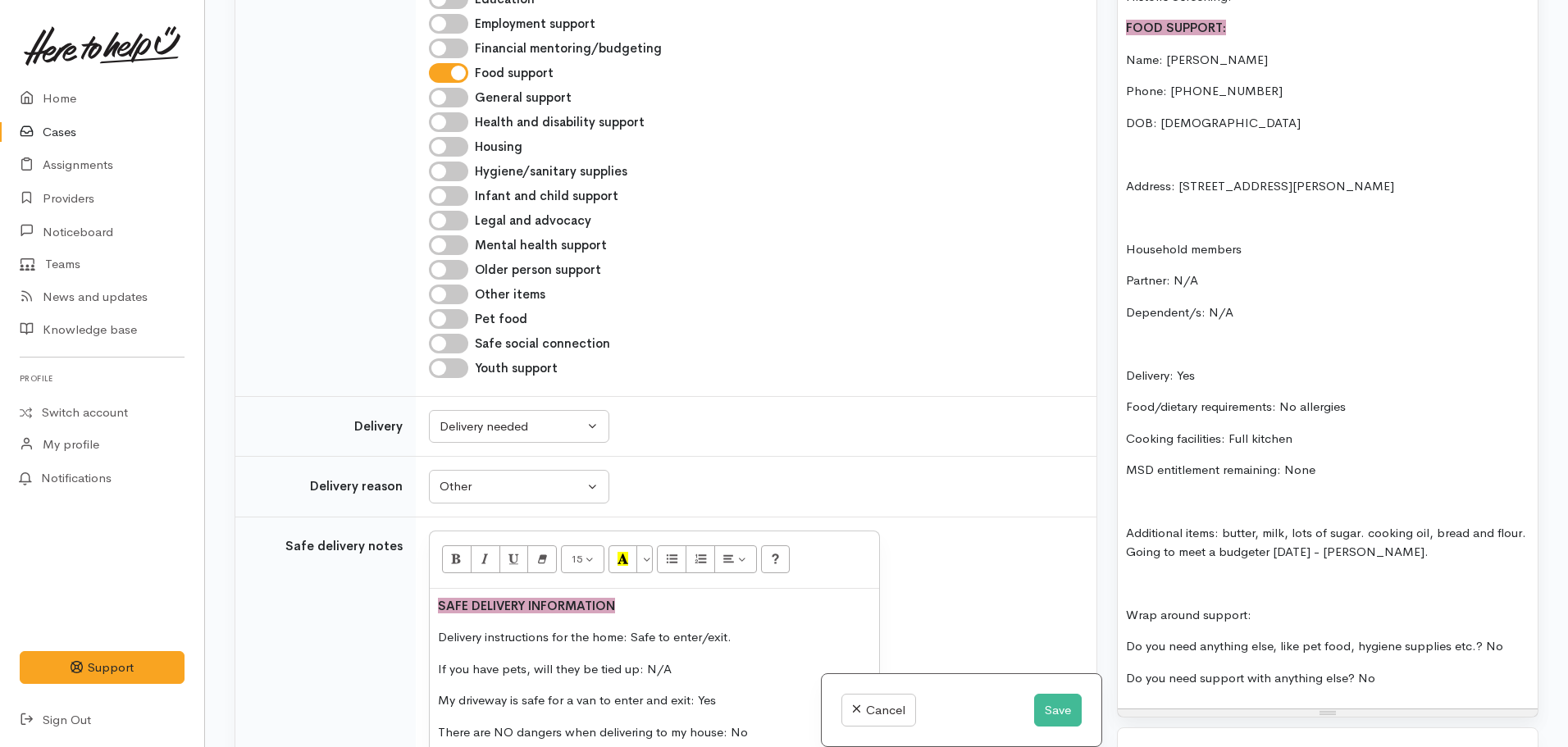
click at [1418, 532] on p "Additional items: butter, milk, lots of sugar. cooking oil, bread and flour. Go…" at bounding box center [1328, 543] width 403 height 37
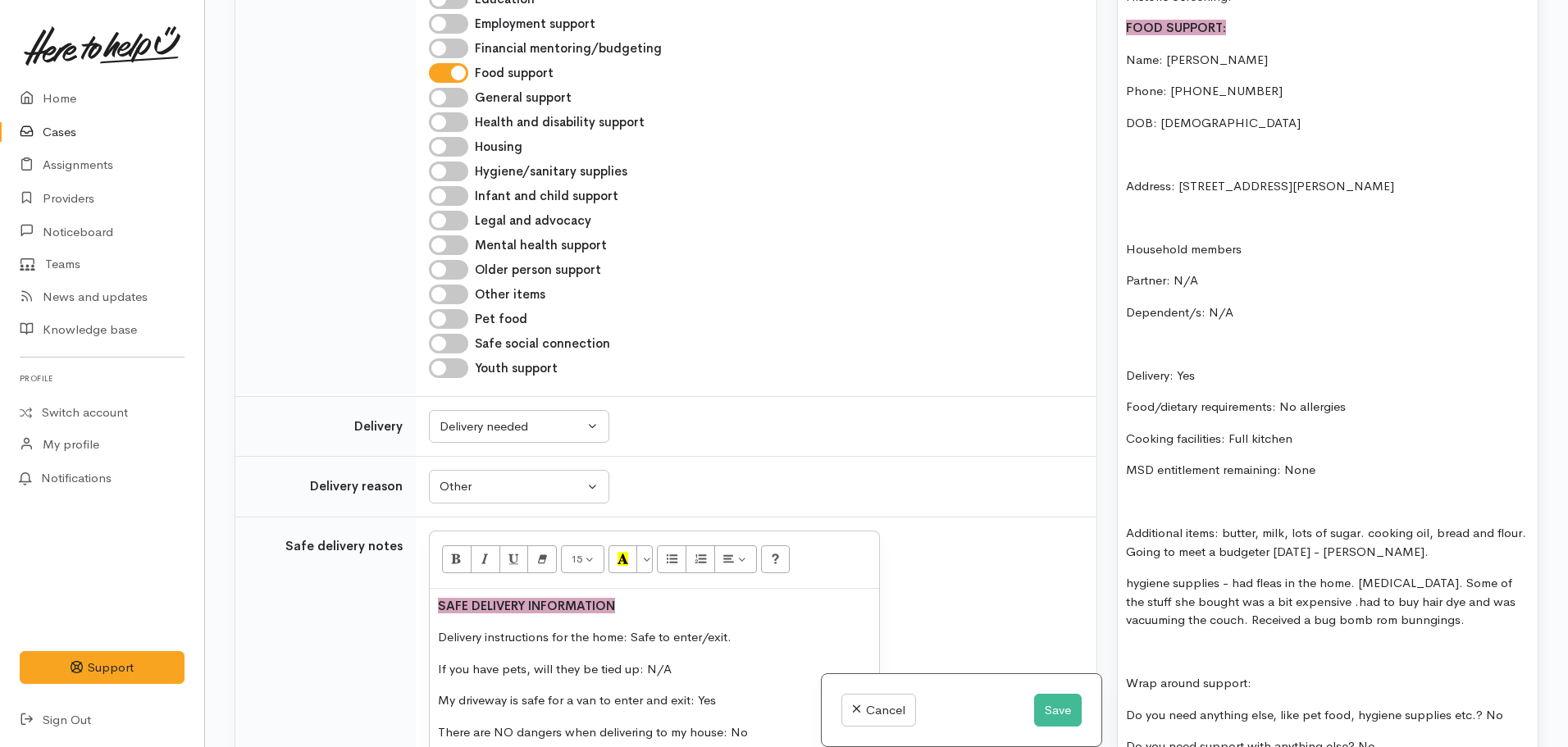
drag, startPoint x: 1420, startPoint y: 595, endPoint x: 1437, endPoint y: 618, distance: 28.6
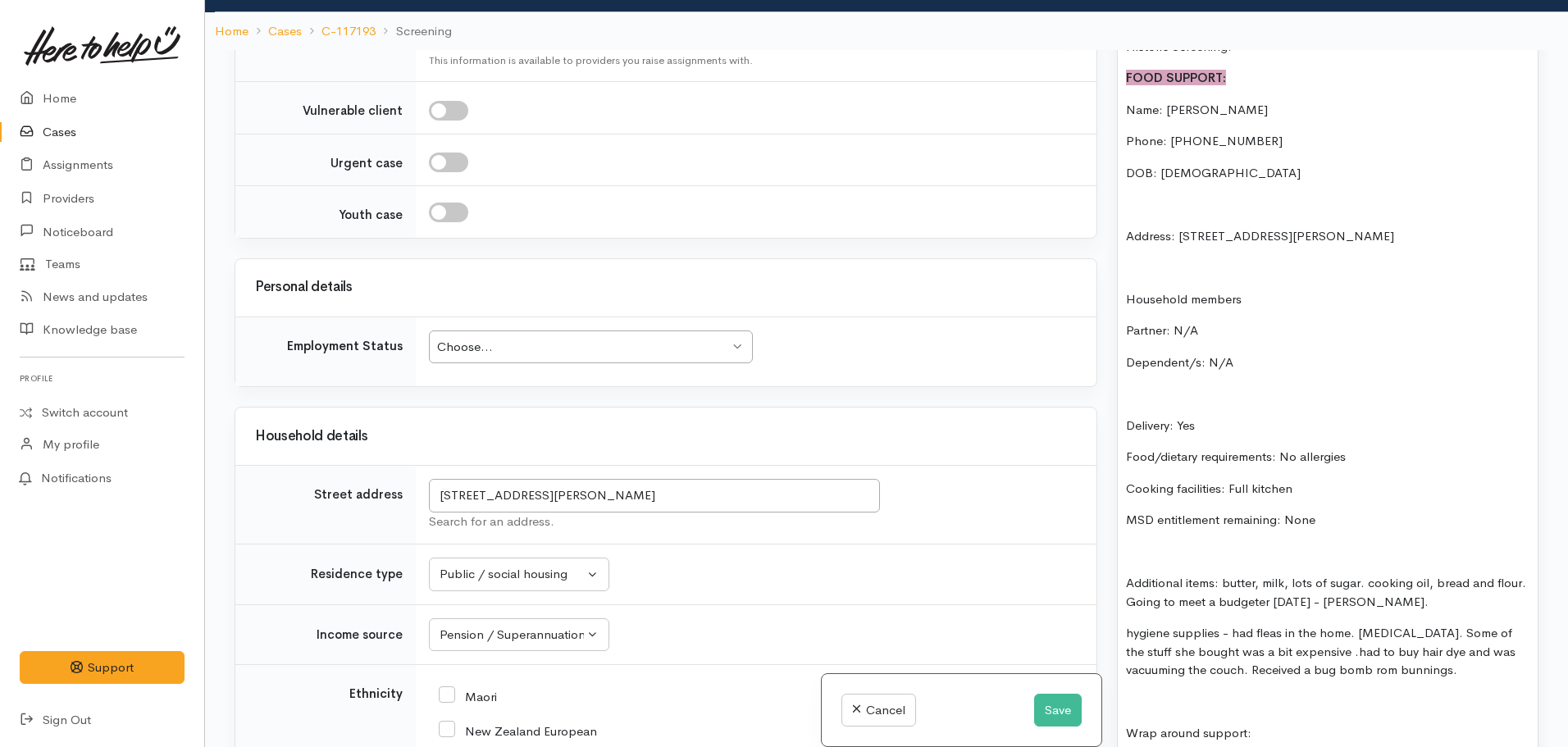
scroll to position [2024, 0]
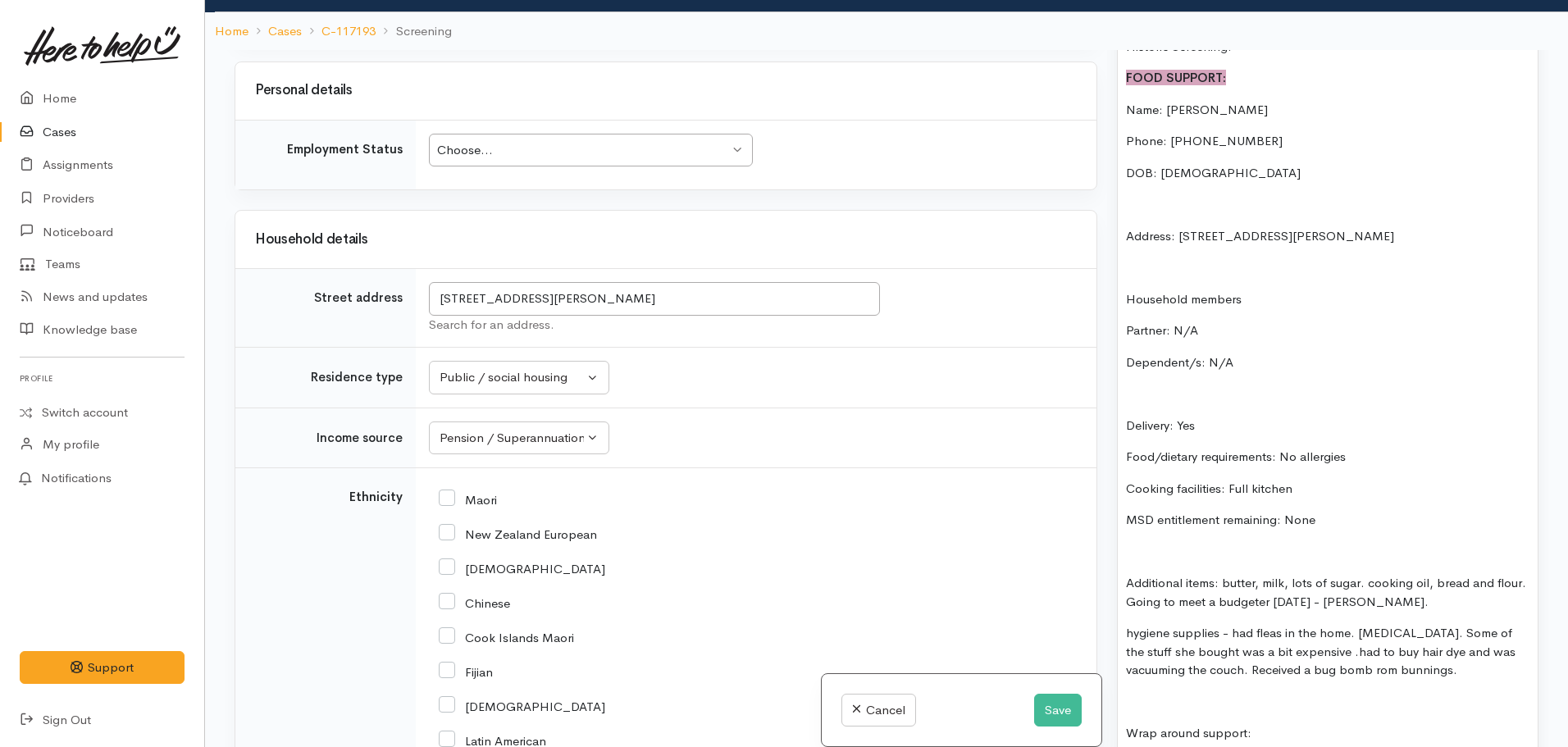
click at [519, 150] on div "Choose..." at bounding box center [583, 150] width 292 height 19
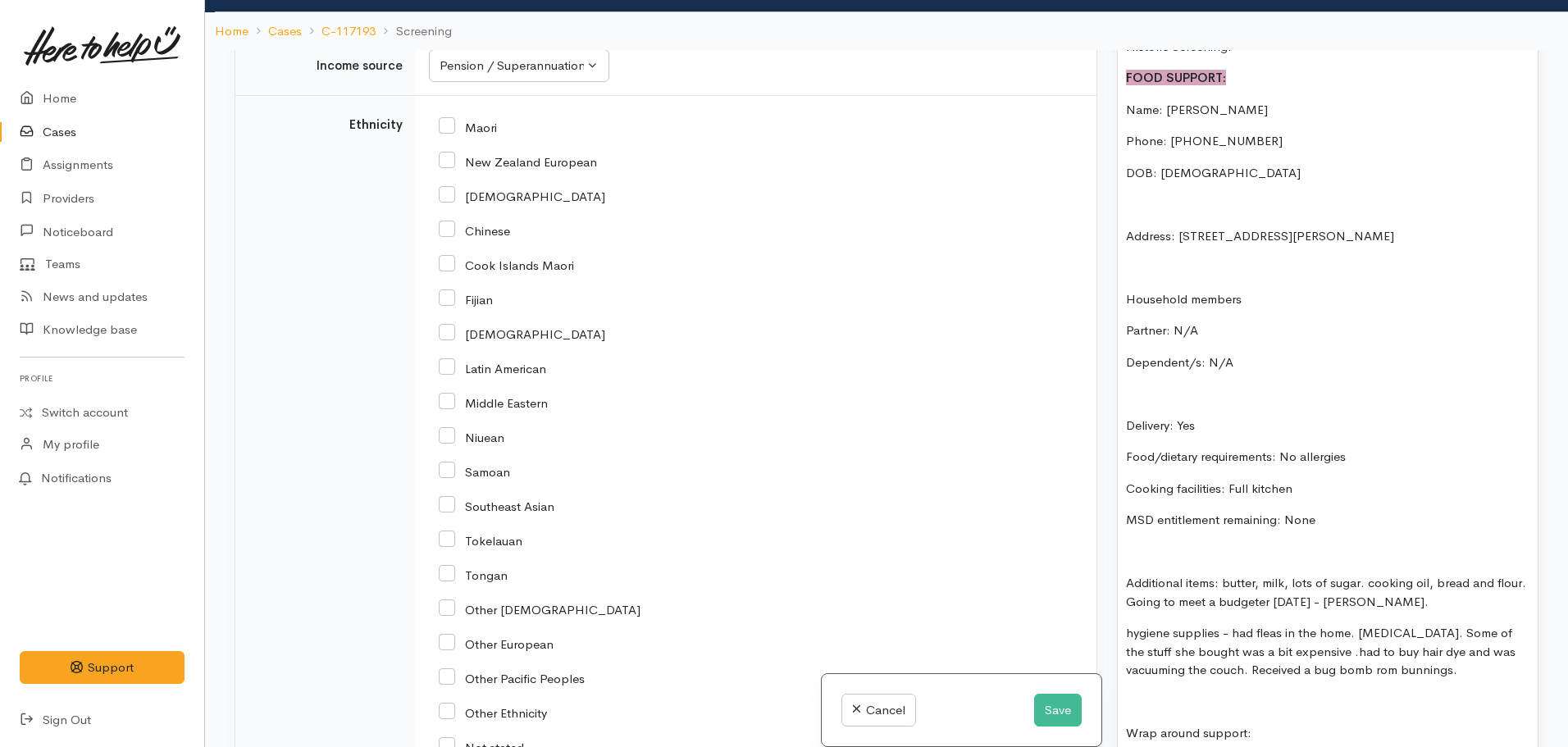
scroll to position [2433, 0]
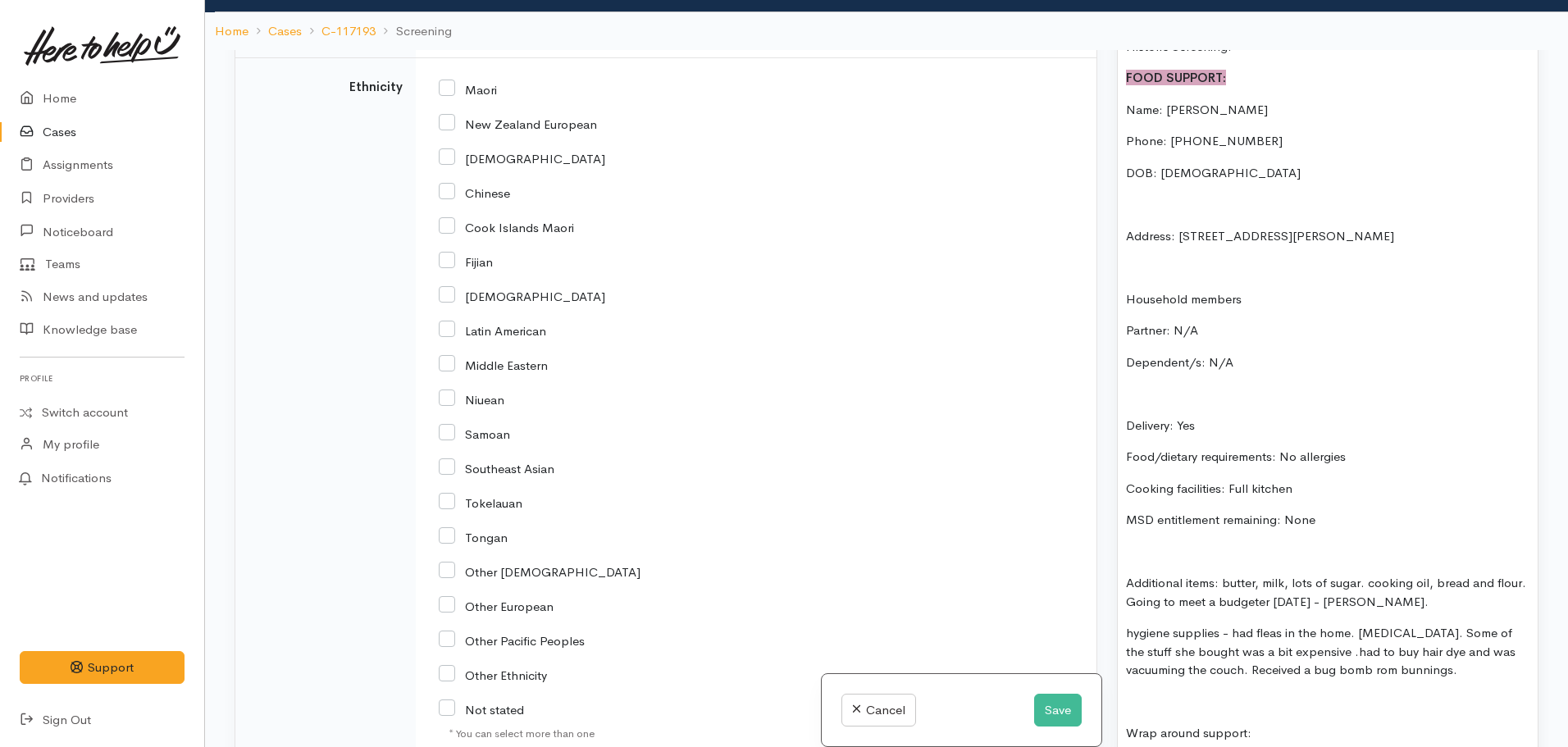
click at [433, 81] on div "Maori" at bounding box center [753, 417] width 648 height 690
click at [450, 95] on input "Maori" at bounding box center [468, 88] width 58 height 15
checkbox input "true"
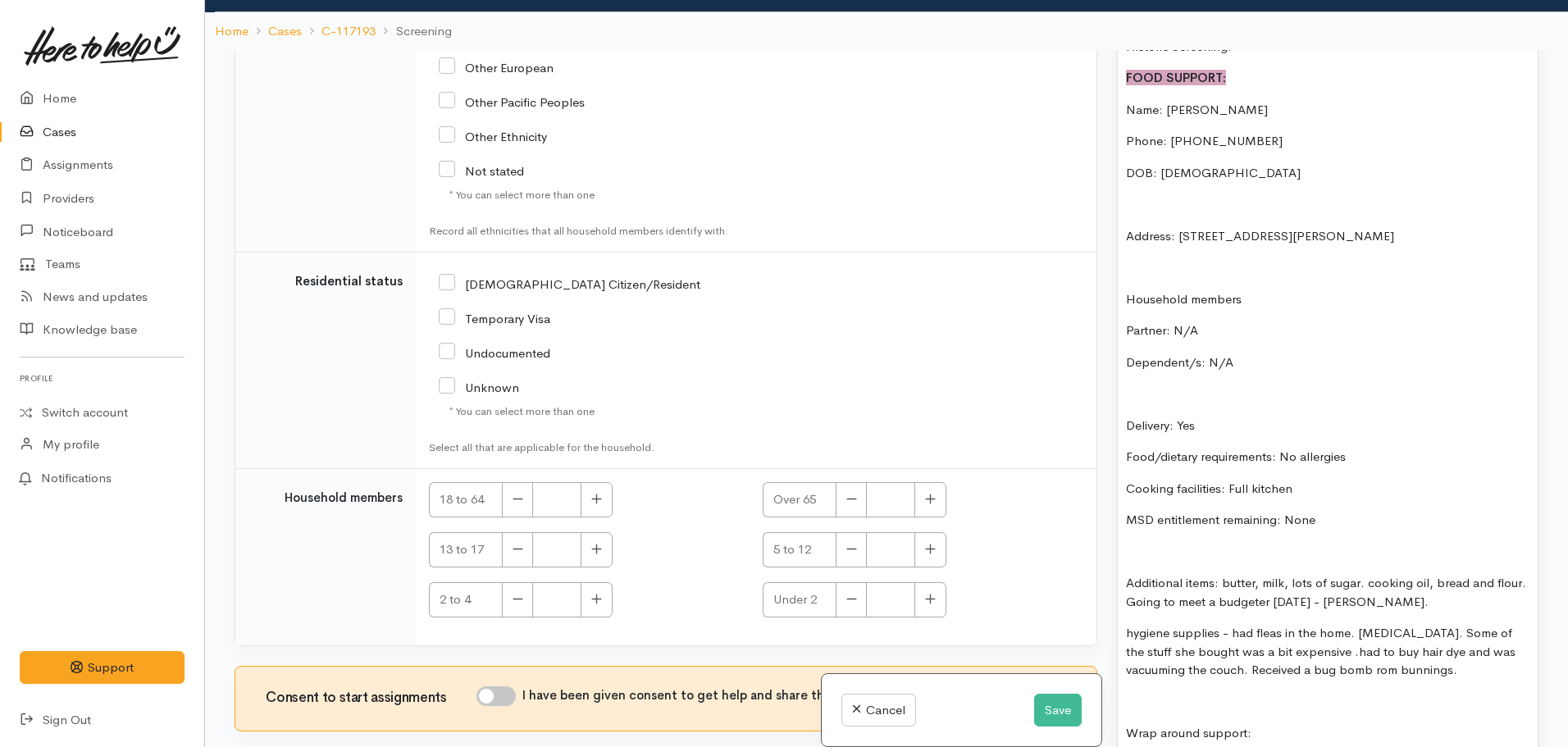
scroll to position [3008, 0]
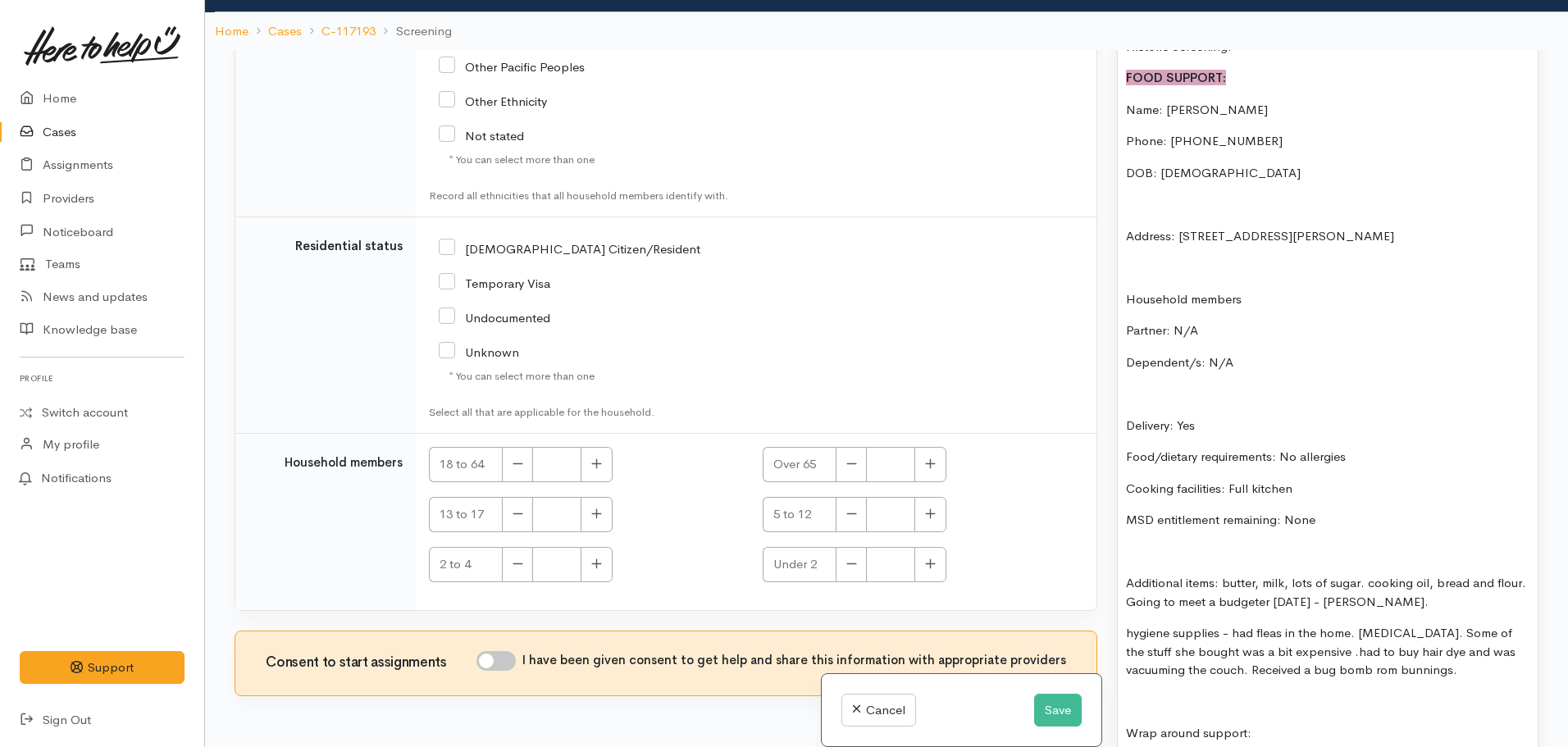
click at [455, 246] on input "NZ Citizen/Resident" at bounding box center [569, 247] width 261 height 15
checkbox input "true"
click at [599, 464] on icon "button" at bounding box center [597, 464] width 11 height 12
type input "1"
click at [476, 658] on h3 "Consent to start assignments" at bounding box center [371, 663] width 210 height 16
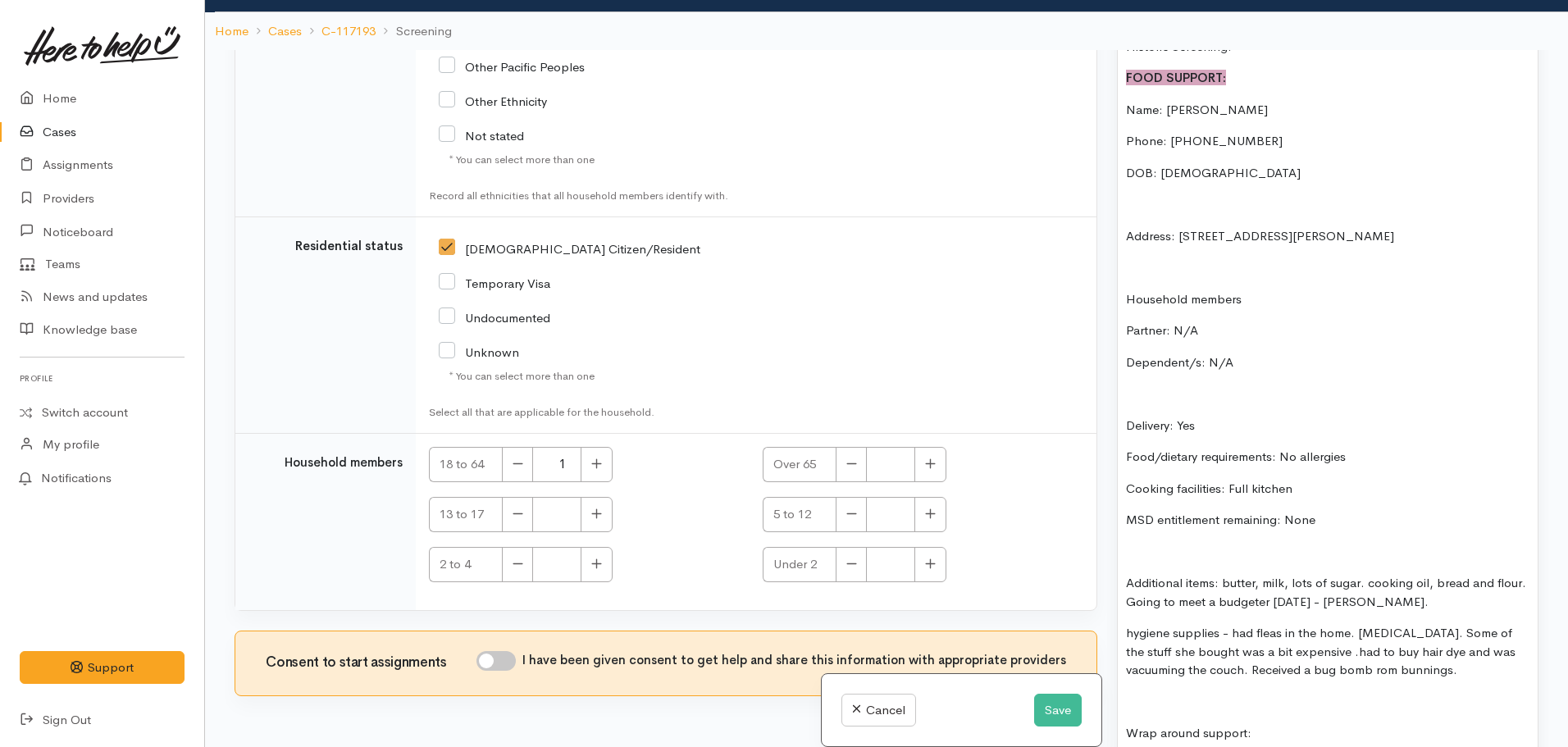
click at [506, 665] on input "I have been given consent to get help and share this information with appropria…" at bounding box center [496, 661] width 40 height 19
checkbox input "true"
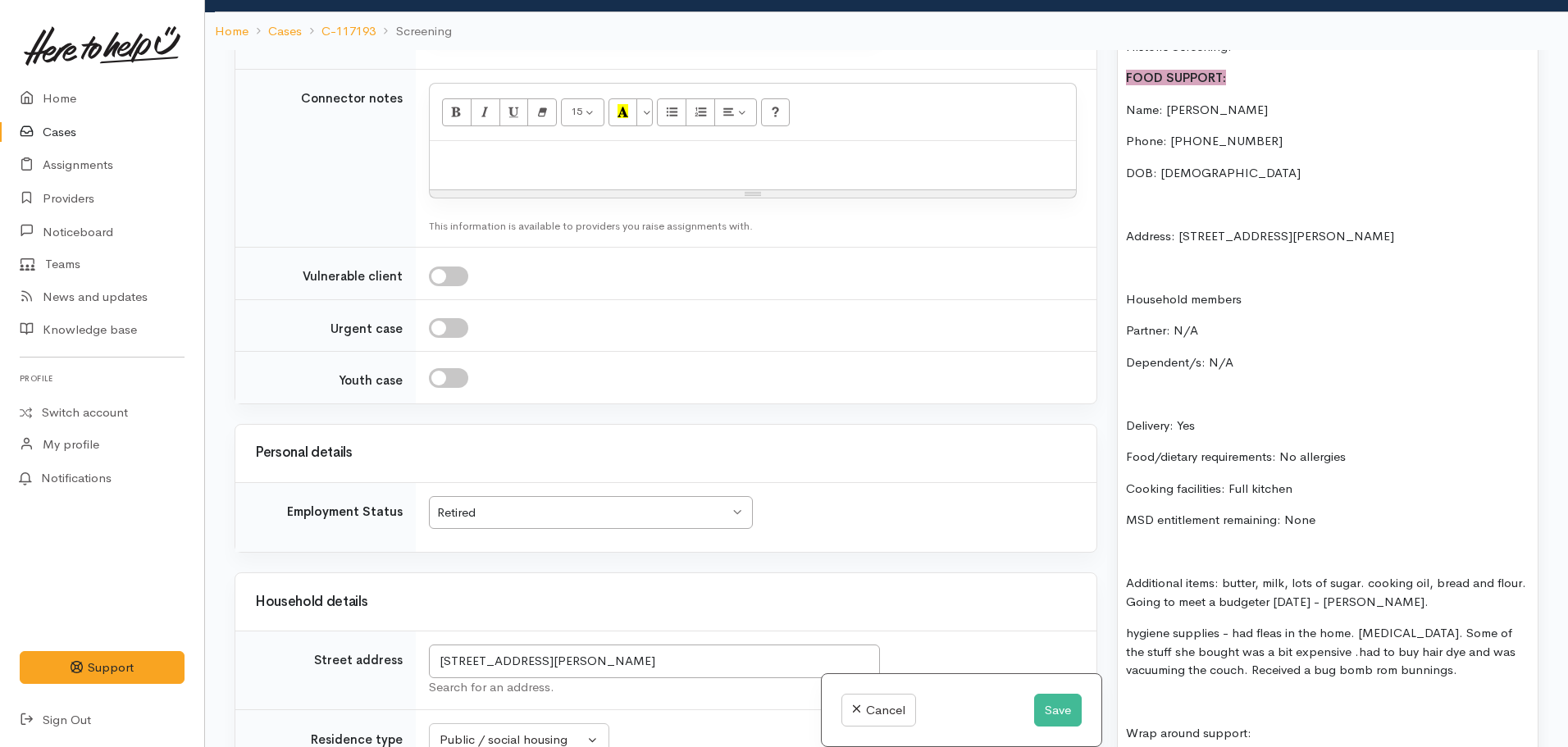
scroll to position [1368, 0]
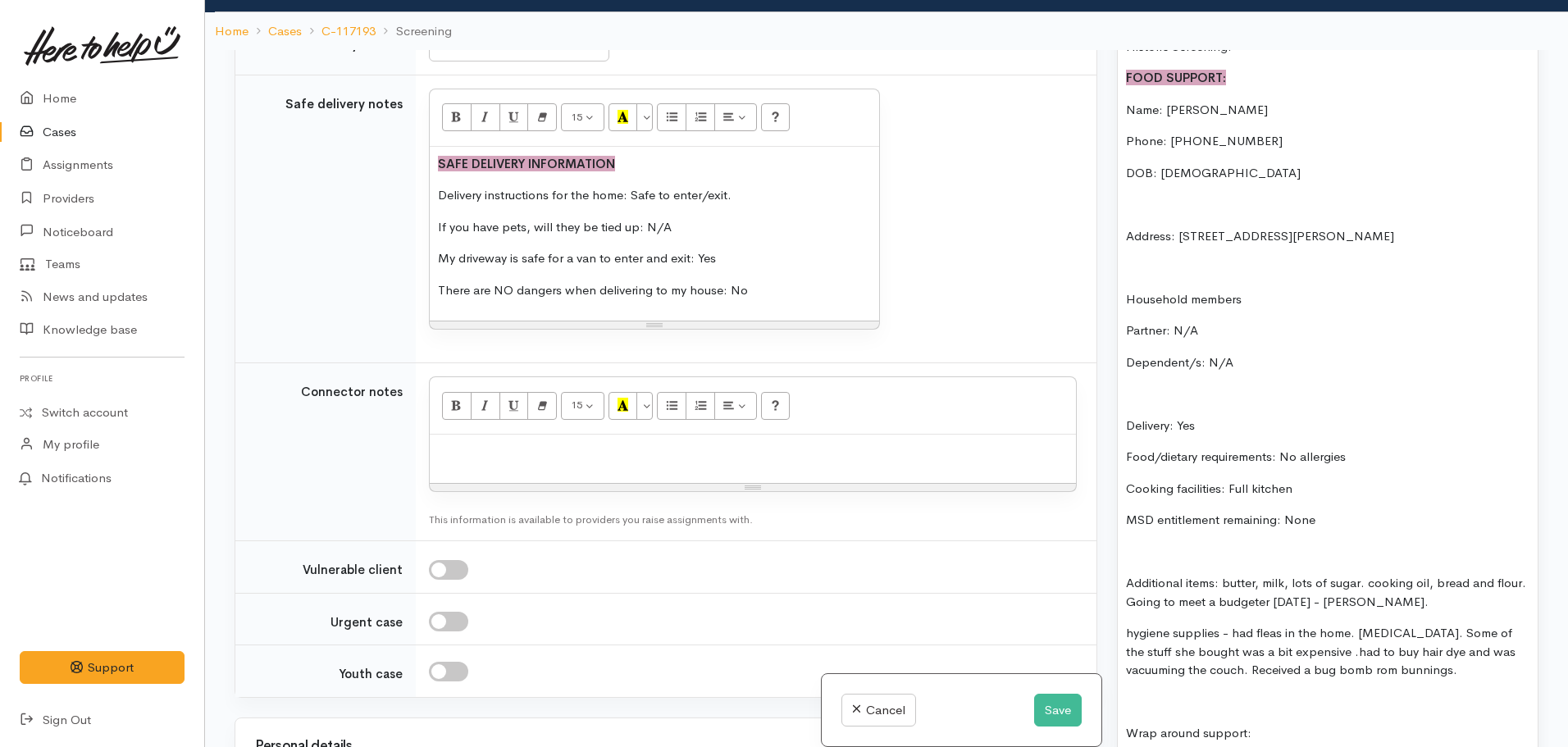
click at [1478, 651] on p "hygiene supplies - had fleas in the home. tea tree oil. Some of the stuff she b…" at bounding box center [1328, 652] width 403 height 56
click at [683, 229] on p "If you have pets, will they be tied up: N/A" at bounding box center [654, 227] width 433 height 19
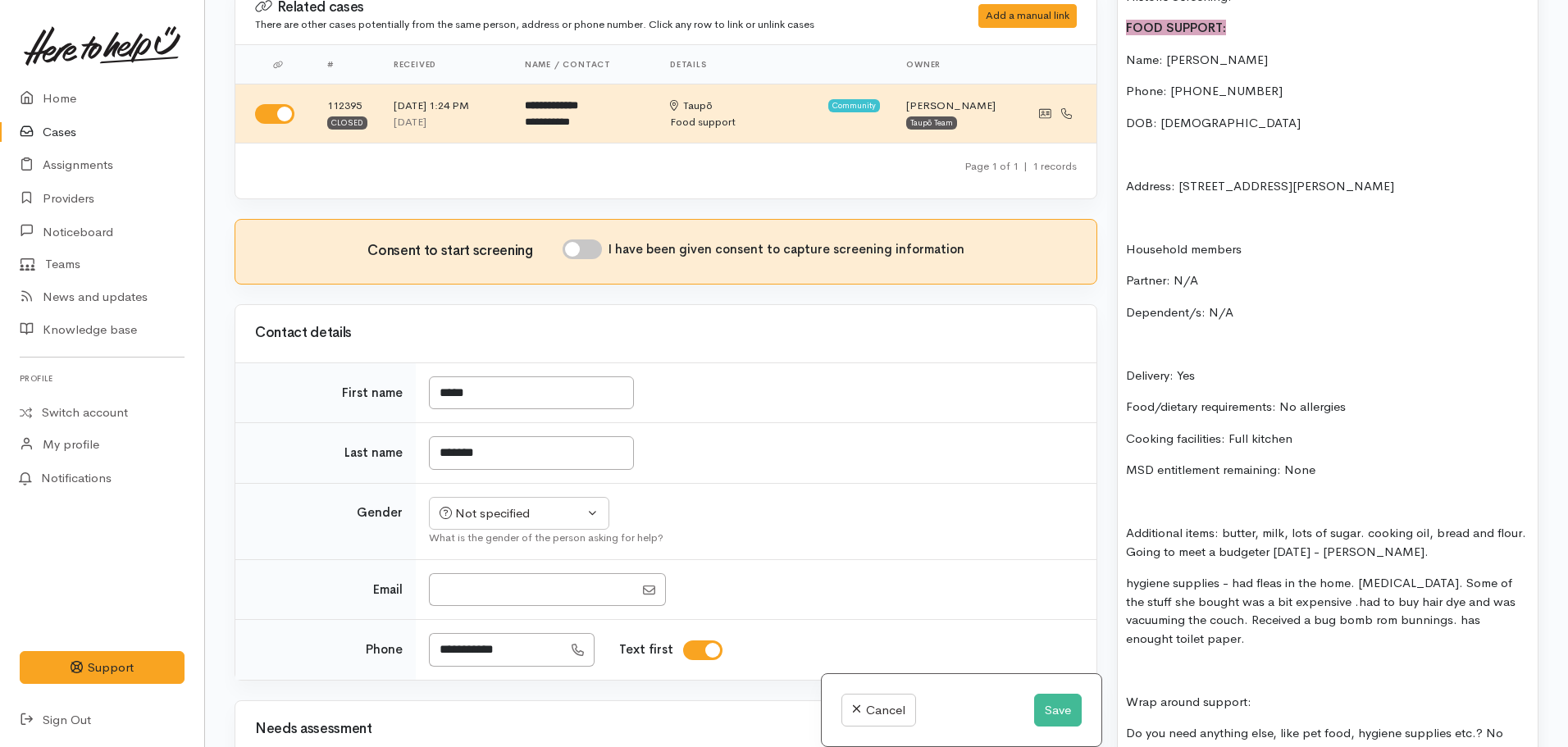
scroll to position [0, 0]
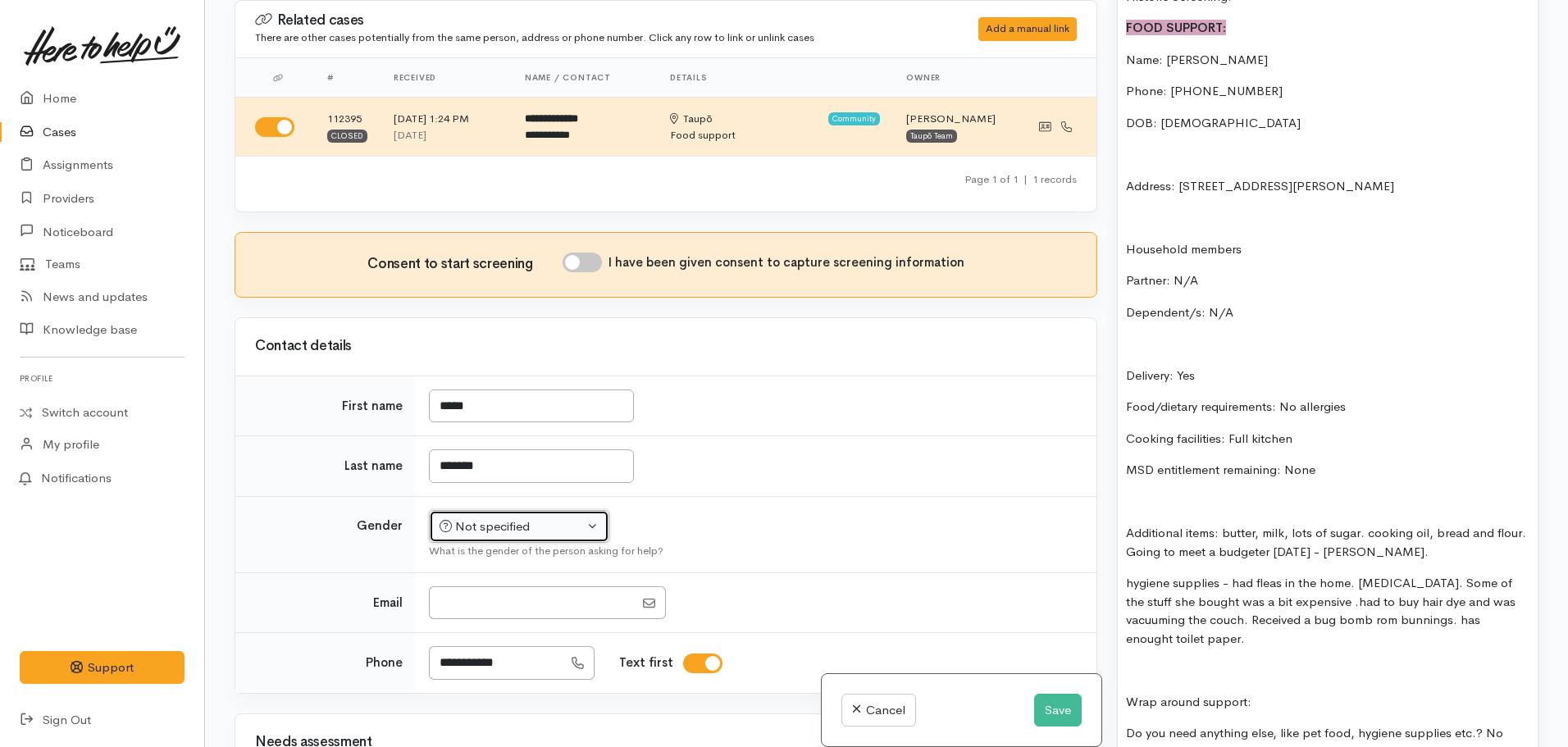
drag, startPoint x: 537, startPoint y: 543, endPoint x: 535, endPoint y: 532, distance: 11.2
click at [537, 542] on button "Not specified" at bounding box center [519, 527] width 180 height 34
click at [533, 526] on div "Not specified" at bounding box center [512, 526] width 145 height 19
click at [529, 521] on div "Not specified" at bounding box center [512, 526] width 145 height 19
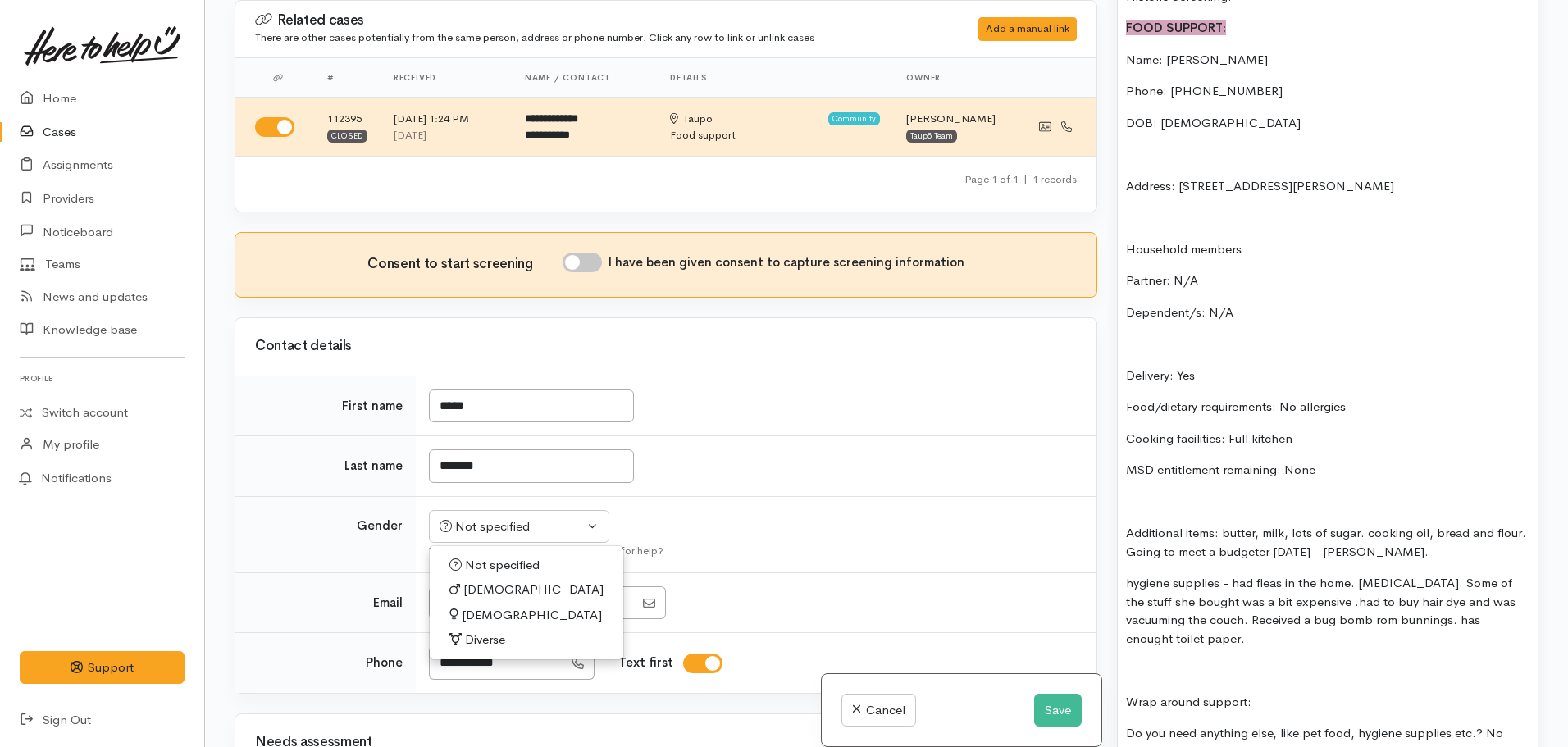
click at [469, 619] on span "Female" at bounding box center [531, 615] width 140 height 19
select select "Female"
drag, startPoint x: 578, startPoint y: 261, endPoint x: 588, endPoint y: 265, distance: 10.8
click at [579, 260] on input "I have been given consent to capture screening information" at bounding box center [582, 262] width 40 height 19
checkbox input "true"
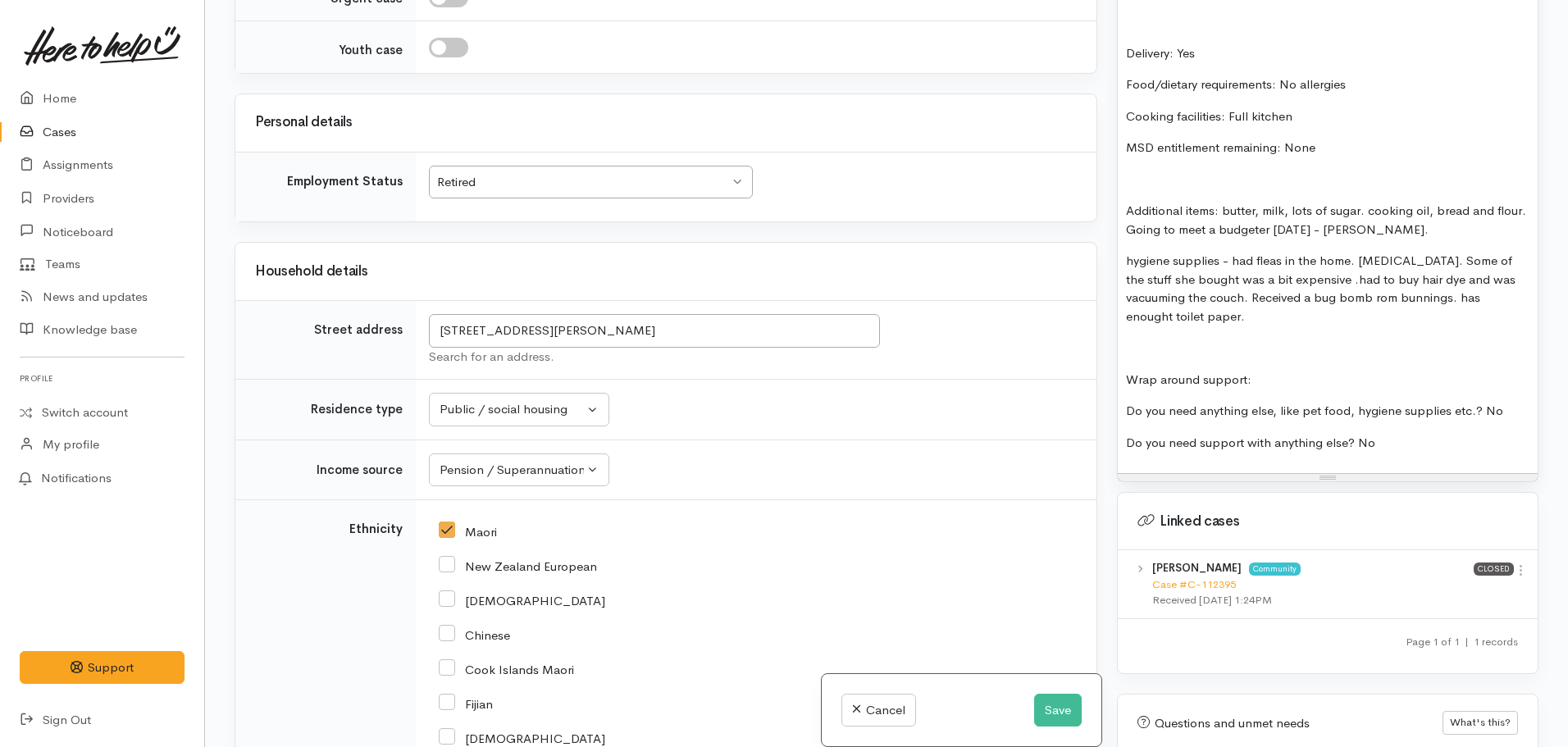
scroll to position [1476, 0]
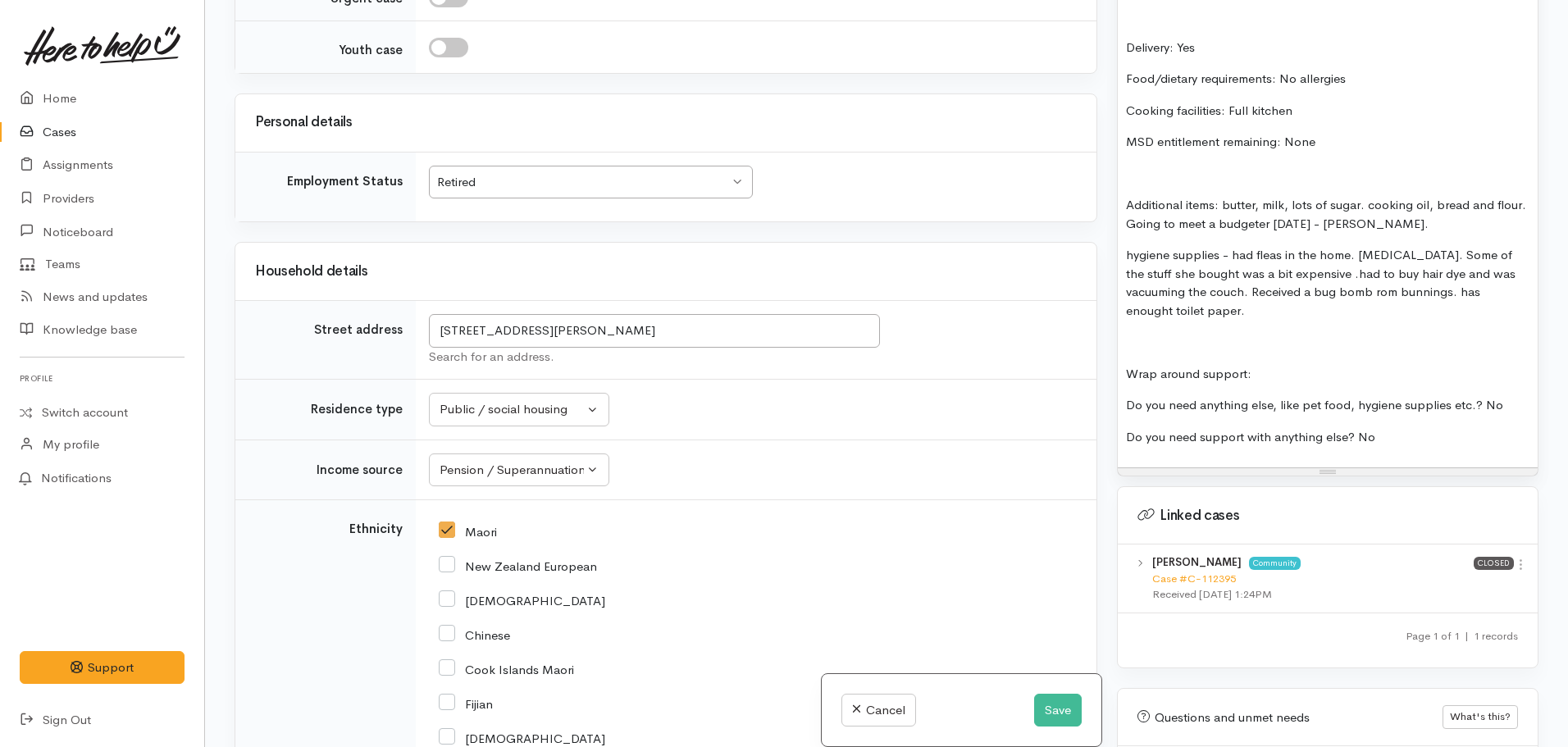
click at [1172, 295] on p "hygiene supplies - had fleas in the home. tea tree oil. Some of the stuff she b…" at bounding box center [1328, 283] width 403 height 74
click at [1234, 288] on p "hygiene supplies - had fleas in the home. tea tree oil. Some of the stuff she b…" at bounding box center [1328, 283] width 403 height 74
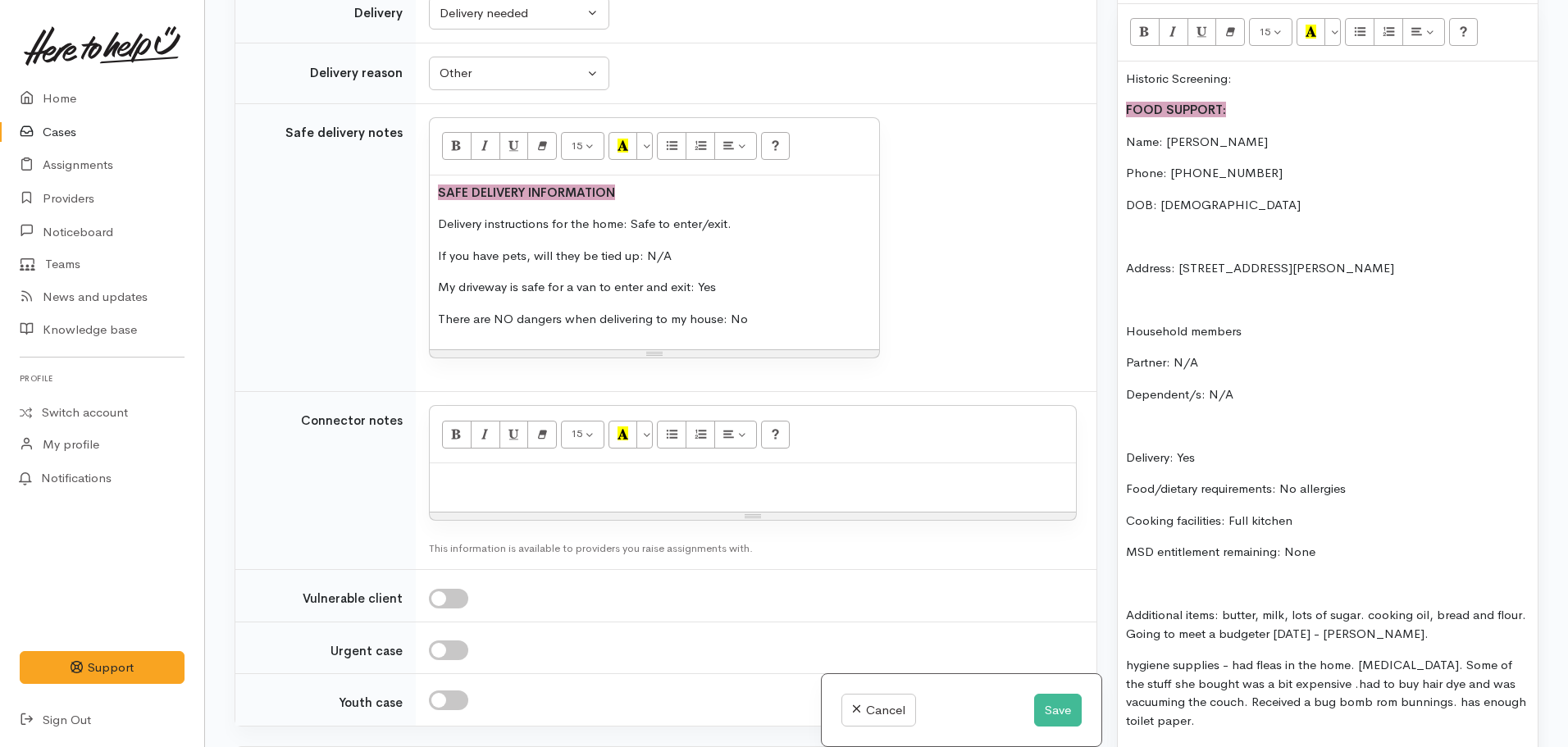
scroll to position [1312, 0]
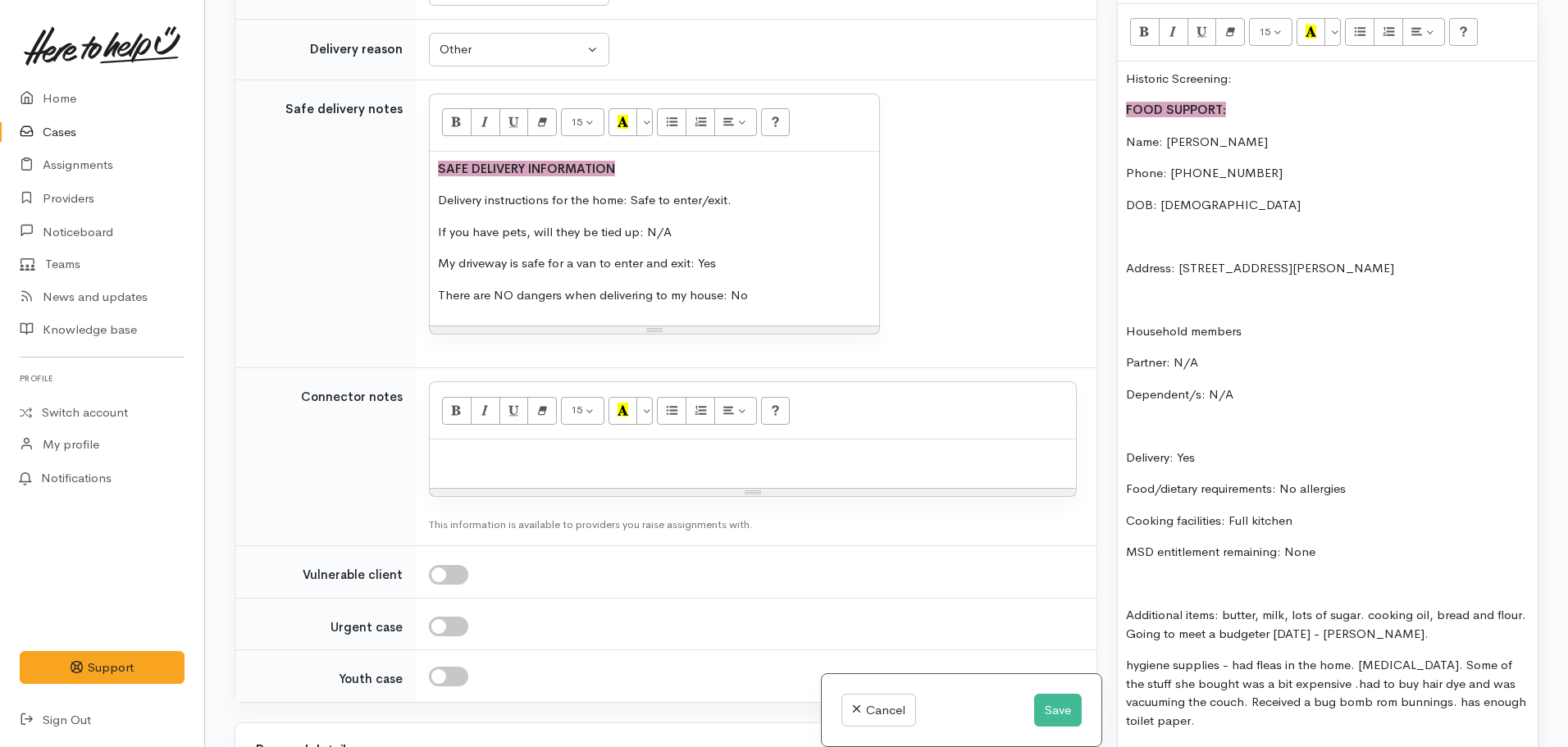
click at [430, 456] on div at bounding box center [753, 464] width 646 height 49
drag, startPoint x: 1261, startPoint y: 67, endPoint x: 1095, endPoint y: 64, distance: 166.0
click at [1098, 65] on div "Related cases There are other cases potentially from the same person, address o…" at bounding box center [886, 374] width 1323 height 747
click at [1127, 103] on p "FOOD SUPPORT:" at bounding box center [1328, 109] width 403 height 19
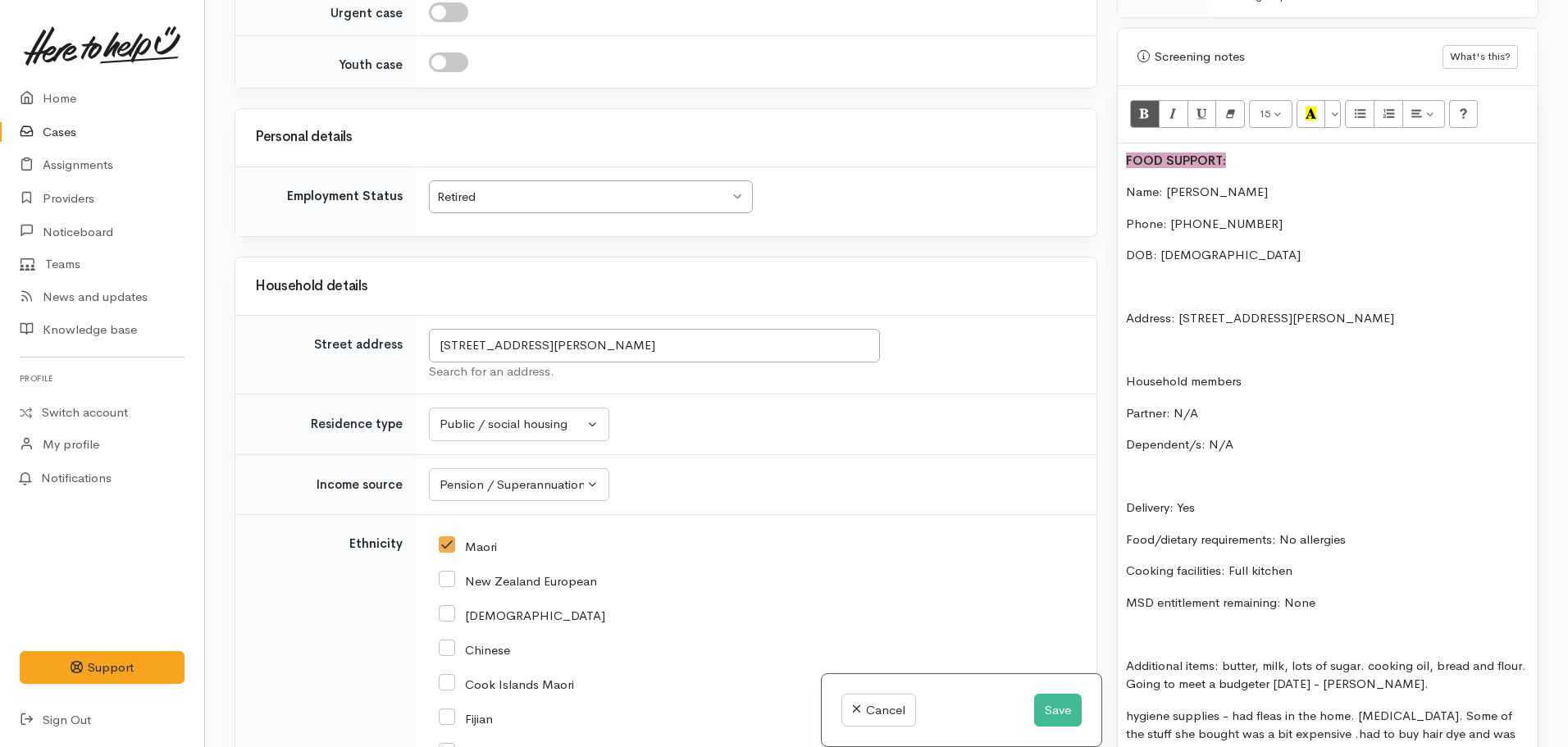
scroll to position [1942, 0]
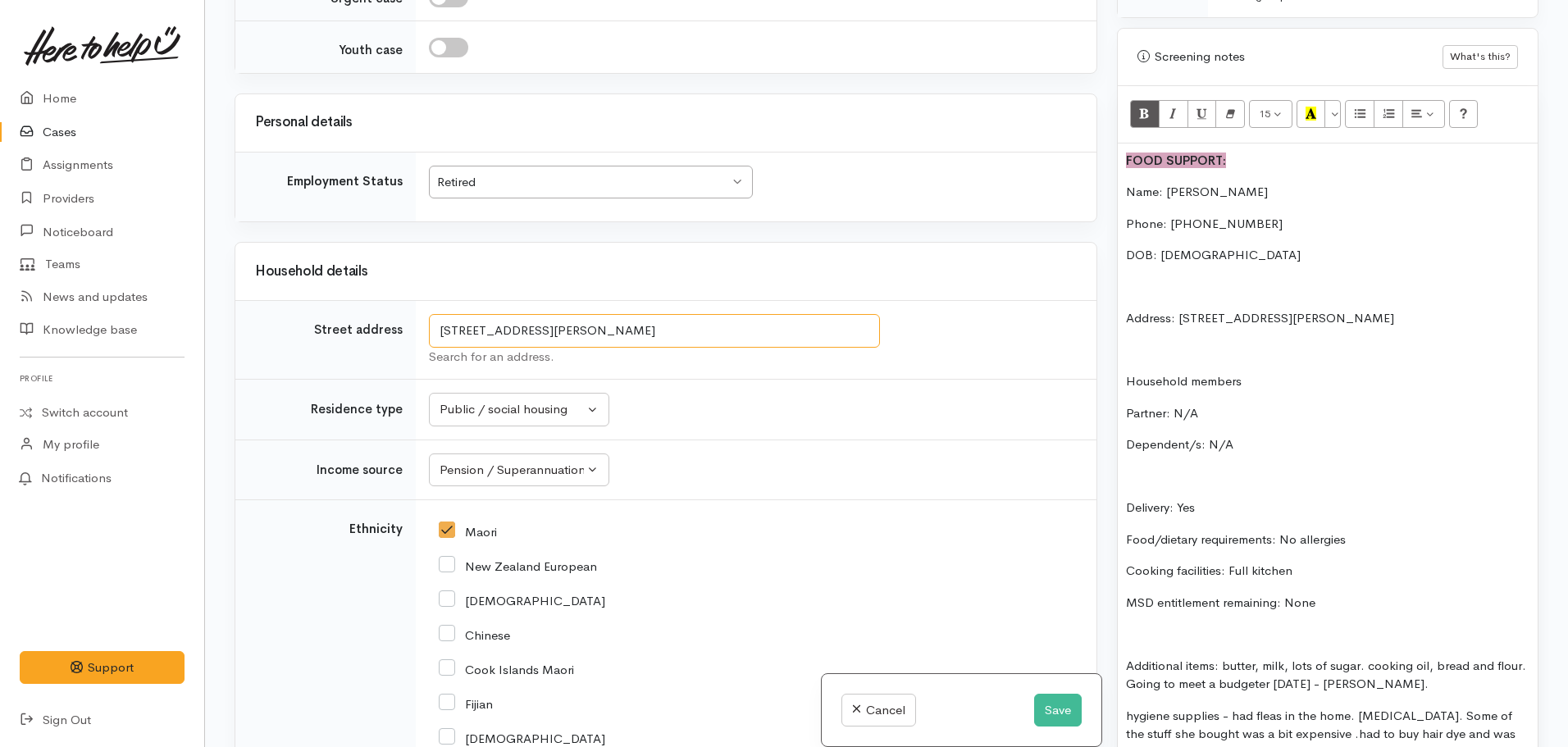
drag, startPoint x: 833, startPoint y: 329, endPoint x: 414, endPoint y: 309, distance: 419.5
click at [414, 309] on tr "Street address 4/65 Arthur Crescent, Hilltop, Taupō, Waikato Region, New Zealan…" at bounding box center [666, 340] width 861 height 79
drag, startPoint x: 1398, startPoint y: 296, endPoint x: 1184, endPoint y: 300, distance: 214.0
click at [1184, 309] on p "Address: 4/65 Arthur Crescent, Waikato" at bounding box center [1328, 318] width 403 height 19
drag, startPoint x: 1381, startPoint y: 306, endPoint x: 1462, endPoint y: 320, distance: 82.2
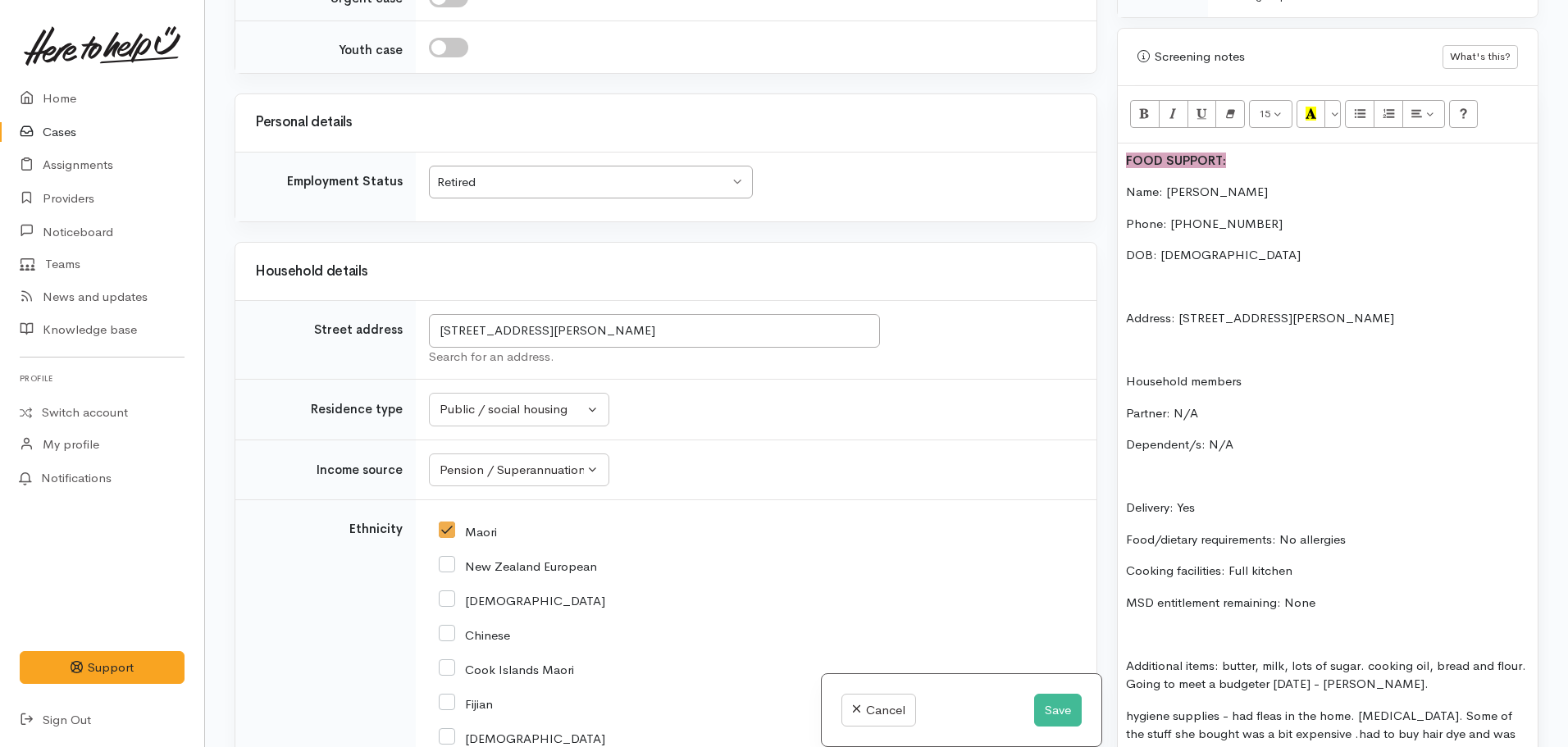
click at [1462, 320] on p "Address: 4/65 Arthur Crescent, Hilltop, Taupō, Waikato Region, New Zealand" at bounding box center [1328, 318] width 403 height 19
click at [1265, 373] on p "Household members" at bounding box center [1328, 381] width 403 height 19
drag, startPoint x: 1273, startPoint y: 435, endPoint x: 1124, endPoint y: 348, distance: 172.5
click at [1114, 349] on div "Warnings Add No warnings have been raised against this case Add Warning Title ●…" at bounding box center [1328, 374] width 441 height 747
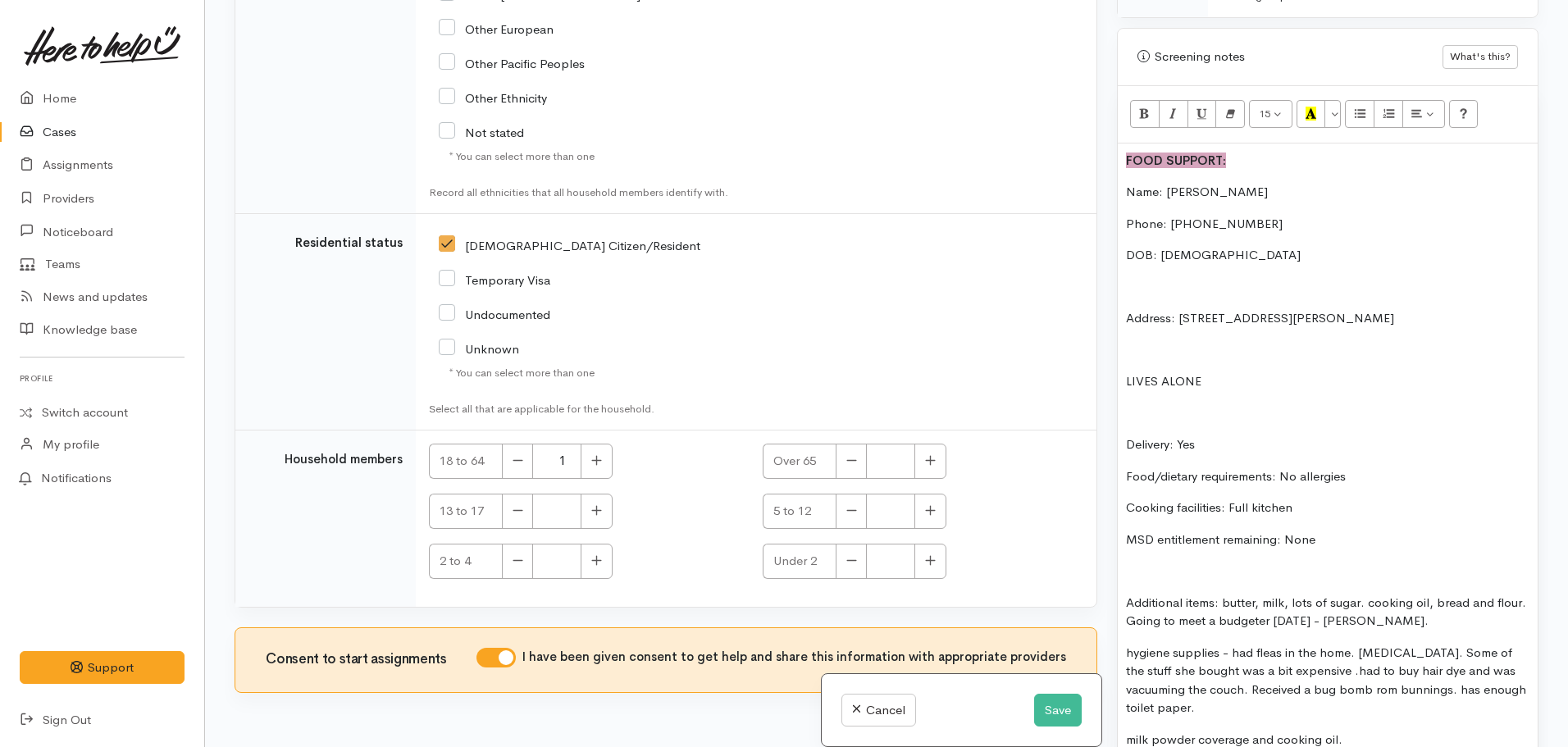
scroll to position [3008, 0]
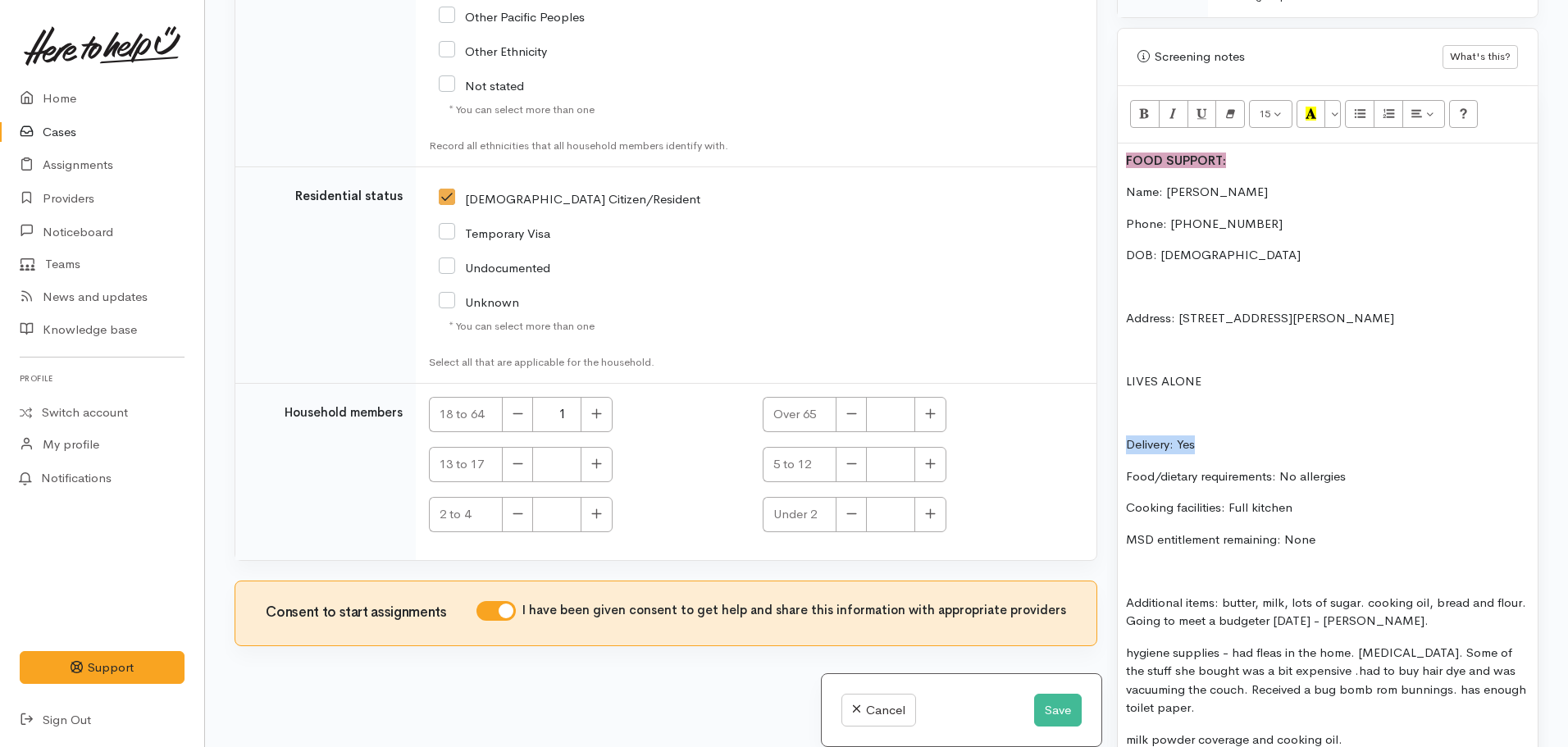
drag, startPoint x: 1254, startPoint y: 425, endPoint x: 1094, endPoint y: 411, distance: 160.6
click at [1094, 411] on div "Related cases There are other cases potentially from the same person, address o…" at bounding box center [886, 374] width 1323 height 747
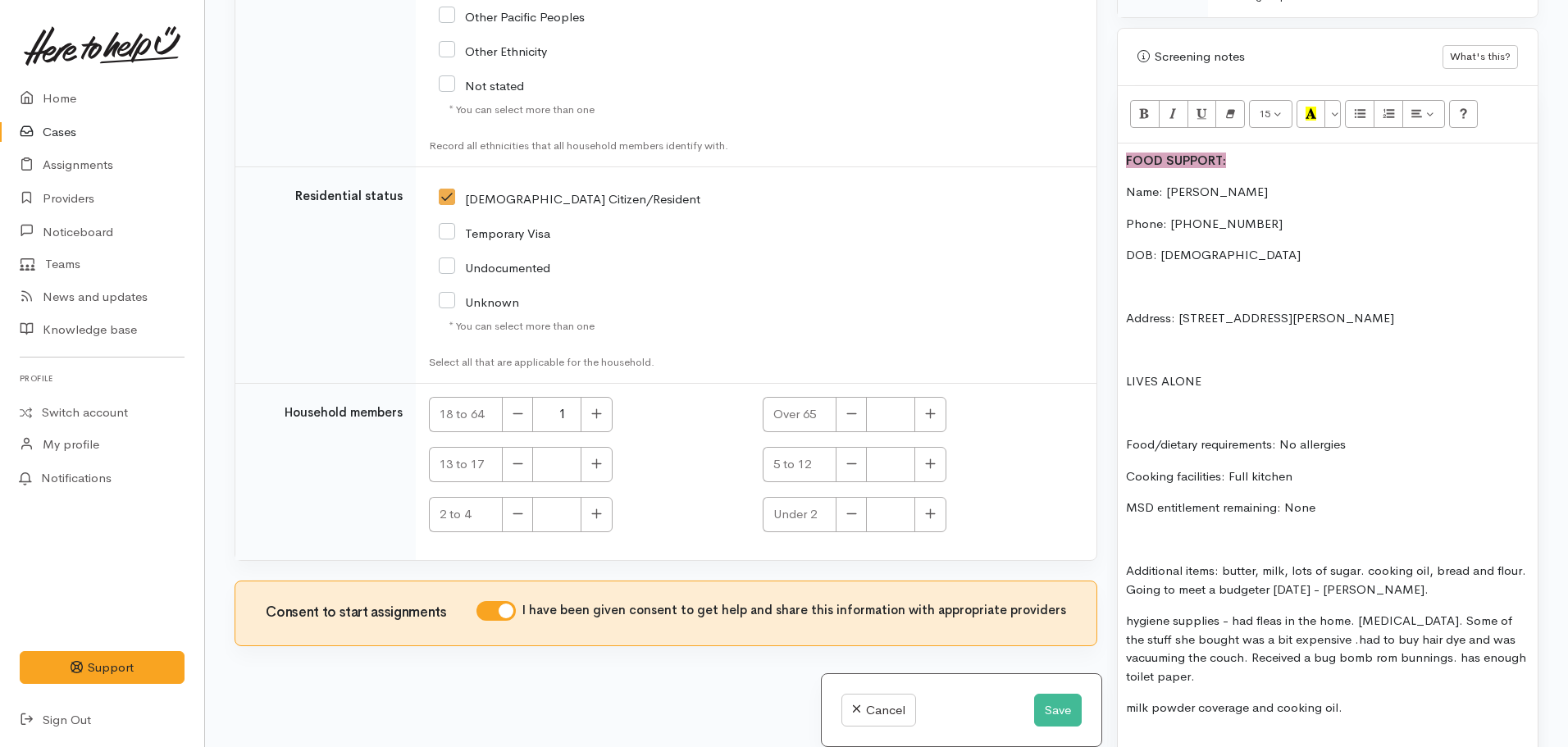
click at [1329, 499] on p "MSD entitlement remaining: None" at bounding box center [1328, 508] width 403 height 19
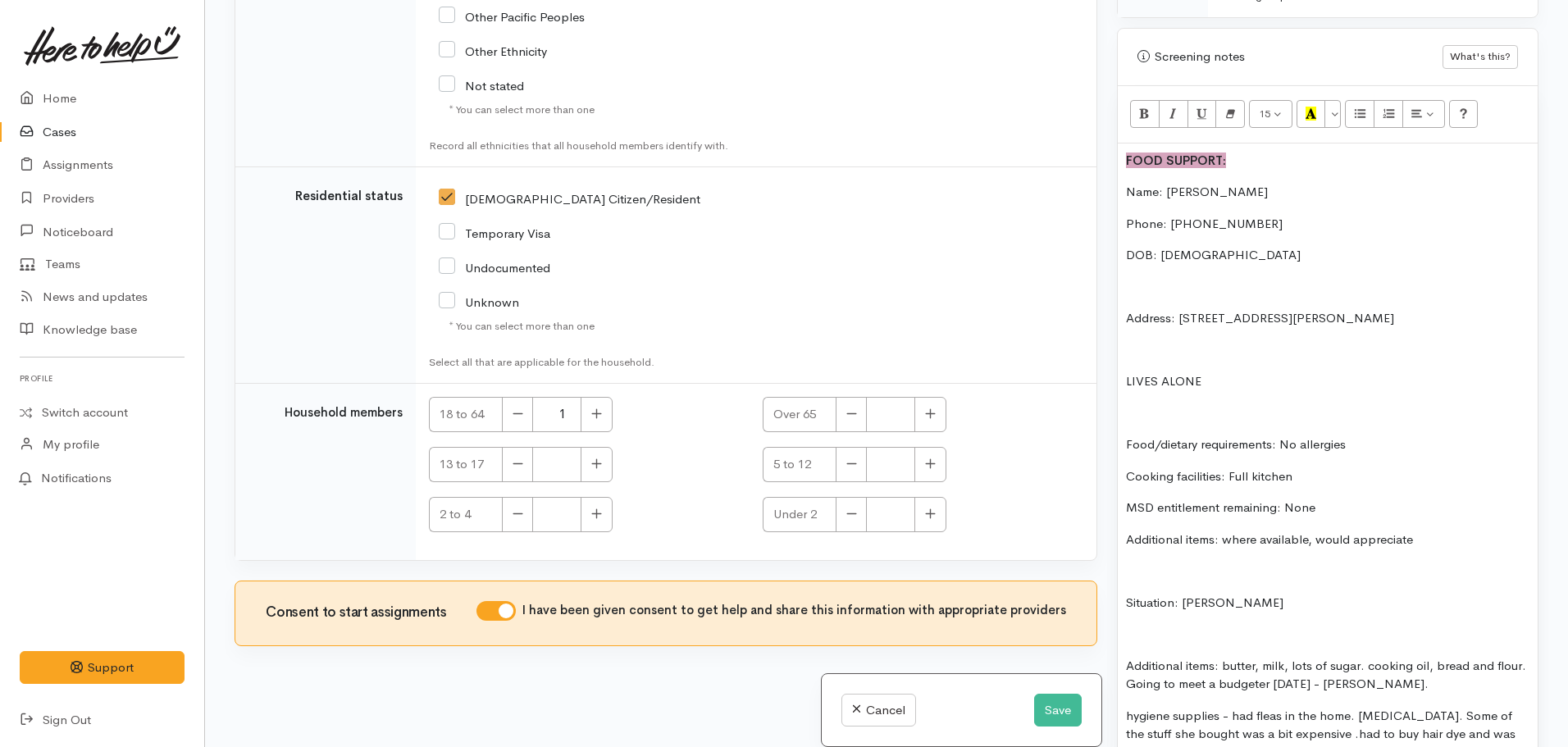
click at [1296, 246] on p "DOB: 07/07/1959" at bounding box center [1328, 255] width 403 height 19
click at [1254, 246] on p "DOB: 07/07/1959 (" at bounding box center [1328, 255] width 403 height 19
click at [1256, 246] on p "DOB: 07/07/1959 (66" at bounding box center [1328, 255] width 403 height 19
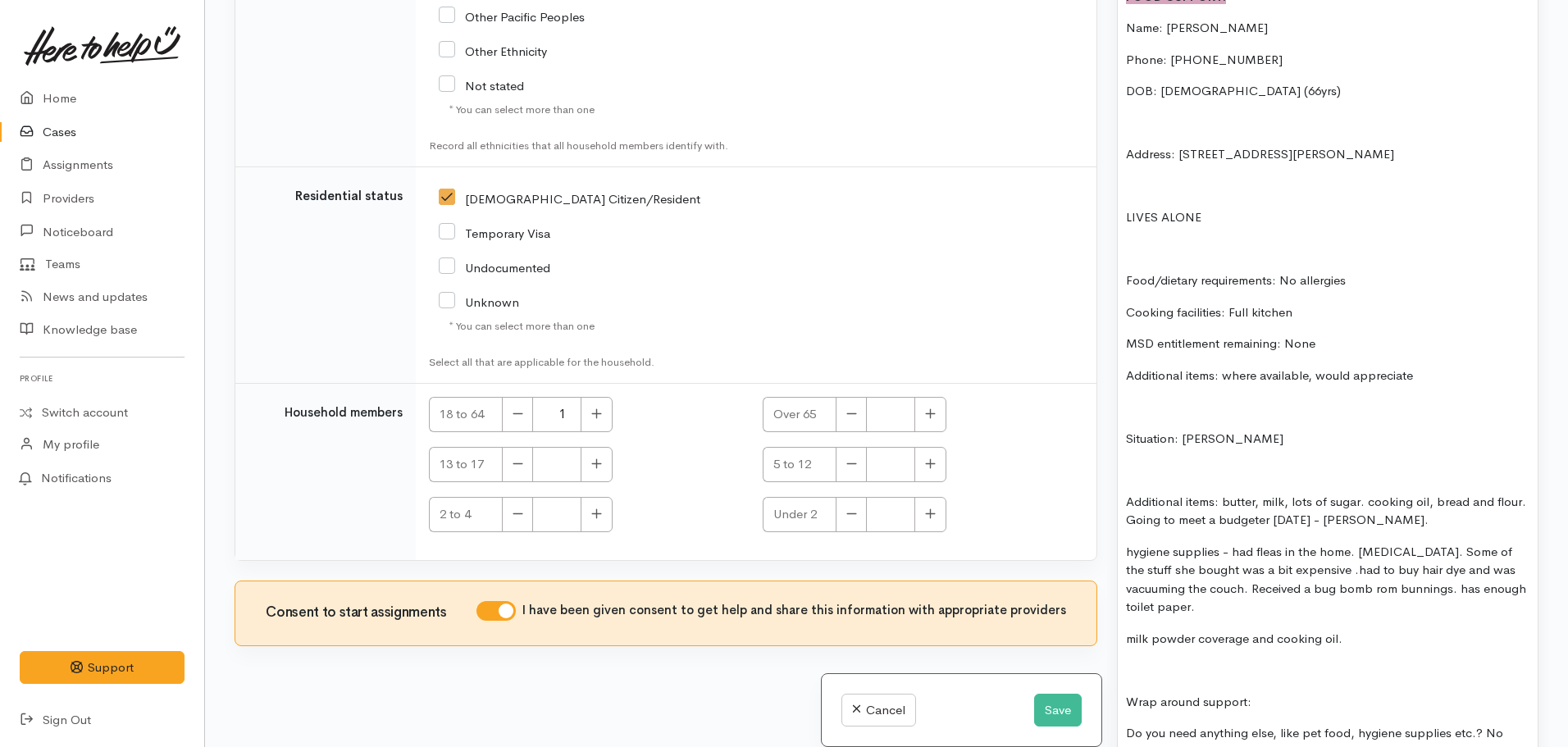
click at [1438, 366] on p "Additional items: where available, would appreciate" at bounding box center [1328, 375] width 403 height 19
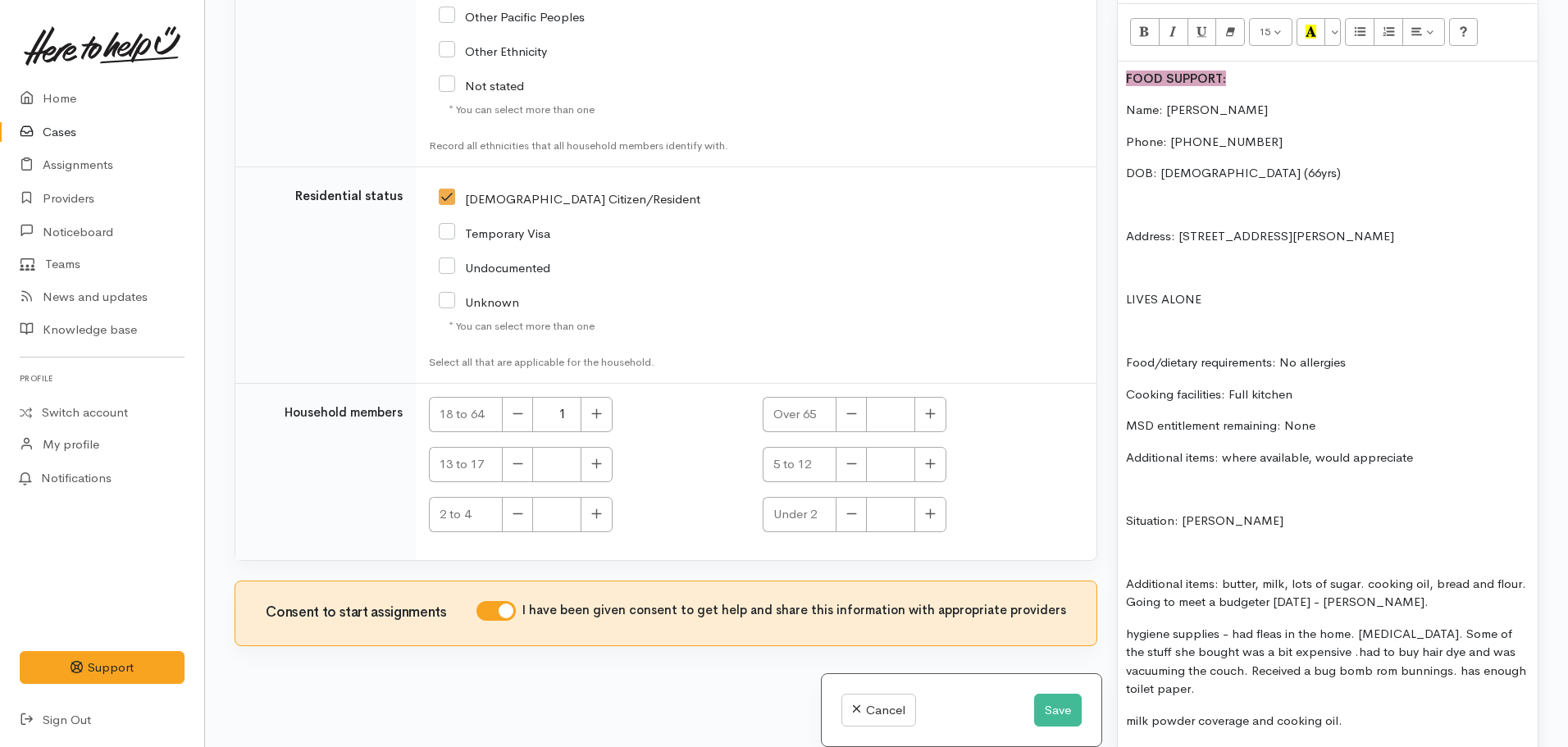
drag, startPoint x: 1435, startPoint y: 439, endPoint x: 1225, endPoint y: 429, distance: 210.2
click at [1225, 429] on div "FOOD SUPPORT: Name: Maria Tamaira Phone: 02109098111 DOB: 07/07/1959 (66yrs) Ad…" at bounding box center [1328, 470] width 420 height 817
click at [1281, 512] on p "Situation: Maria" at bounding box center [1328, 521] width 403 height 19
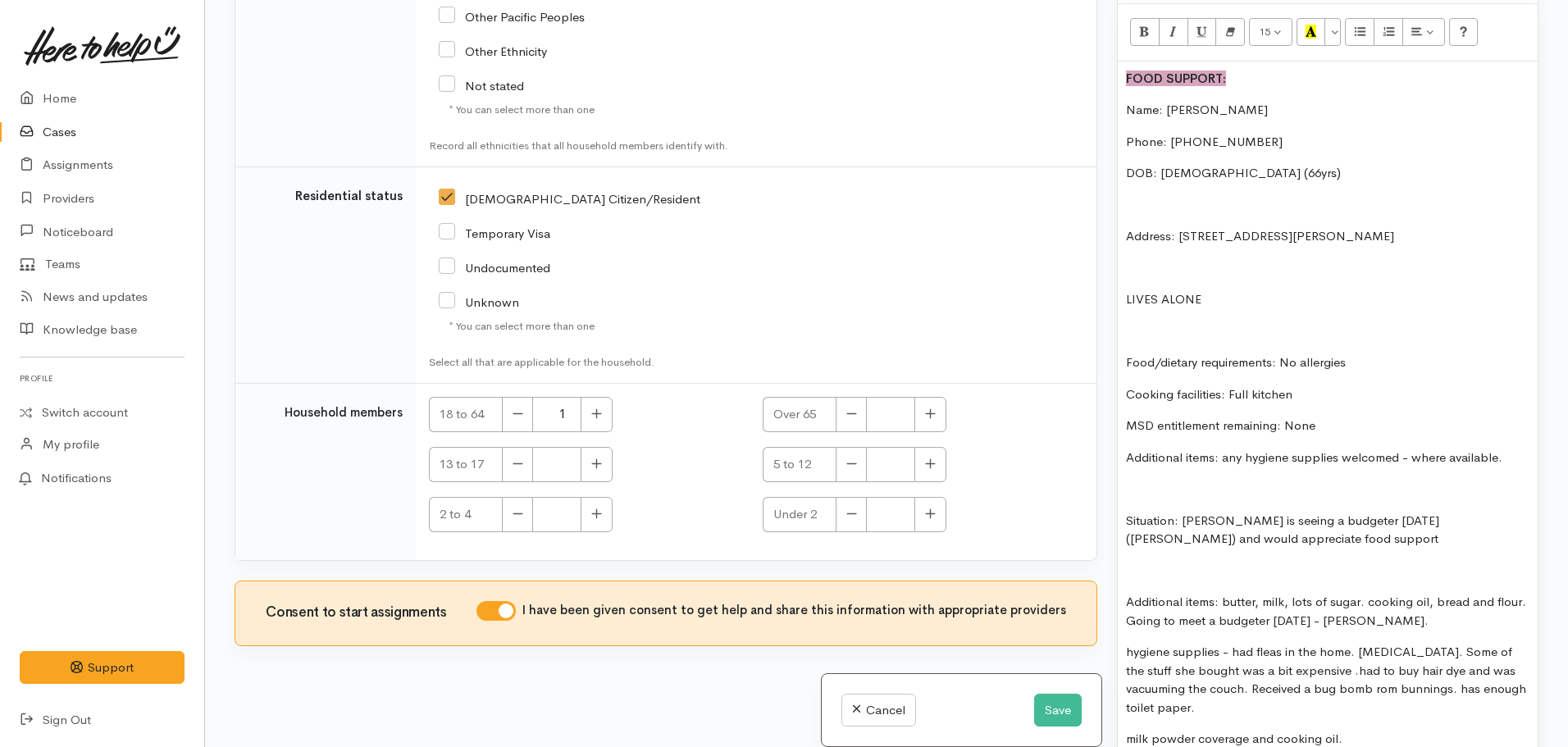
click at [1308, 517] on p "Situation: Maria is seeing a budgeter tomorrow (Olivia) and would appreciate fo…" at bounding box center [1328, 531] width 403 height 37
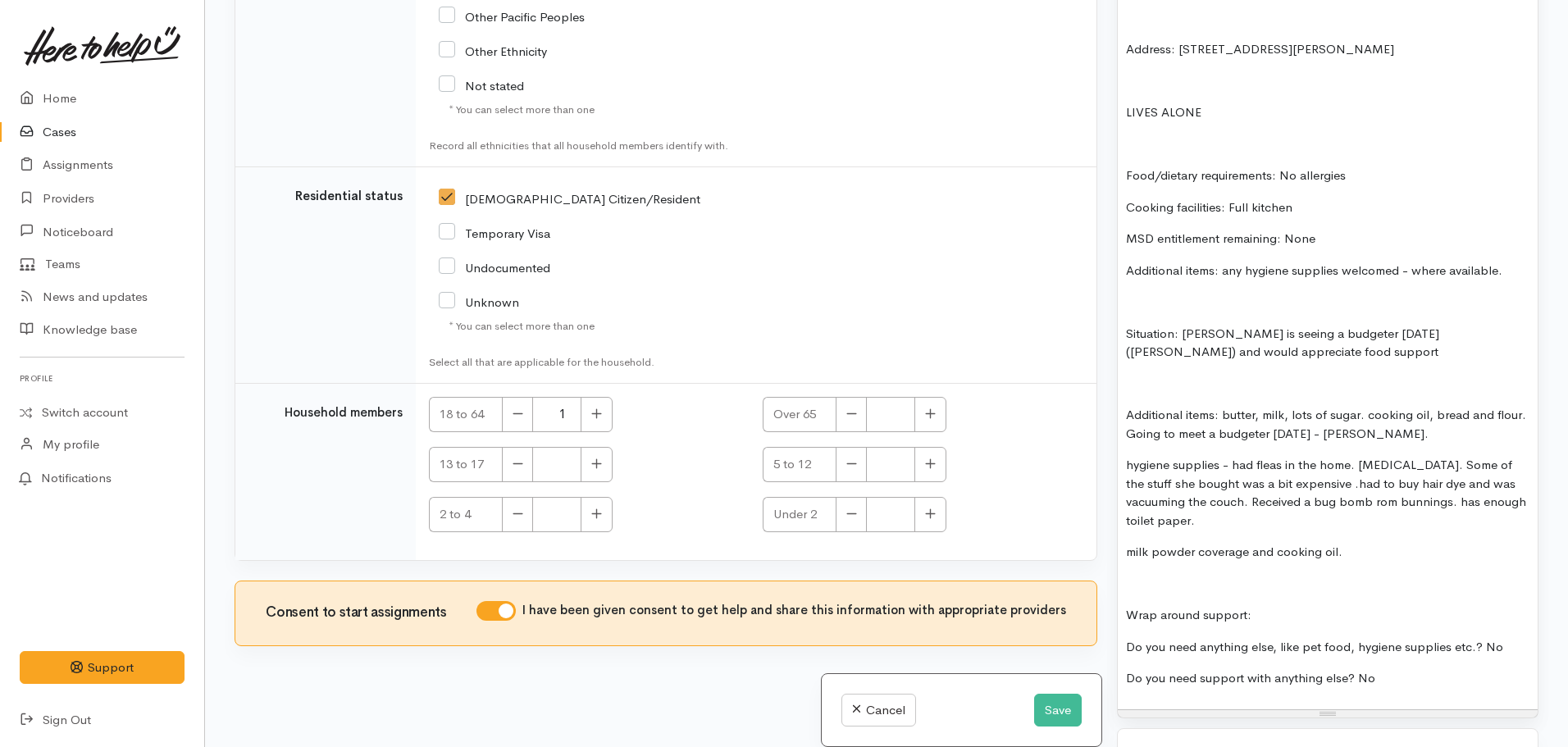
scroll to position [1312, 0]
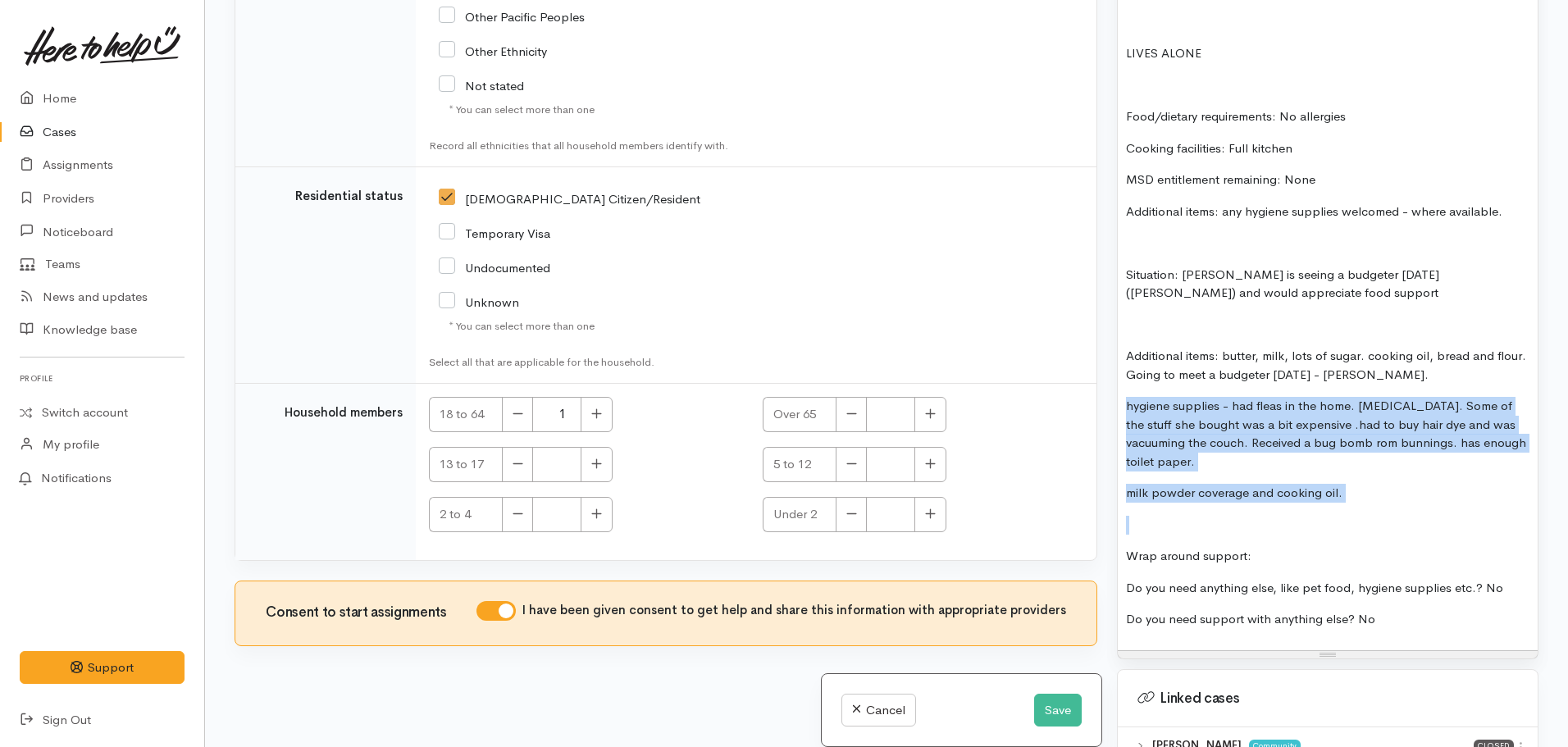
drag, startPoint x: 1185, startPoint y: 510, endPoint x: 1121, endPoint y: 396, distance: 130.7
click at [1121, 396] on div "FOOD SUPPORT: Name: Maria Tamaira Phone: 02109098111 DOB: 07/07/1959 (66yrs) Ad…" at bounding box center [1328, 233] width 420 height 835
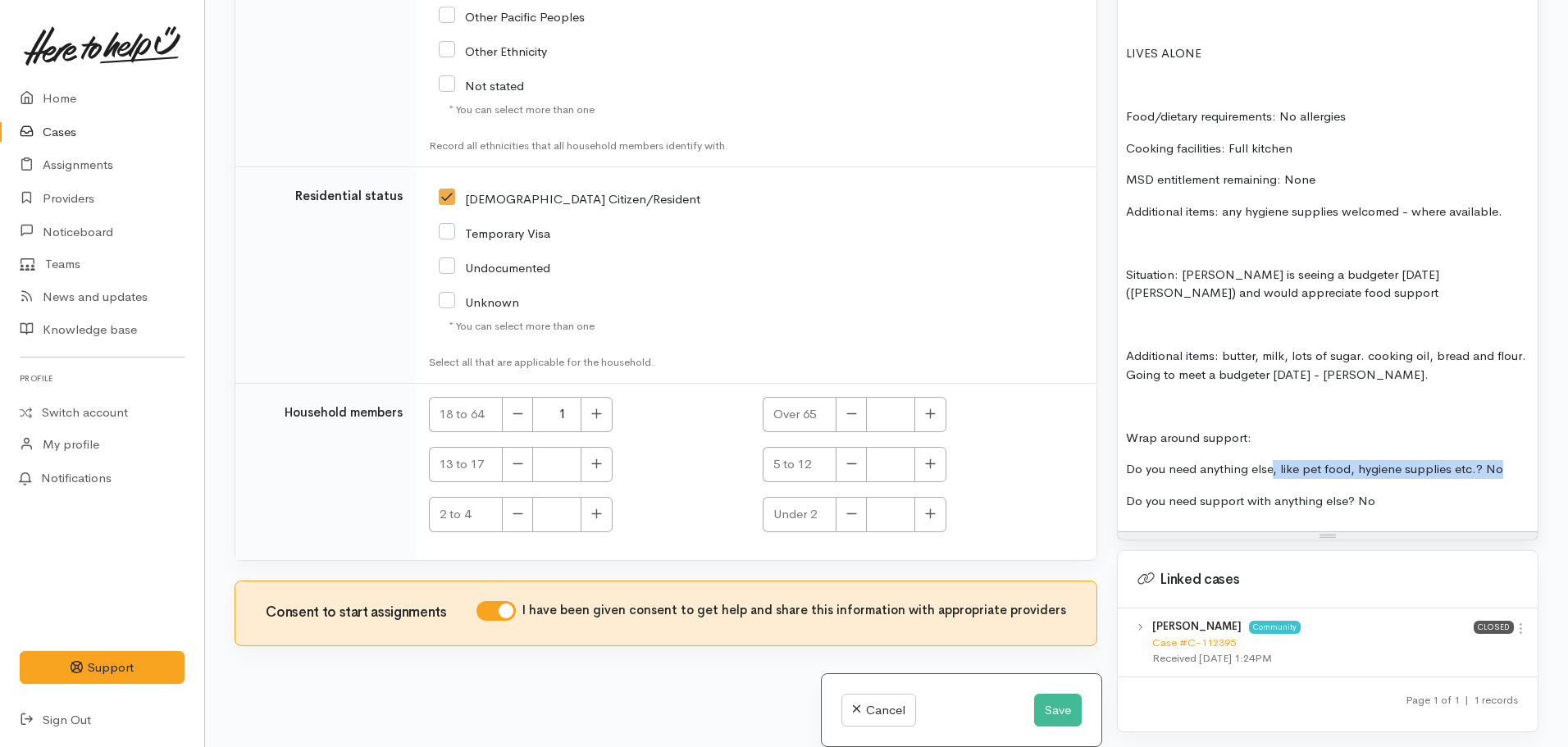
drag, startPoint x: 1273, startPoint y: 449, endPoint x: 1542, endPoint y: 450, distance: 269.0
click at [1542, 450] on div "Warnings Add No warnings have been raised against this case Add Warning Title ●…" at bounding box center [1328, 374] width 441 height 747
click at [1404, 492] on p "Do you need support with anything else? No" at bounding box center [1328, 501] width 403 height 19
click at [1449, 460] on p "Do you need anything else: hygiene toggled accordingly" at bounding box center [1328, 469] width 403 height 19
click at [1125, 387] on div "FOOD SUPPORT: Name: Maria Tamaira Phone: 02109098111 DOB: 07/07/1959 (66yrs) Ad…" at bounding box center [1328, 174] width 420 height 717
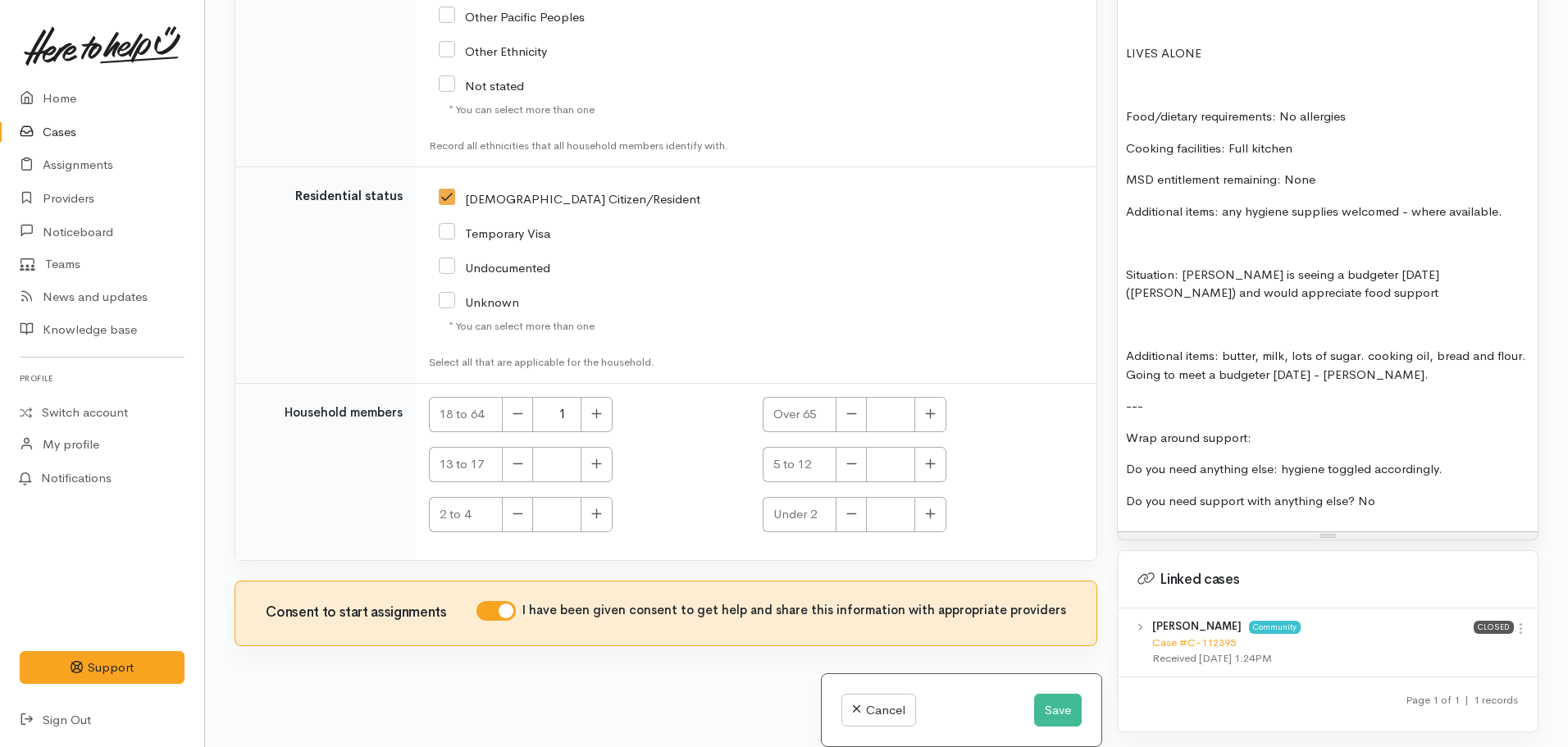
click at [1391, 492] on p "Do you need support with anything else? No" at bounding box center [1328, 501] width 403 height 19
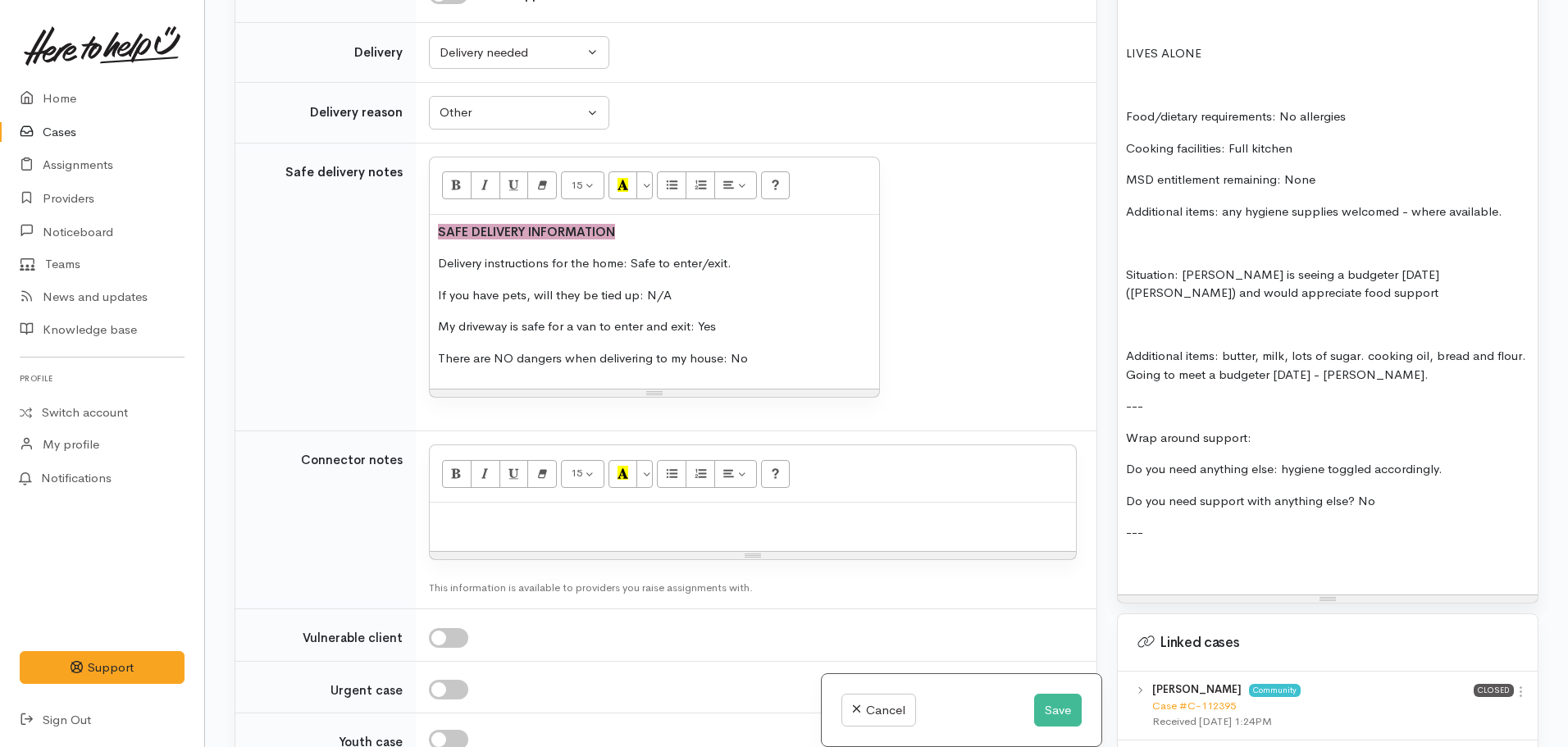
scroll to position [1286, 0]
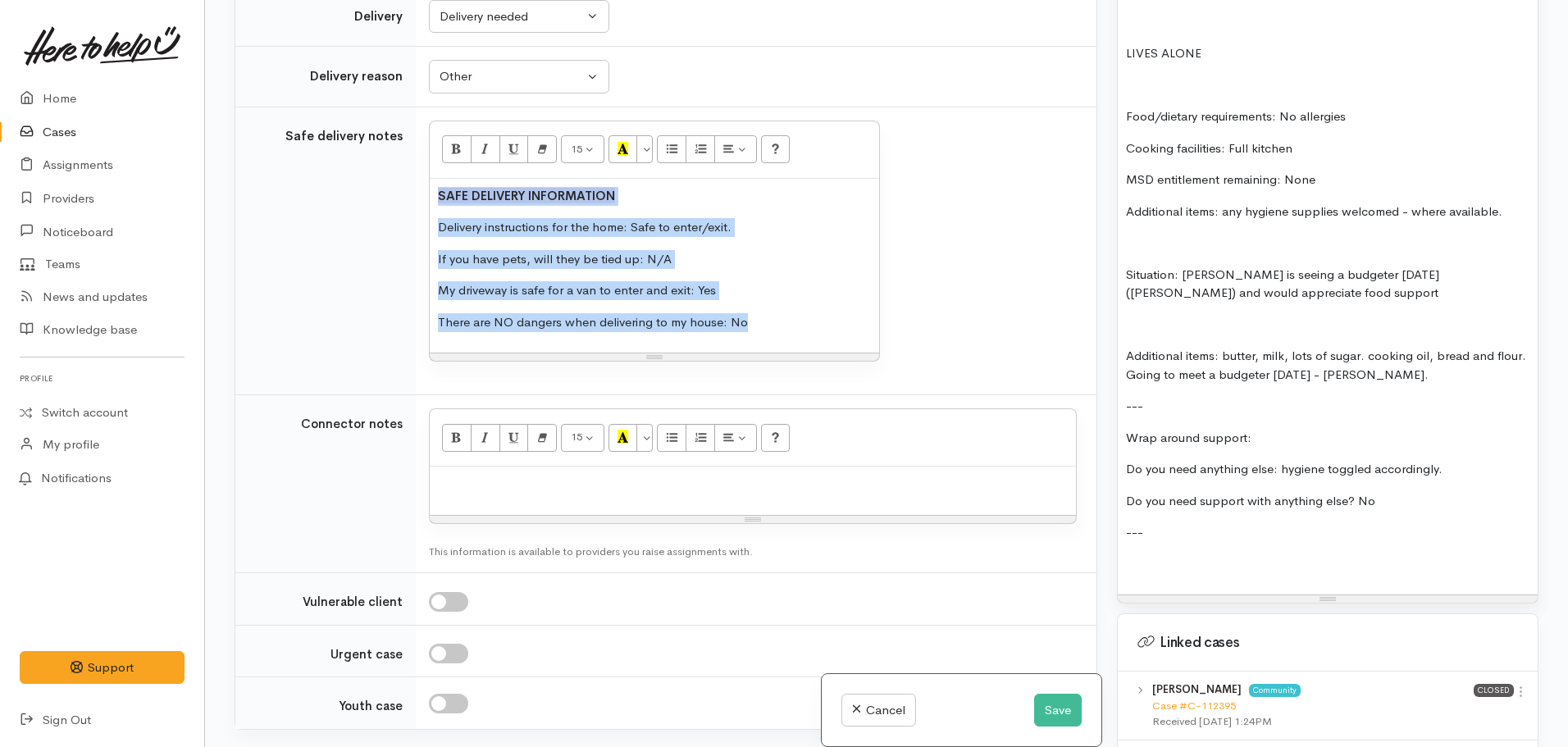
drag, startPoint x: 762, startPoint y: 313, endPoint x: 358, endPoint y: 170, distance: 428.6
click at [358, 170] on tr "Safe delivery notes <p><span style="background-color: rgba(214, 165, 189, 1)"><…" at bounding box center [666, 251] width 861 height 289
copy div "SAFE DELIVERY INFORMATION Delivery instructions for the home: Safe to enter/exi…"
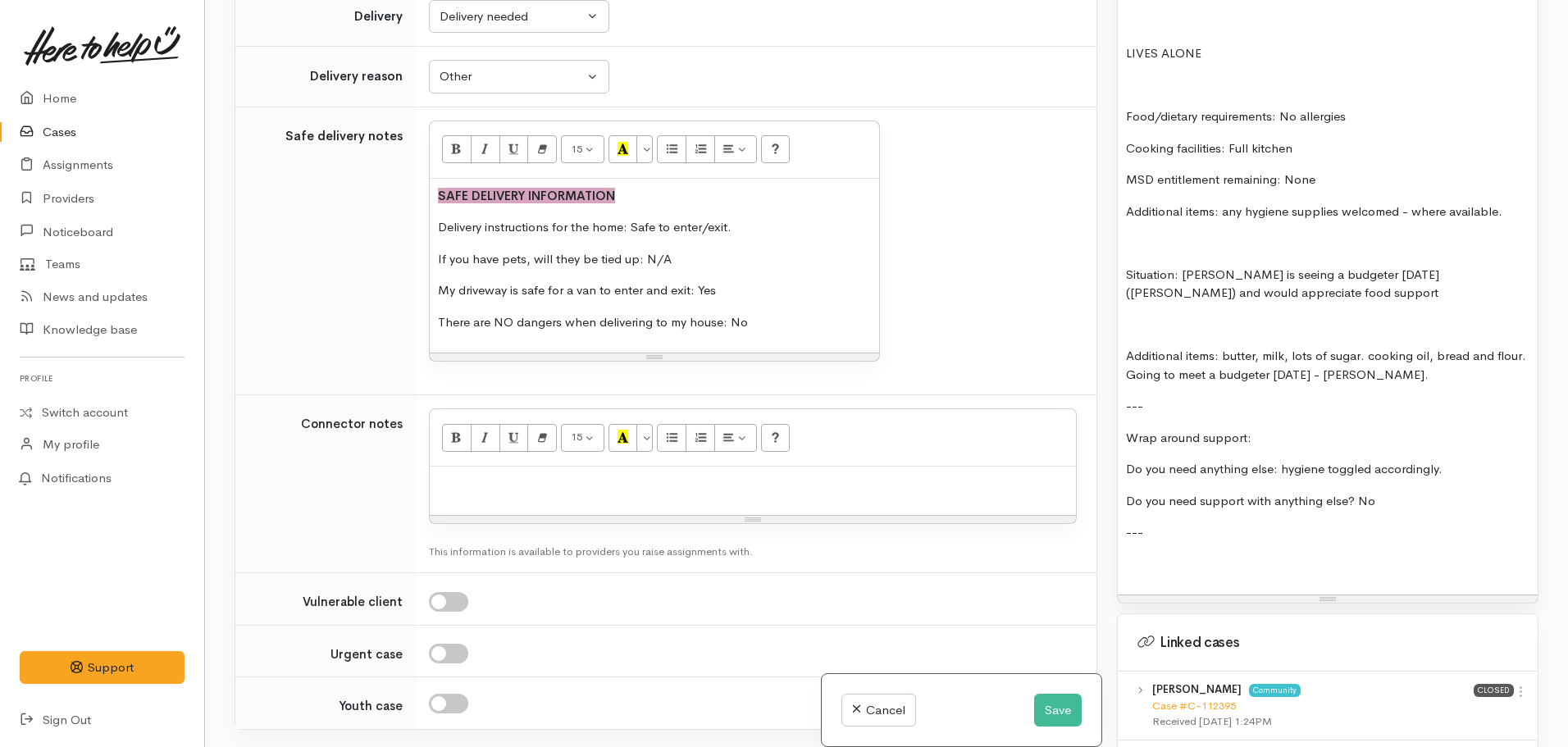
click at [1148, 555] on p at bounding box center [1328, 564] width 403 height 19
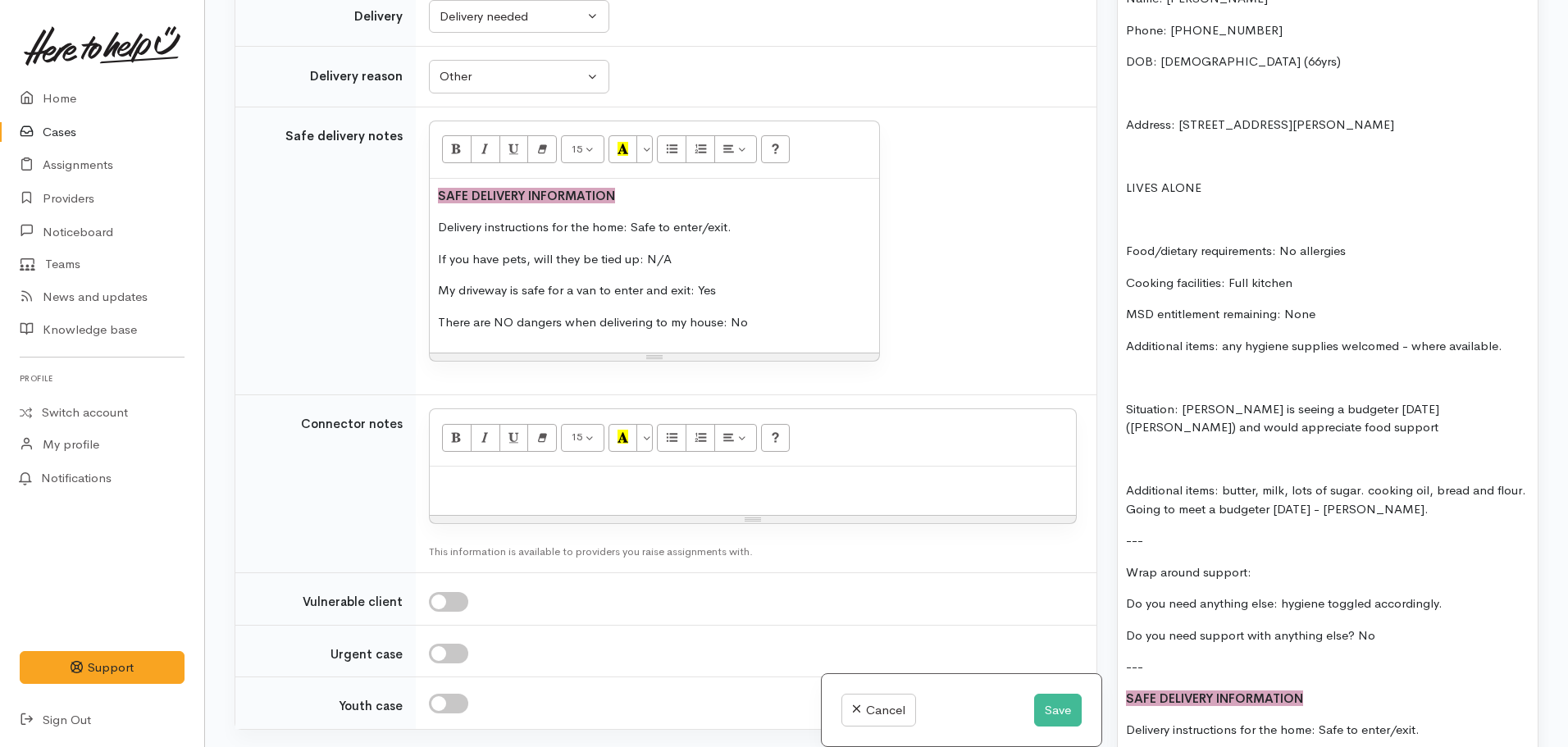
scroll to position [1149, 0]
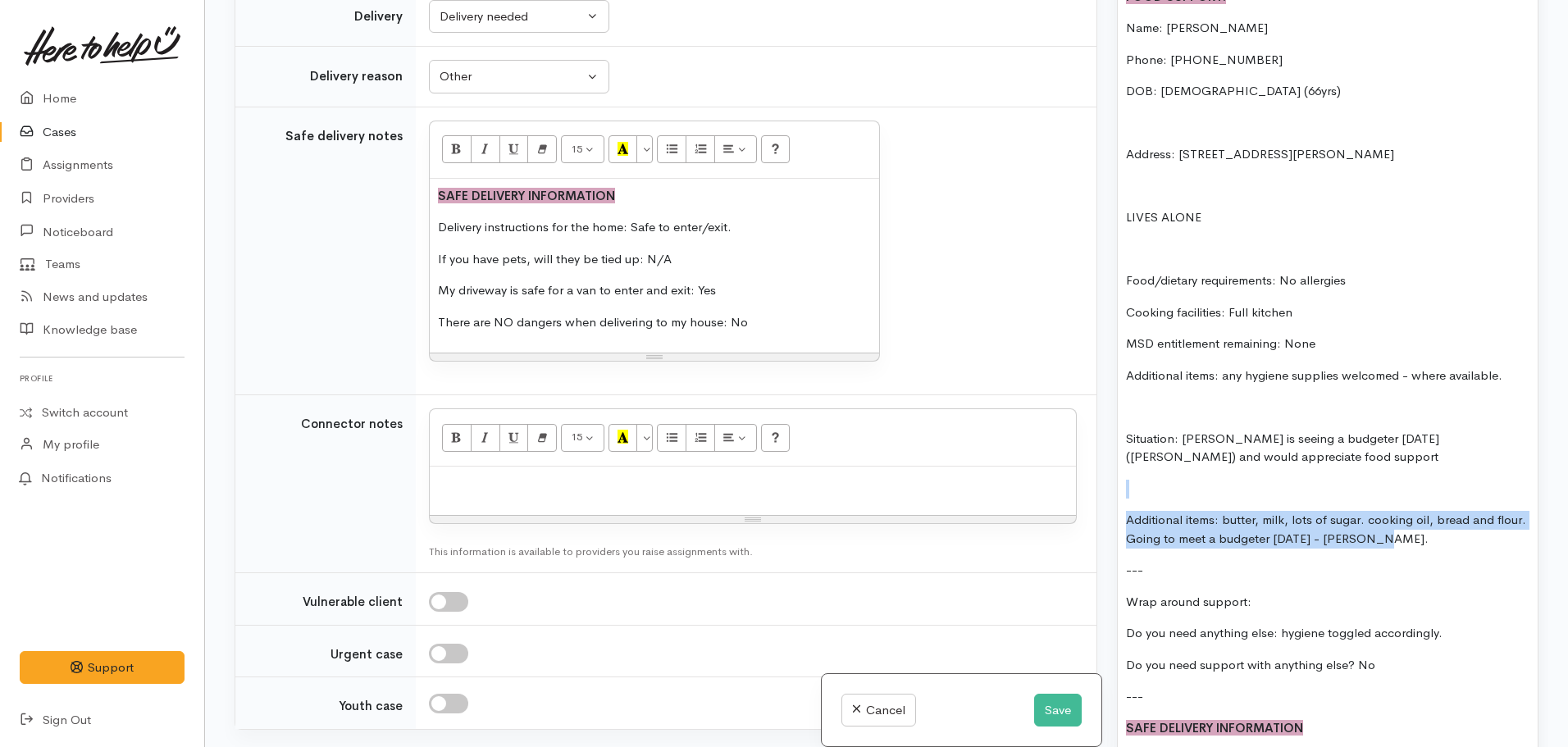
drag, startPoint x: 1463, startPoint y: 516, endPoint x: 1125, endPoint y: 472, distance: 340.9
click at [1125, 472] on div "FOOD SUPPORT: Name: Maria Tamaira Phone: 02109098111 DOB: 07/07/1959 (66yrs) Ad…" at bounding box center [1328, 433] width 420 height 907
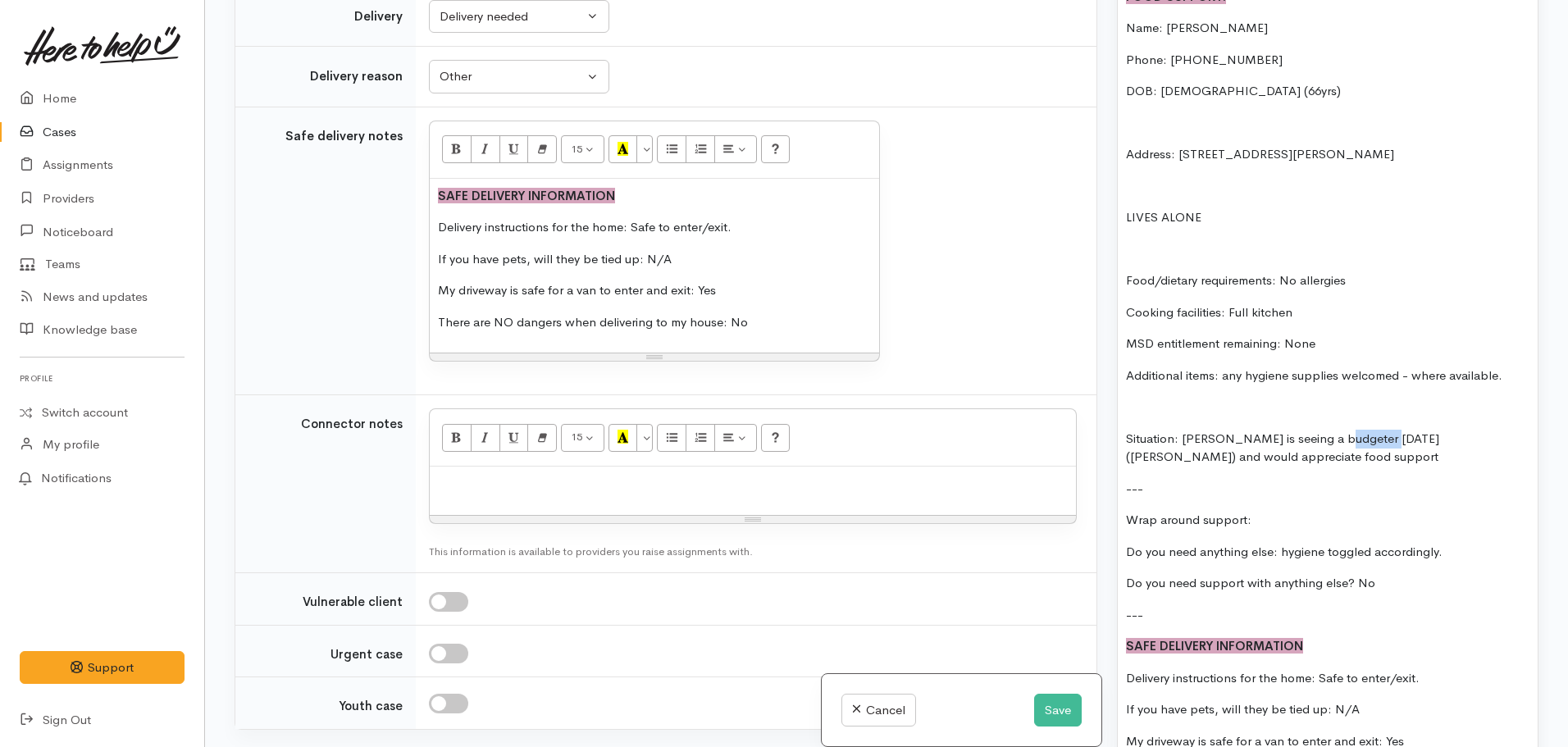
drag, startPoint x: 1384, startPoint y: 422, endPoint x: 1332, endPoint y: 422, distance: 52.0
click at [1332, 430] on p "Situation: Maria is seeing a budgeter tomorrow (Olivia) and would appreciate fo…" at bounding box center [1328, 449] width 403 height 37
click at [1407, 430] on p "Situation: Maria is seeing a budgeter (Olivia) on TUesday and would appreciate …" at bounding box center [1328, 449] width 403 height 37
click at [1320, 445] on p "Situation: Maria is seeing a budgeter (Olivia) on Tuesday and would appreciate …" at bounding box center [1328, 449] width 403 height 37
drag, startPoint x: 1179, startPoint y: 416, endPoint x: 1120, endPoint y: 423, distance: 59.4
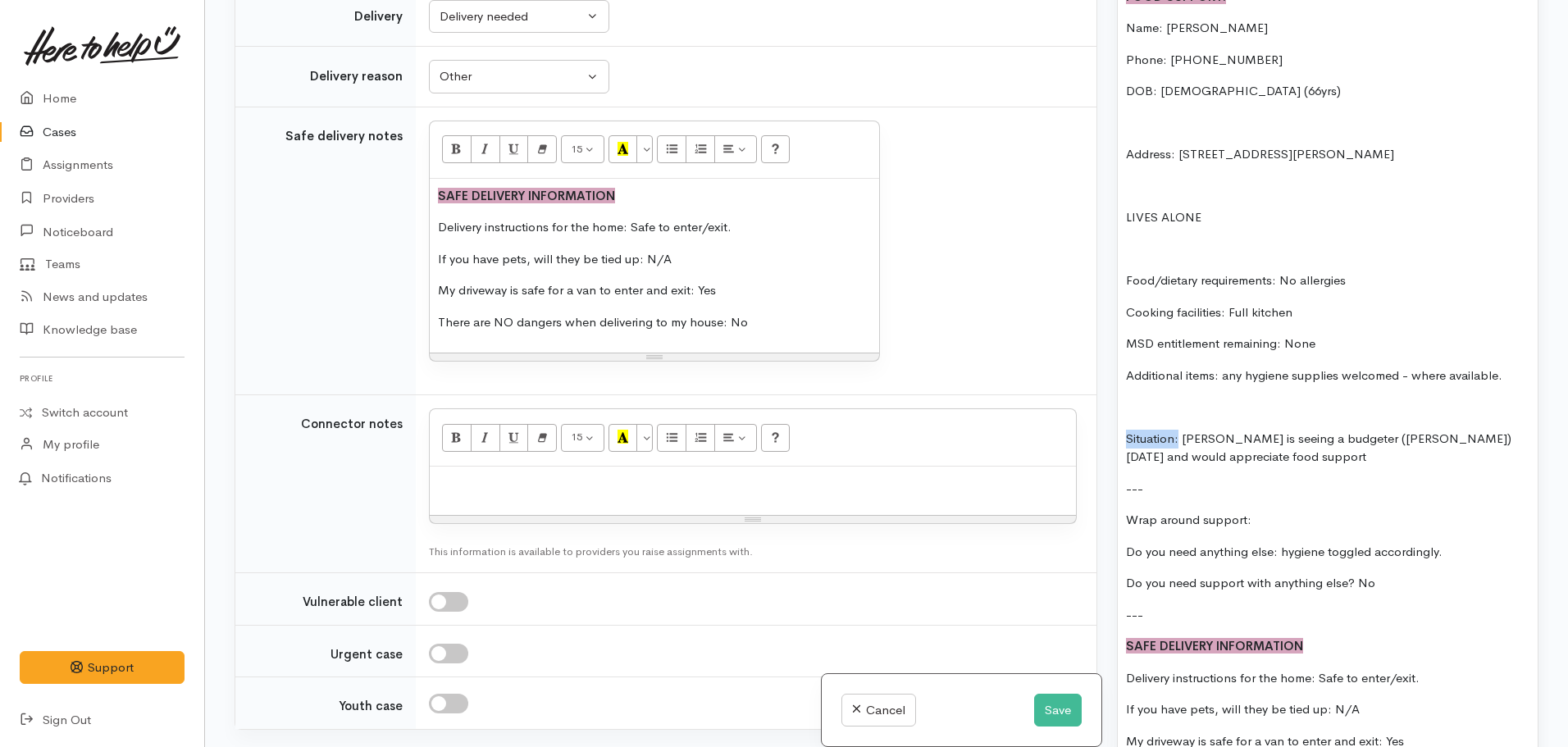
click at [1120, 423] on div "FOOD SUPPORT: Name: Maria Tamaira Phone: 02109098111 DOB: 07/07/1959 (66yrs) Ad…" at bounding box center [1328, 392] width 420 height 825
click at [1285, 430] on p "Situation: Maria is seeing a budgeter (Olivia) on Tuesday and would appreciate …" at bounding box center [1328, 449] width 403 height 37
click at [1278, 443] on p "Situation: Maria is seeing a budgeter (Olivia) on Tuesday and would appreciate …" at bounding box center [1328, 449] width 403 height 37
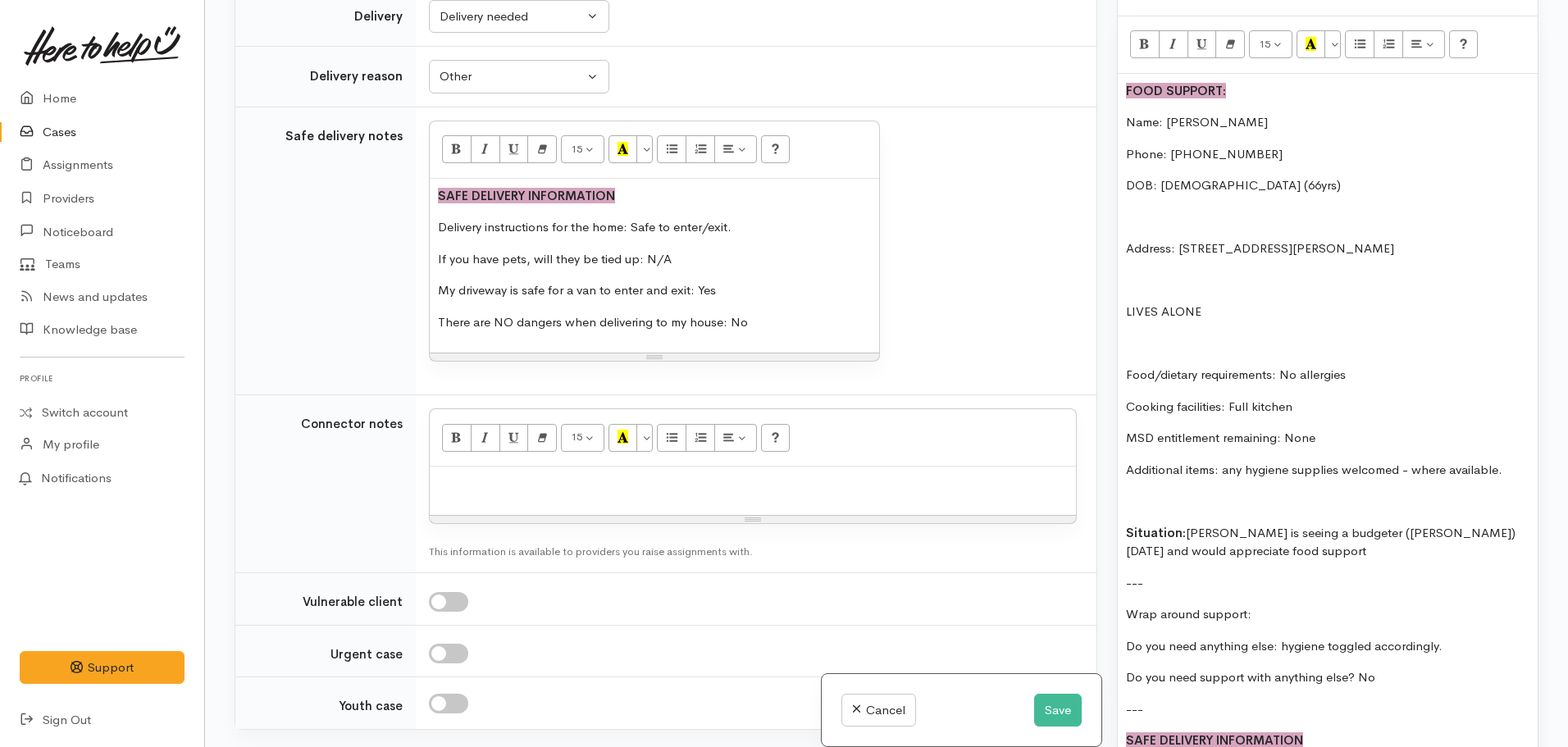
scroll to position [1231, 0]
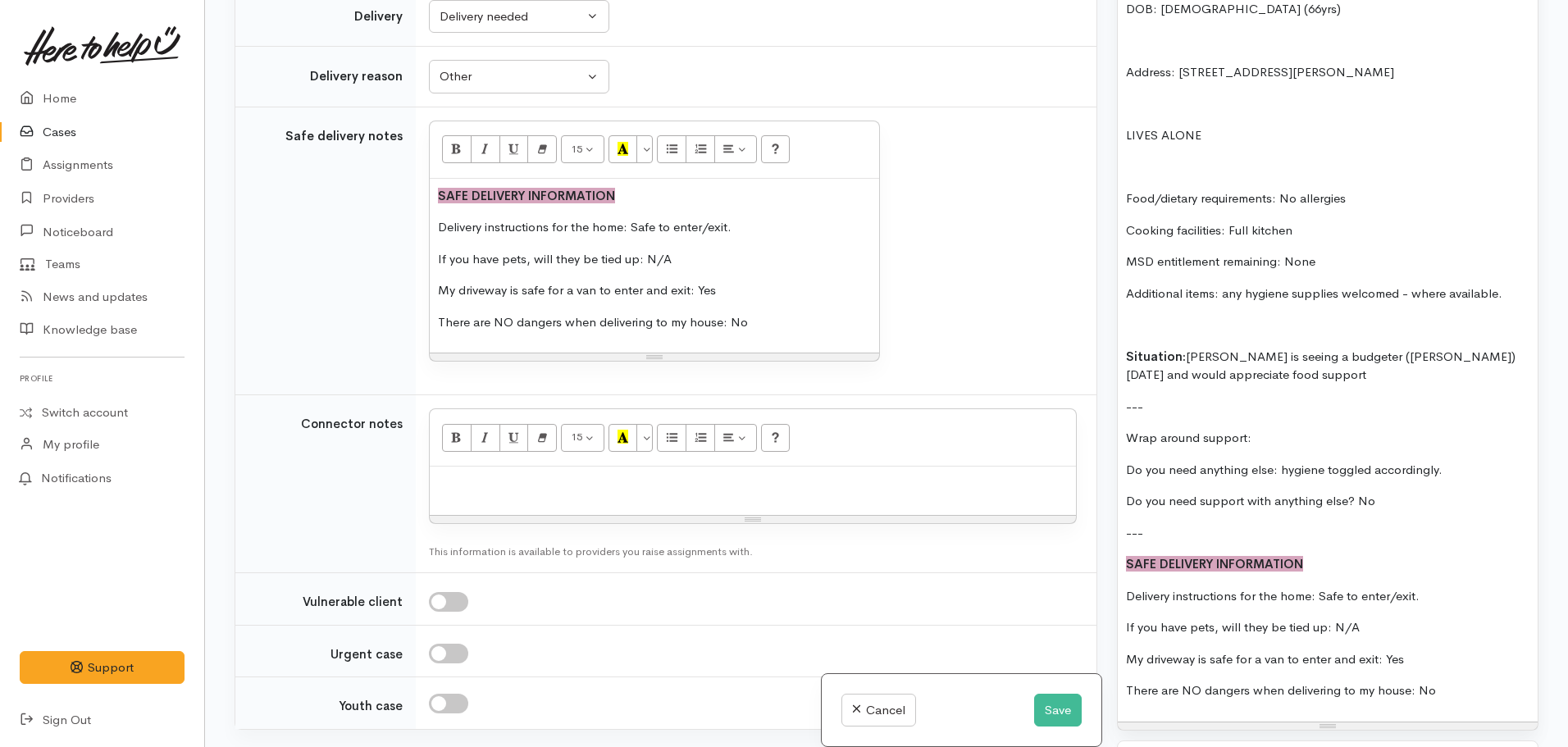
click at [1282, 357] on p "Situation: Maria is seeing a budgeter (Olivia) on Tuesday and would appreciate …" at bounding box center [1328, 366] width 403 height 37
click at [1221, 348] on p "Situation: Maria is seeing a budgeter (Olivia) on Tuesday and would appreciate …" at bounding box center [1328, 366] width 403 height 37
click at [1323, 352] on p "Situation: Maria (66yrs) is seeing a budgeter (Olivia) on Tuesday and would app…" at bounding box center [1328, 366] width 403 height 37
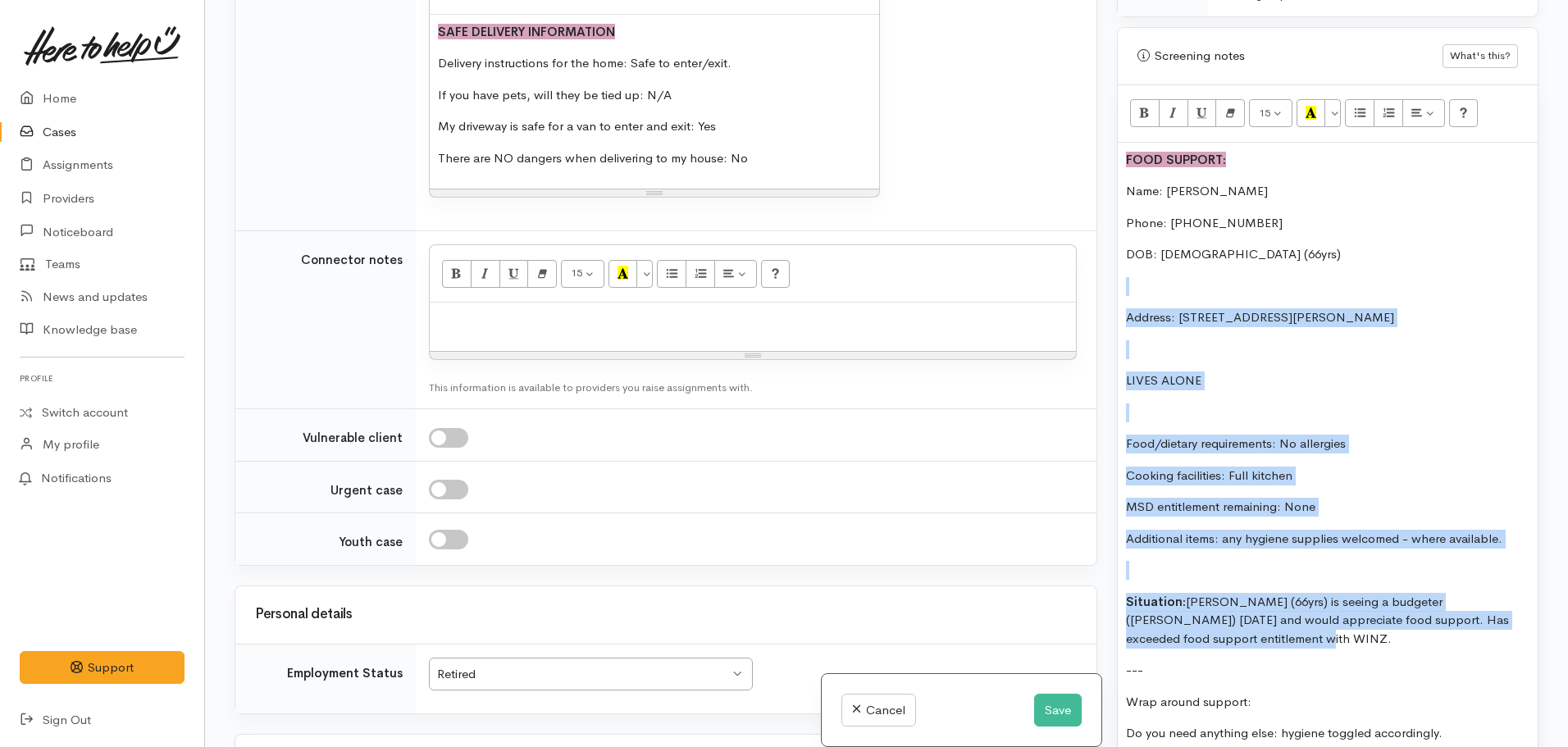
scroll to position [985, 0]
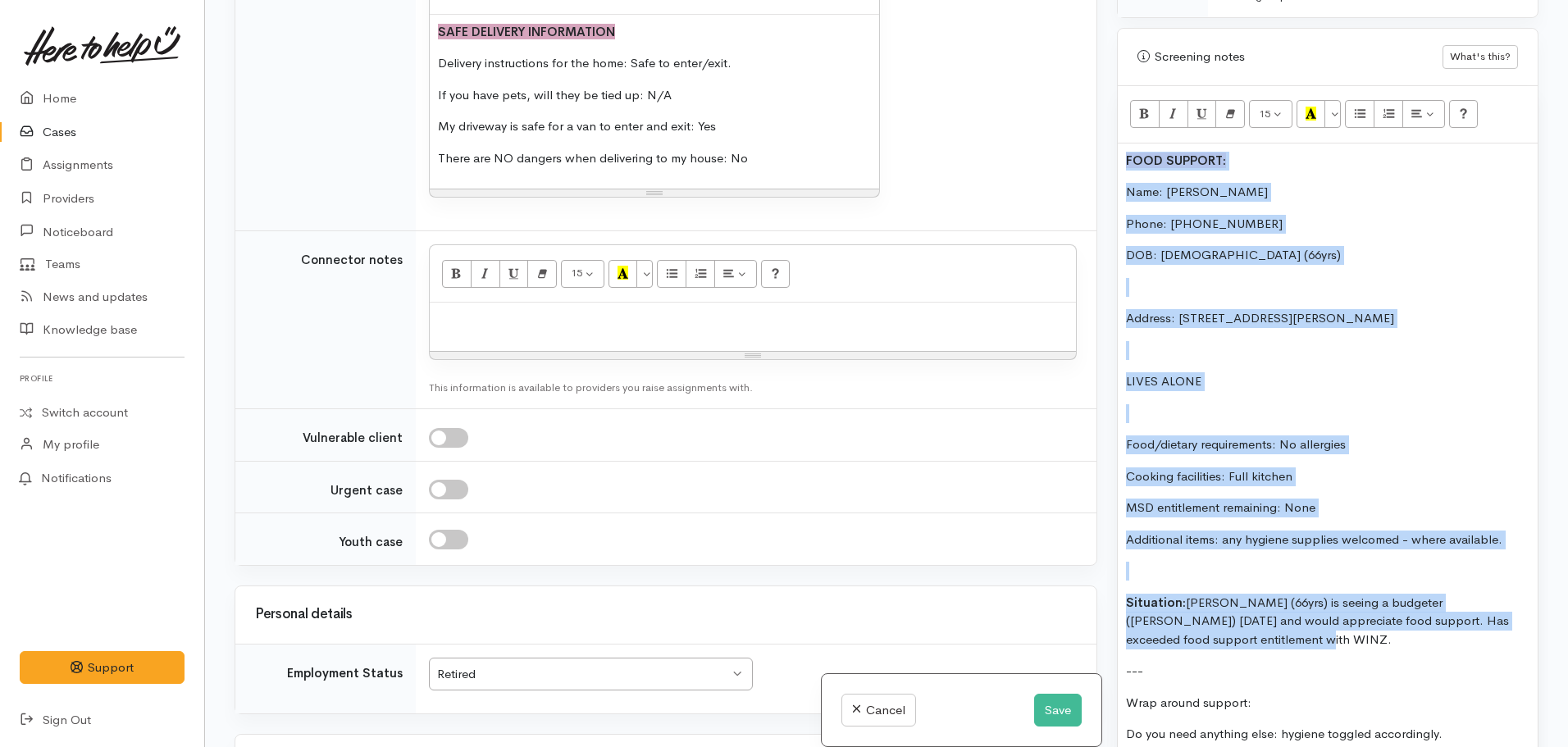
drag, startPoint x: 1280, startPoint y: 377, endPoint x: 1104, endPoint y: 119, distance: 312.3
click at [1106, 117] on div "Related cases There are other cases potentially from the same person, address o…" at bounding box center [886, 374] width 1323 height 747
copy div "FOOD SUPPORT: Name: Maria Tamaira Phone: 02109098111 DOB: 07/07/1959 (66yrs) Ad…"
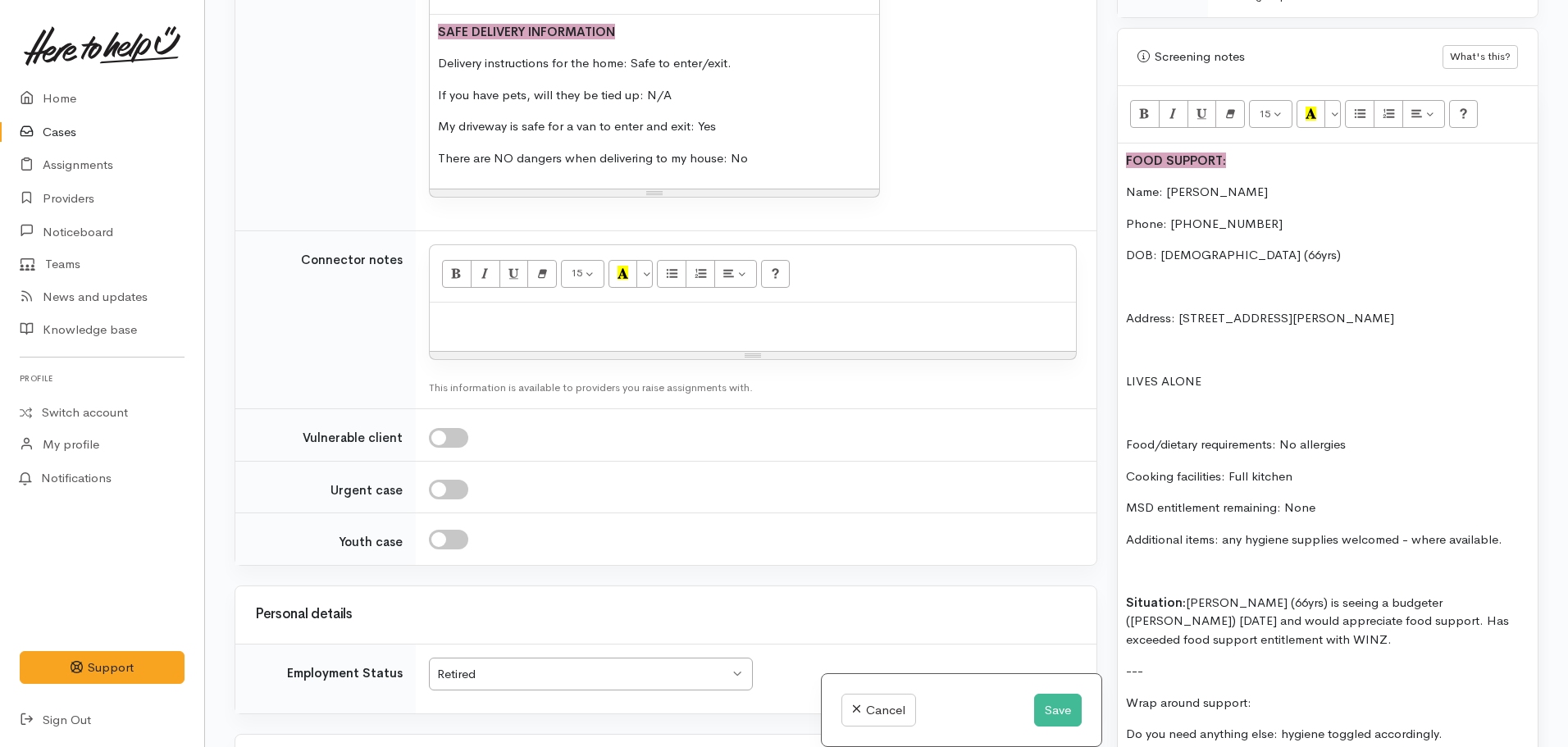
click at [679, 309] on div at bounding box center [753, 327] width 646 height 49
paste div
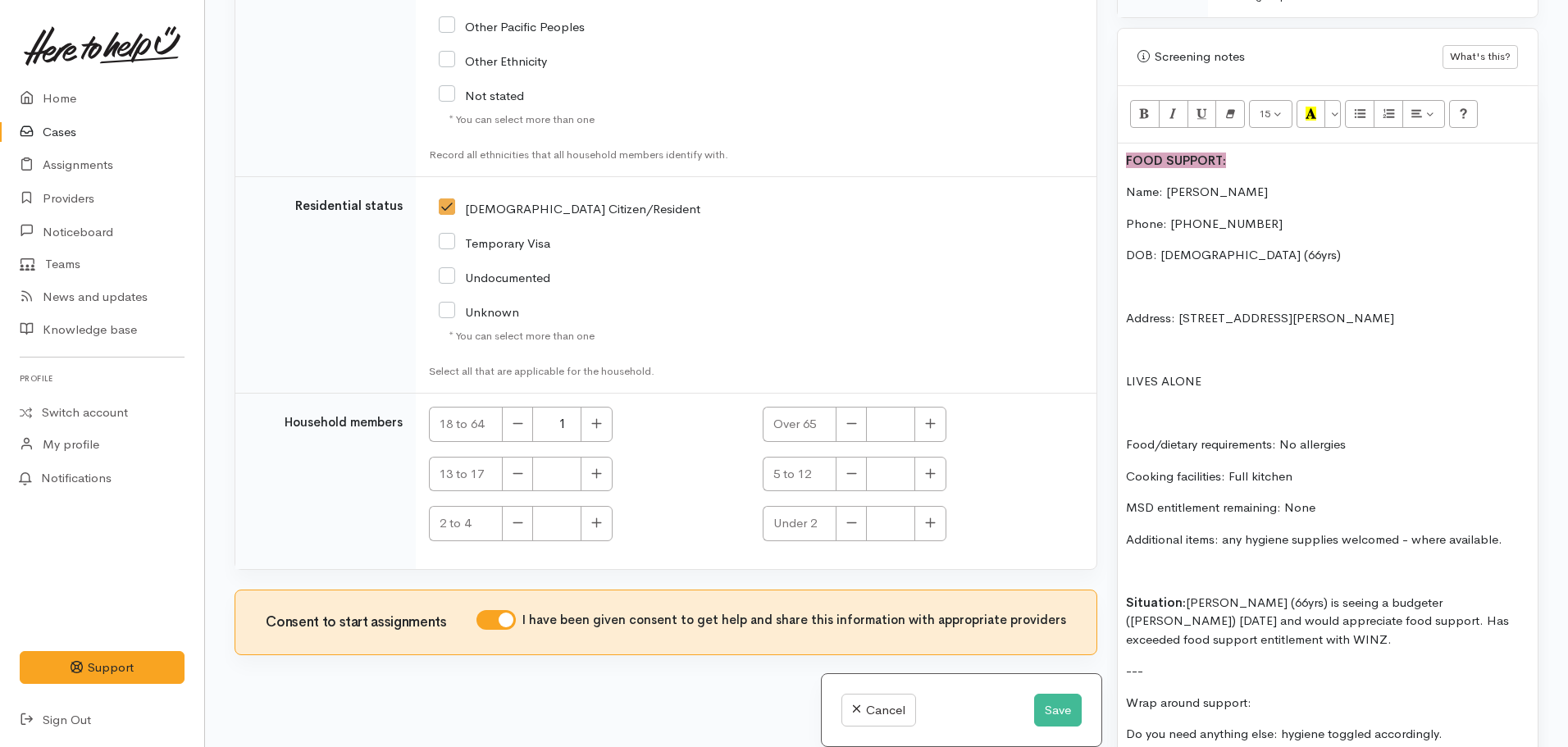
scroll to position [3469, 0]
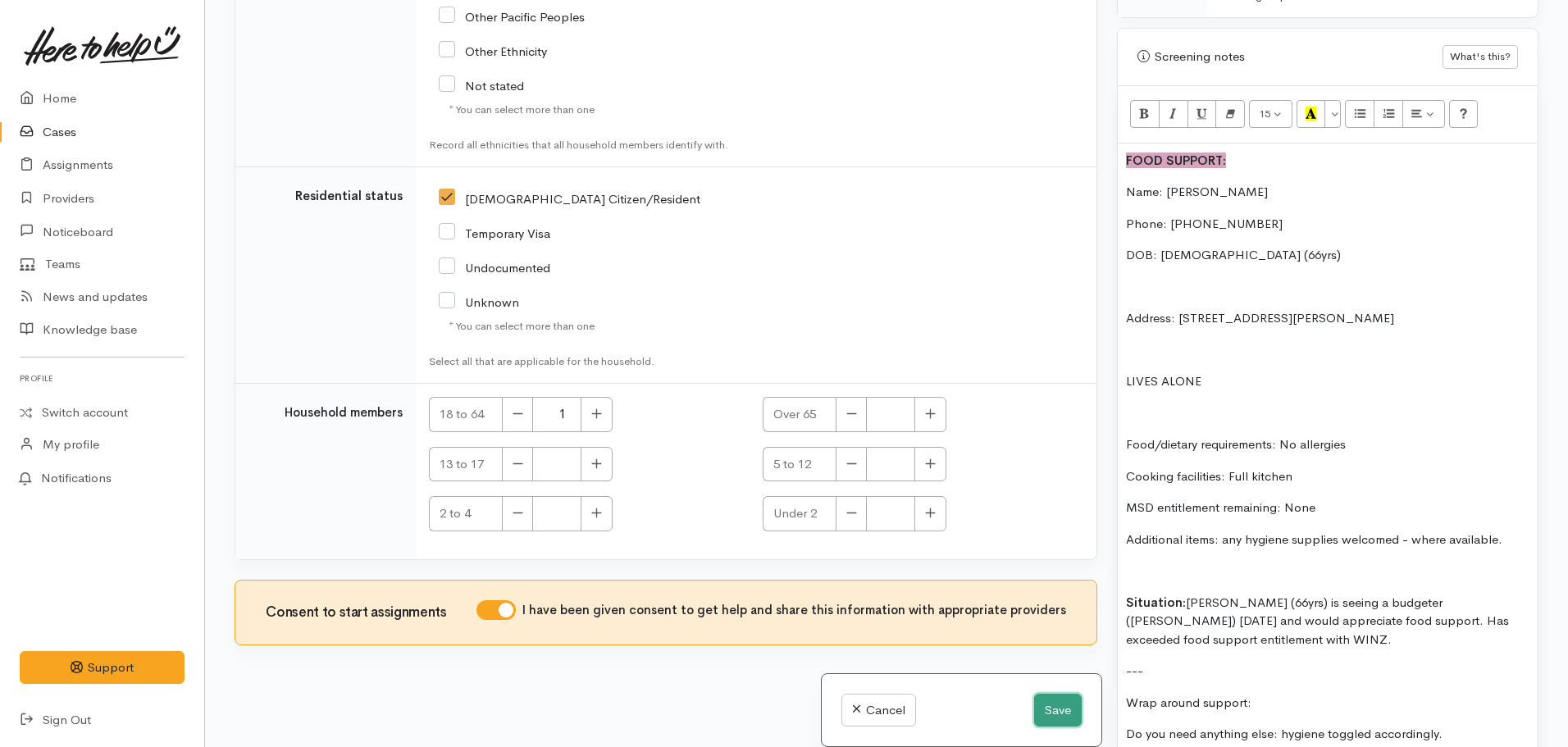
click at [1047, 714] on button "Save" at bounding box center [1058, 711] width 48 height 34
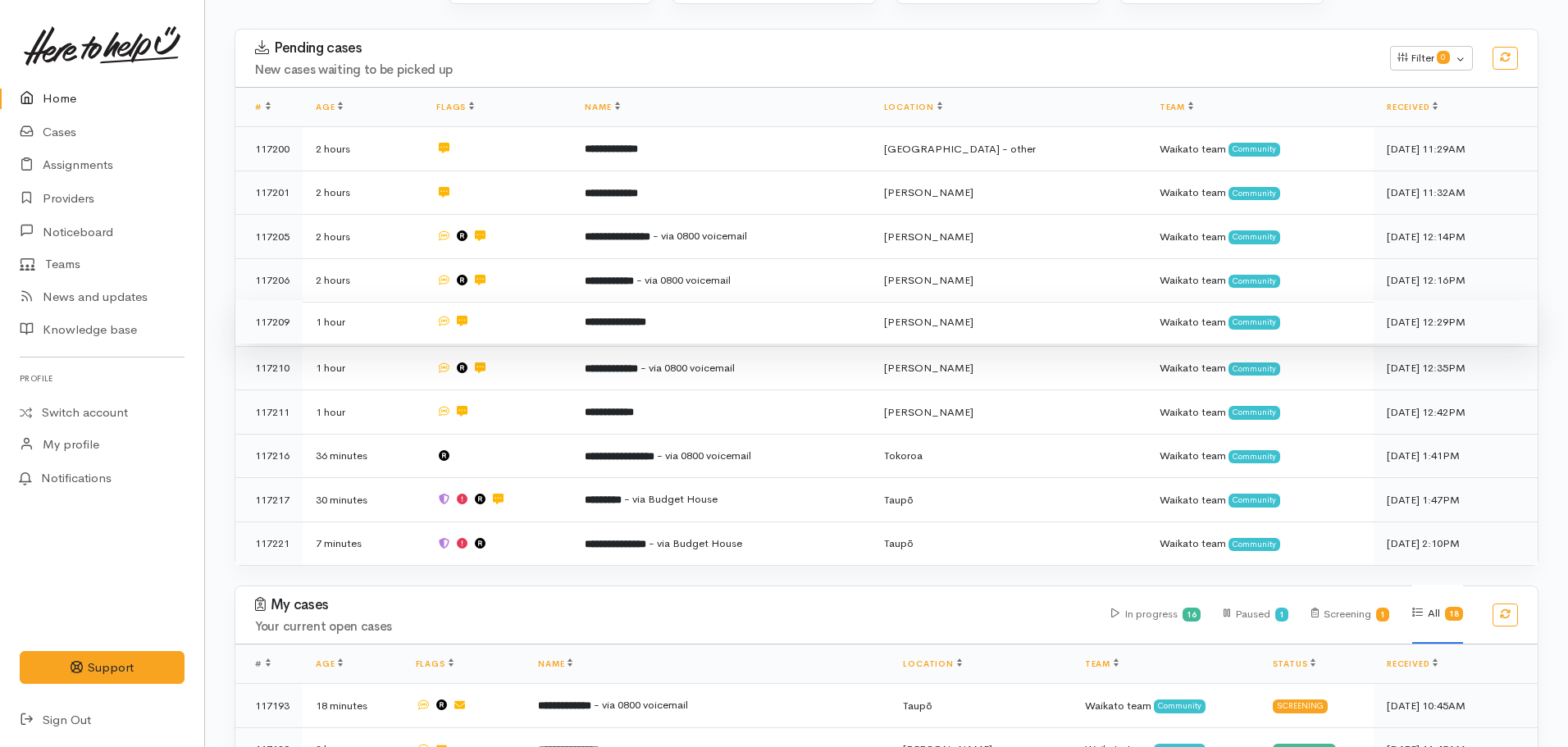
scroll to position [246, 0]
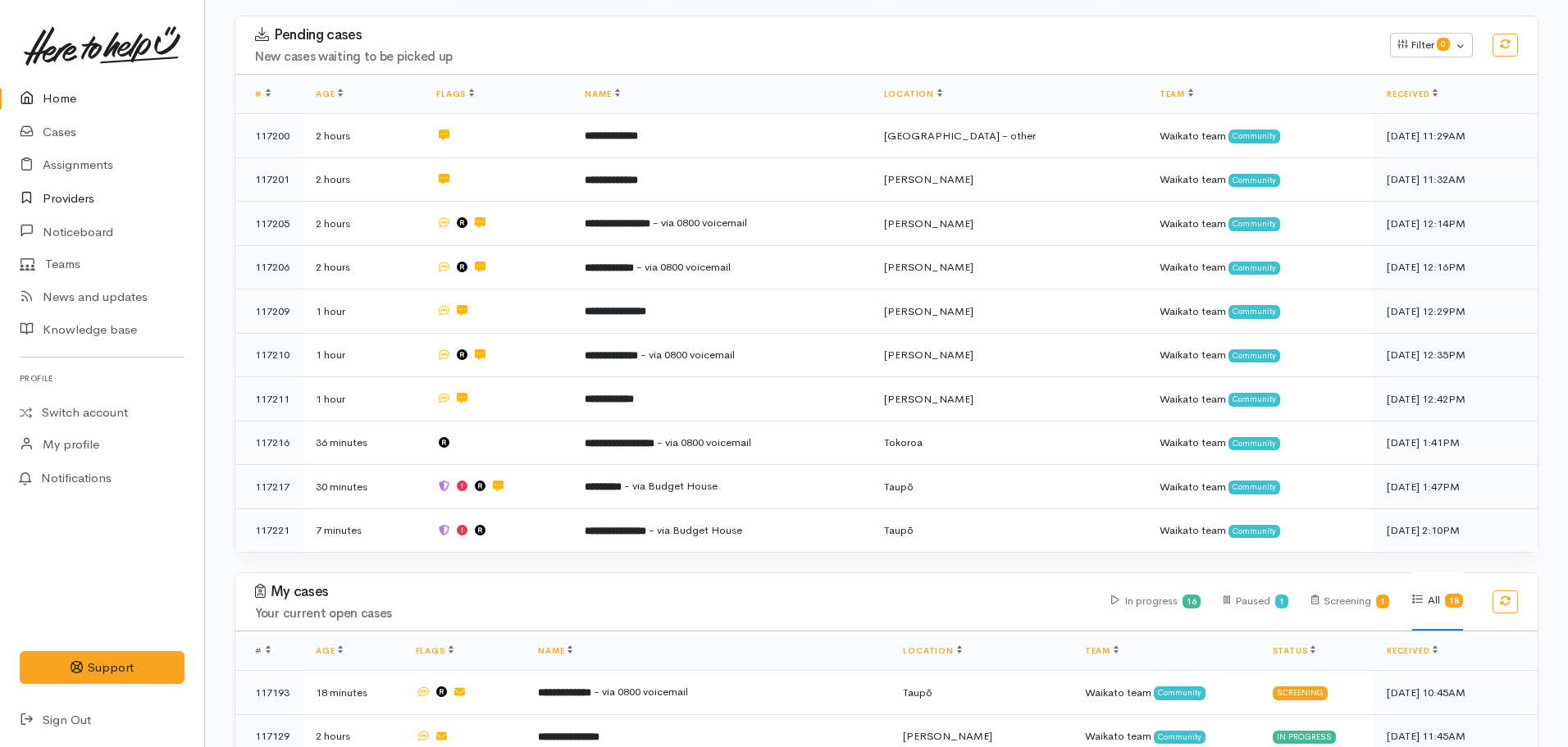
click at [63, 191] on link "Providers" at bounding box center [102, 199] width 204 height 34
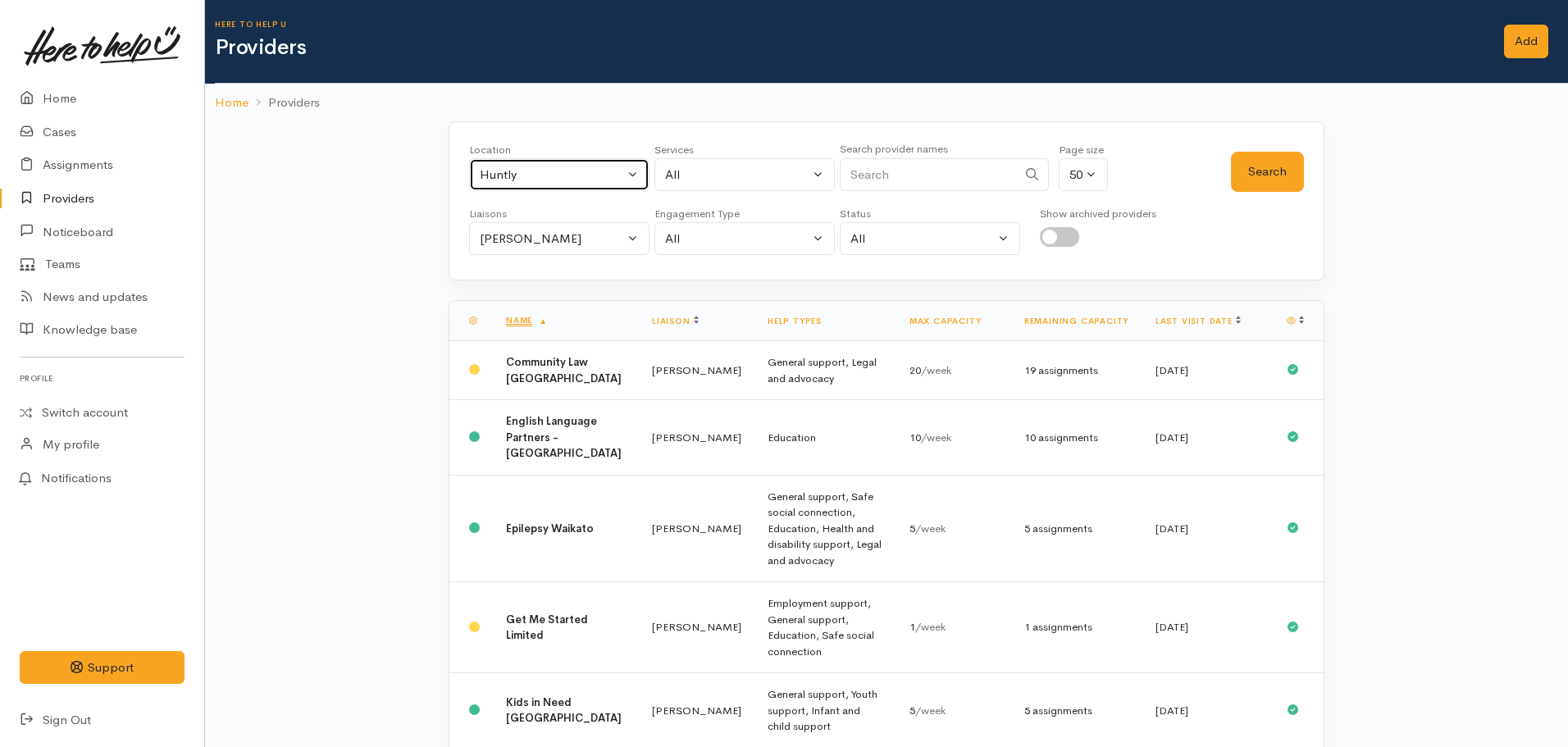
click at [529, 184] on button "Huntly" at bounding box center [559, 175] width 180 height 34
type input "[PERSON_NAME]"
click at [534, 280] on span "[PERSON_NAME]" at bounding box center [548, 282] width 102 height 19
select select "1"
click at [1282, 179] on button "Search" at bounding box center [1267, 172] width 73 height 41
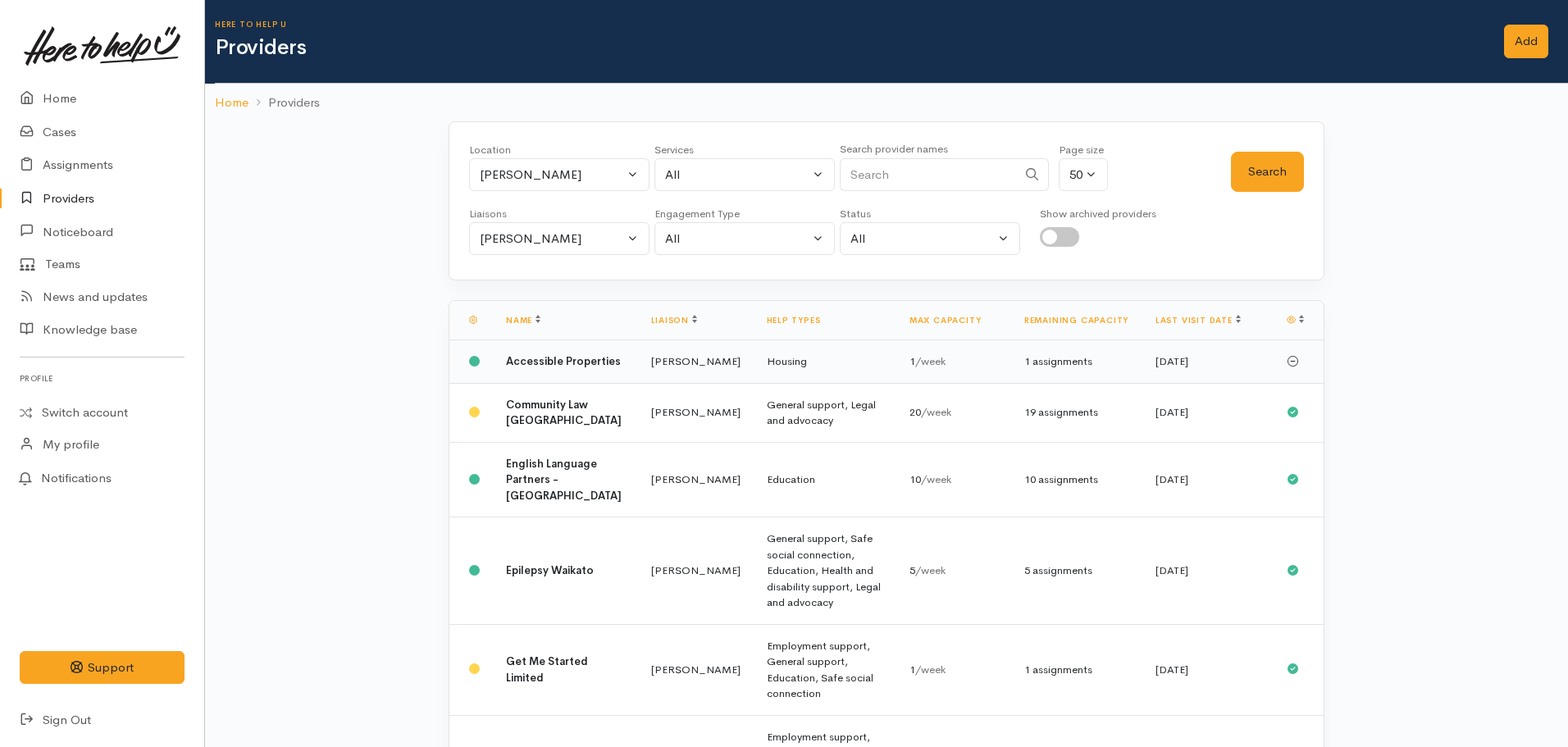
click at [557, 368] on b "Accessible Properties" at bounding box center [563, 361] width 115 height 14
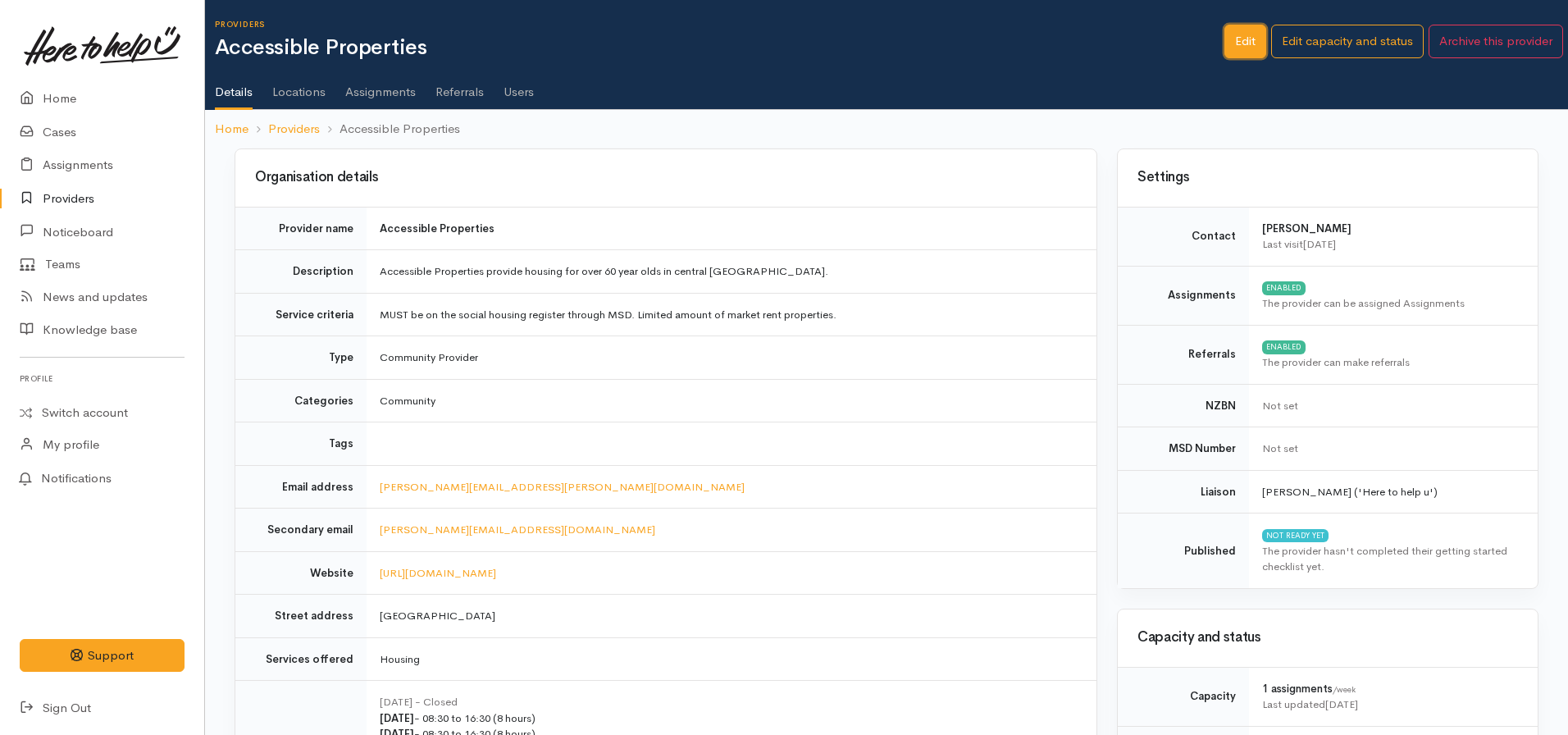
click at [1244, 49] on link "Edit" at bounding box center [1245, 42] width 41 height 34
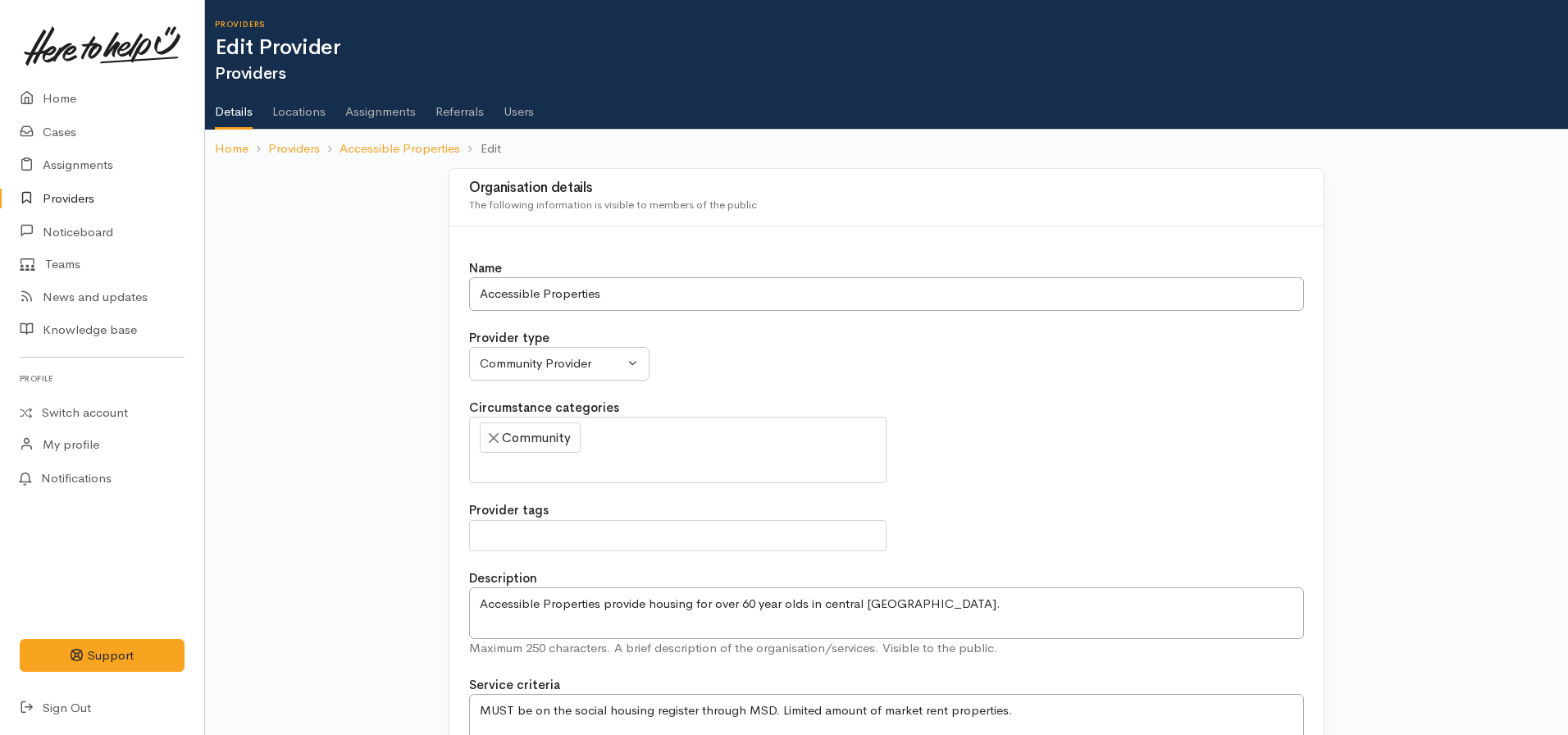
select select
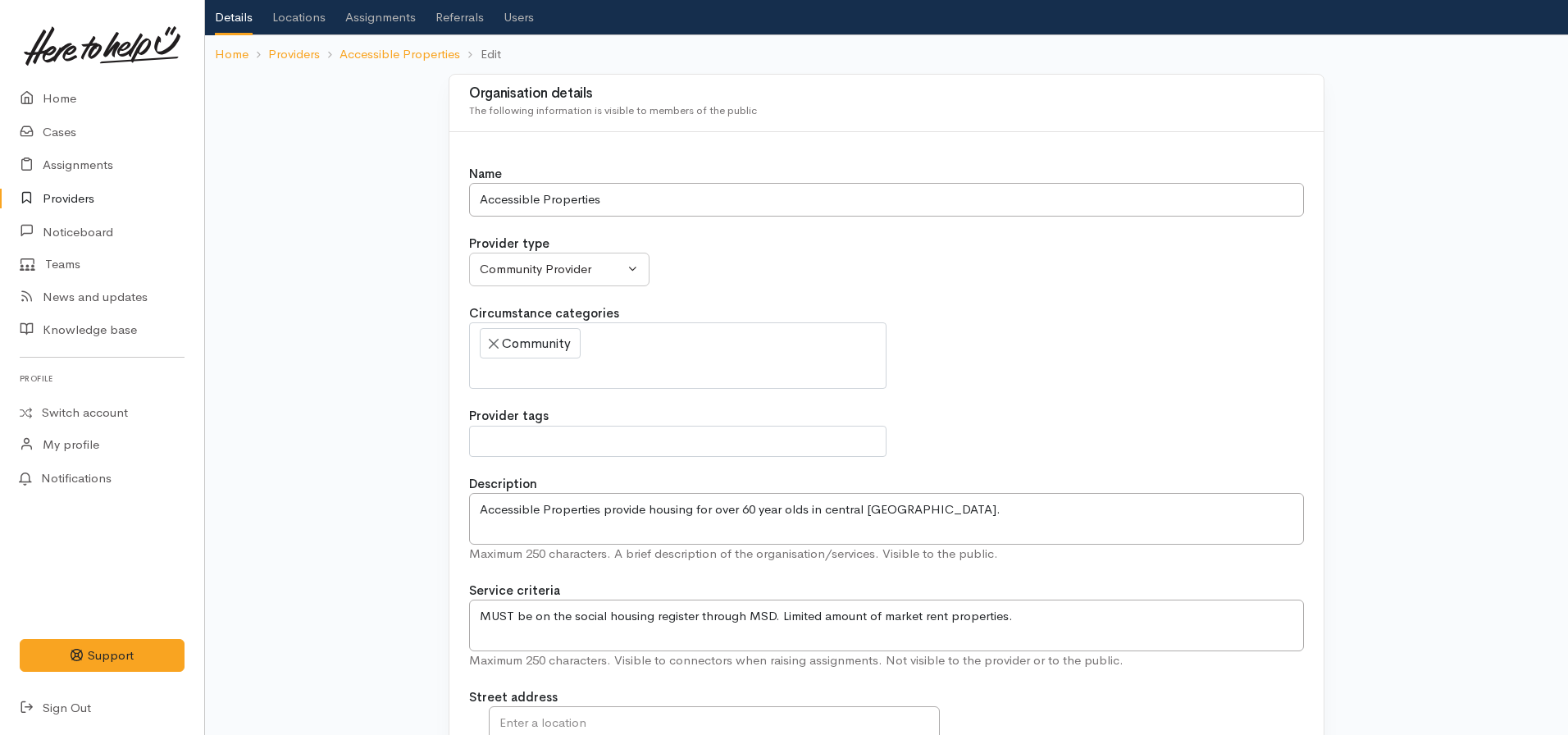
scroll to position [329, 0]
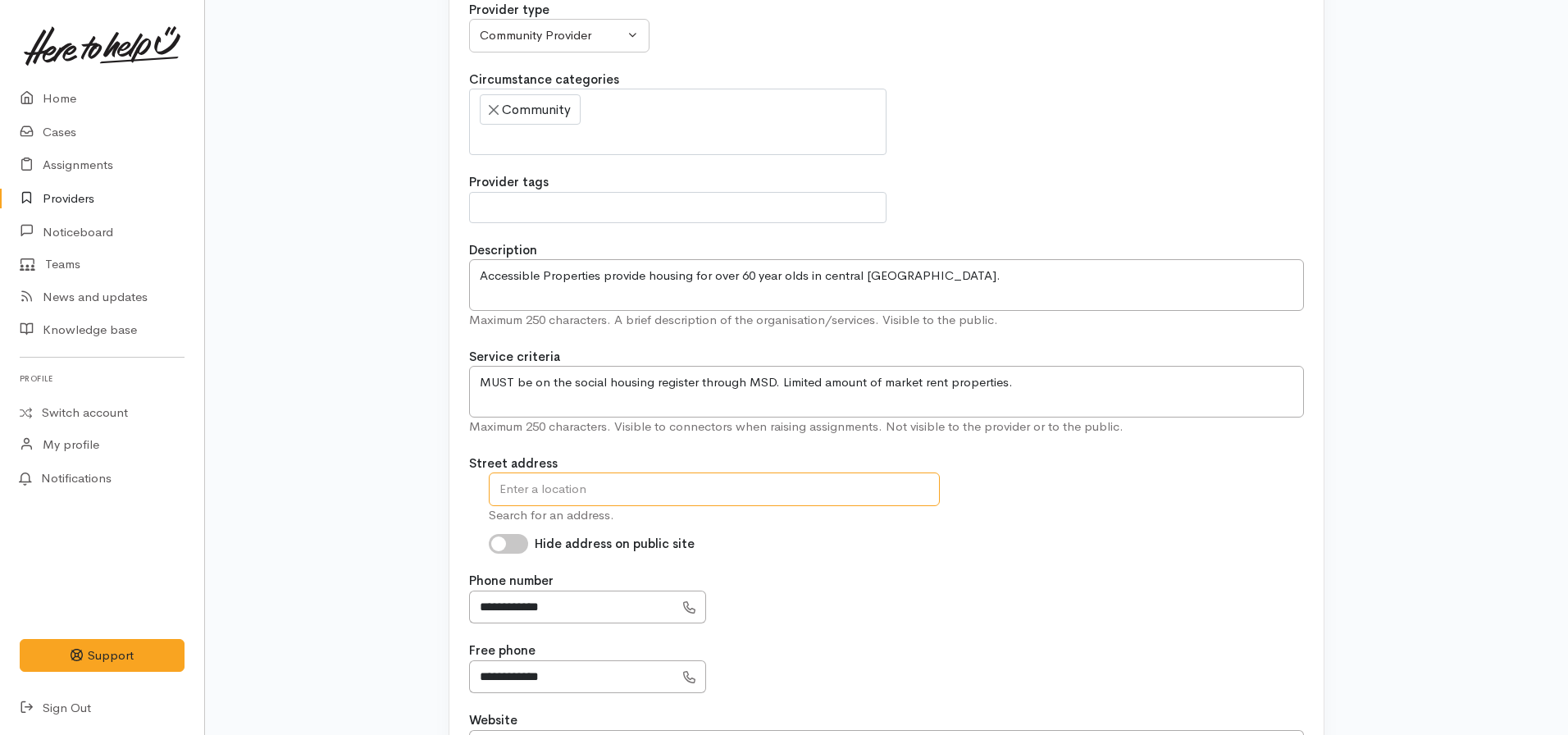
click at [596, 486] on input "text" at bounding box center [714, 489] width 451 height 34
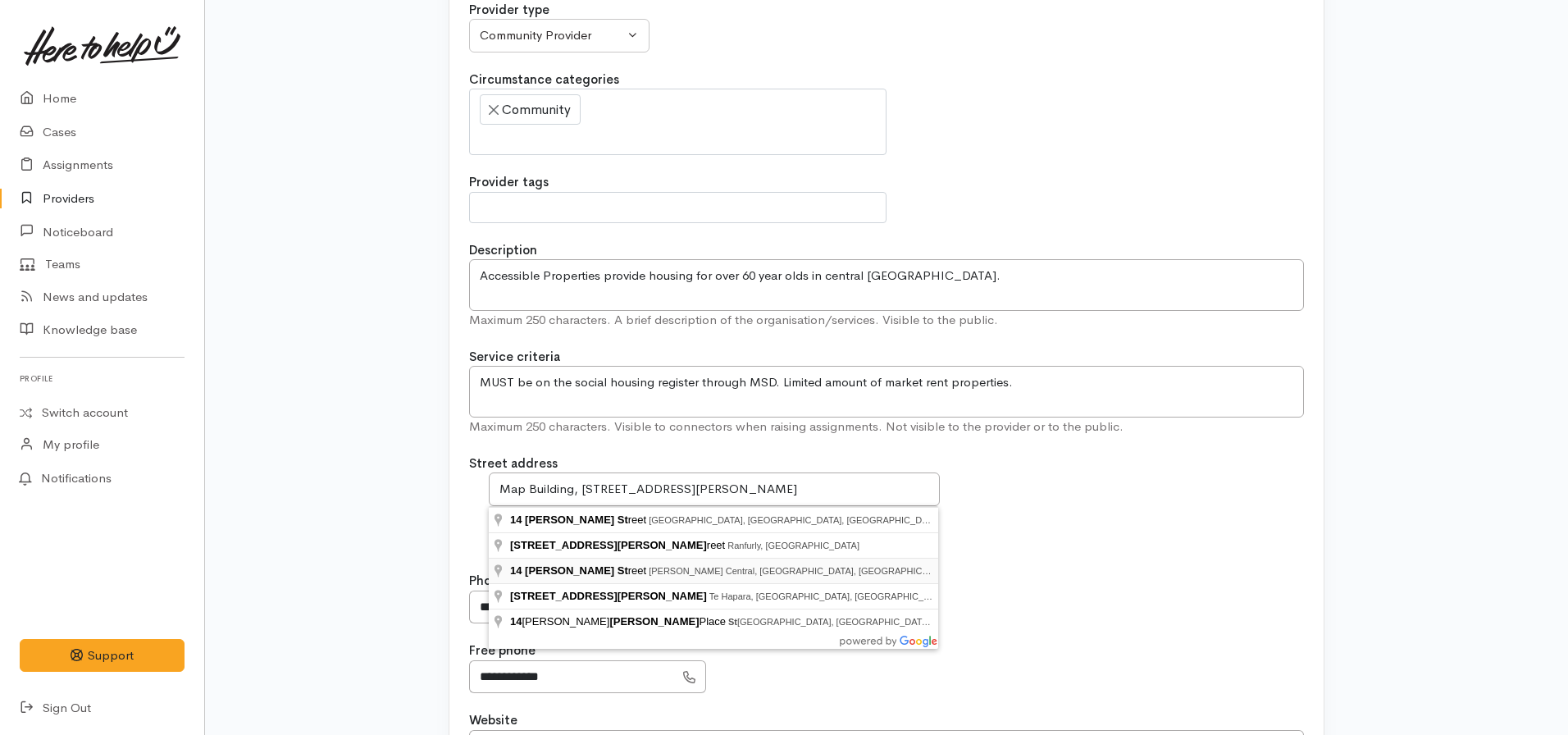
type input "14 Knox Street, Hamilton Central, Hamilton, New Zealand"
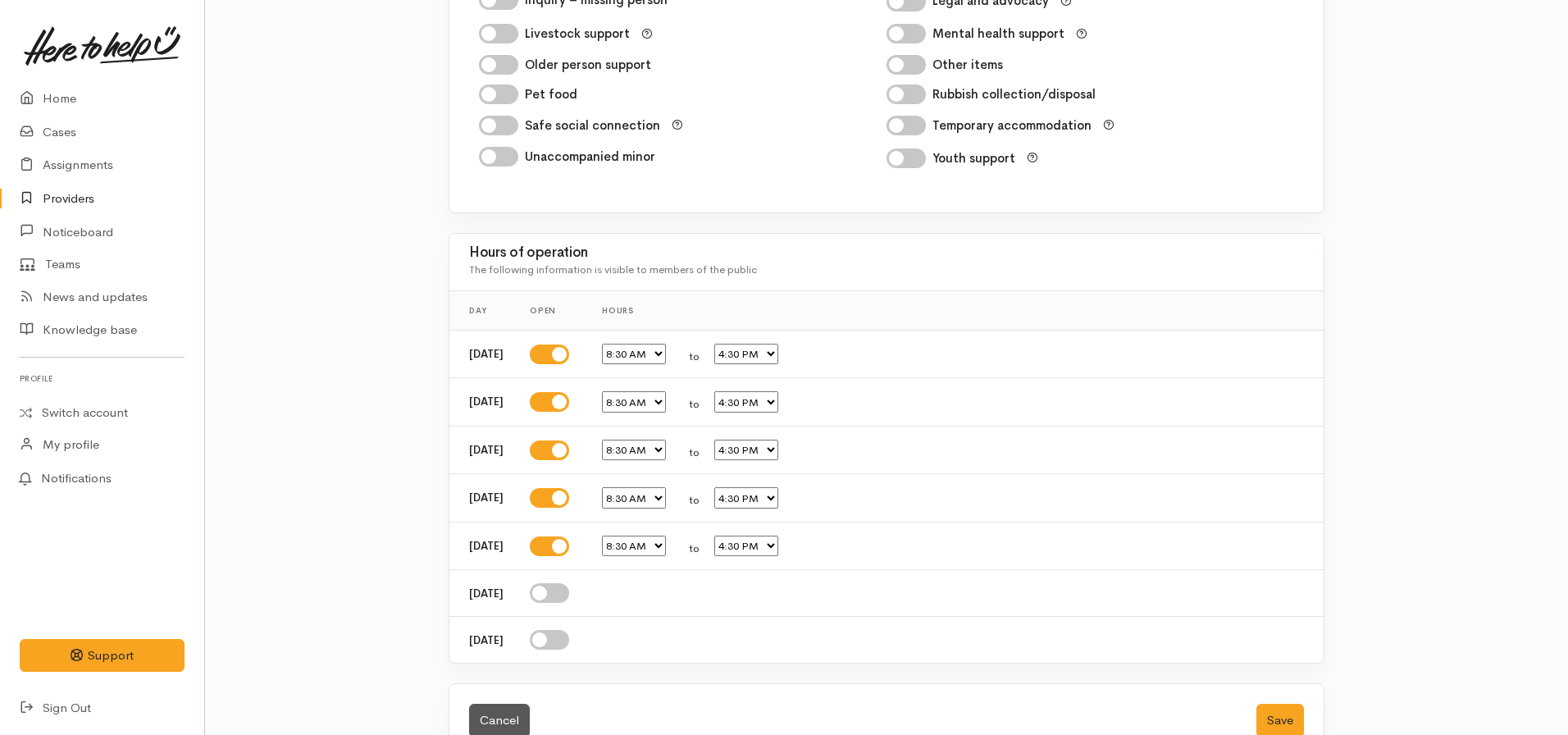
scroll to position [2723, 0]
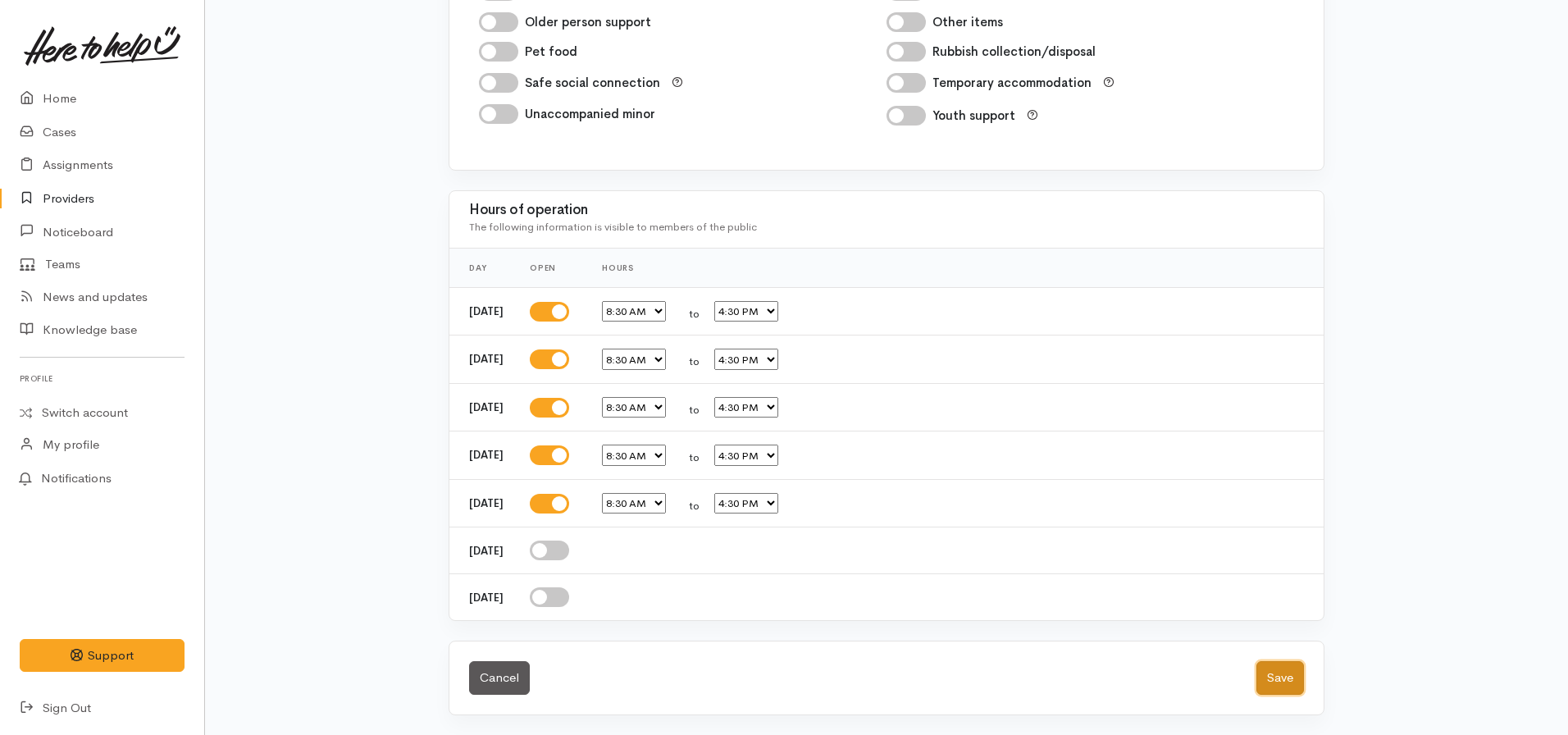
click at [1270, 673] on button "Save" at bounding box center [1280, 678] width 48 height 34
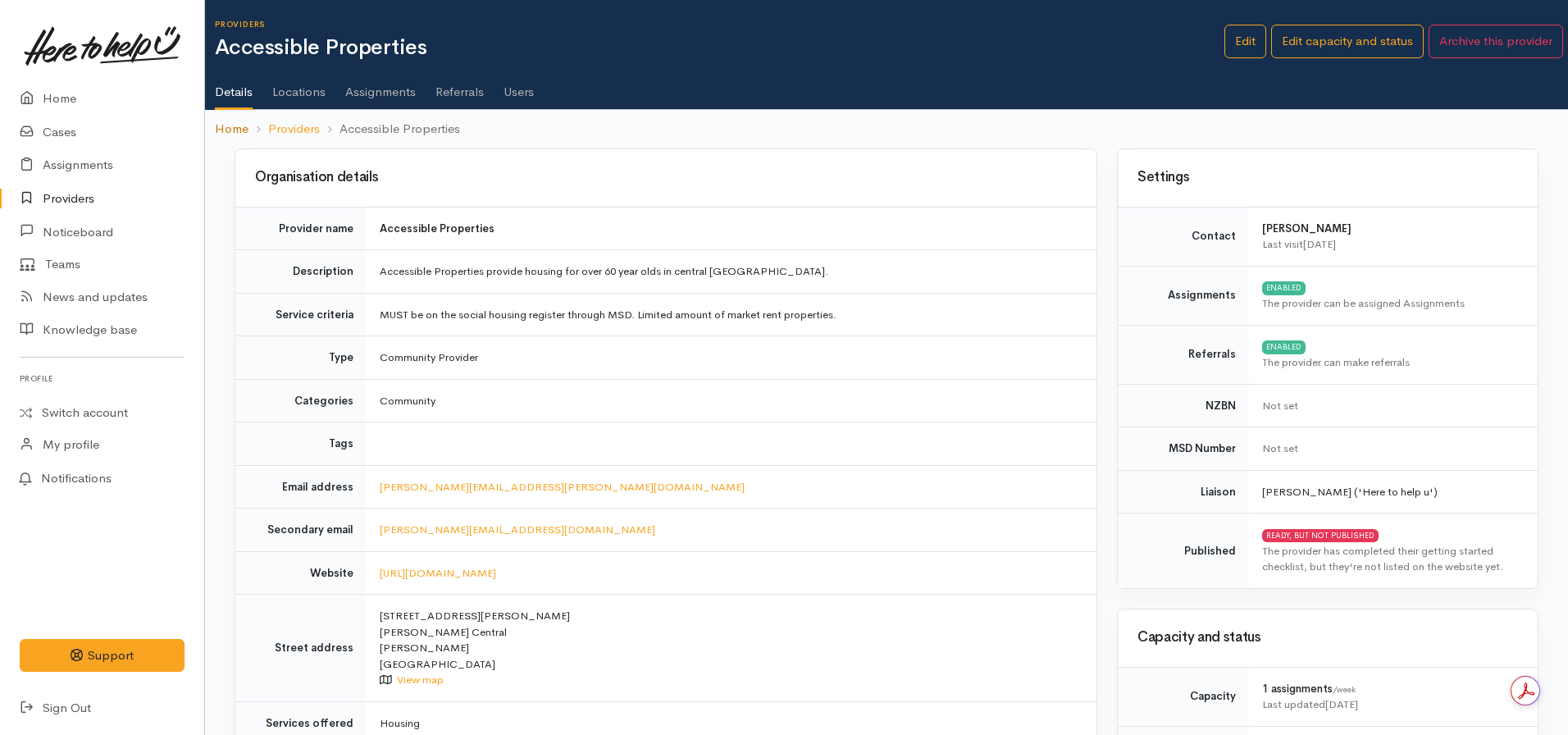
click at [226, 133] on link "Home" at bounding box center [231, 129] width 34 height 19
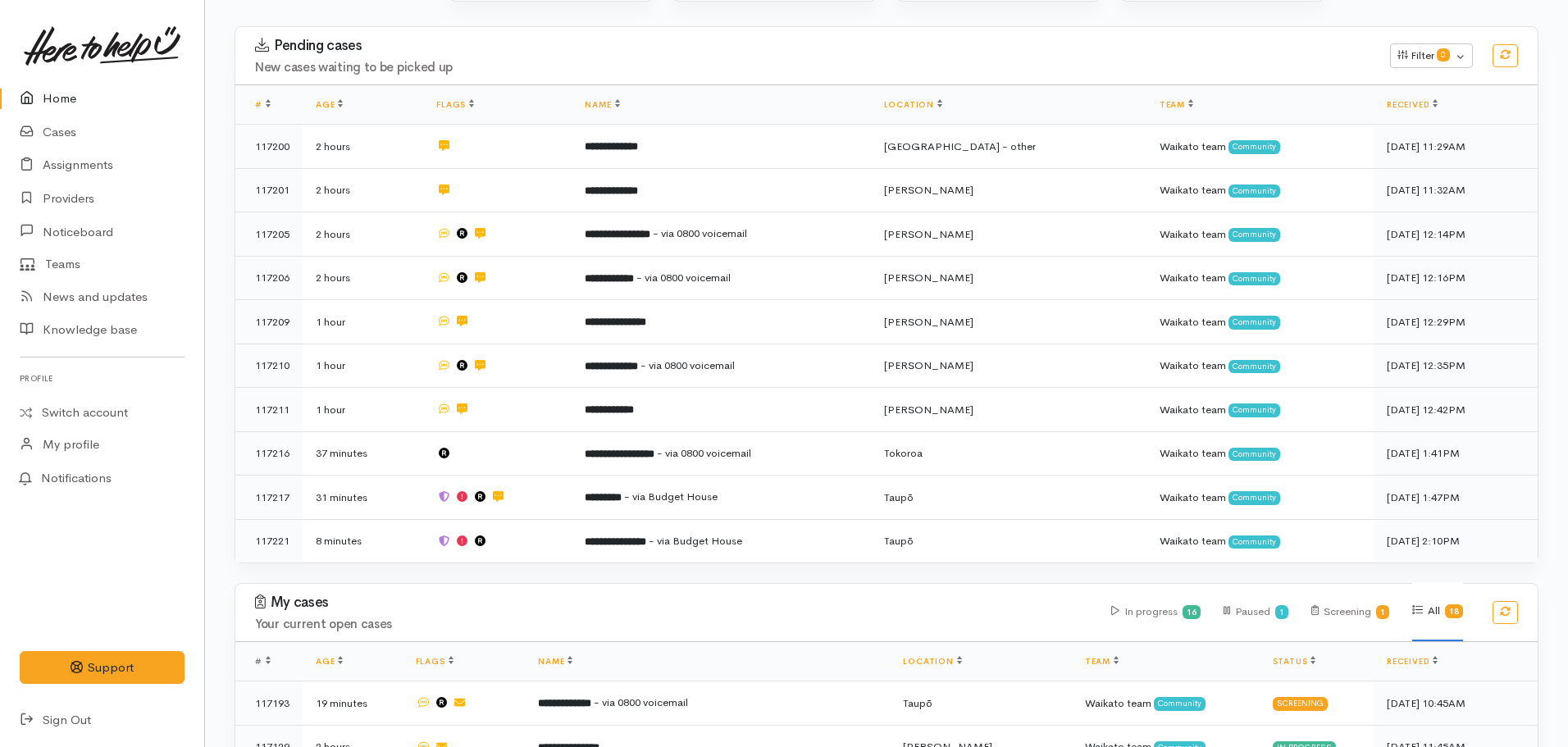
scroll to position [411, 0]
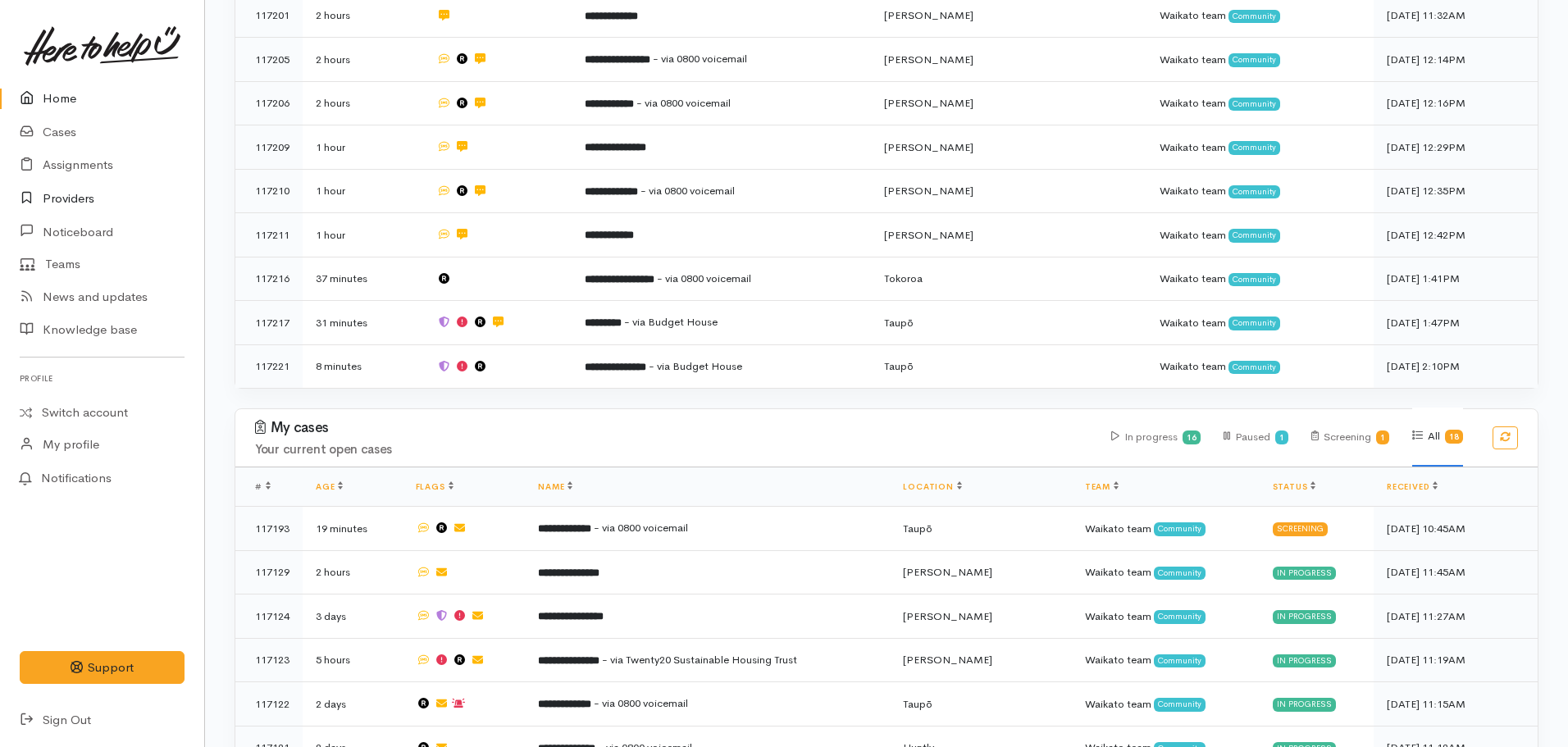
click at [68, 199] on link "Providers" at bounding box center [102, 199] width 204 height 34
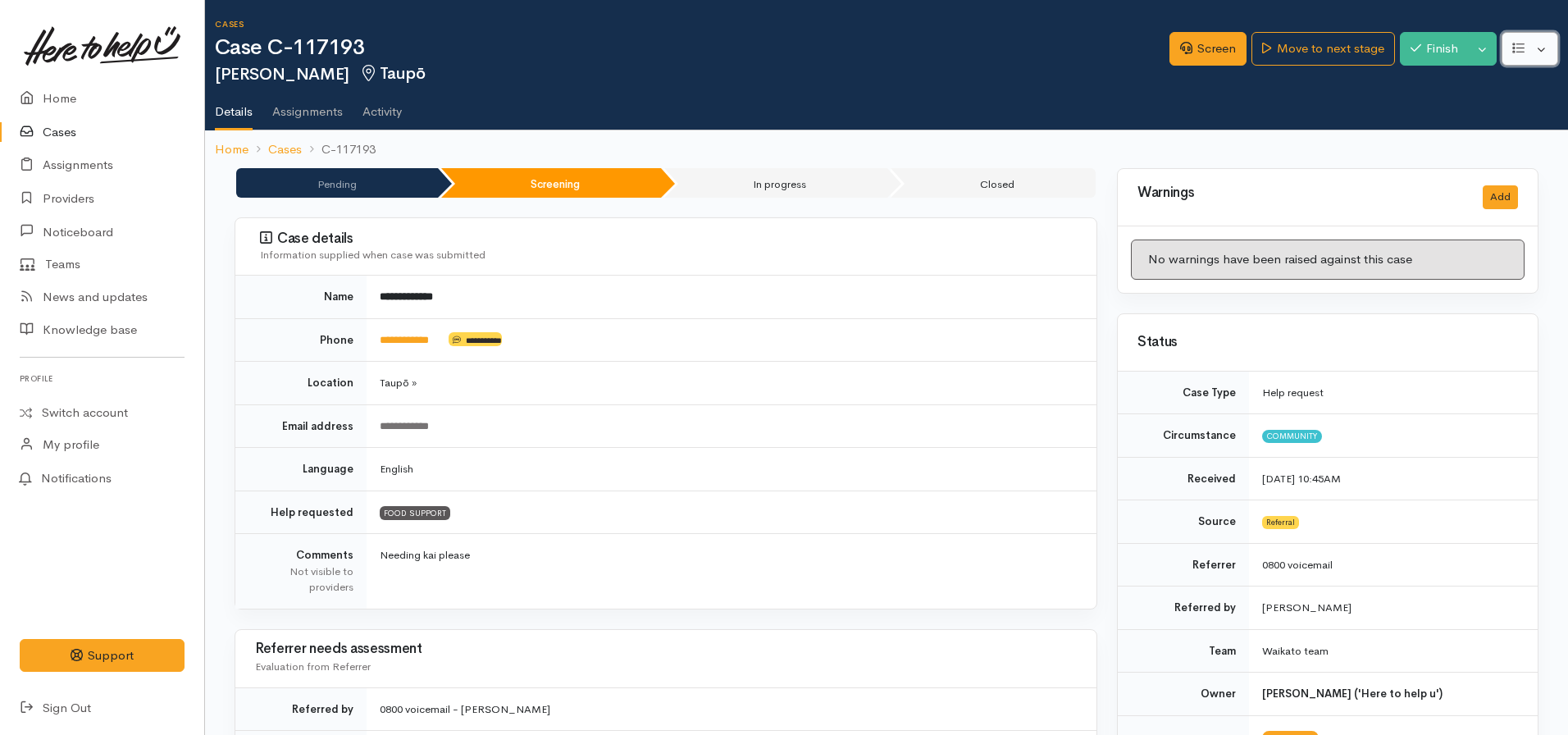
click at [1532, 50] on button "button" at bounding box center [1530, 49] width 57 height 34
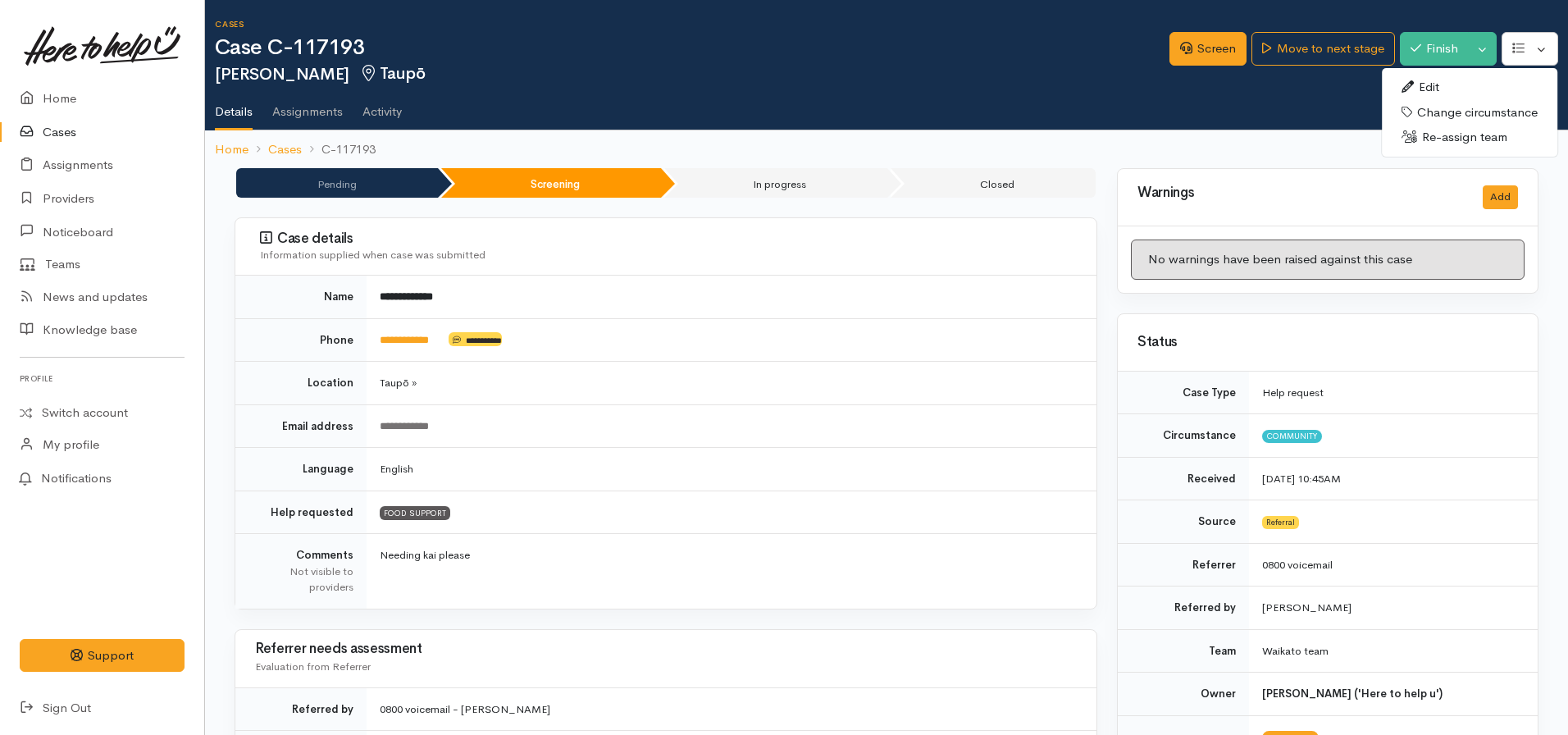
click at [698, 323] on td "**********" at bounding box center [731, 339] width 730 height 43
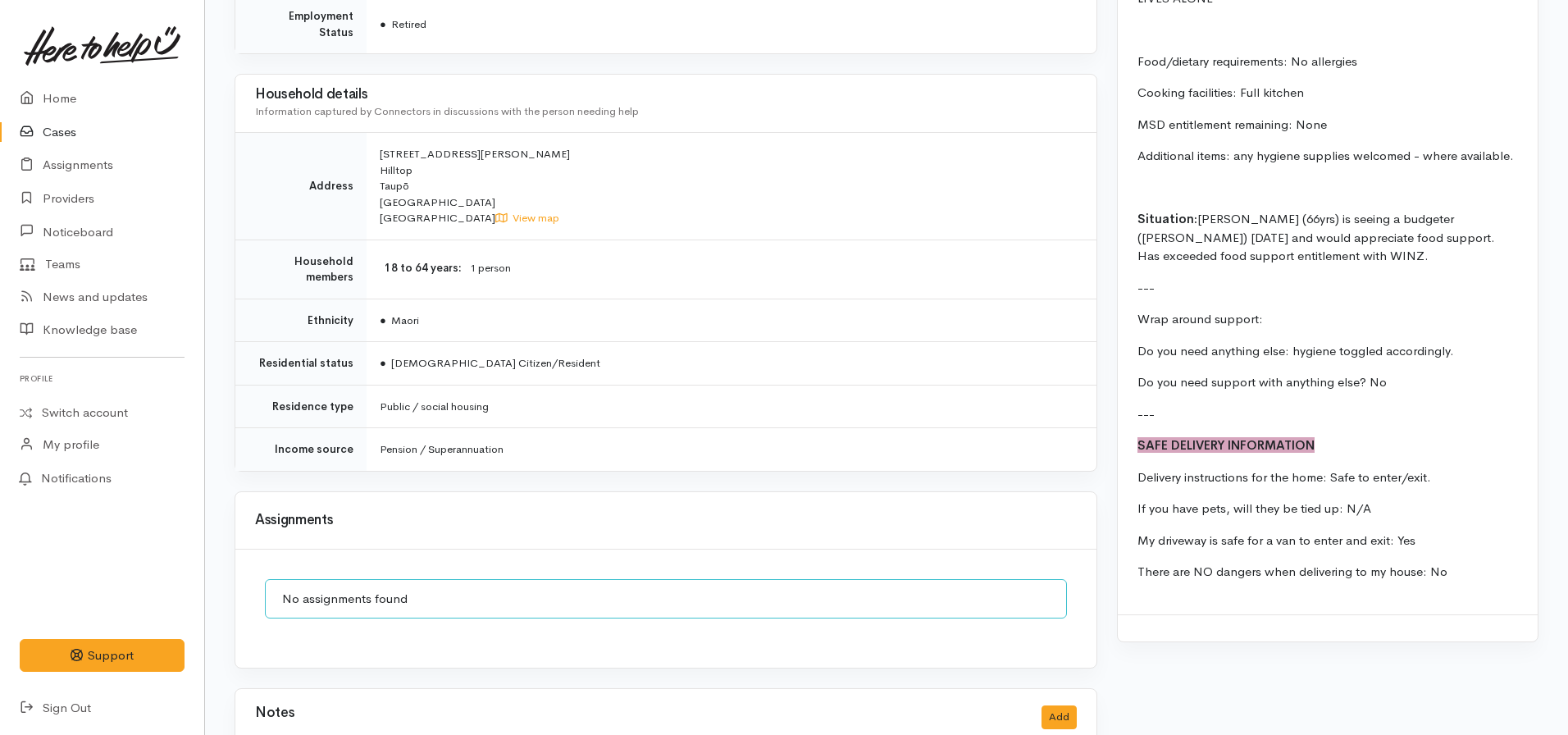
scroll to position [1819, 0]
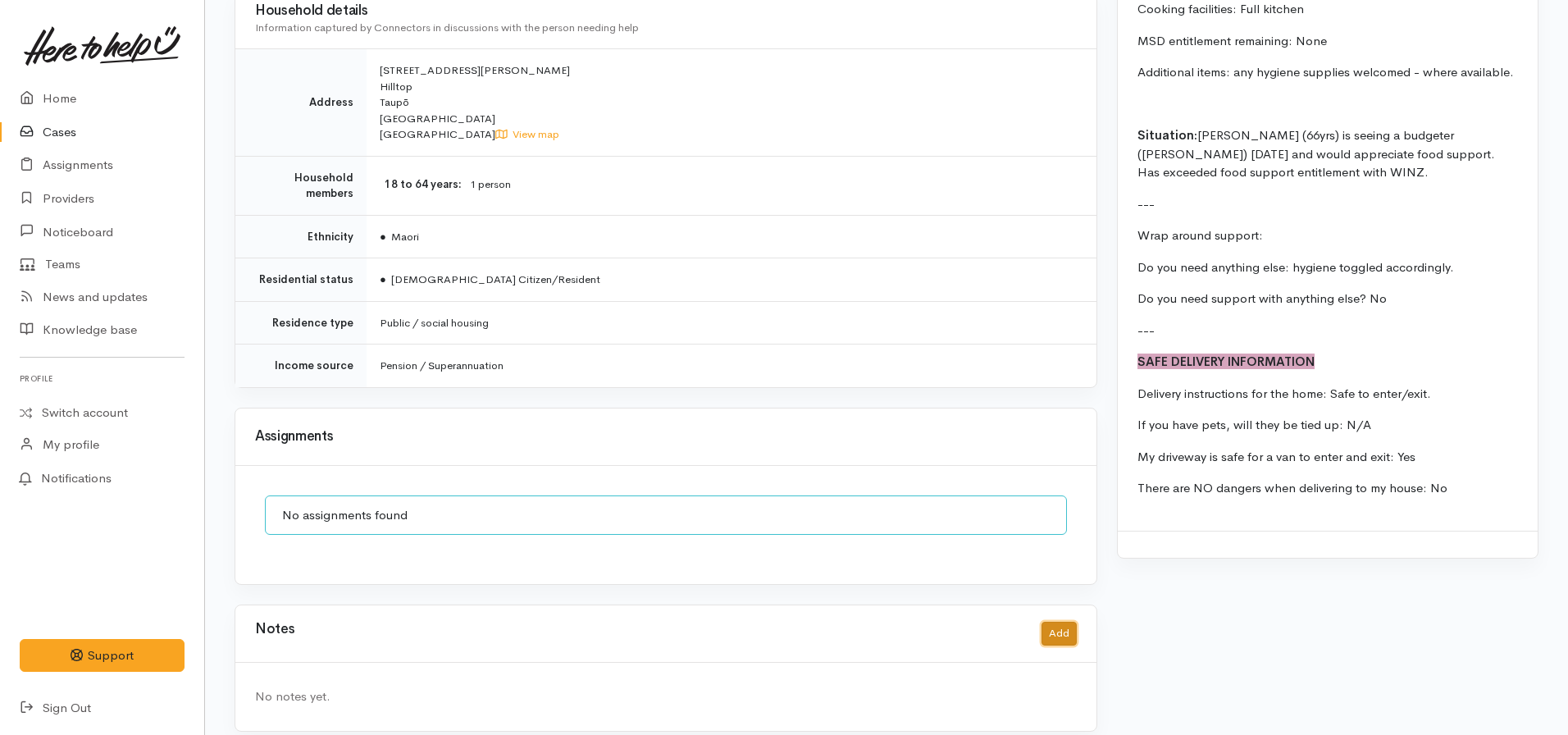
click at [1044, 623] on button "Add" at bounding box center [1059, 633] width 35 height 24
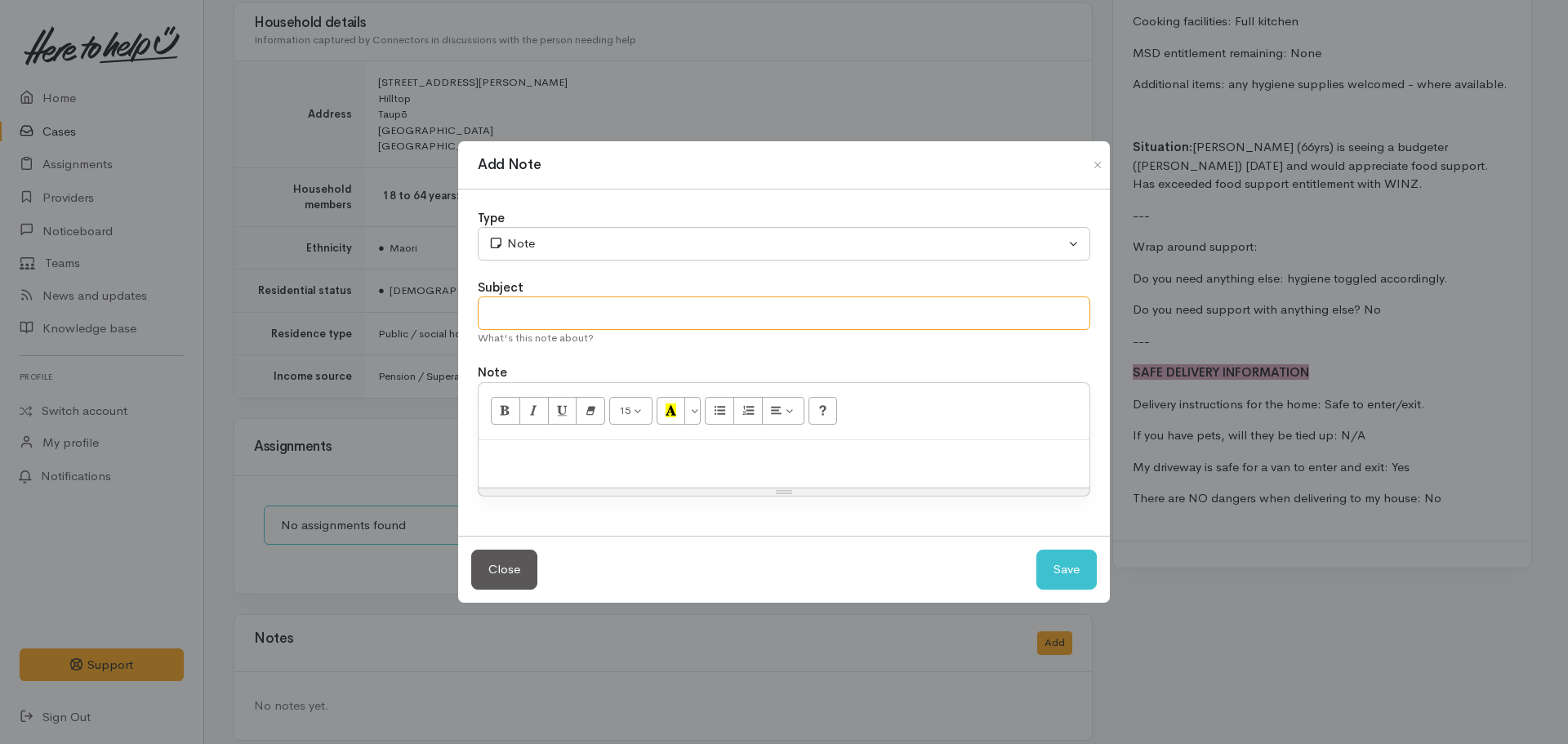
click at [708, 324] on input "text" at bounding box center [783, 313] width 613 height 33
type input "CASE PAUSED"
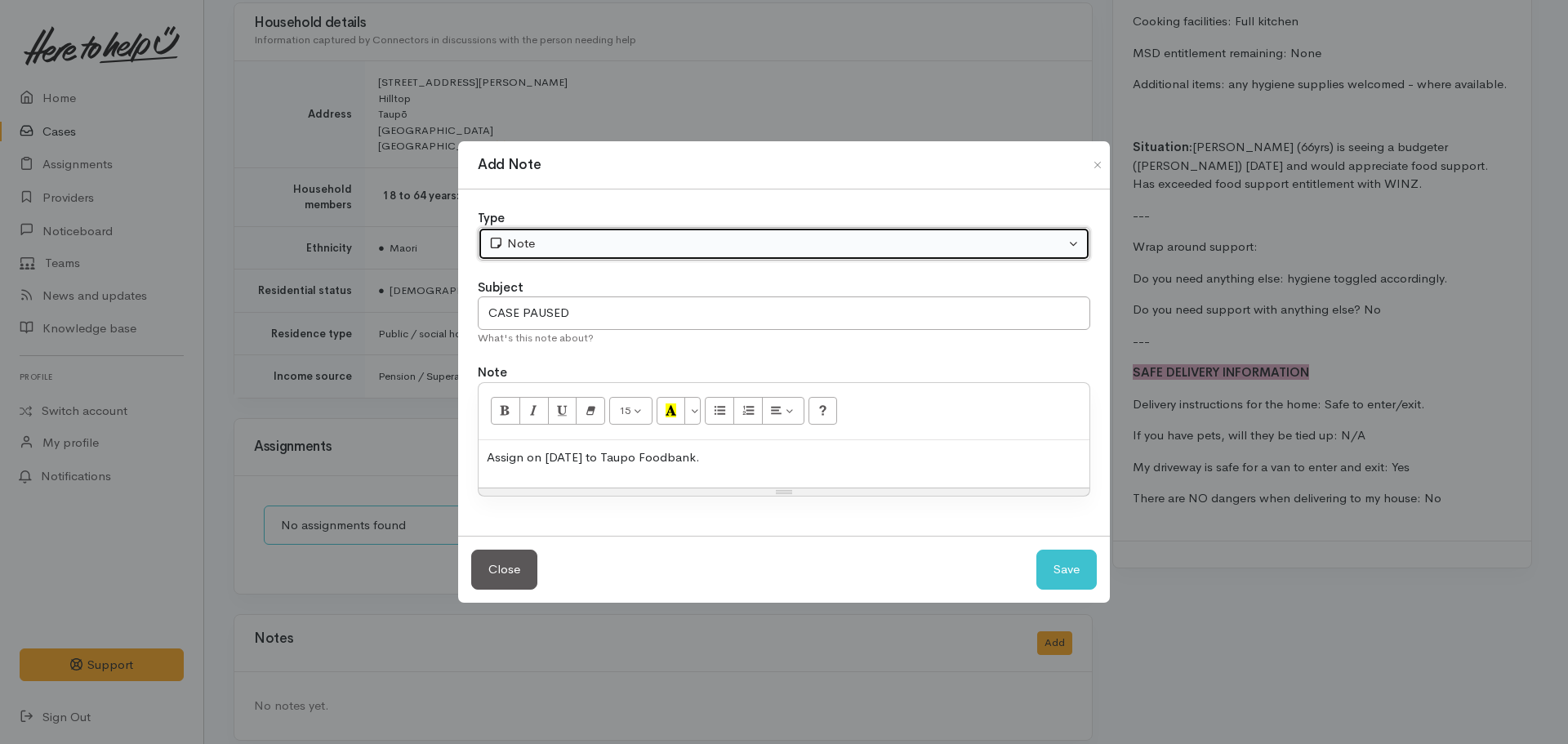
click at [648, 239] on div "Note" at bounding box center [777, 244] width 577 height 18
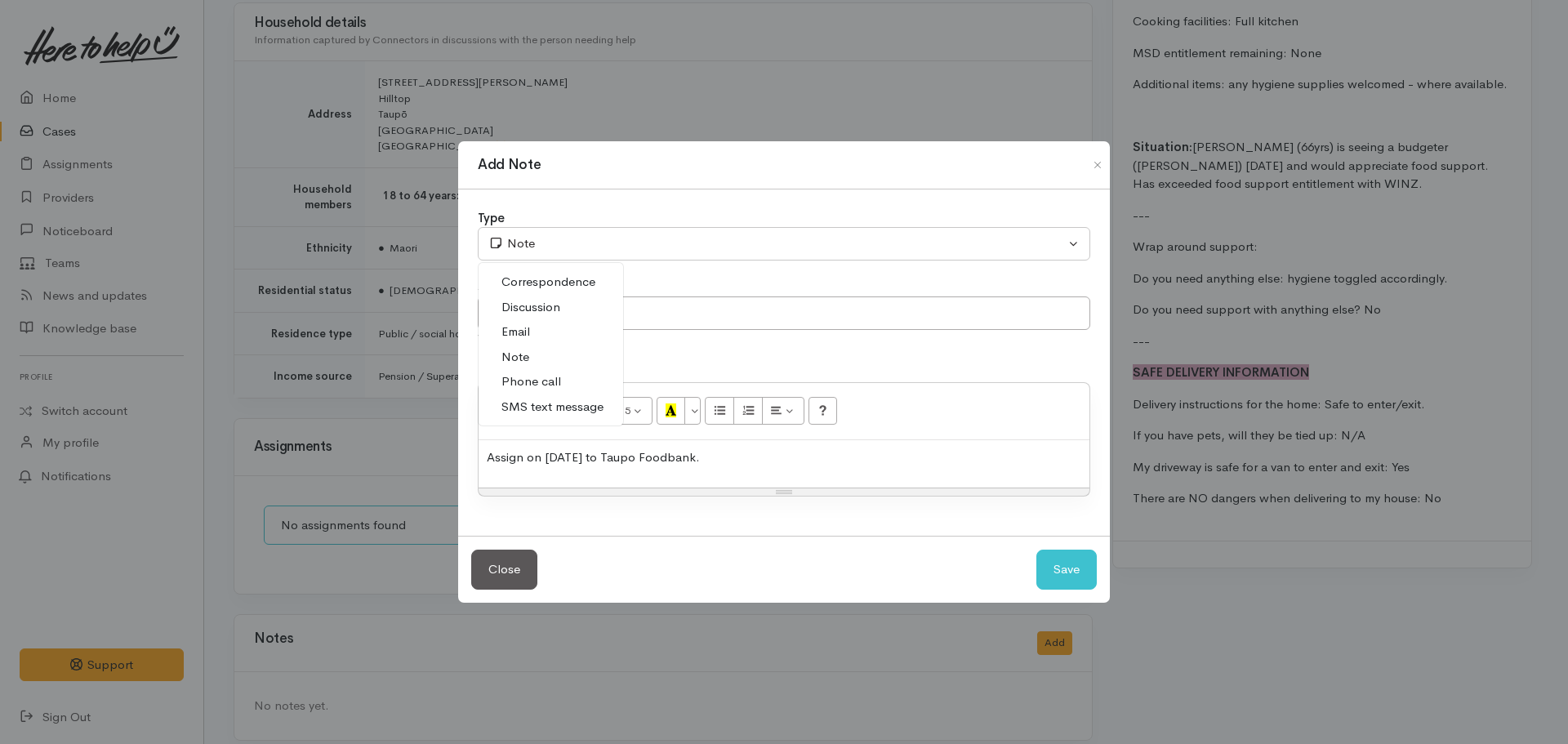
click at [550, 372] on link "Phone call" at bounding box center [550, 382] width 144 height 26
select select "3"
click at [1105, 570] on div "Close Save" at bounding box center [783, 569] width 651 height 67
click at [1066, 574] on button "Save" at bounding box center [1066, 570] width 61 height 40
select select "1"
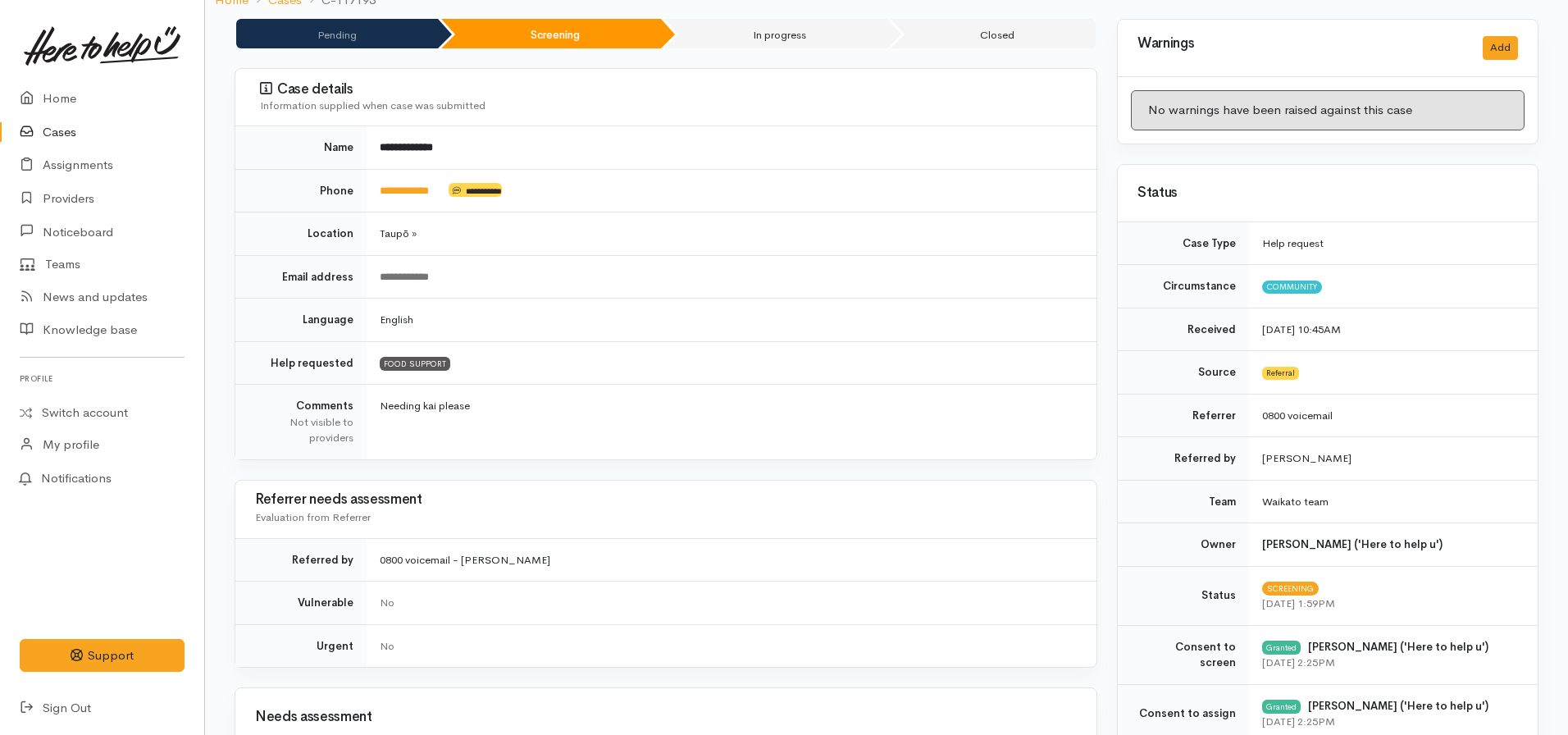
scroll to position [0, 0]
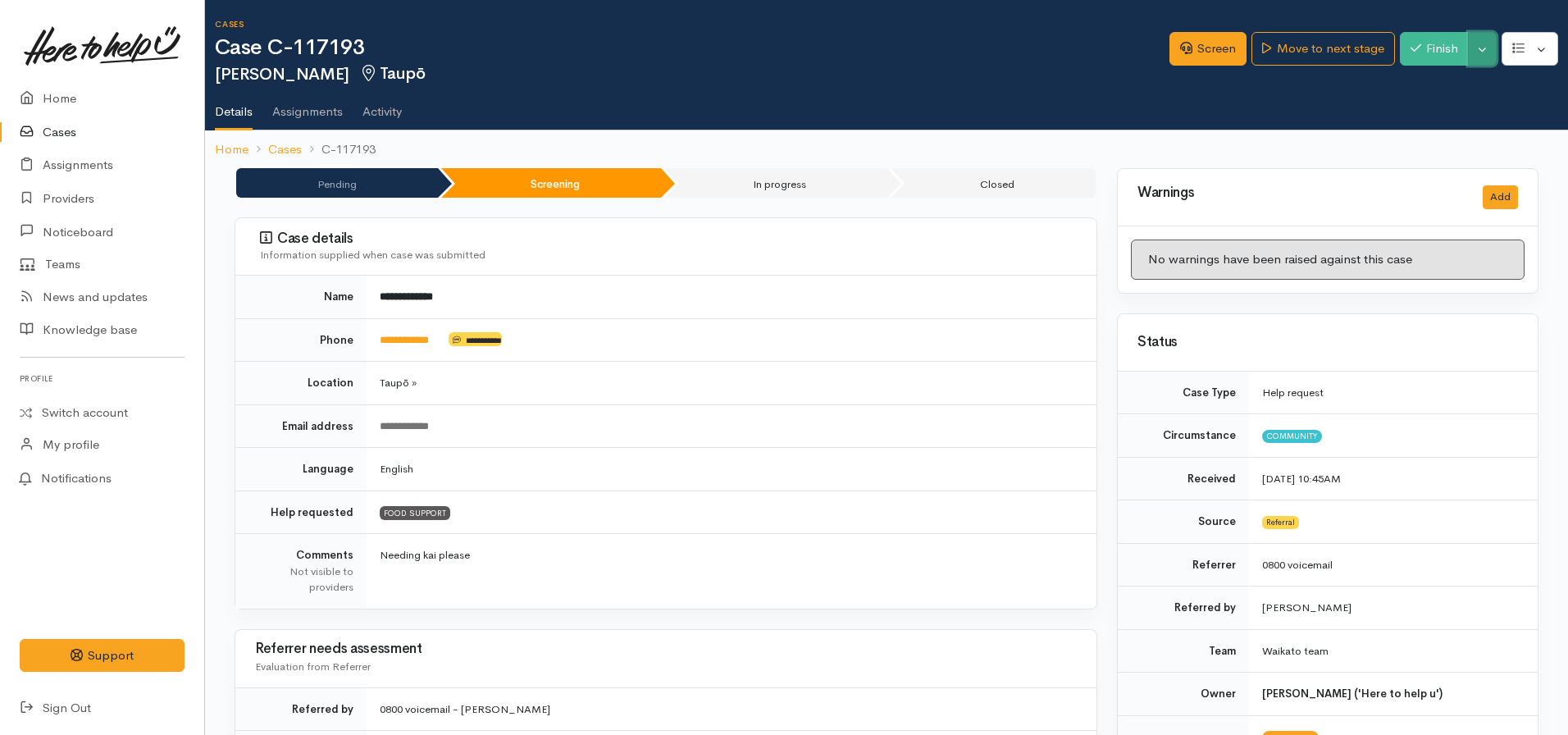
click at [1476, 52] on button "Toggle Dropdown" at bounding box center [1482, 49] width 29 height 34
click at [1412, 87] on link "Pause" at bounding box center [1431, 87] width 130 height 26
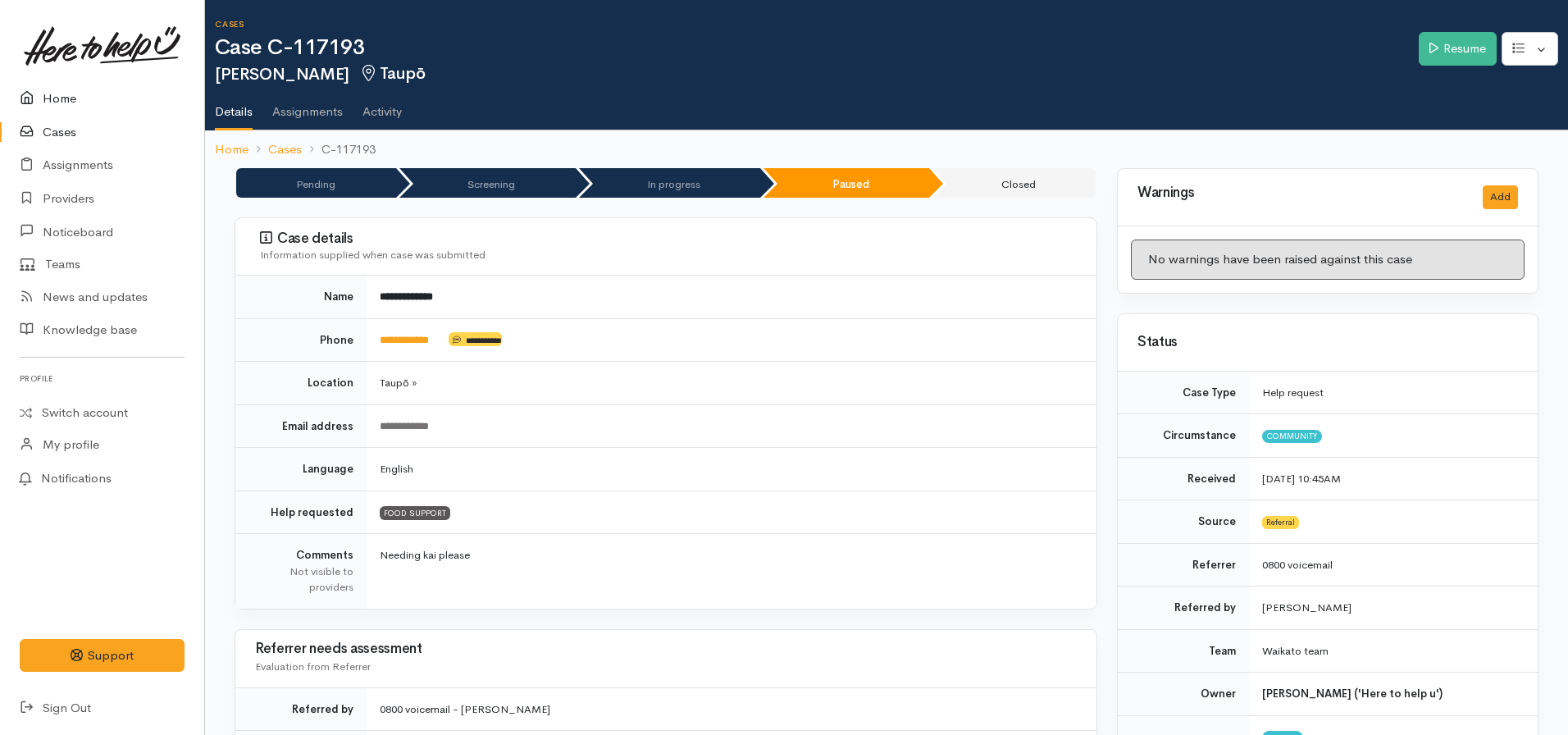
click at [64, 110] on link "Home" at bounding box center [102, 99] width 204 height 34
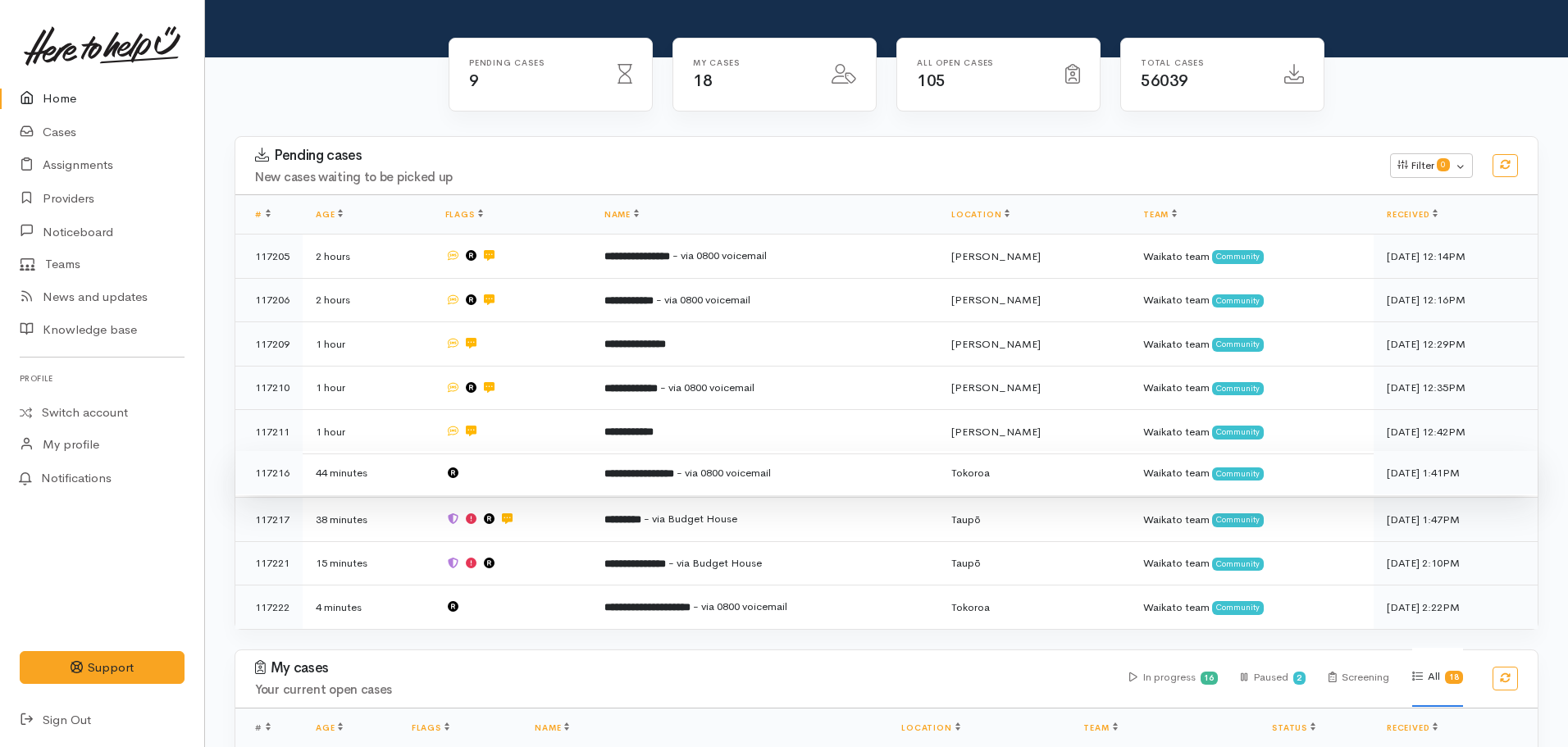
scroll to position [164, 0]
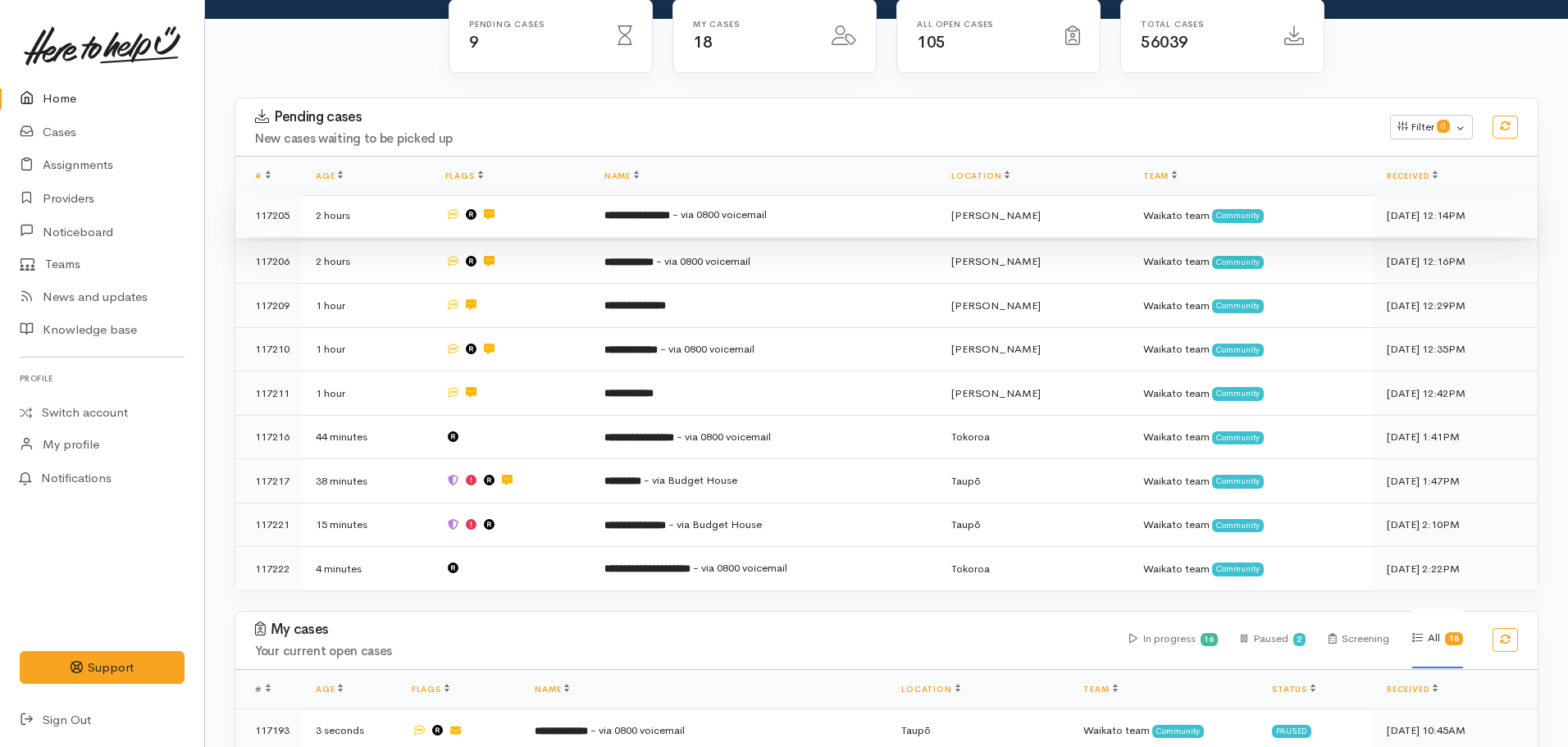
click at [632, 218] on b "**********" at bounding box center [637, 215] width 65 height 11
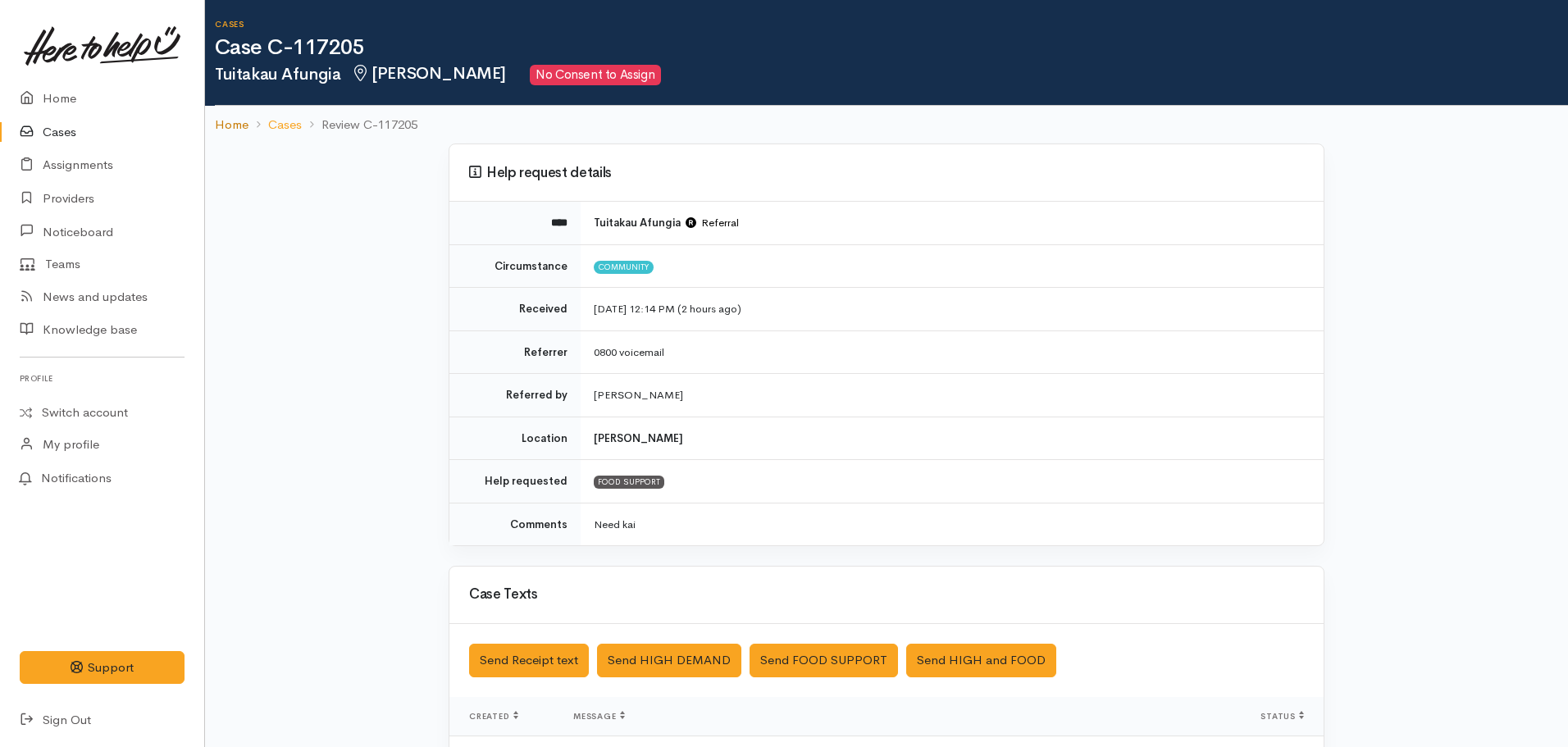
click at [222, 117] on link "Home" at bounding box center [231, 124] width 34 height 19
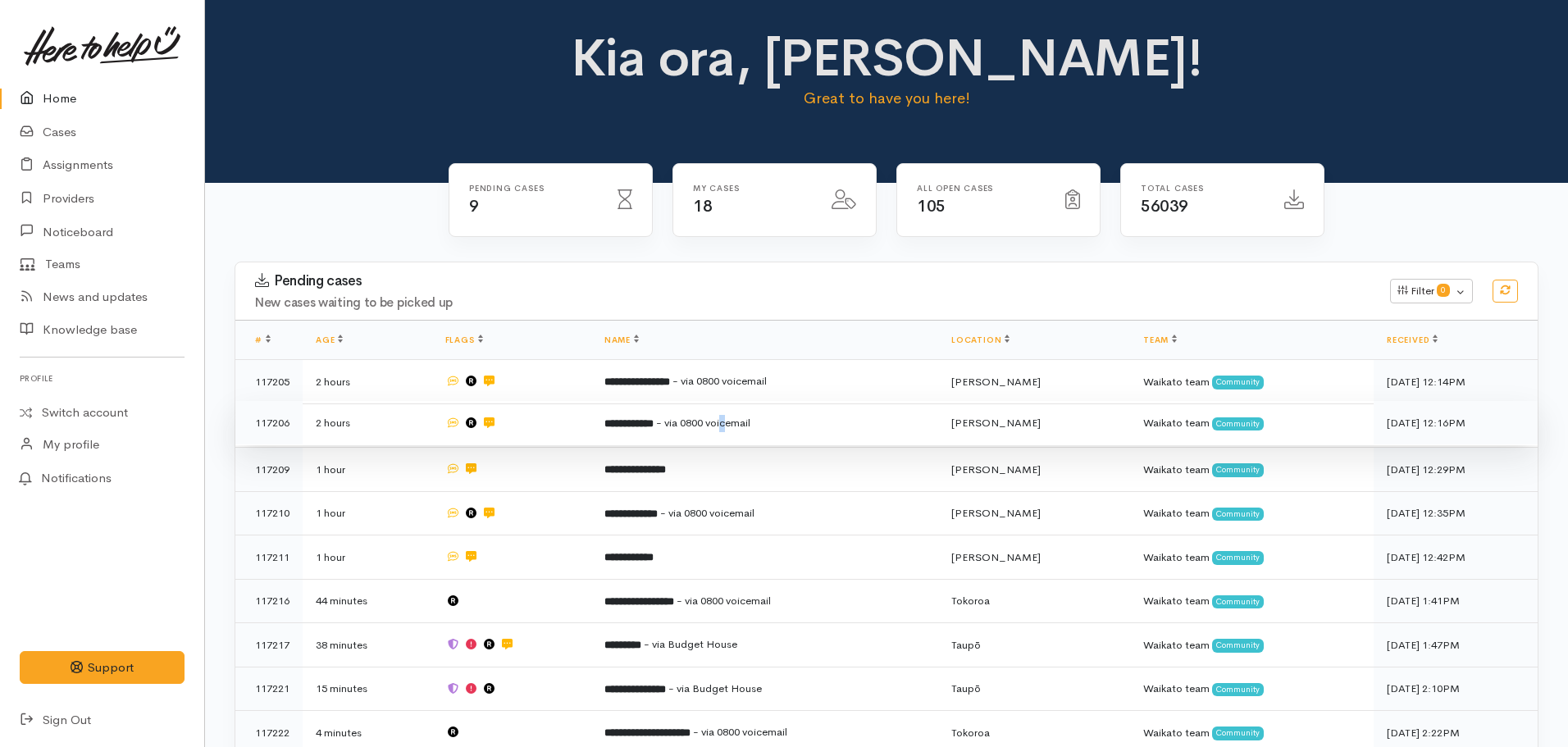
click at [739, 422] on span "- via 0800 voicemail" at bounding box center [703, 423] width 94 height 14
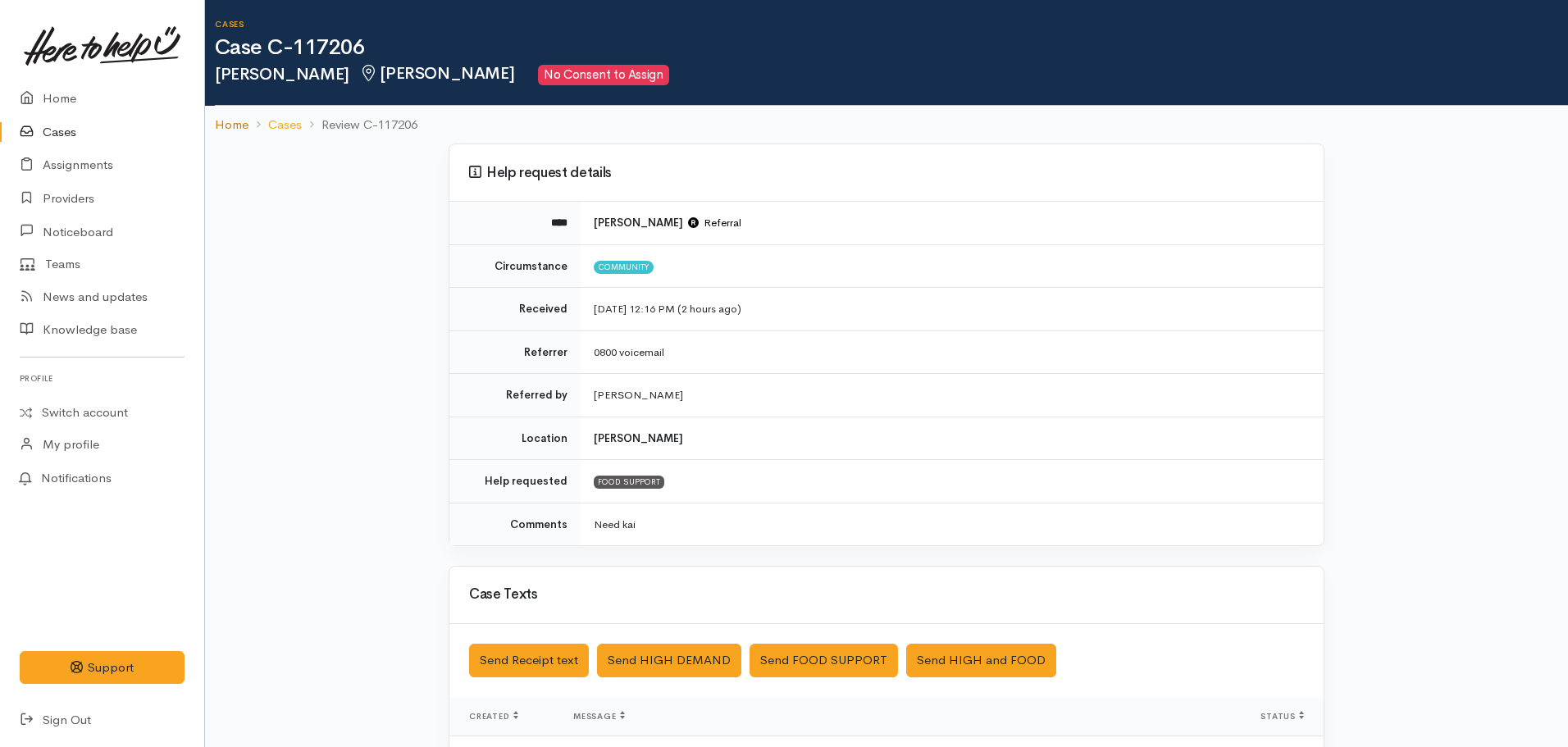
click at [224, 129] on link "Home" at bounding box center [231, 124] width 34 height 19
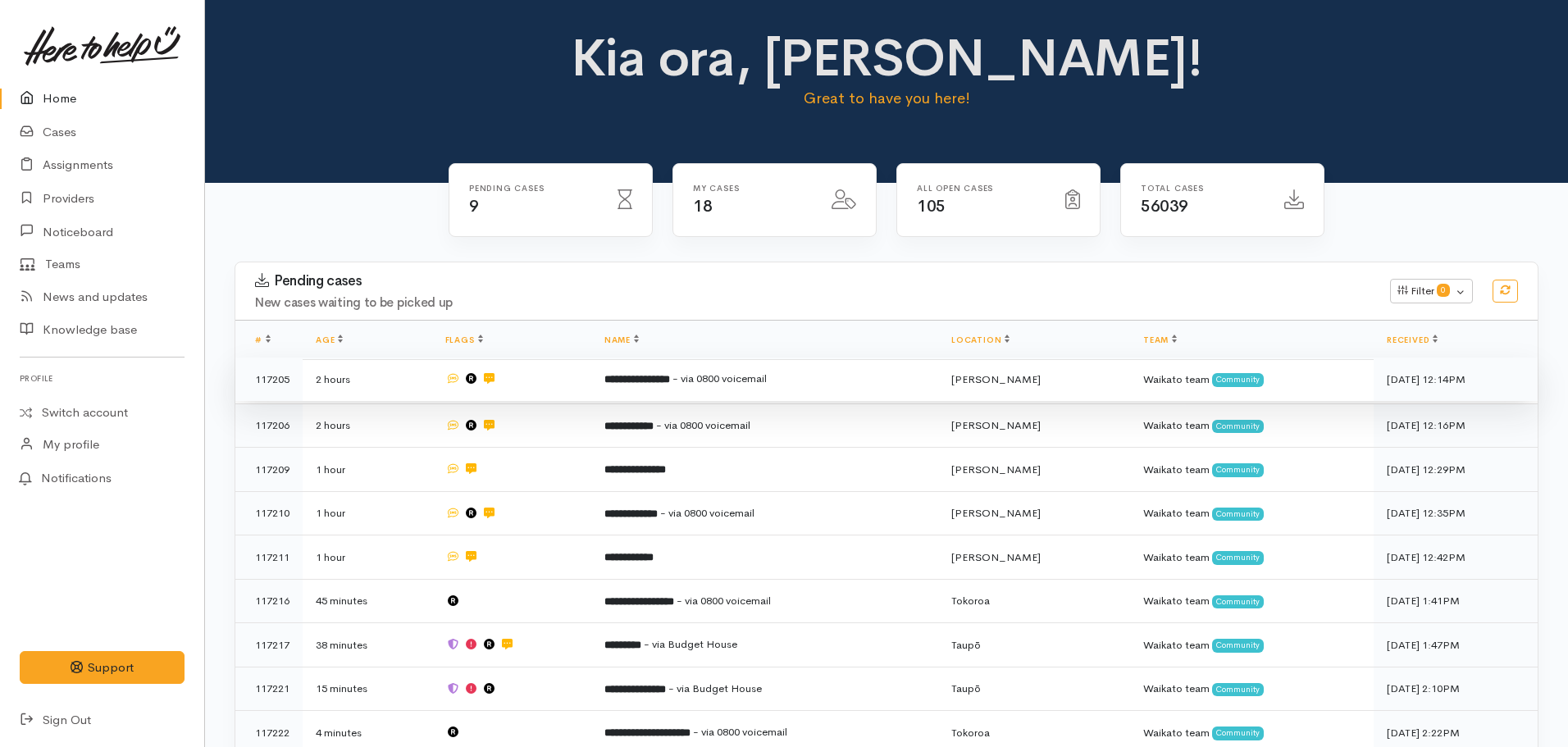
click at [627, 382] on b "**********" at bounding box center [637, 380] width 65 height 11
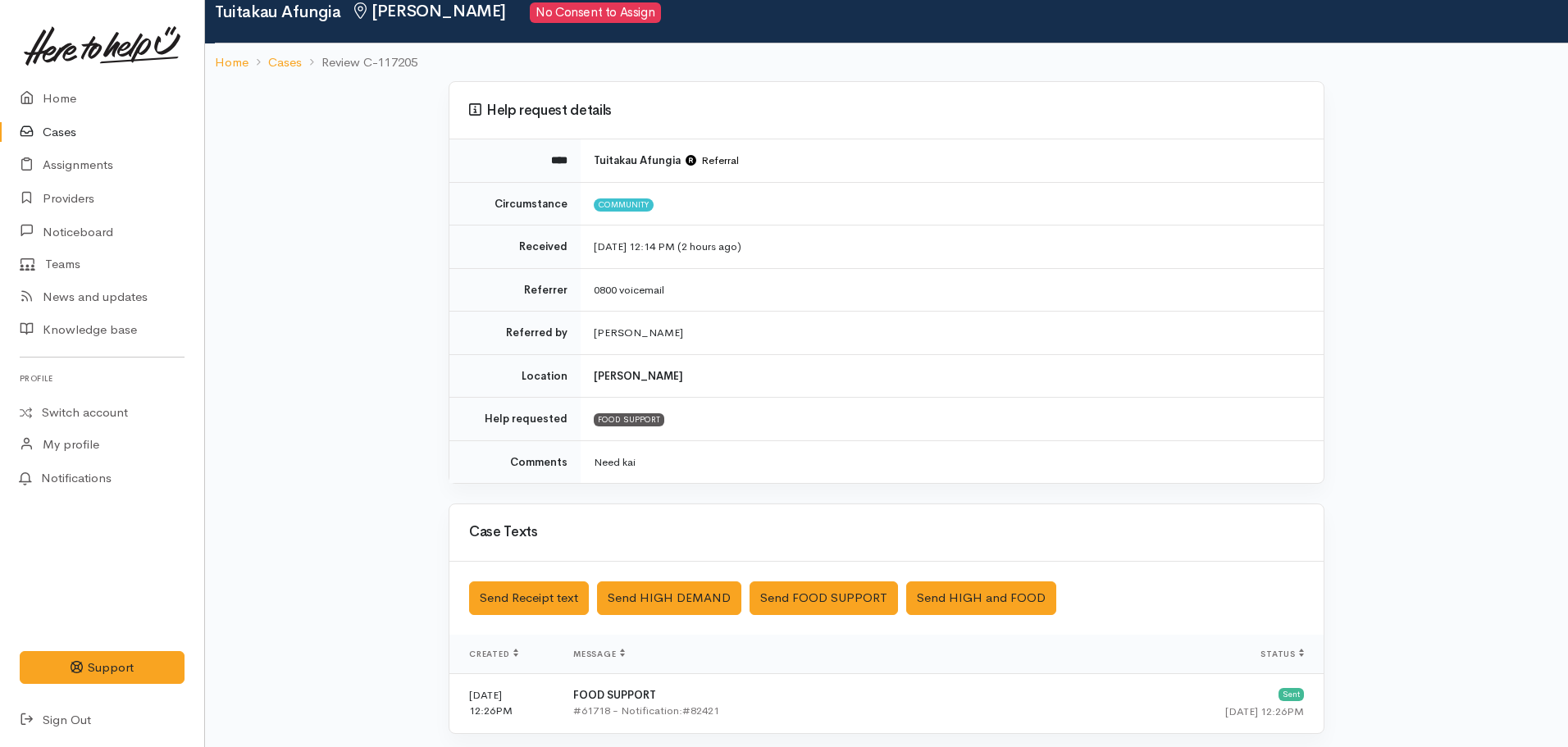
scroll to position [369, 0]
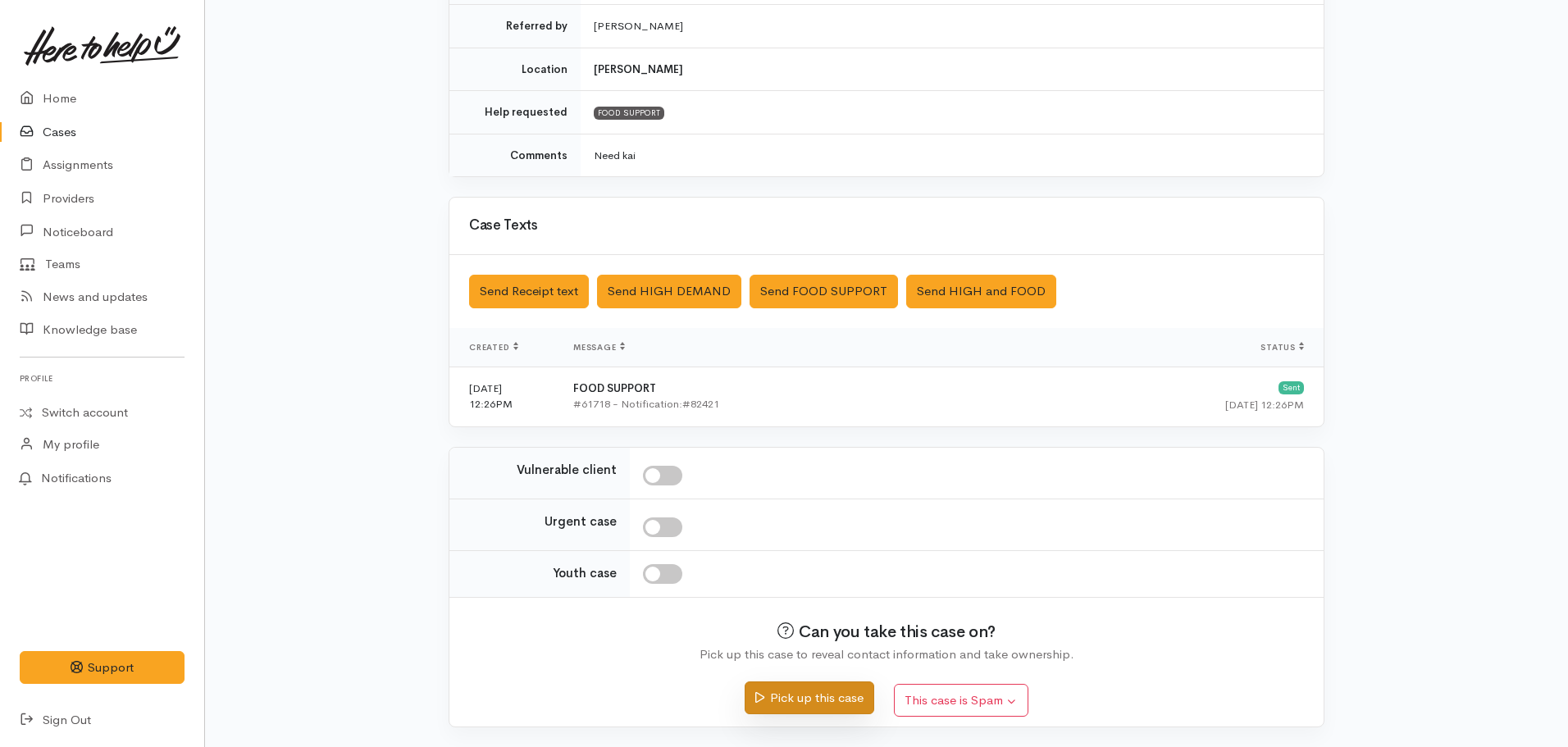
click at [835, 699] on button "Pick up this case" at bounding box center [810, 698] width 129 height 34
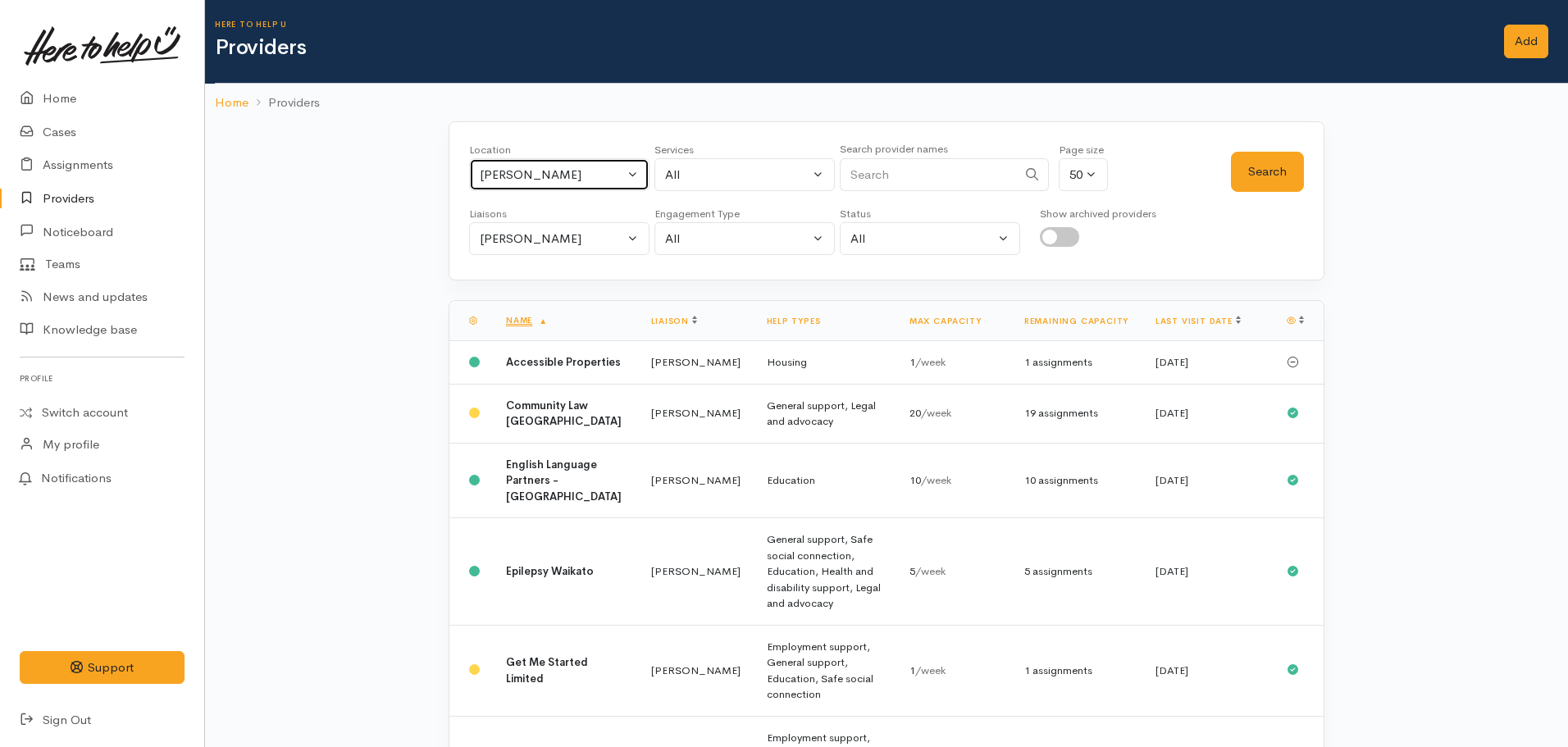
click at [528, 169] on div "[PERSON_NAME]" at bounding box center [552, 175] width 145 height 19
type input "morrins"
click at [525, 288] on span "Morrinsville" at bounding box center [530, 282] width 64 height 19
select select "23"
click at [1259, 179] on button "Search" at bounding box center [1267, 172] width 73 height 41
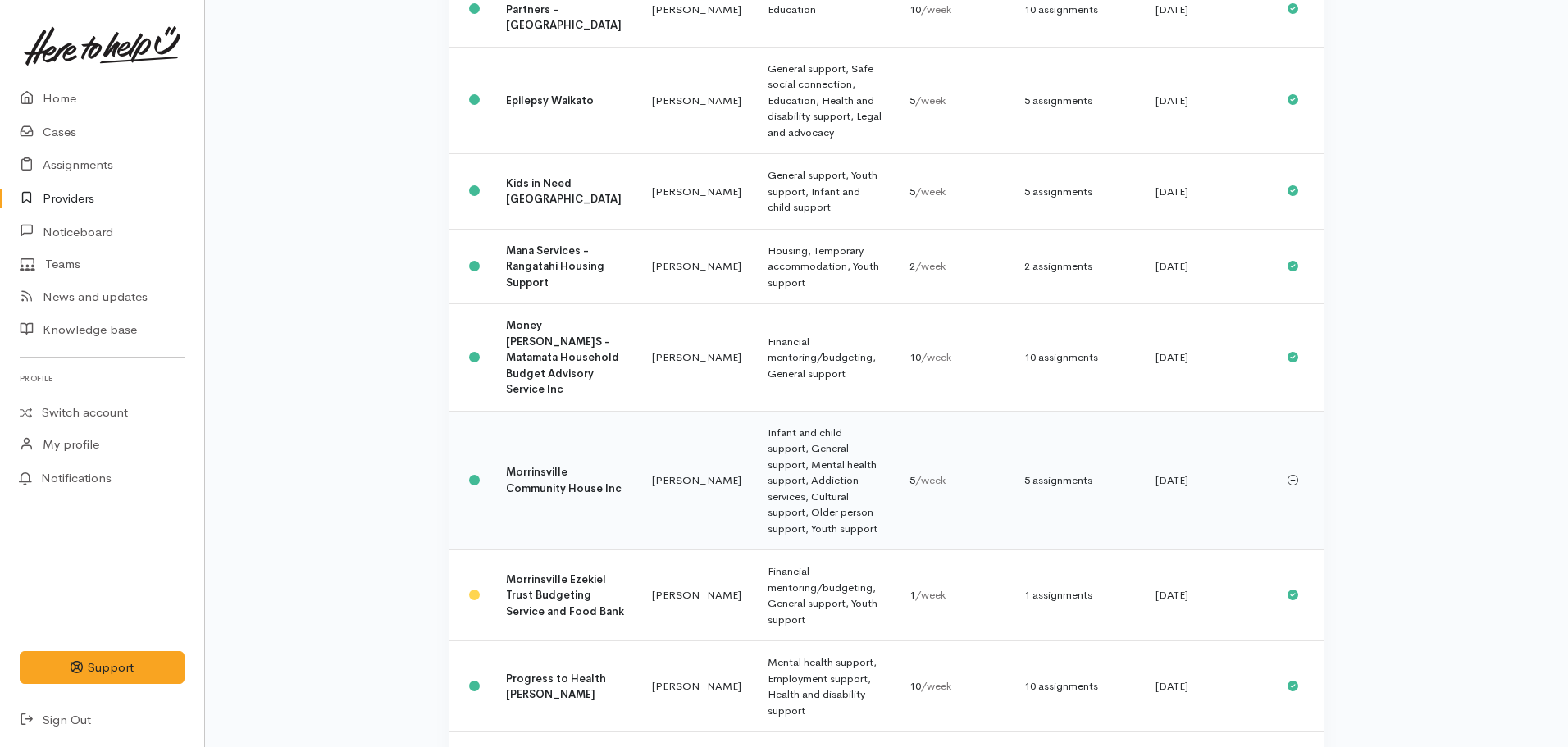
scroll to position [411, 0]
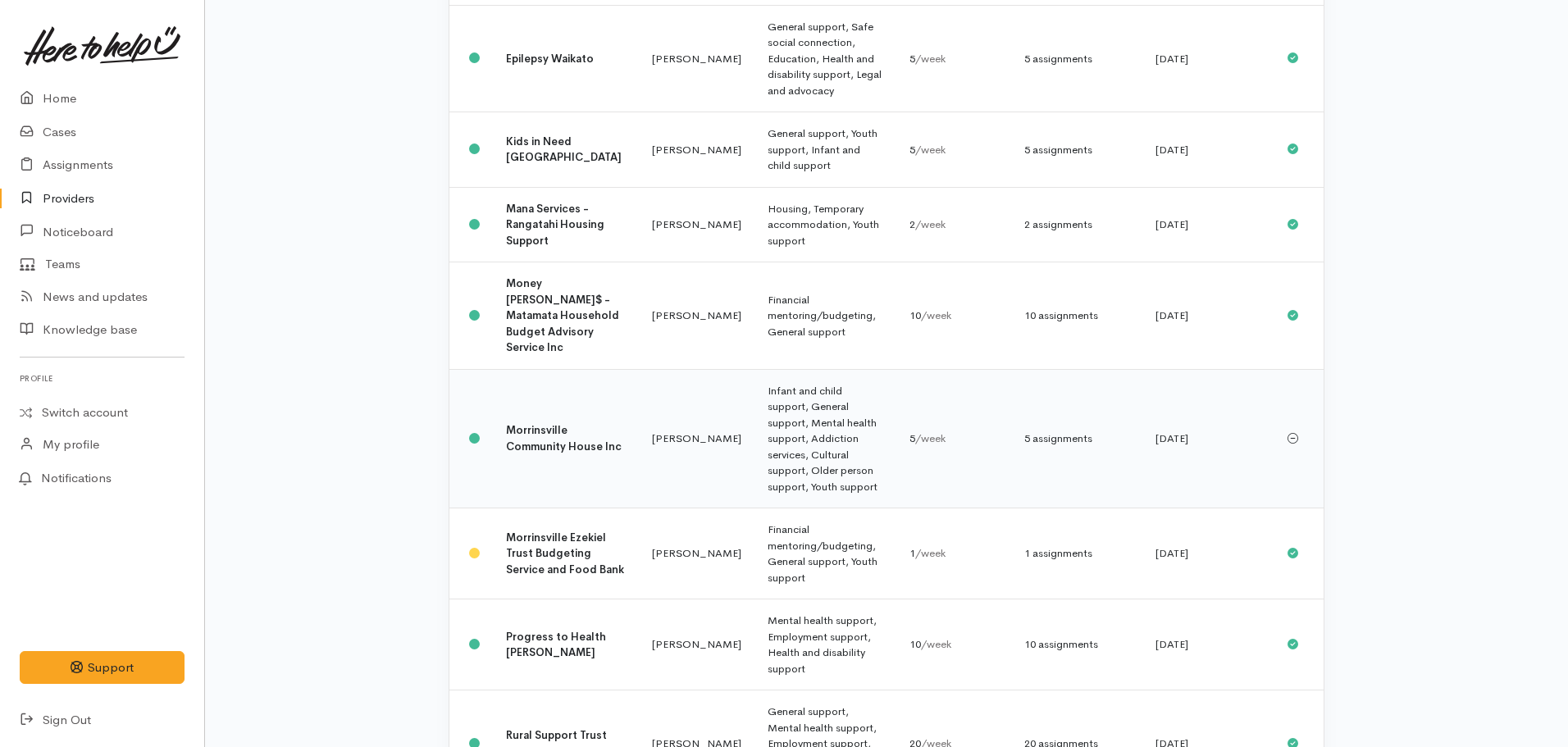
click at [547, 399] on td "Morrinsville Community House Inc" at bounding box center [565, 439] width 146 height 140
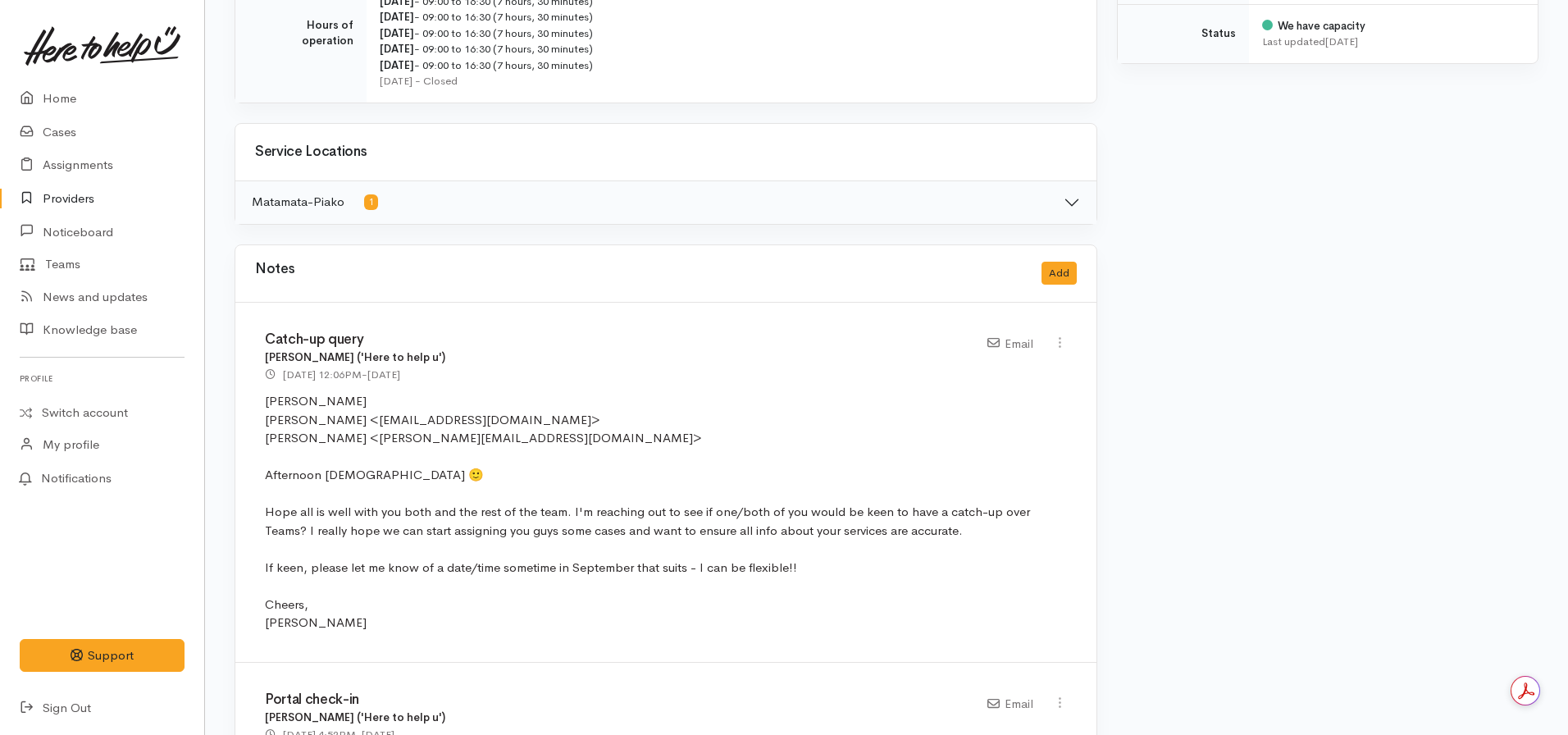
scroll to position [739, 0]
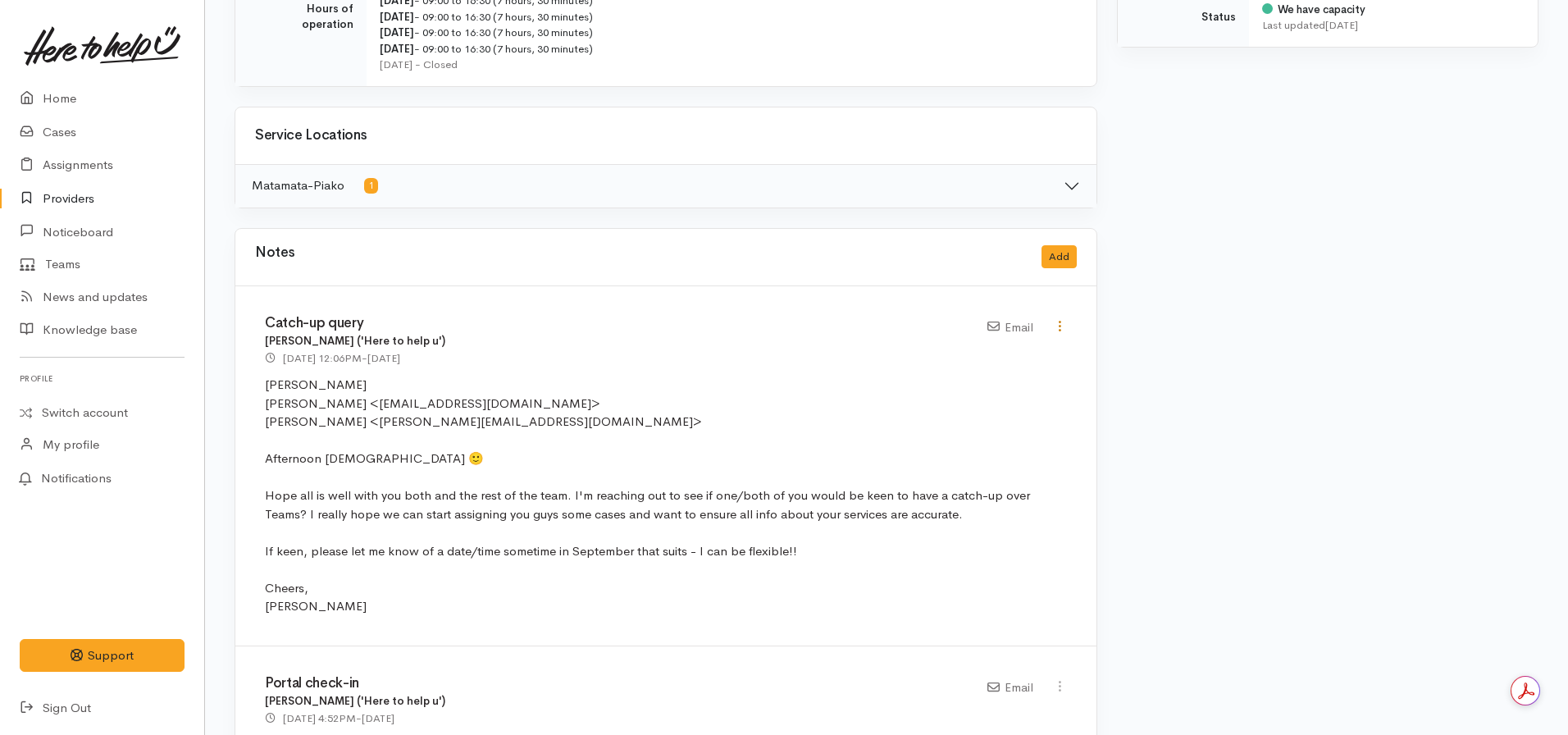
click at [1061, 330] on icon at bounding box center [1060, 326] width 14 height 14
click at [979, 354] on link "Edit" at bounding box center [1001, 358] width 130 height 26
select select "2"
type input "Catch-up query"
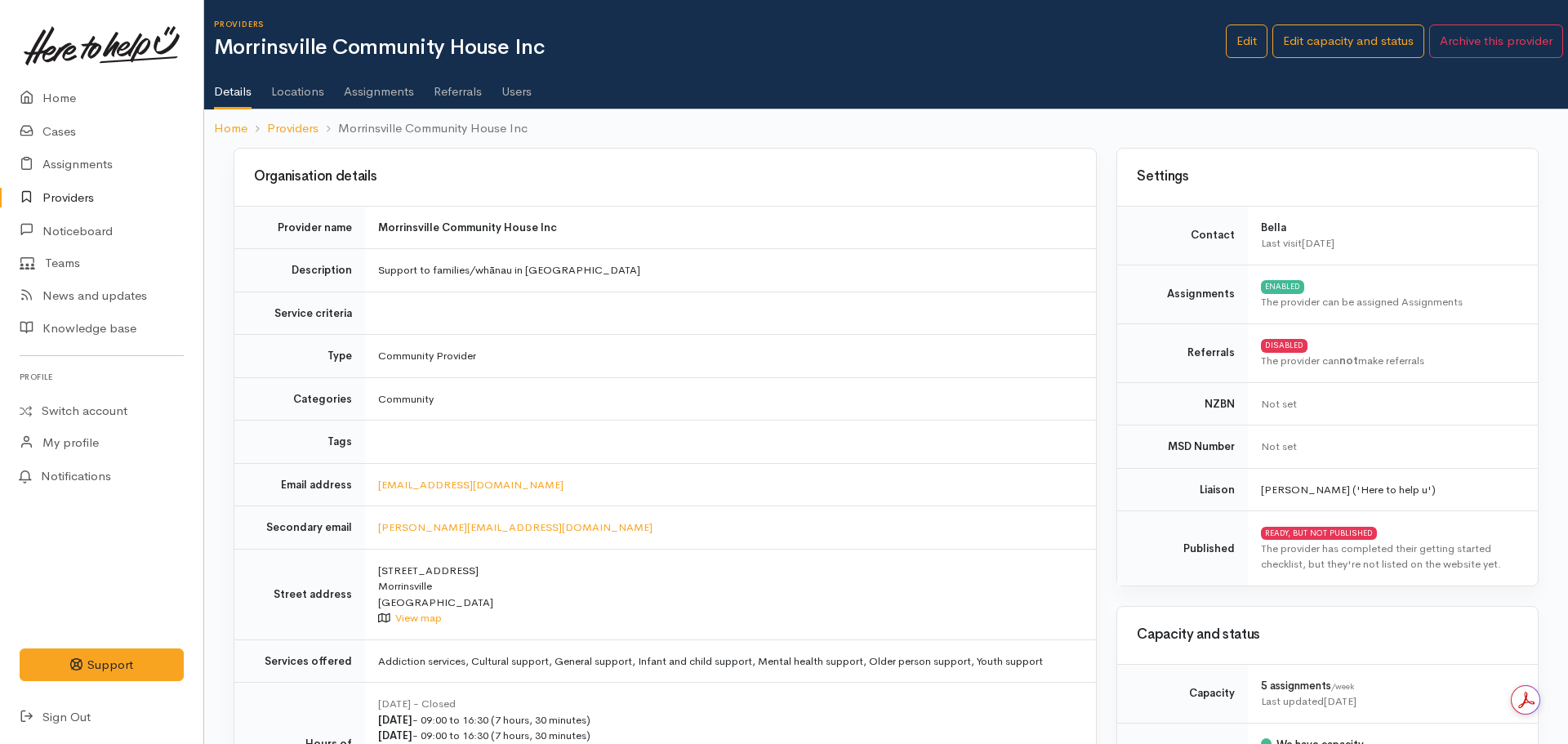
select select "2"
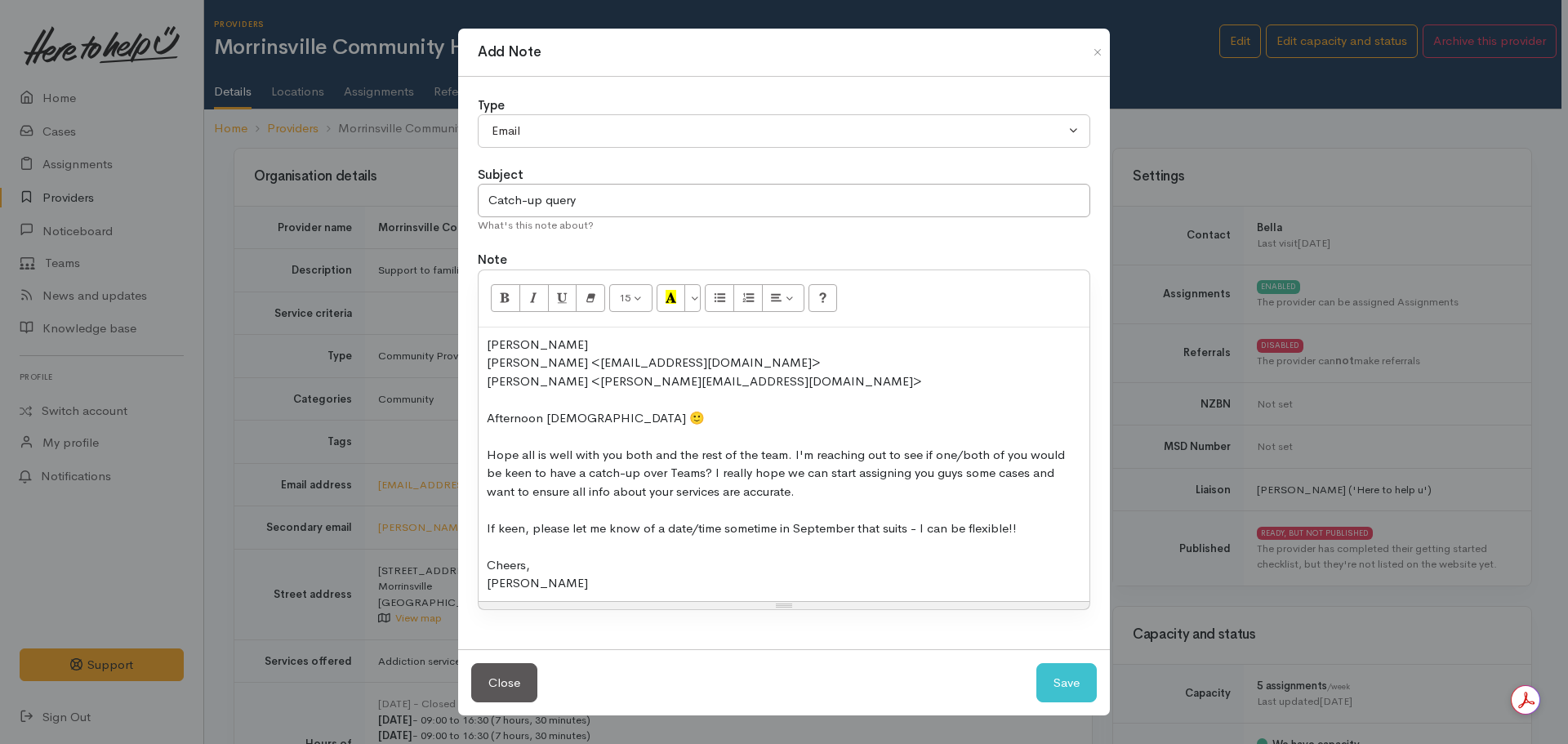
click at [587, 576] on div "[PERSON_NAME]" at bounding box center [784, 583] width 594 height 18
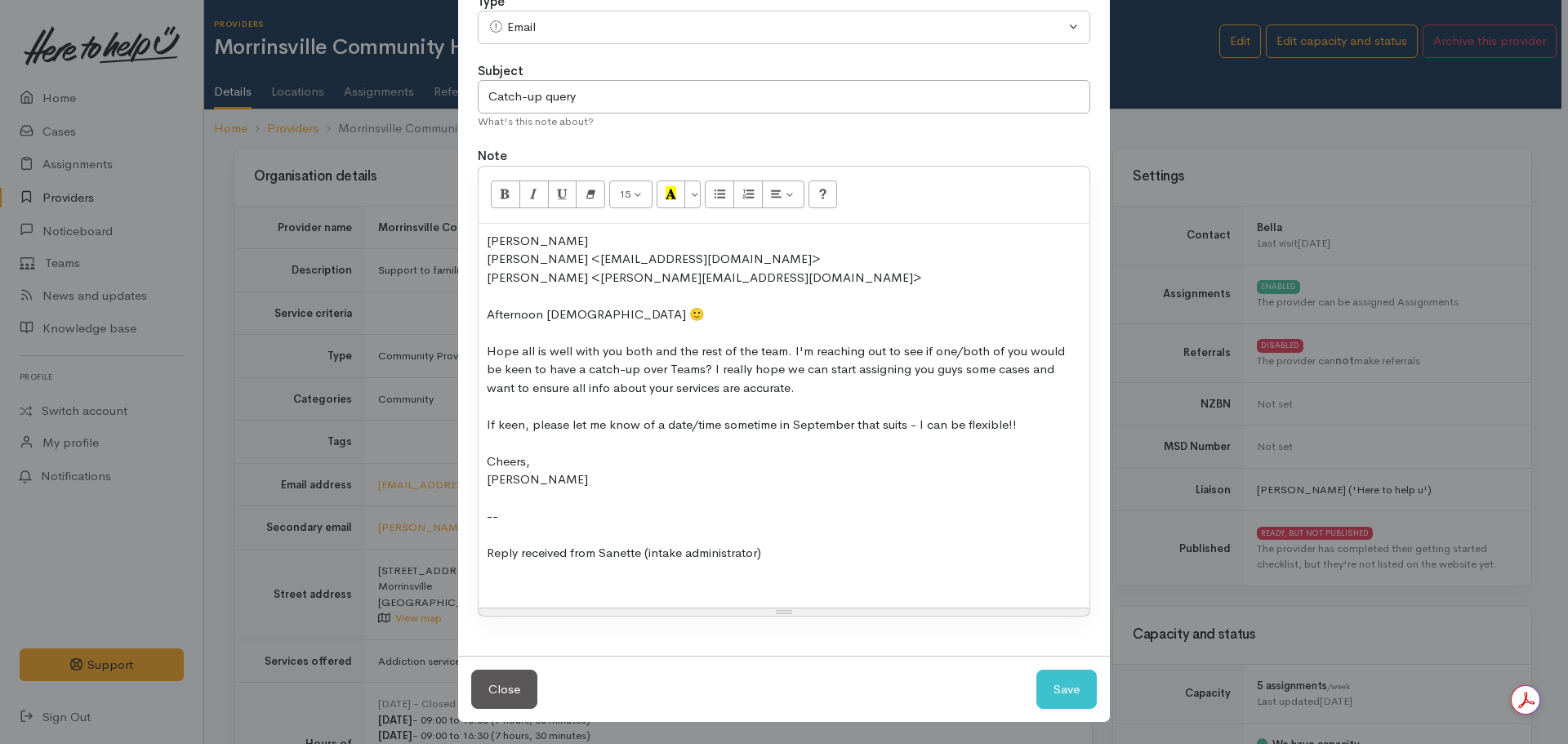
scroll to position [100, 0]
click at [497, 582] on div at bounding box center [784, 588] width 594 height 18
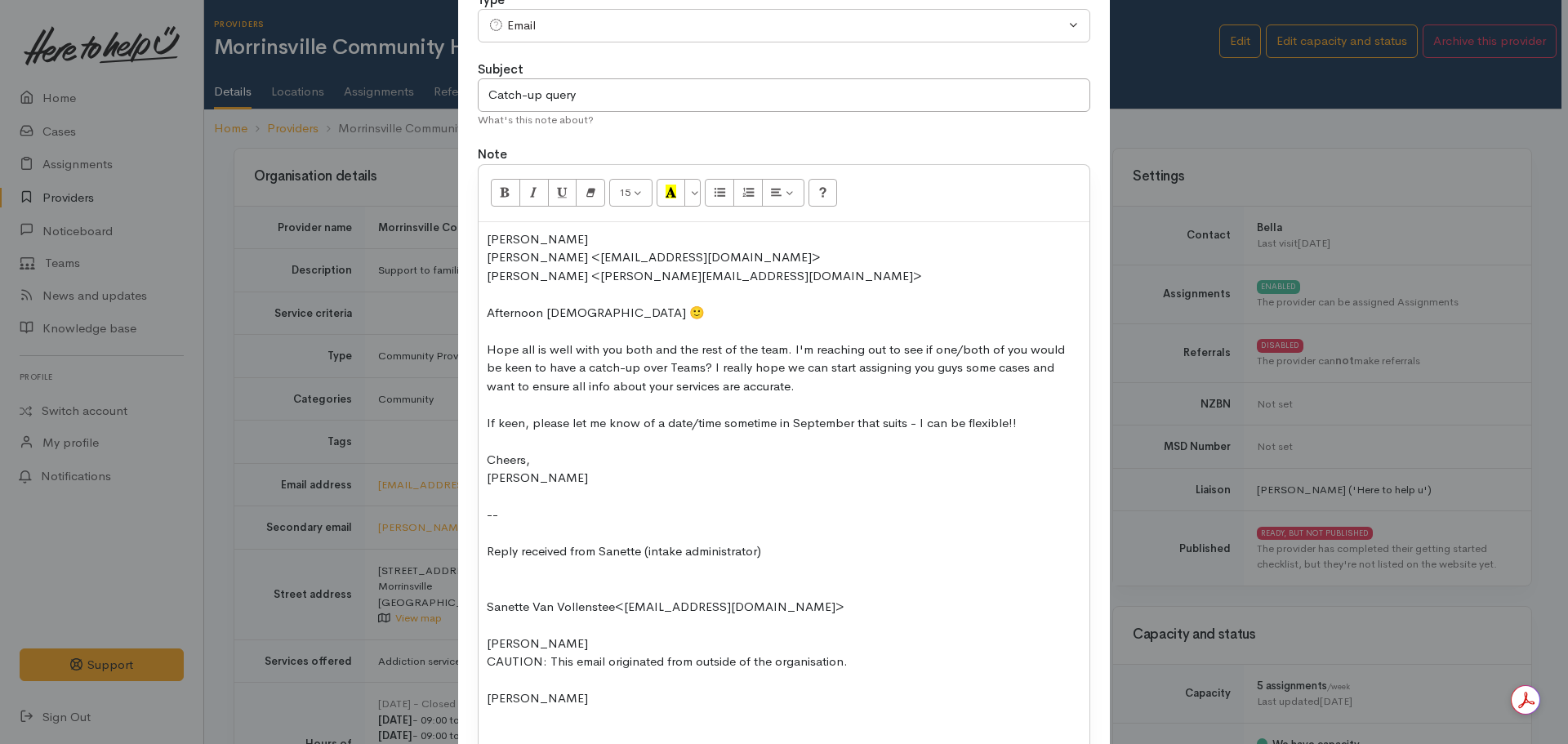
scroll to position [339, 0]
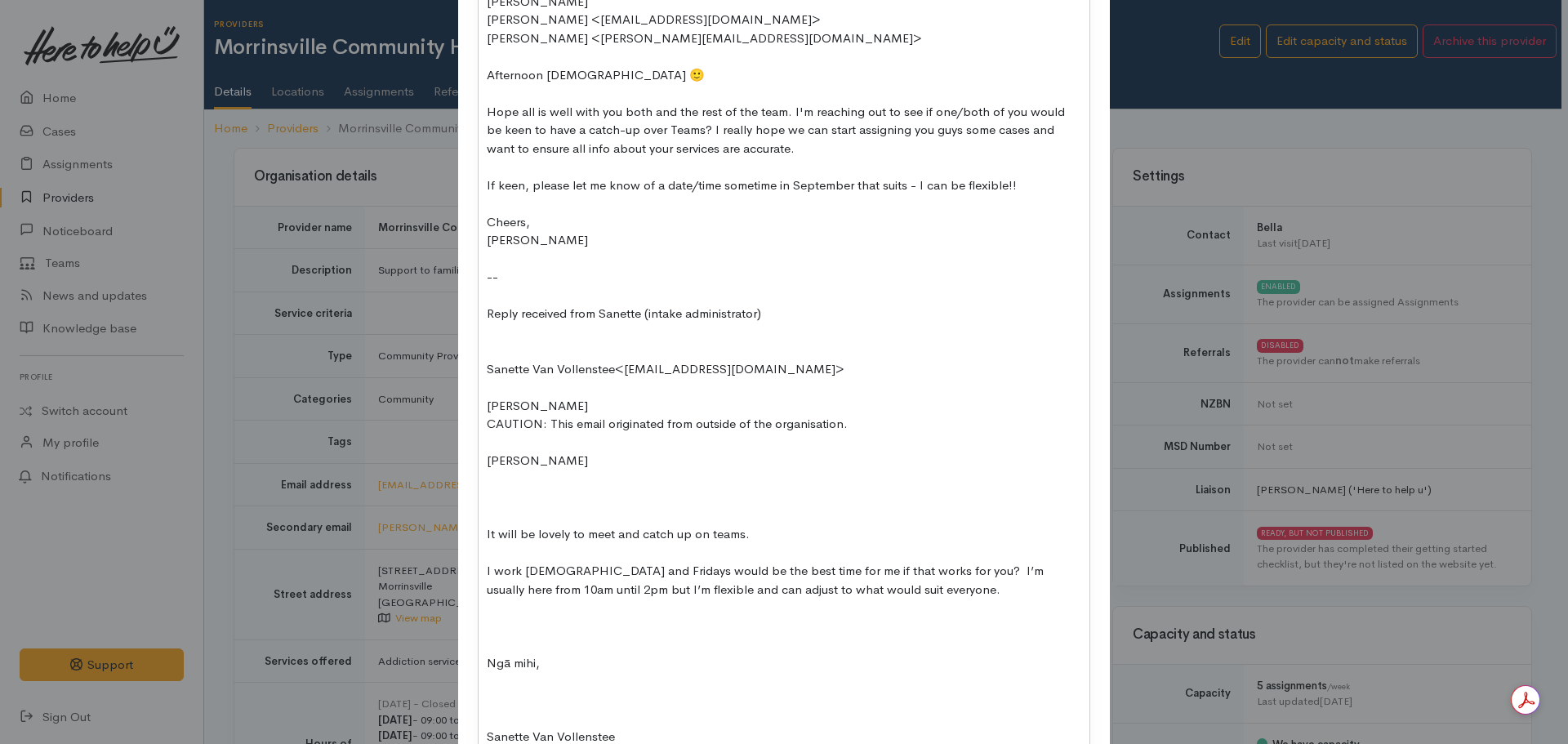
click at [487, 624] on div at bounding box center [784, 626] width 594 height 18
click at [495, 724] on div at bounding box center [784, 718] width 594 height 18
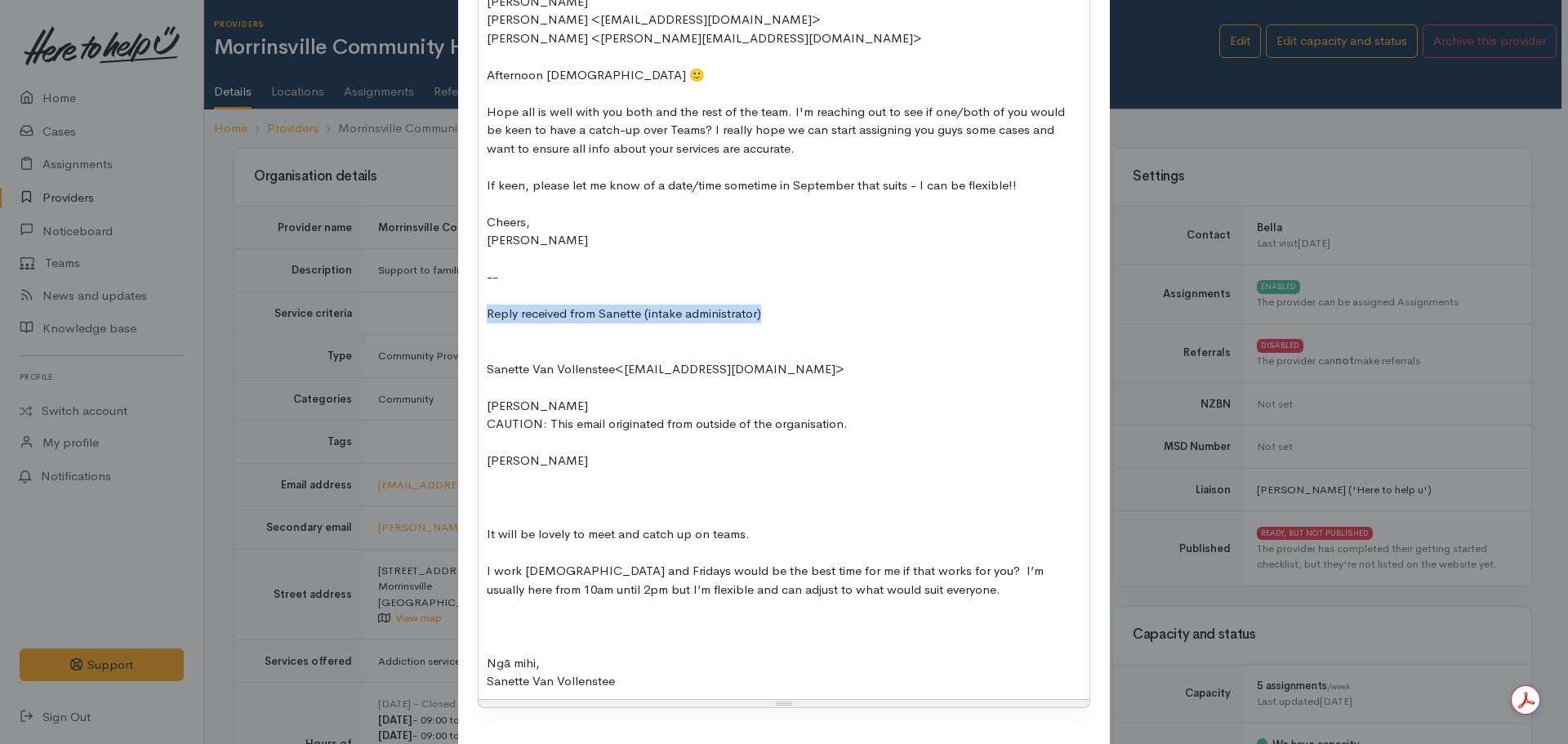
drag, startPoint x: 776, startPoint y: 311, endPoint x: 408, endPoint y: 305, distance: 368.0
click at [408, 305] on div "Add Note Type Correspondence Discussion Email Note Phone call SMS text message …" at bounding box center [784, 372] width 1568 height 744
click at [483, 402] on div "[PERSON_NAME] ​[PERSON_NAME] <[EMAIL_ADDRESS][DOMAIN_NAME]>​ ​[PERSON_NAME] <[P…" at bounding box center [783, 341] width 611 height 715
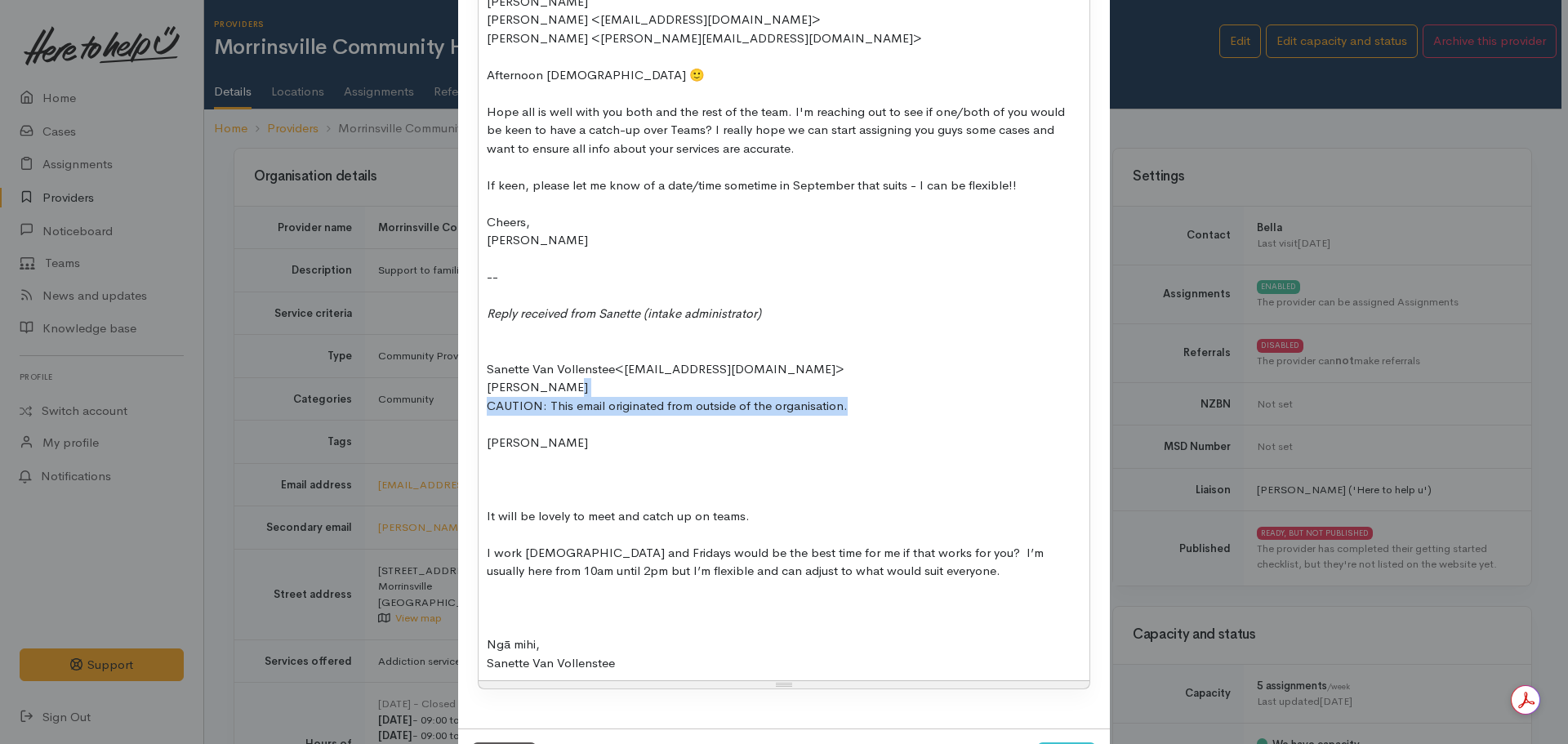
drag, startPoint x: 860, startPoint y: 385, endPoint x: 853, endPoint y: 405, distance: 21.2
click at [853, 405] on div "[PERSON_NAME]<[PERSON_NAME][EMAIL_ADDRESS][DOMAIN_NAME]> ​[PERSON_NAME]​ CAUTIO…" at bounding box center [784, 507] width 594 height 331
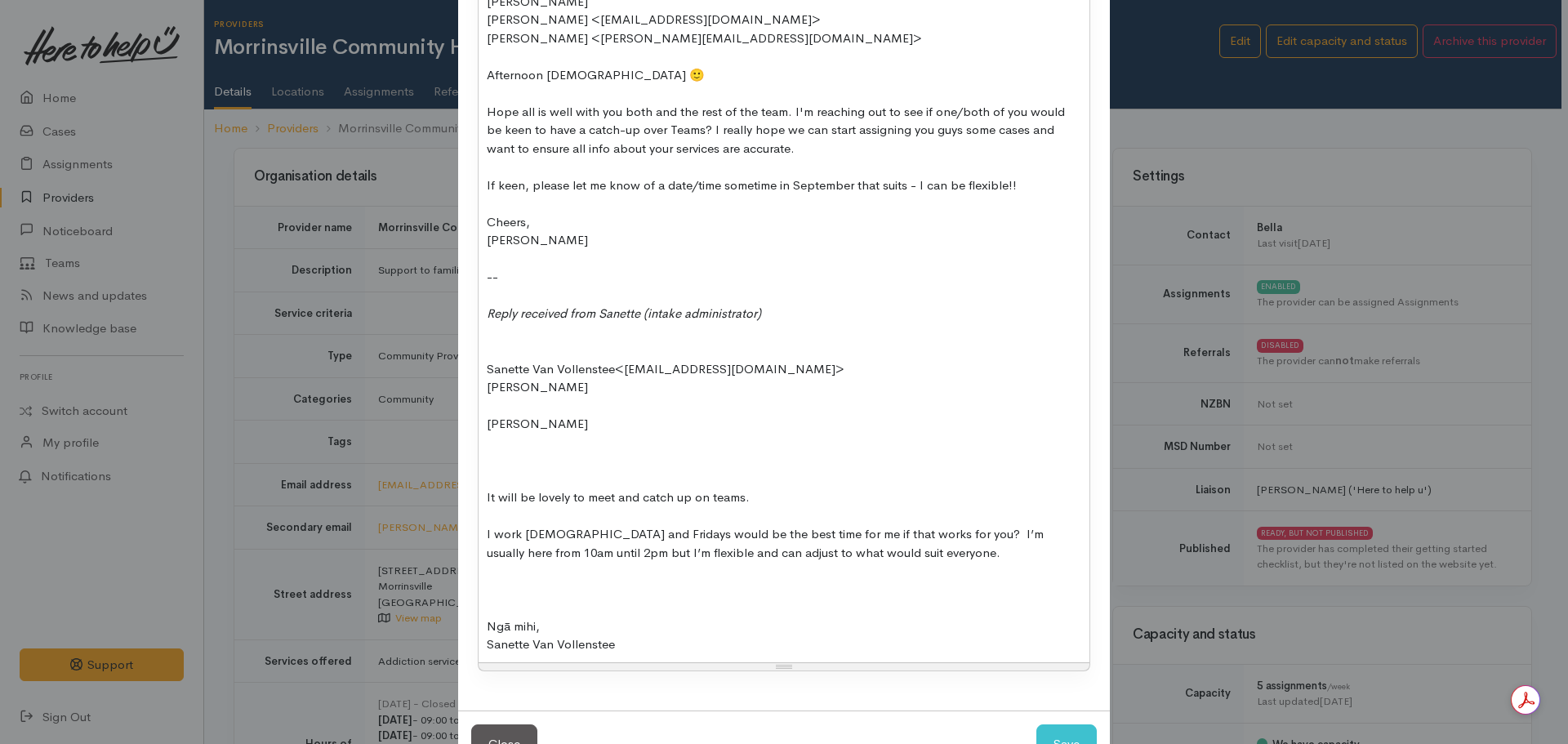
click at [489, 453] on div at bounding box center [784, 461] width 594 height 18
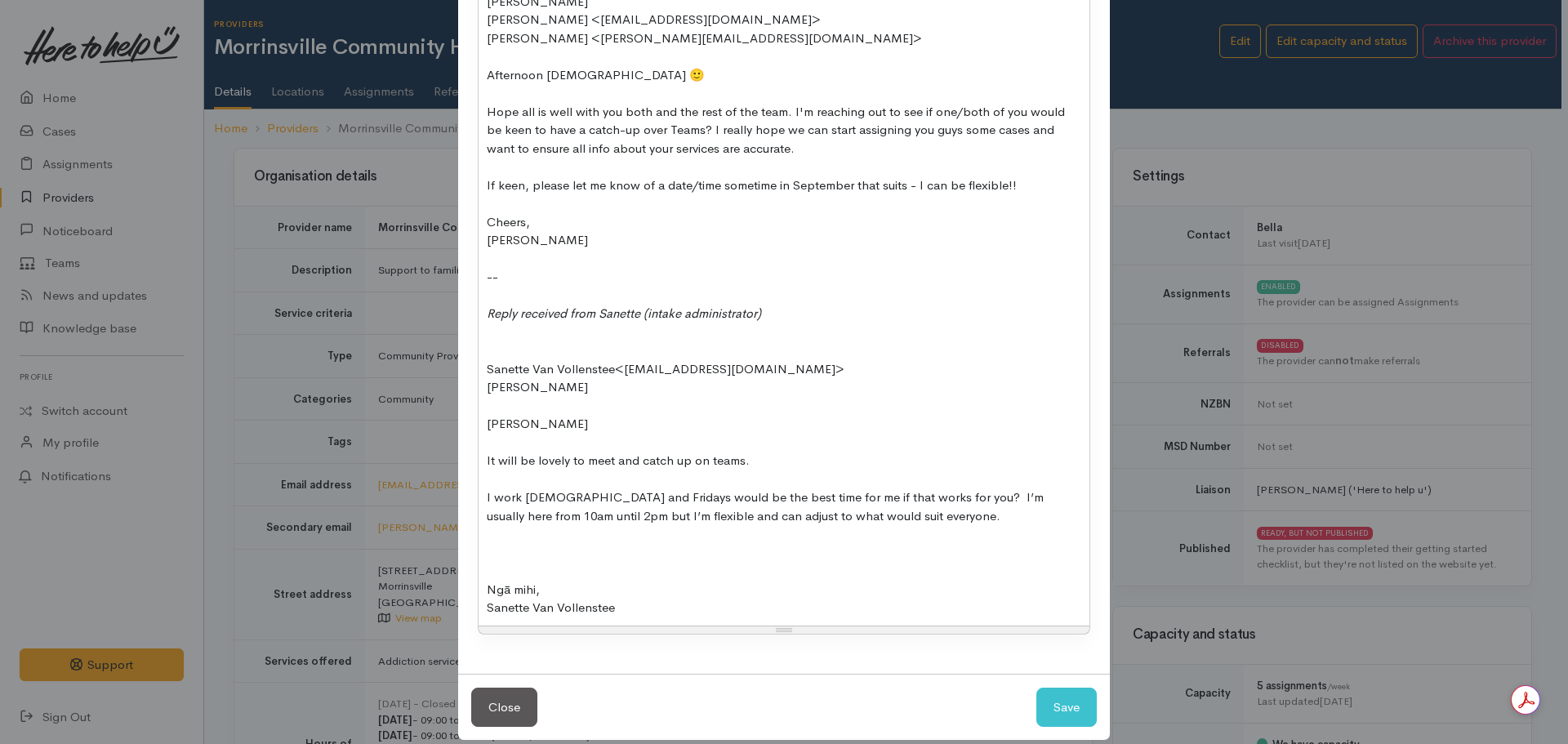
click at [478, 414] on div "[PERSON_NAME] ​[PERSON_NAME] <[EMAIL_ADDRESS][DOMAIN_NAME]>​ ​[PERSON_NAME] <[P…" at bounding box center [783, 304] width 611 height 641
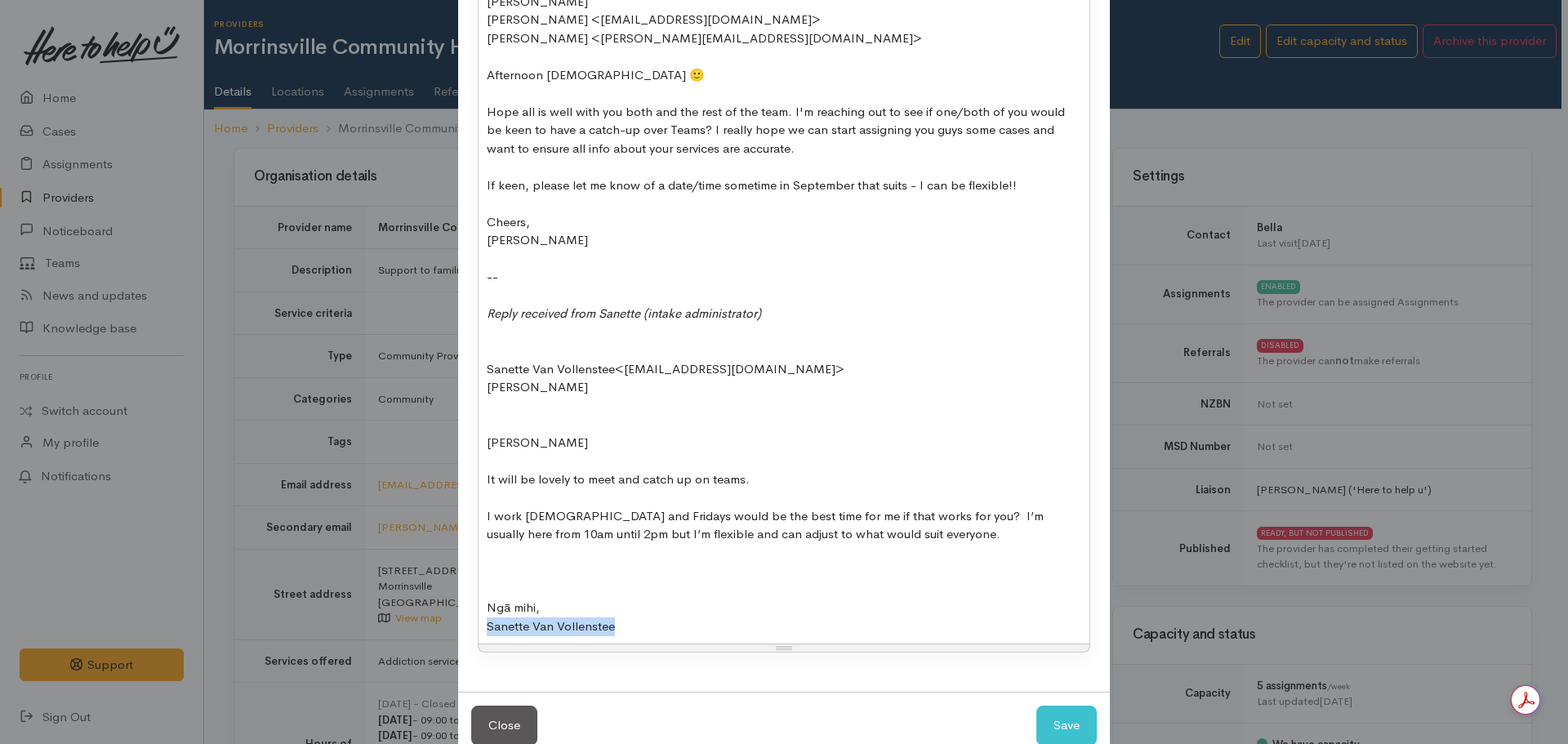
click at [672, 616] on div "[PERSON_NAME]<[PERSON_NAME][EMAIL_ADDRESS][DOMAIN_NAME]> ​[PERSON_NAME]​ [PERSO…" at bounding box center [784, 488] width 594 height 294
drag, startPoint x: 667, startPoint y: 620, endPoint x: 657, endPoint y: 619, distance: 10.0
click at [666, 620] on div "Sanette Van Vollenstee" at bounding box center [784, 626] width 594 height 18
click at [637, 619] on div "Sanette Van Vollenstee" at bounding box center [784, 626] width 594 height 18
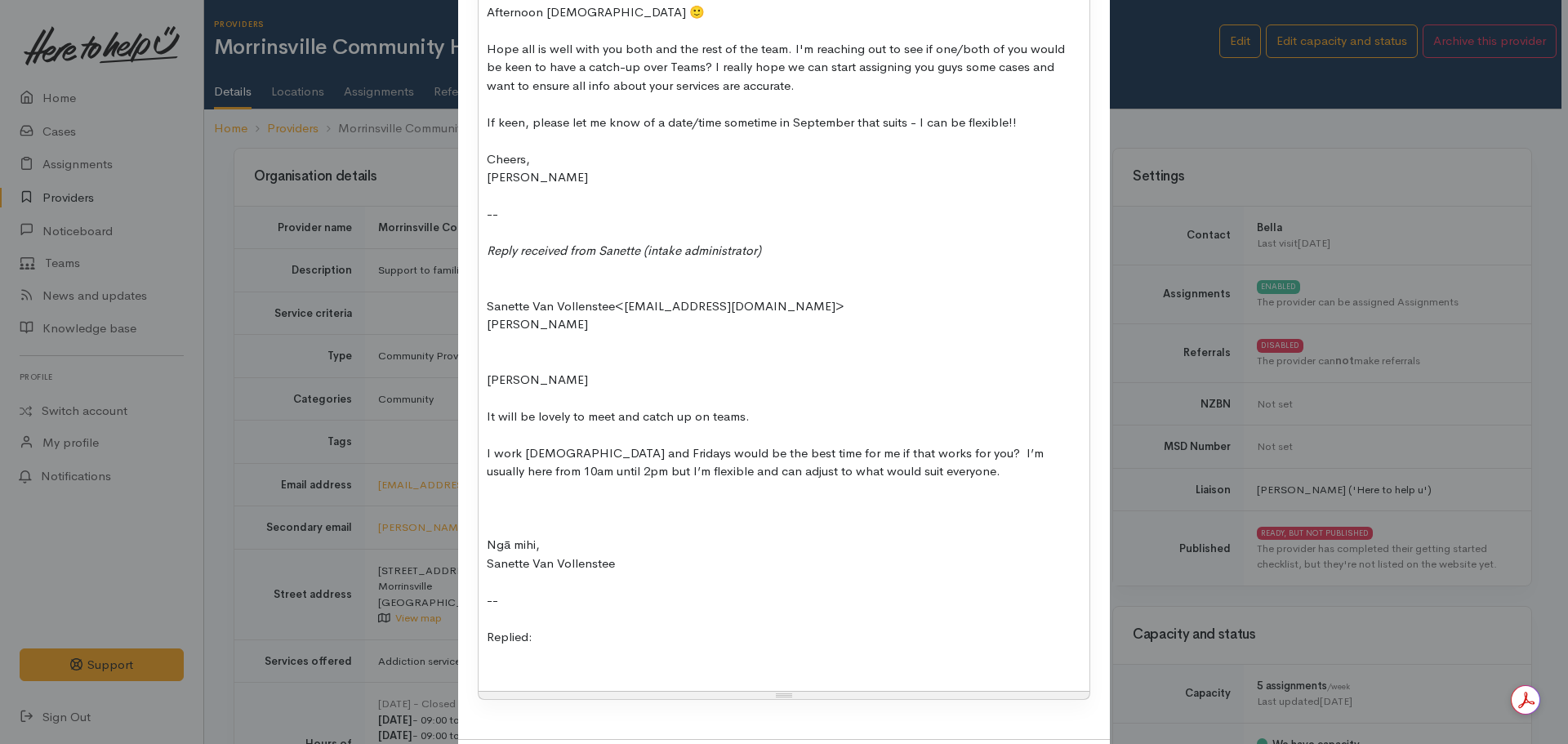
scroll to position [487, 0]
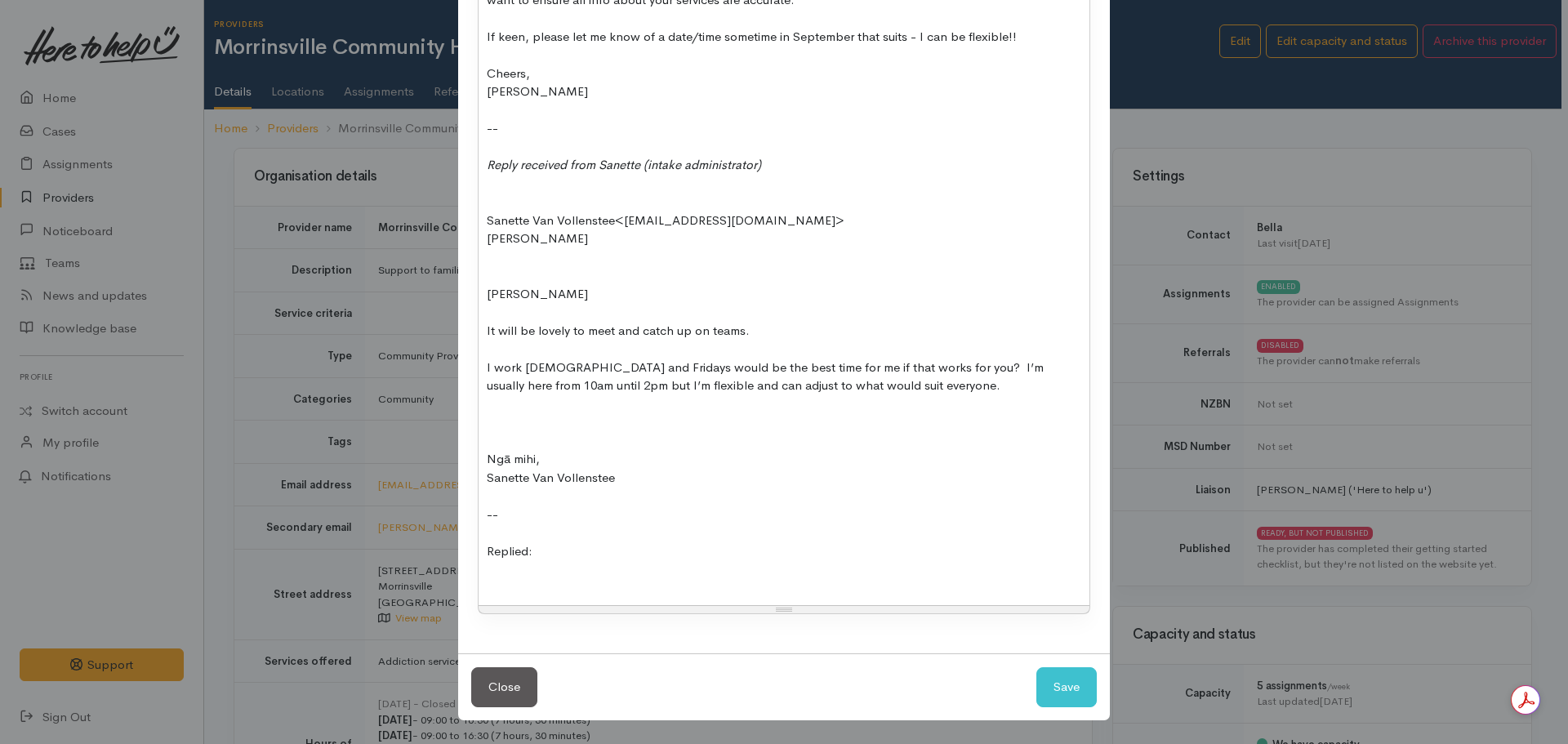
click at [501, 600] on div "[PERSON_NAME] ​[PERSON_NAME] <[EMAIL_ADDRESS][DOMAIN_NAME]>​ ​[PERSON_NAME] <[P…" at bounding box center [783, 221] width 611 height 770
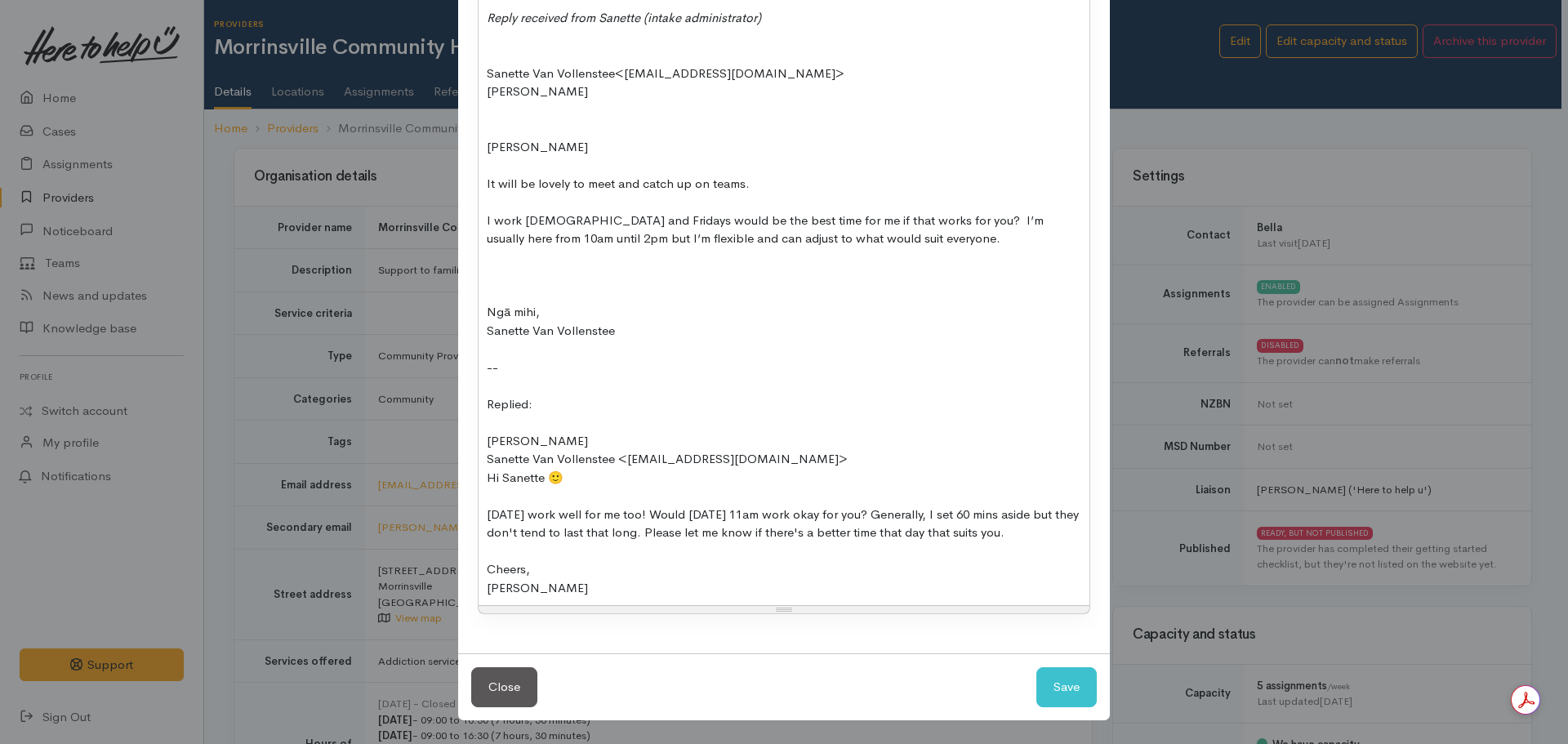
scroll to position [652, 0]
drag, startPoint x: 479, startPoint y: 373, endPoint x: 463, endPoint y: 371, distance: 16.1
click at [463, 371] on div "Type Correspondence Discussion Email Note Phone call SMS text message Email Sub…" at bounding box center [783, 46] width 651 height 1216
click at [598, 605] on div "[PERSON_NAME] ​[PERSON_NAME] <[EMAIL_ADDRESS][DOMAIN_NAME]>​ ​[PERSON_NAME] <[P…" at bounding box center [783, 147] width 611 height 917
click at [1066, 697] on button "Save" at bounding box center [1066, 688] width 61 height 40
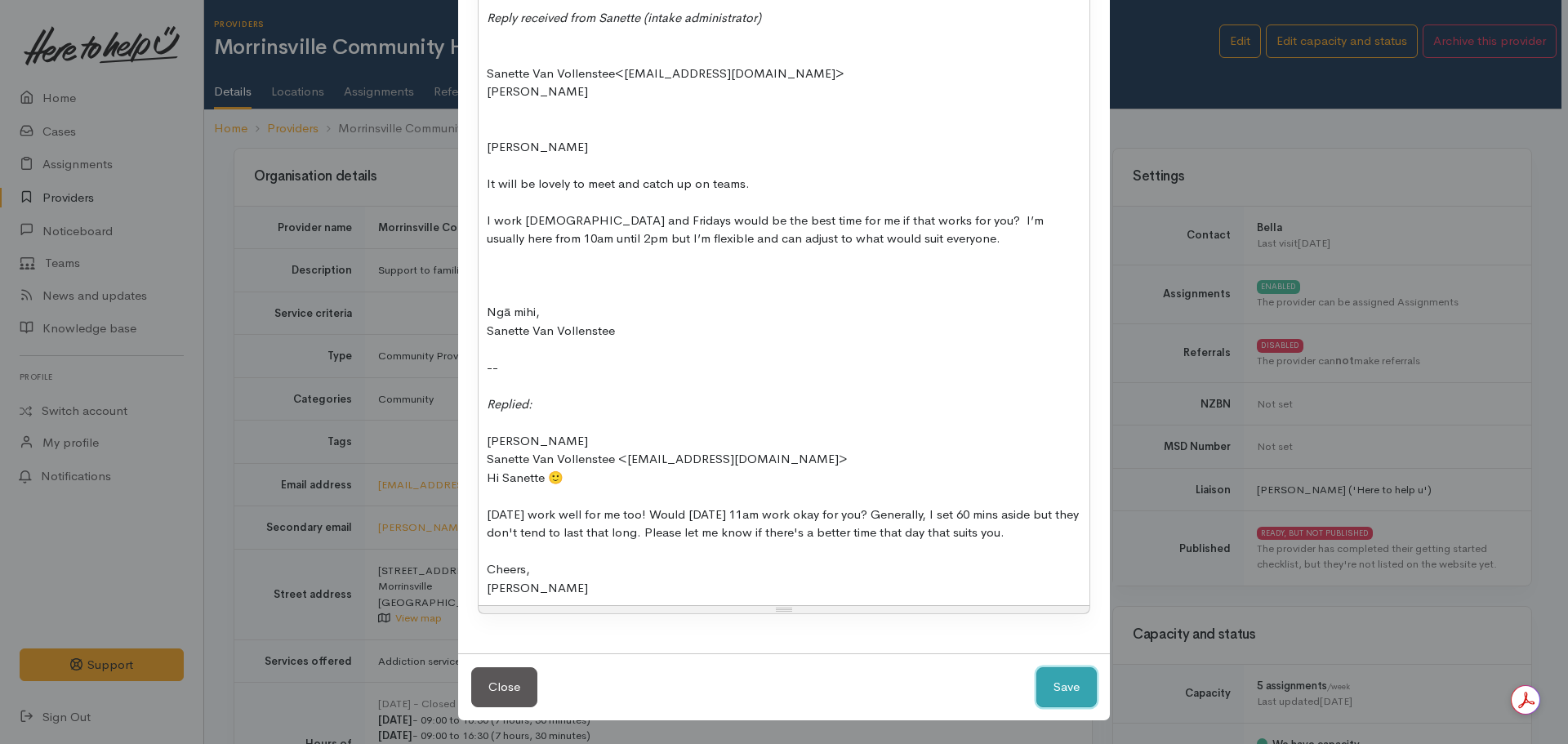
select select "1"
